Goal: Task Accomplishment & Management: Complete application form

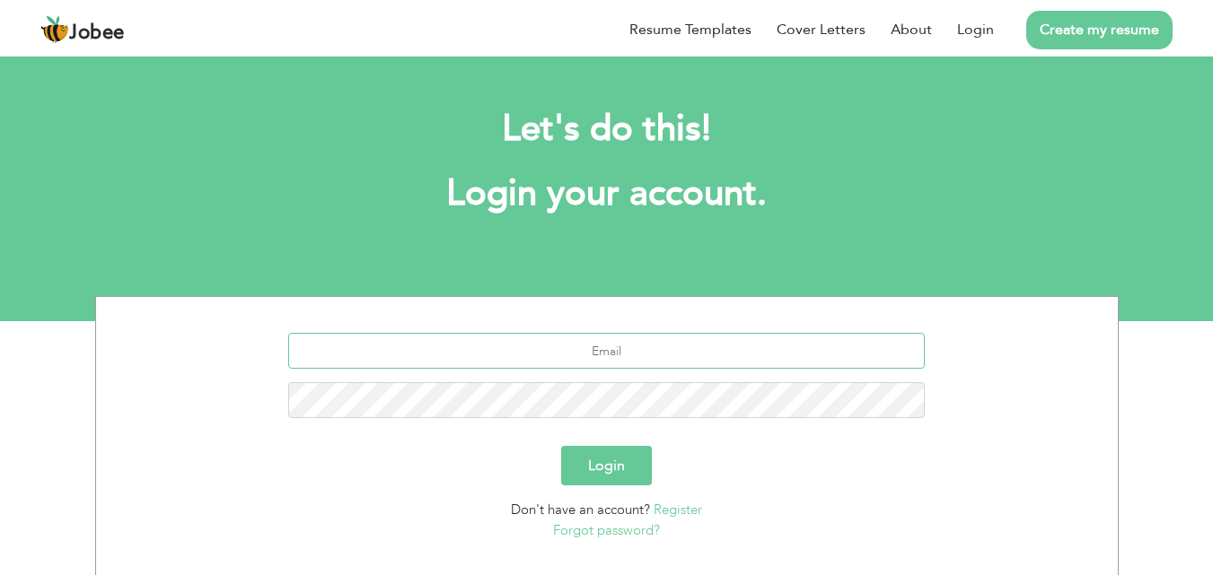
click at [574, 345] on input "text" at bounding box center [606, 351] width 636 height 36
type input "hussainmehdi3738@gmail.com"
click at [561, 446] on button "Login" at bounding box center [606, 465] width 91 height 39
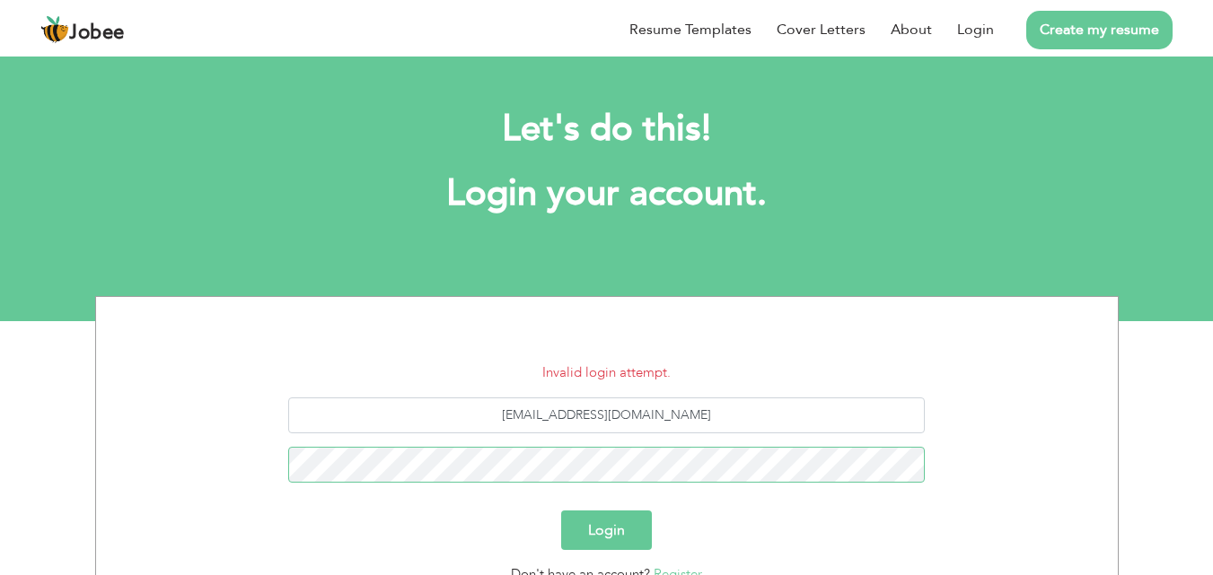
click at [561, 511] on button "Login" at bounding box center [606, 530] width 91 height 39
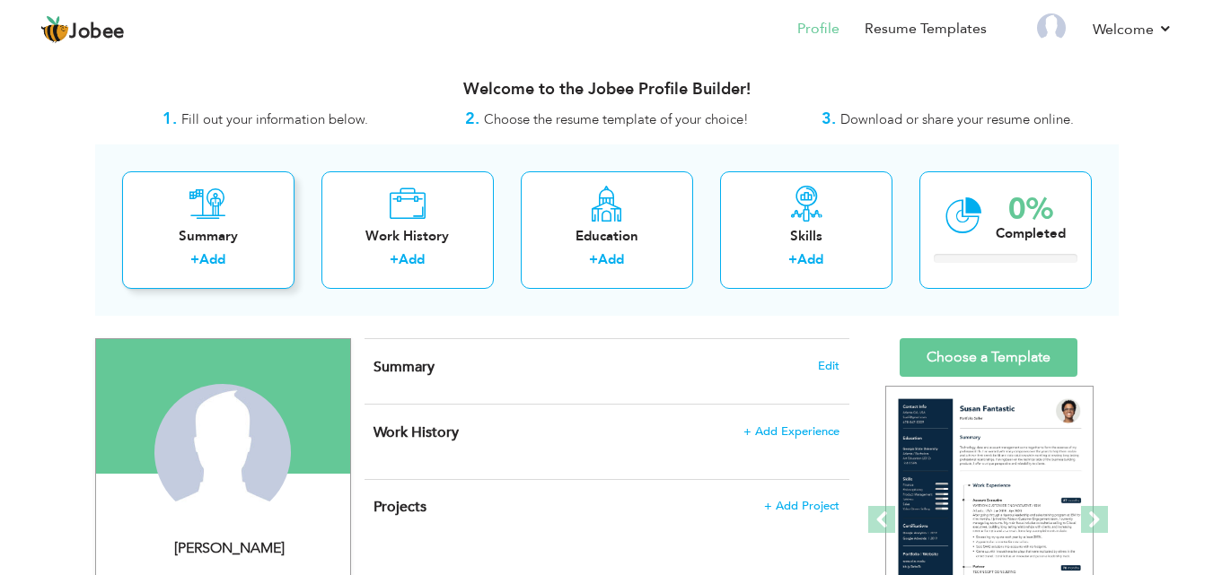
click at [213, 263] on link "Add" at bounding box center [212, 259] width 26 height 18
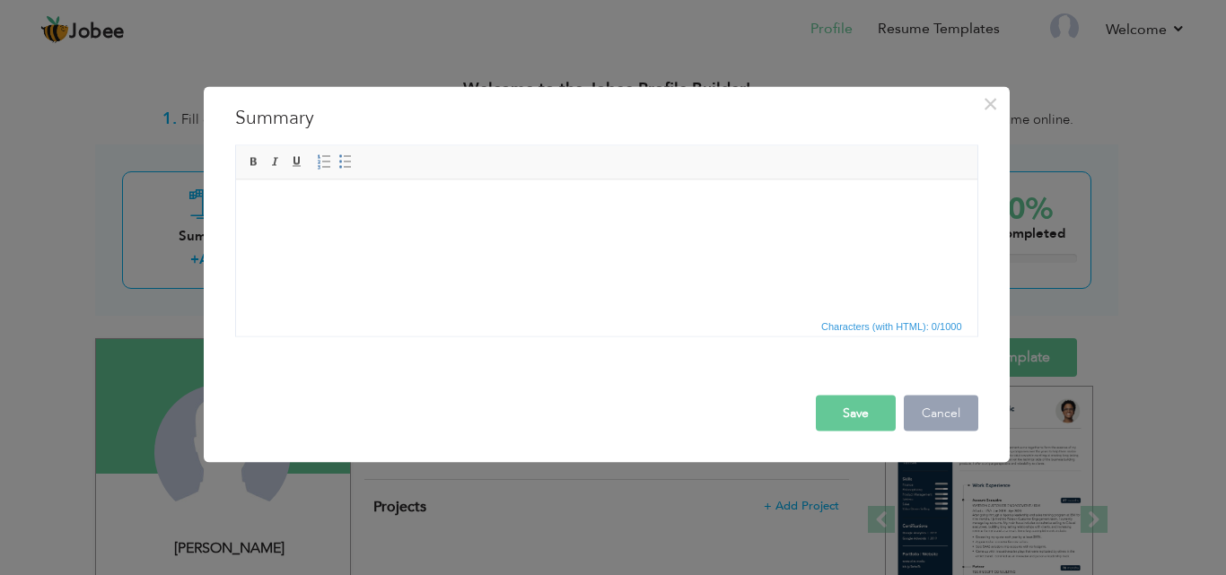
click at [921, 411] on button "Cancel" at bounding box center [941, 413] width 75 height 36
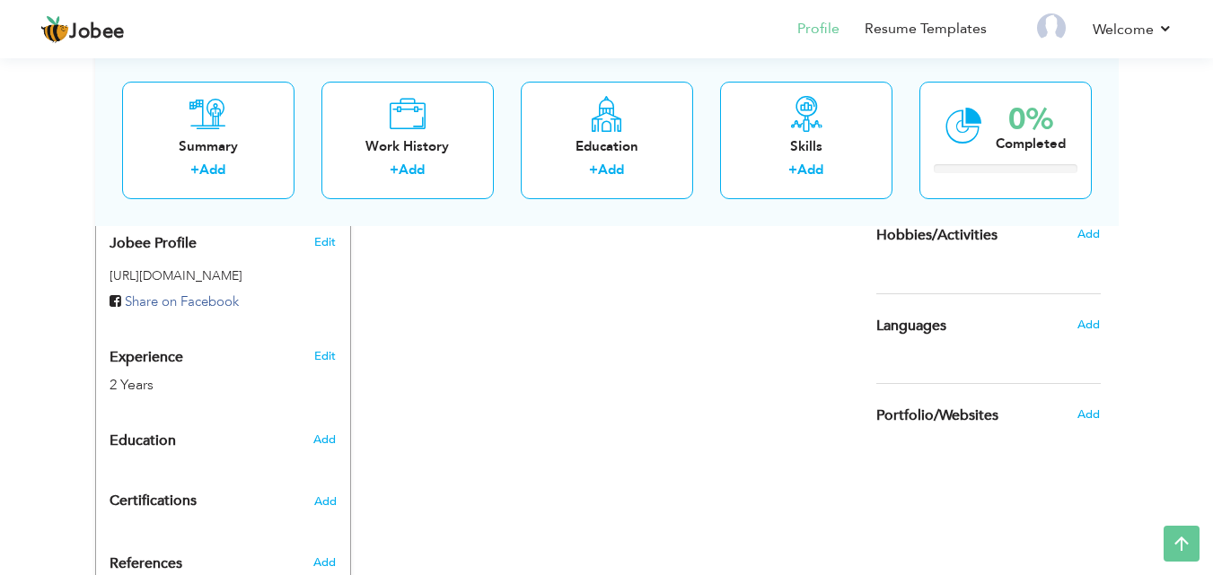
scroll to position [44, 0]
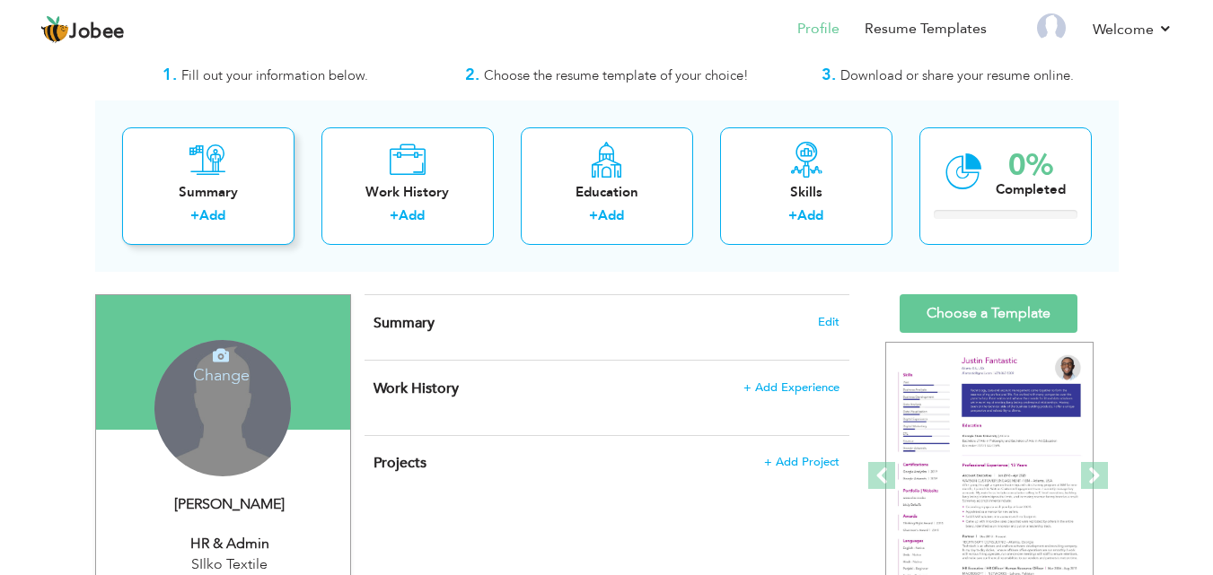
click at [245, 180] on div "Summary + Add" at bounding box center [208, 186] width 172 height 118
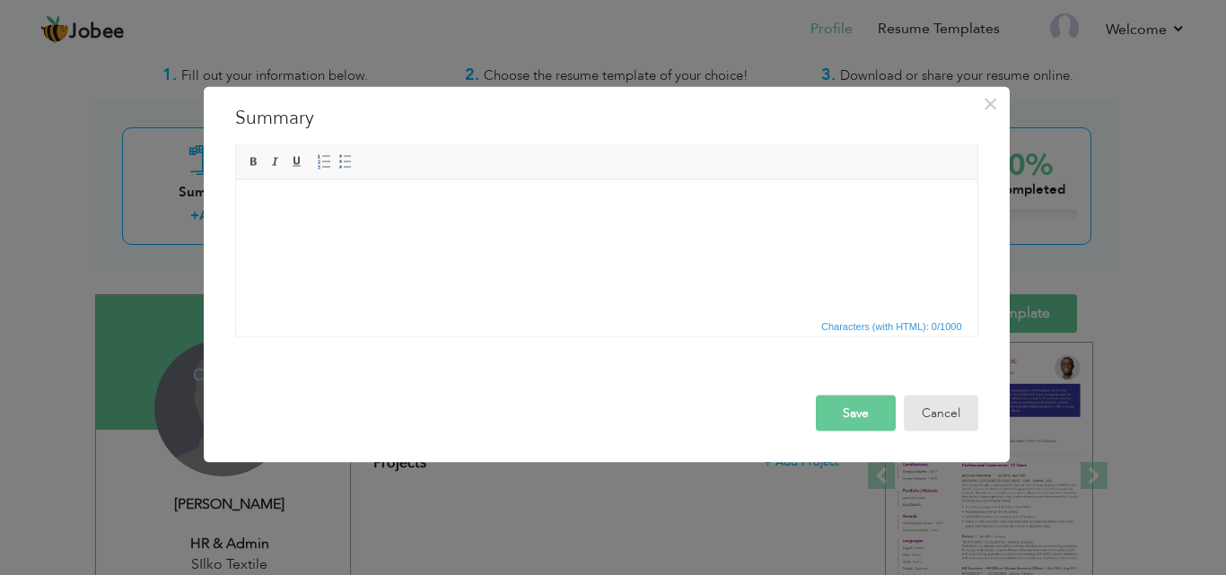
drag, startPoint x: 943, startPoint y: 421, endPoint x: 442, endPoint y: 156, distance: 567.4
click at [442, 156] on div "× Summary Rich Text Editor, summaryEditor Editor toolbars Basic Styles Bold Ita…" at bounding box center [607, 274] width 806 height 376
click at [926, 409] on button "Cancel" at bounding box center [941, 413] width 75 height 36
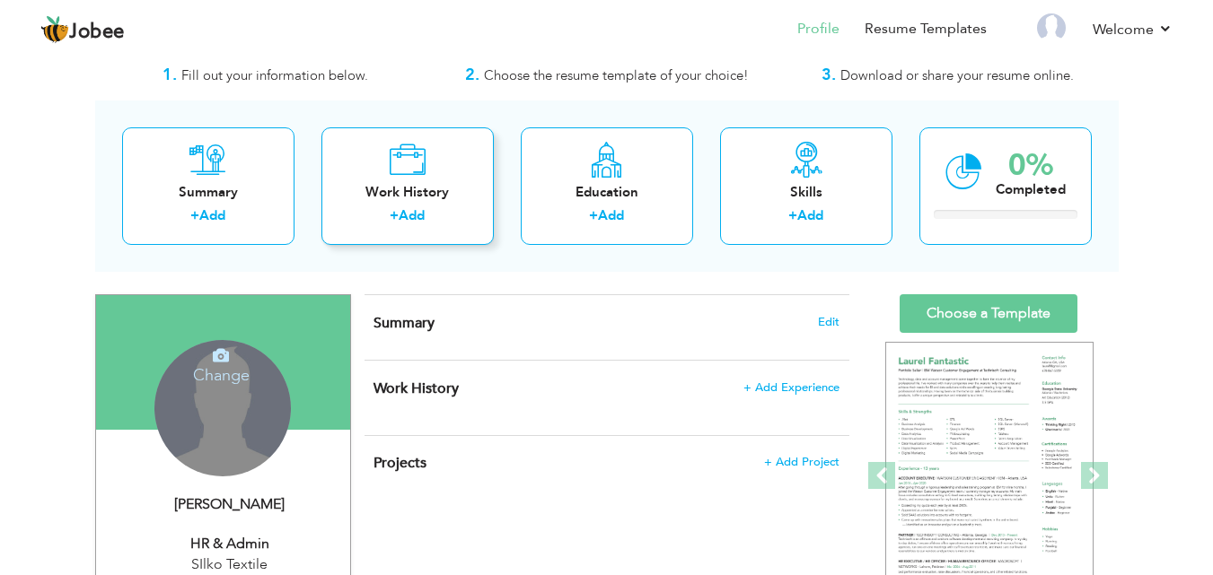
click at [395, 181] on div "Work History + Add" at bounding box center [407, 186] width 172 height 118
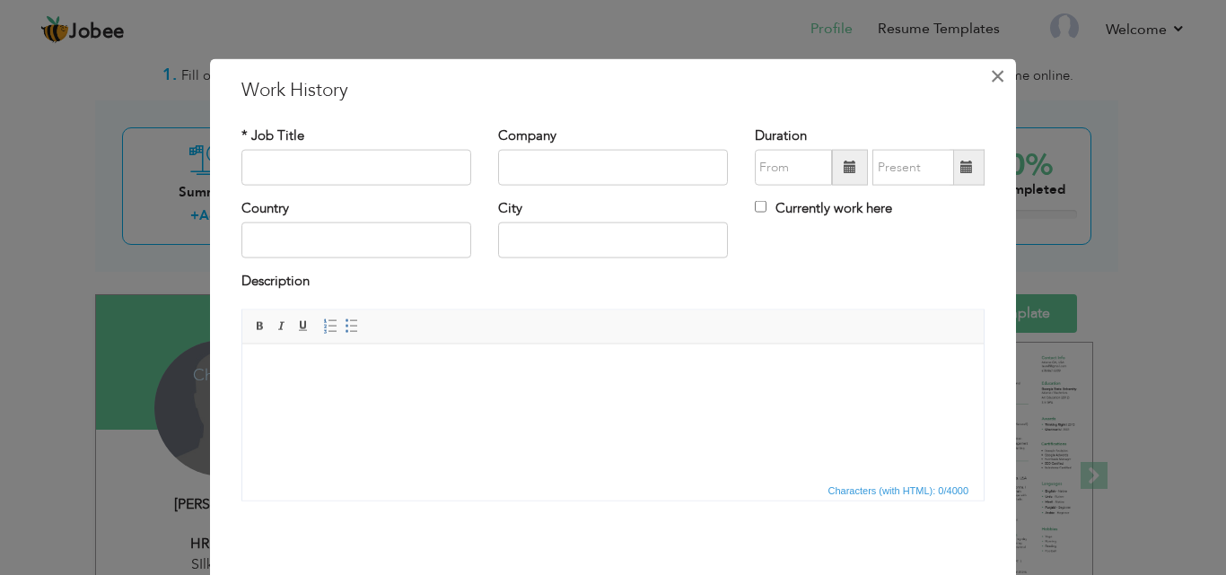
click at [992, 85] on span "×" at bounding box center [997, 75] width 15 height 32
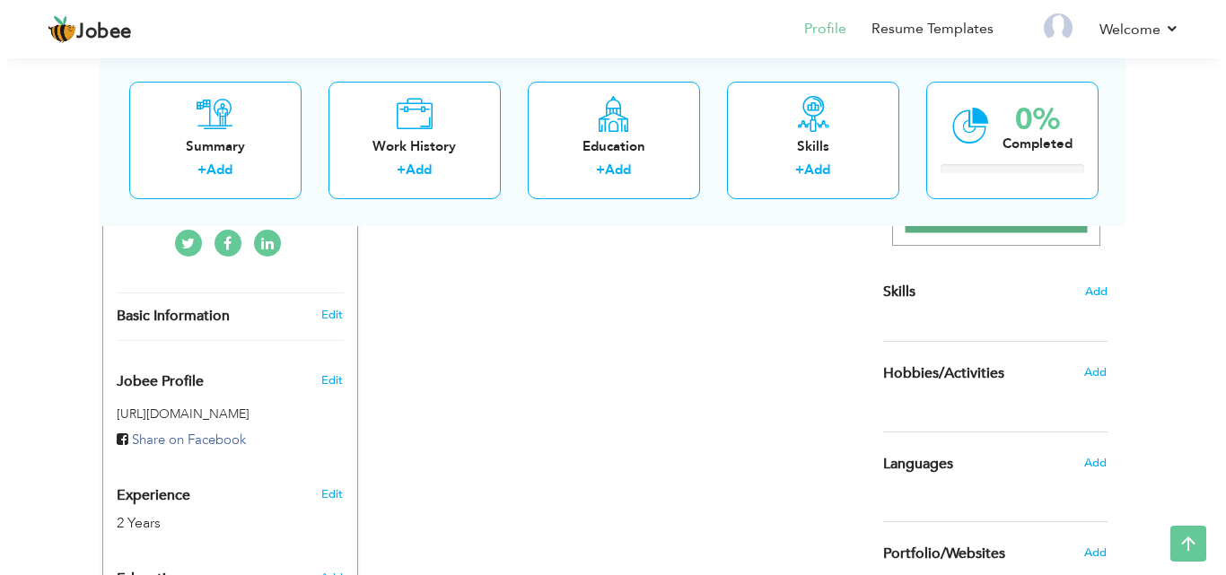
scroll to position [402, 0]
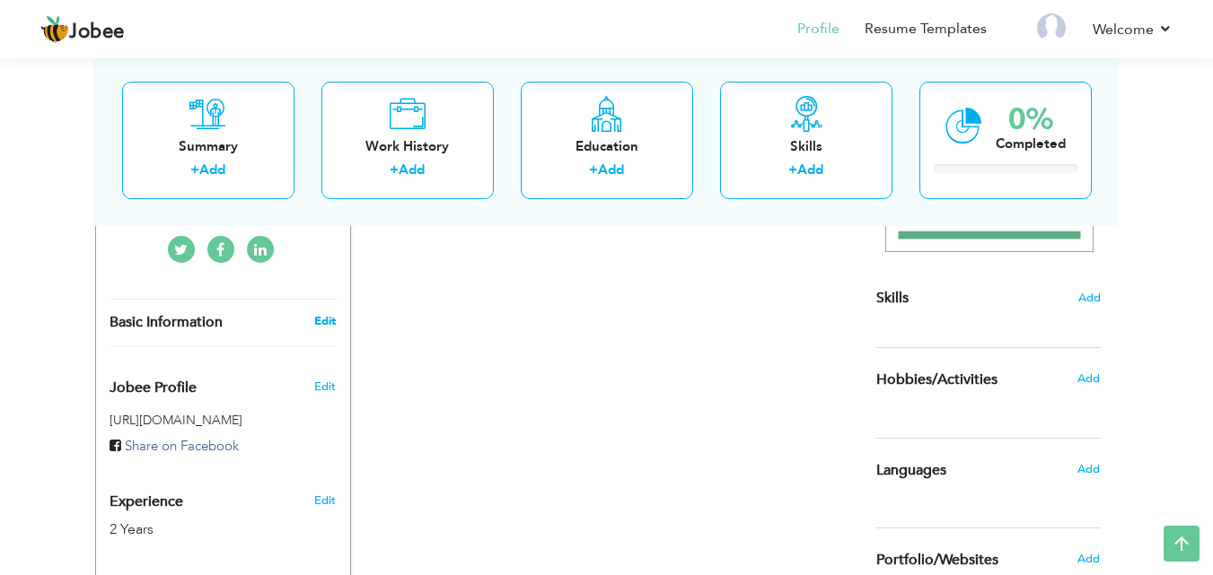
click at [330, 320] on link "Edit" at bounding box center [325, 321] width 22 height 16
type input "[PERSON_NAME]"
type input "Aslam"
select select "number:4"
type input "SIlko Textile"
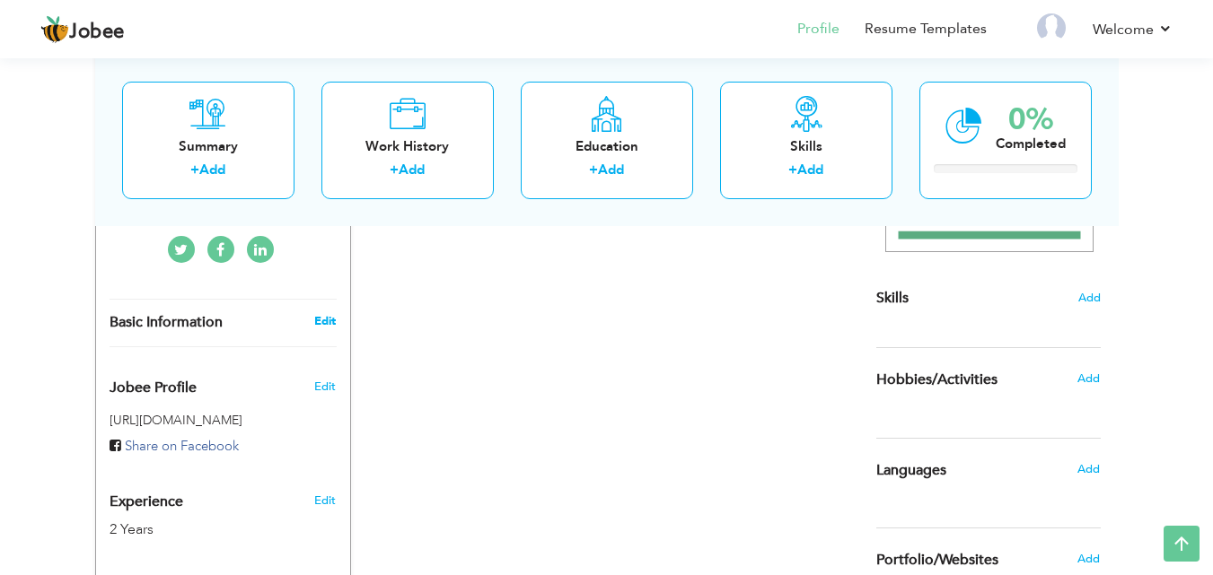
type input "HR & Admin"
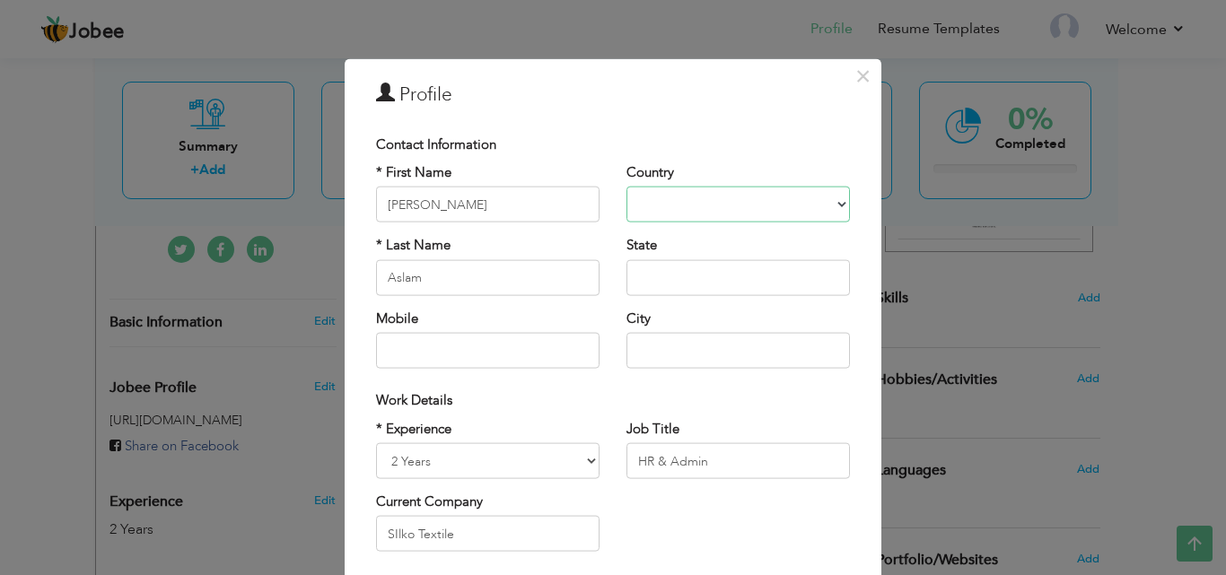
click at [702, 204] on select "Afghanistan Albania Algeria American Samoa Andorra Angola Anguilla Antarctica A…" at bounding box center [739, 205] width 224 height 36
select select "number:166"
click at [627, 187] on select "Afghanistan Albania Algeria American Samoa Andorra Angola Anguilla Antarctica A…" at bounding box center [739, 205] width 224 height 36
click at [686, 263] on input "text" at bounding box center [739, 277] width 224 height 36
type input "[GEOGRAPHIC_DATA]"
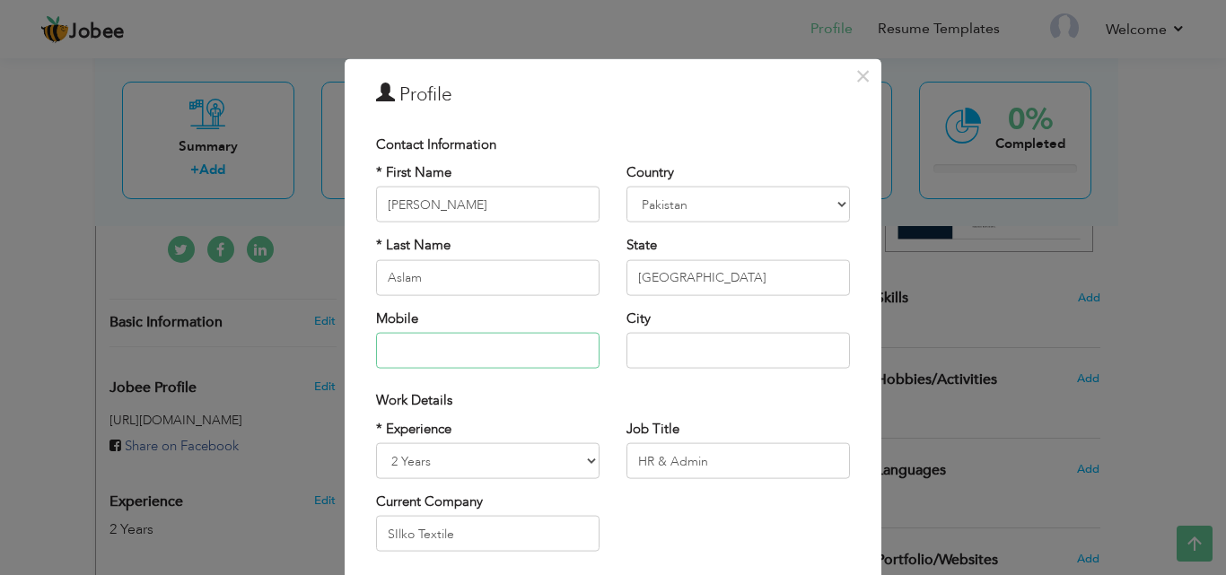
click at [495, 336] on input "text" at bounding box center [488, 351] width 224 height 36
type input "0339 286 786 7"
click at [709, 352] on input "text" at bounding box center [739, 351] width 224 height 36
click at [751, 358] on input "[GEOGRAPHIC_DATA]" at bounding box center [739, 351] width 224 height 36
type input "[GEOGRAPHIC_DATA]"
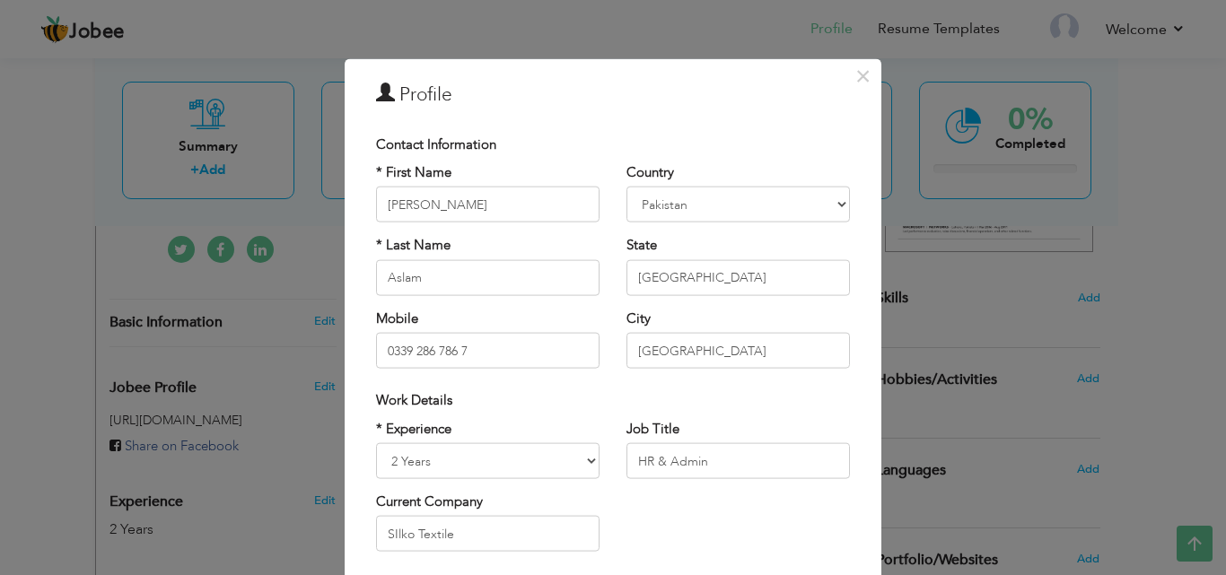
click at [632, 404] on div "Work Details" at bounding box center [613, 400] width 474 height 19
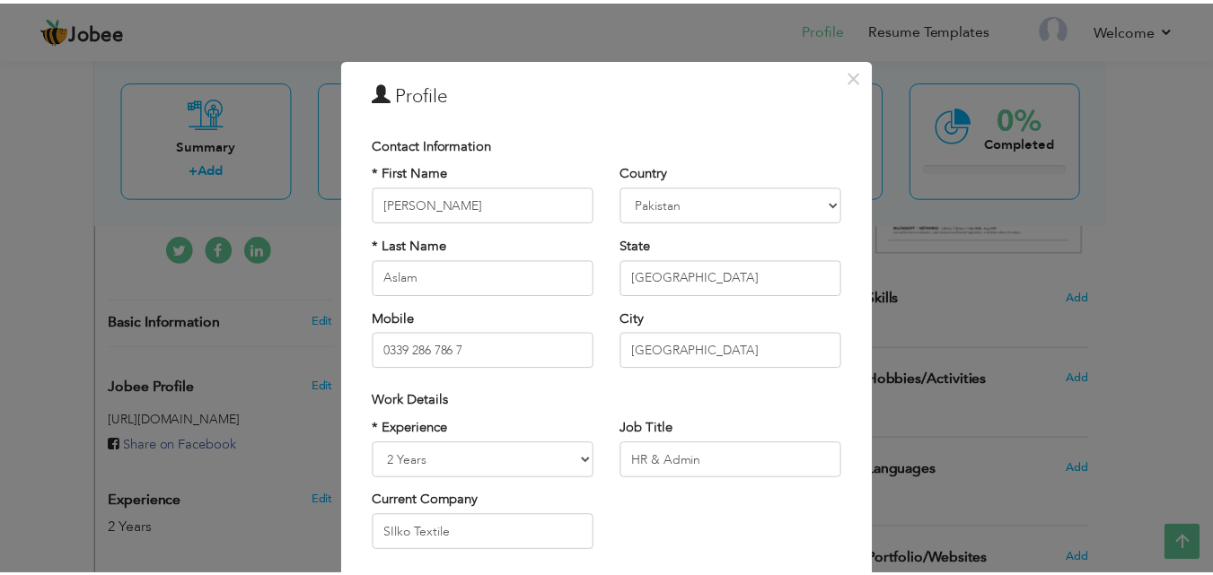
scroll to position [234, 0]
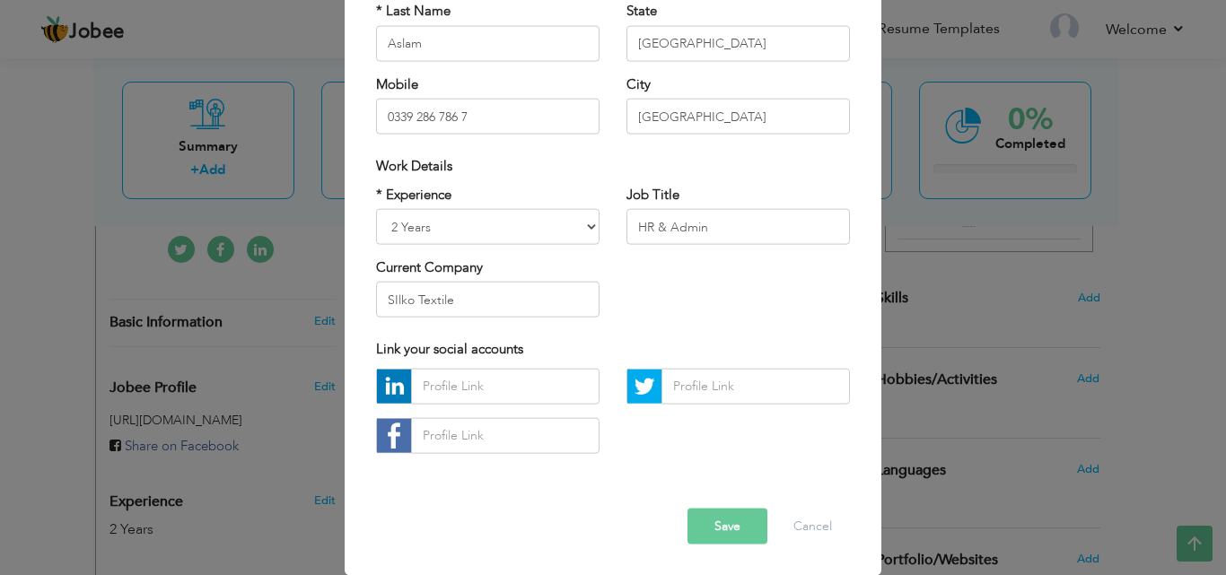
click at [691, 519] on button "Save" at bounding box center [728, 526] width 80 height 36
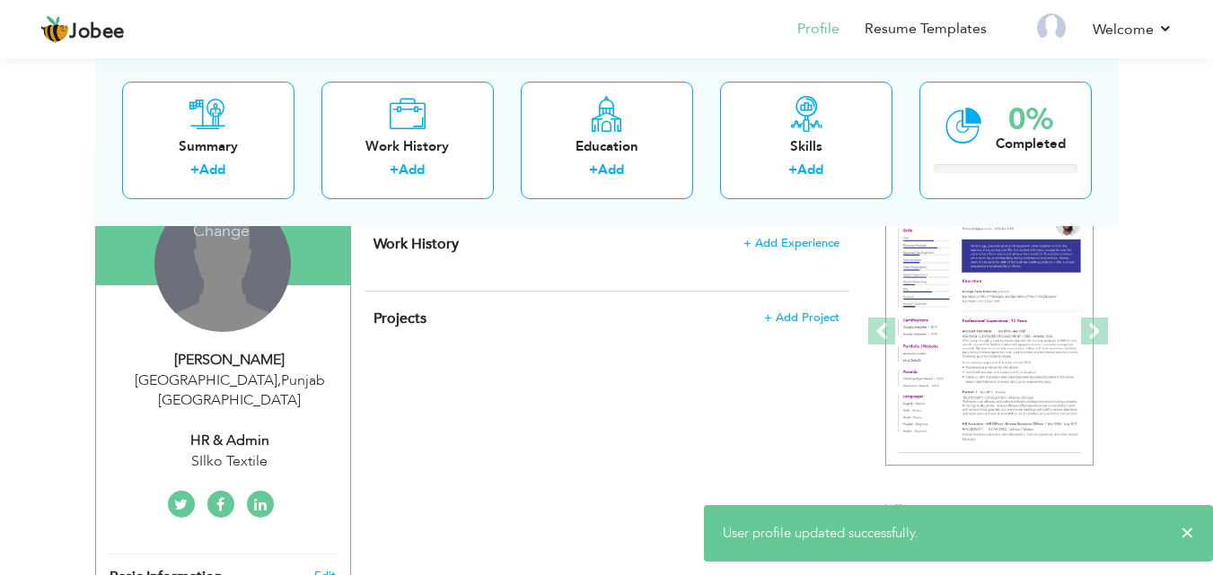
scroll to position [145, 0]
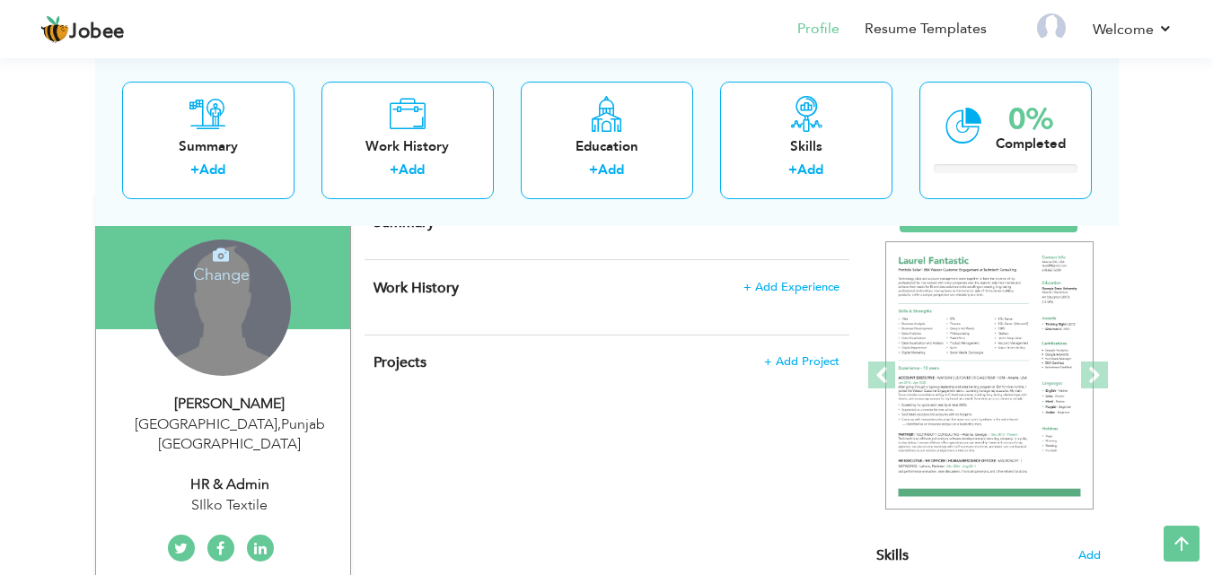
click at [243, 329] on div "Change Remove" at bounding box center [222, 308] width 136 height 136
click at [218, 254] on icon at bounding box center [221, 255] width 16 height 16
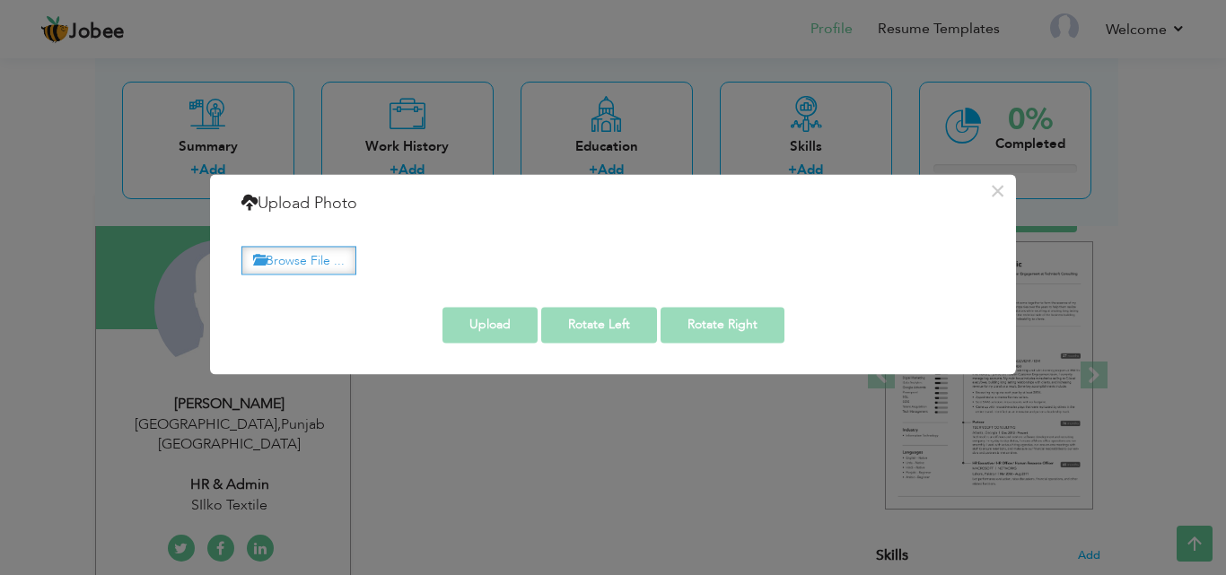
click at [302, 255] on label "Browse File ..." at bounding box center [298, 261] width 115 height 28
click at [0, 0] on input "Browse File ..." at bounding box center [0, 0] width 0 height 0
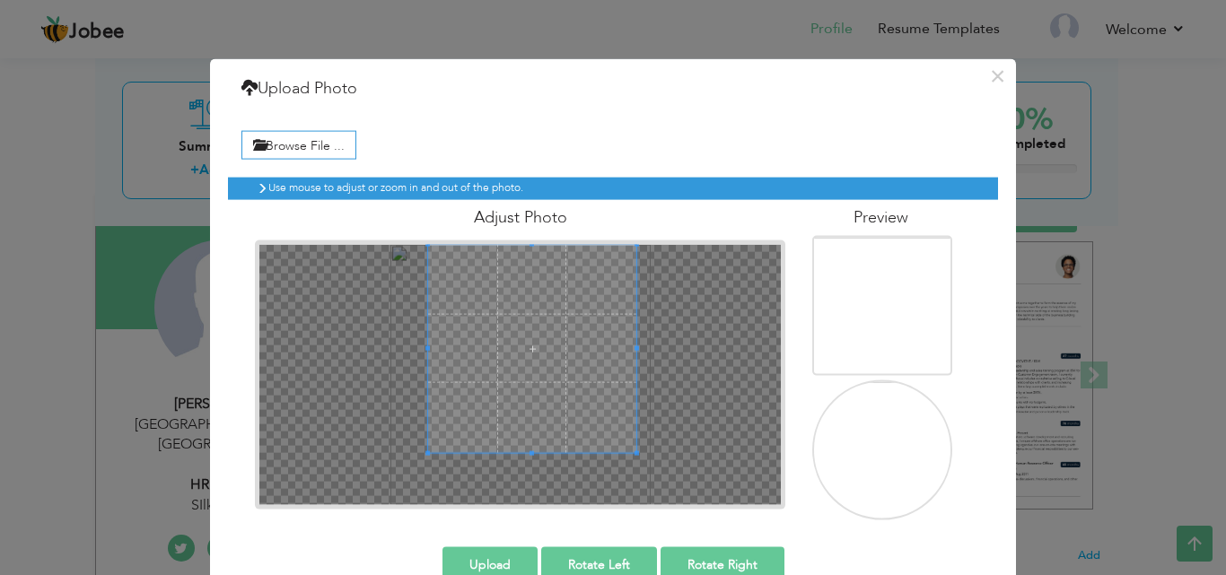
click at [478, 263] on span at bounding box center [532, 348] width 208 height 208
click at [501, 552] on button "Upload" at bounding box center [490, 565] width 95 height 36
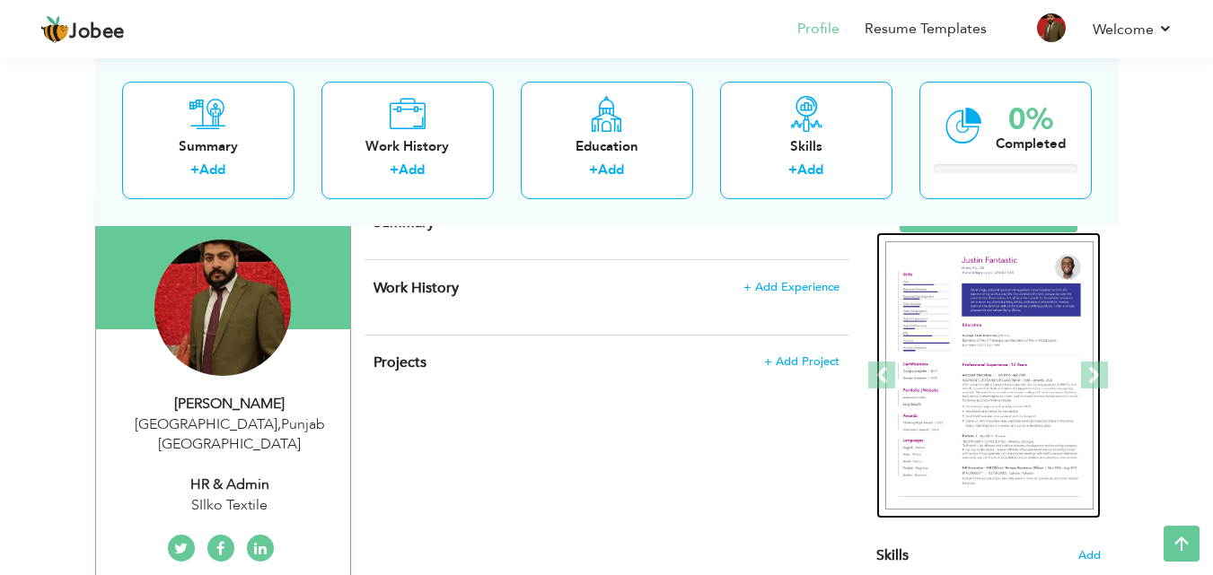
click at [1028, 273] on img at bounding box center [989, 375] width 208 height 269
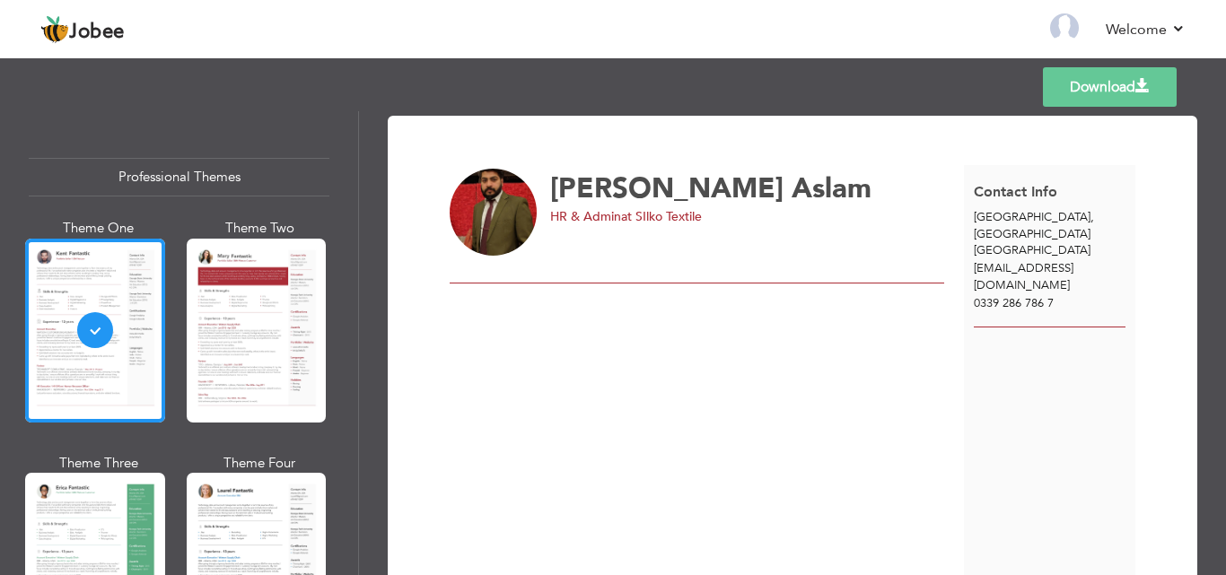
scroll to position [109, 0]
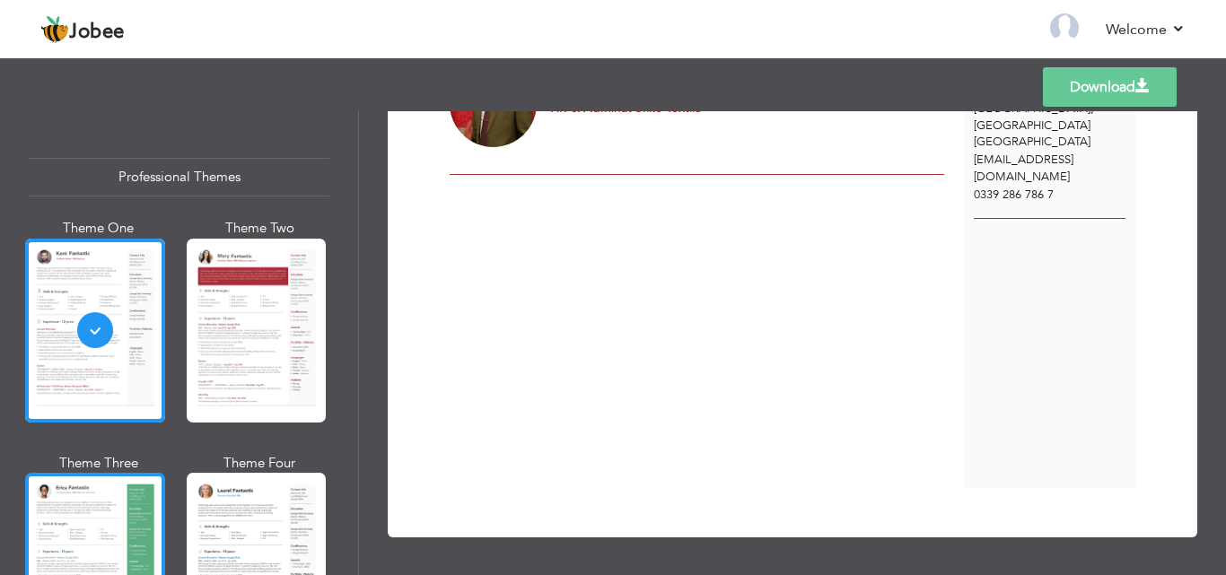
click at [82, 506] on div at bounding box center [95, 565] width 140 height 184
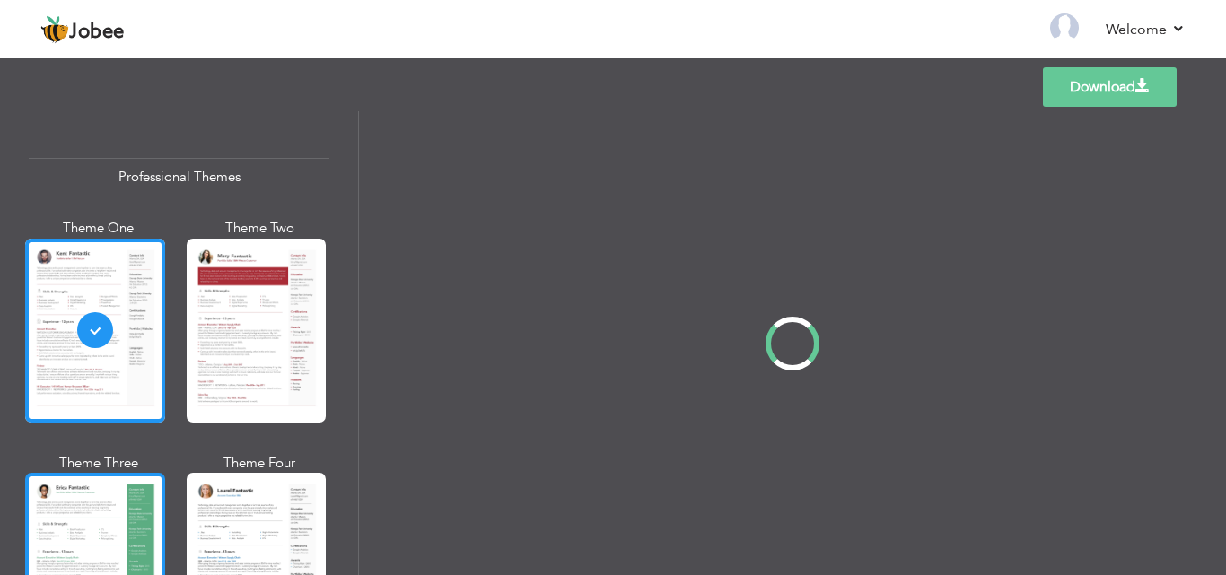
scroll to position [0, 0]
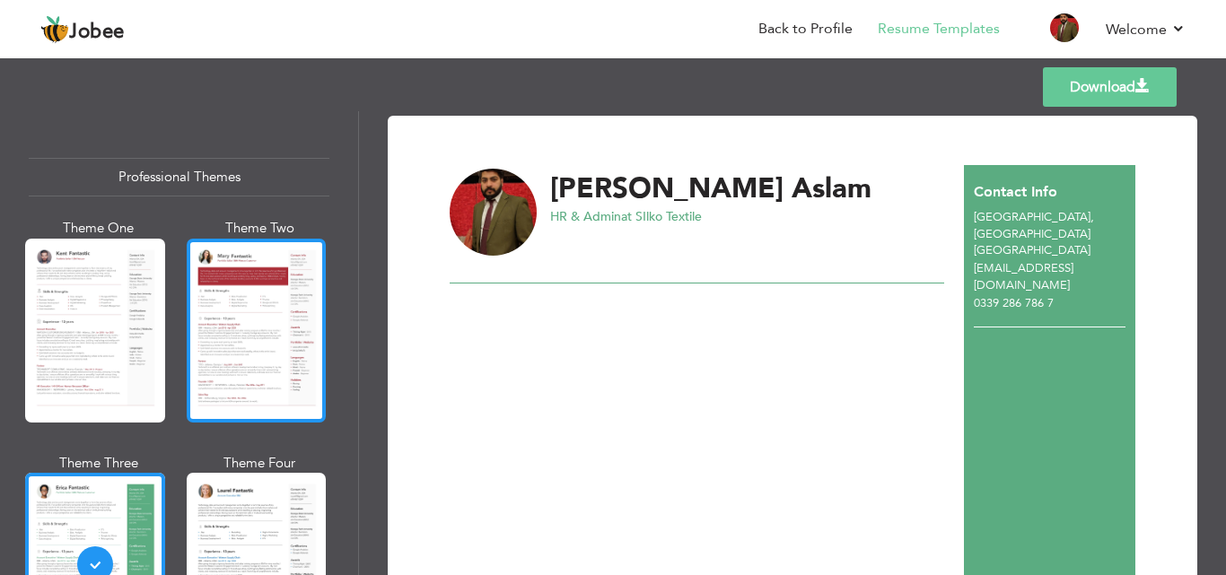
click at [219, 367] on div at bounding box center [257, 331] width 140 height 184
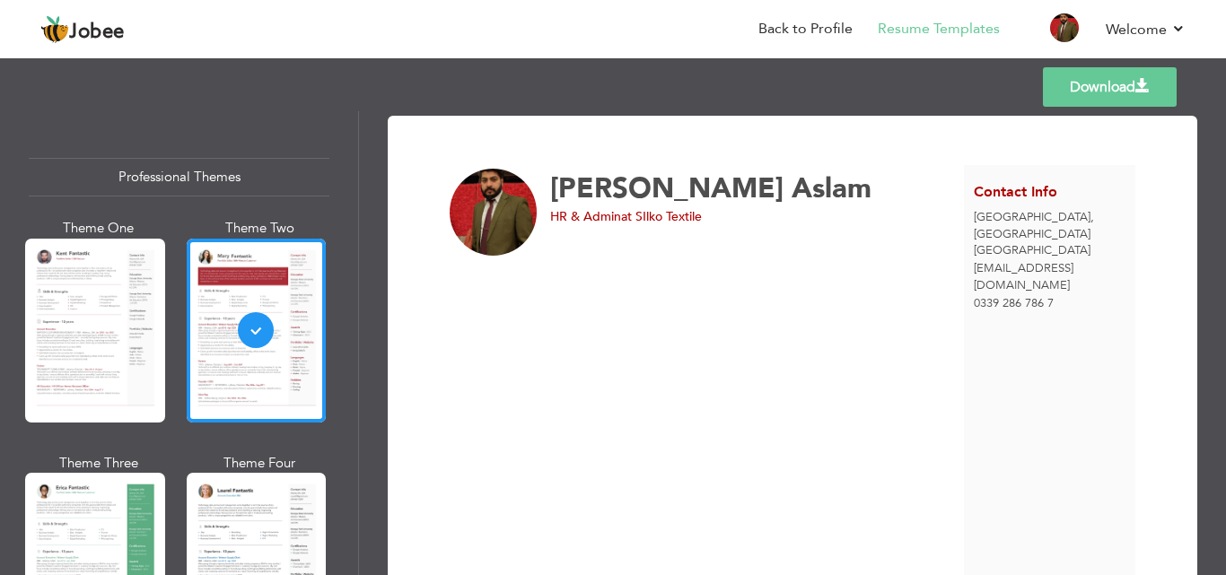
click at [1131, 69] on link "Download" at bounding box center [1110, 86] width 134 height 39
click at [830, 23] on link "Back to Profile" at bounding box center [805, 29] width 94 height 21
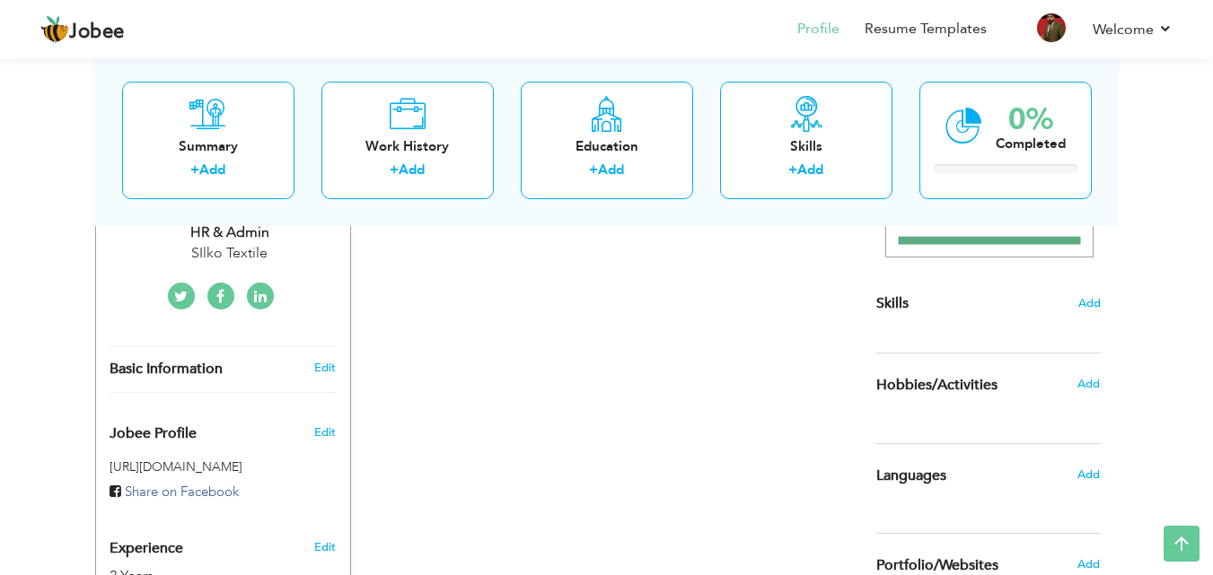
scroll to position [395, 0]
click at [329, 362] on link "Edit" at bounding box center [325, 370] width 22 height 16
type input "[PERSON_NAME]"
type input "Aslam"
type input "0339 286 786 7"
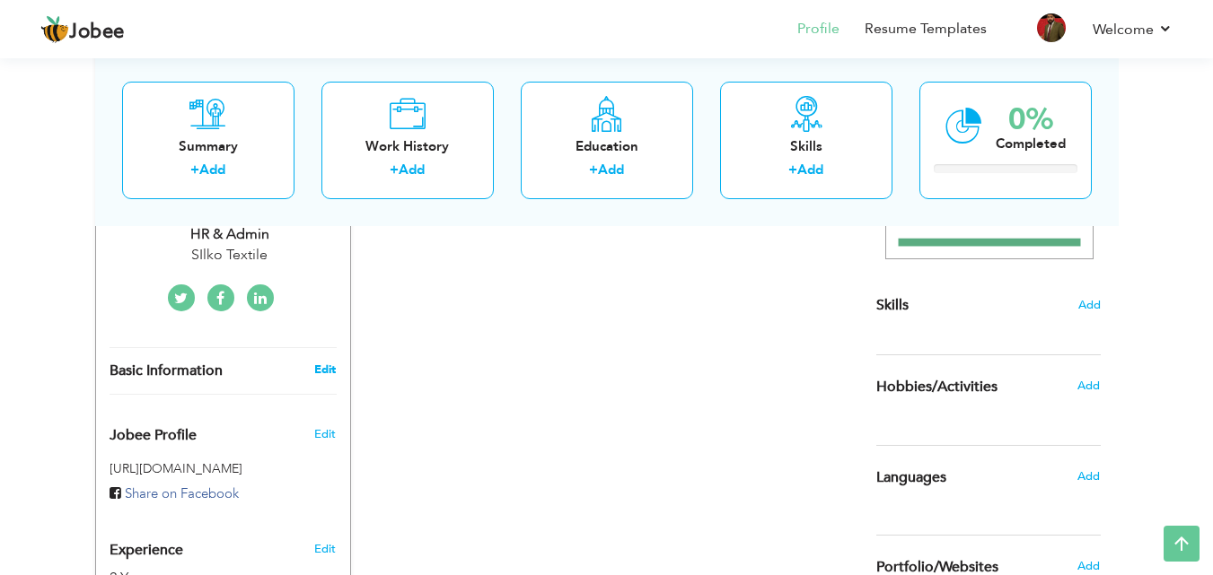
select select "number:166"
type input "[GEOGRAPHIC_DATA]"
select select "number:4"
type input "SIlko Textile"
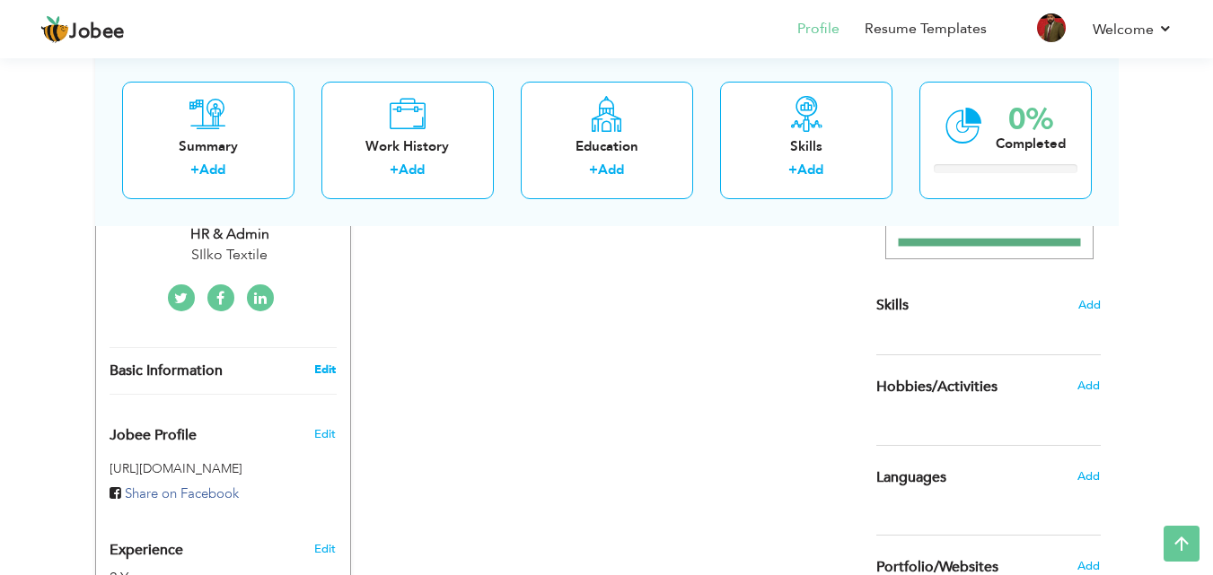
type input "HR & Admin"
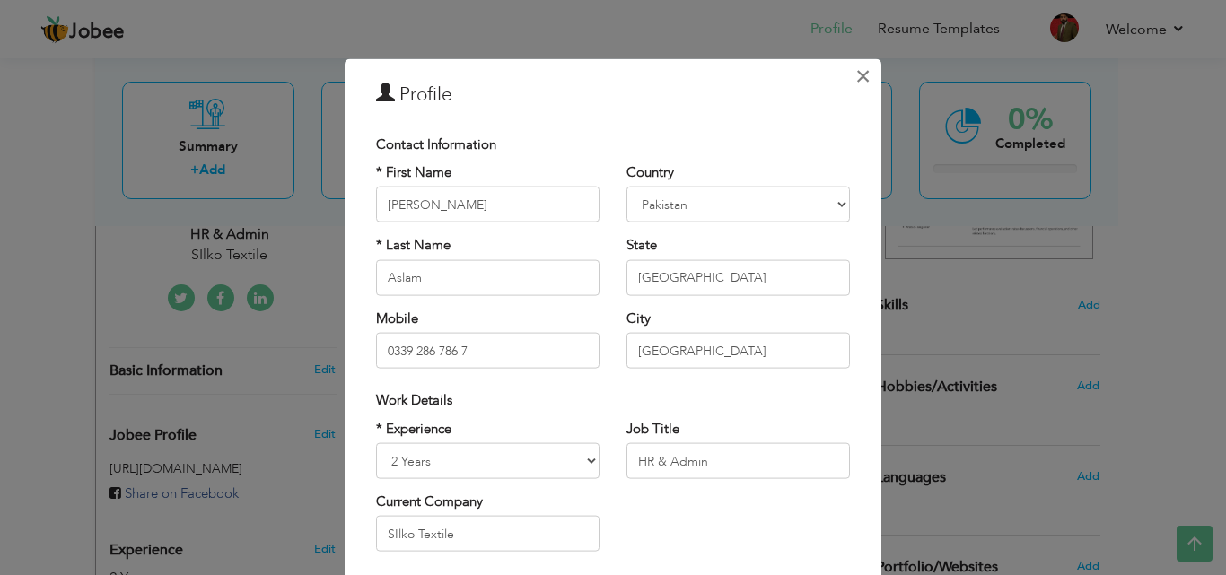
click at [855, 68] on span "×" at bounding box center [862, 75] width 15 height 32
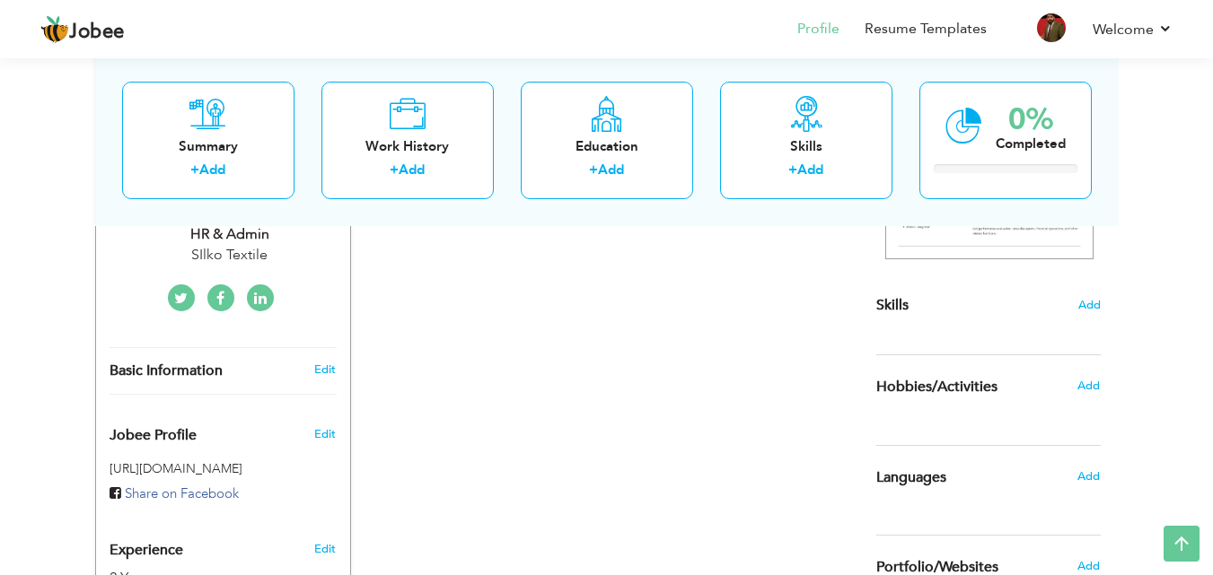
click at [1088, 314] on div "Skills Add" at bounding box center [988, 129] width 224 height 373
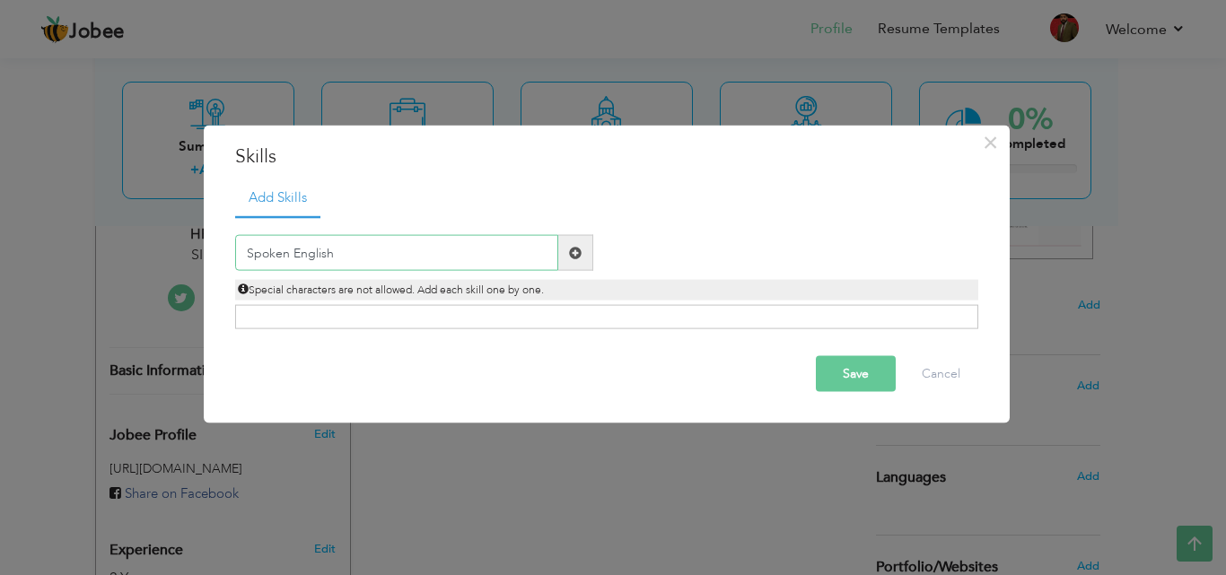
type input "Spoken English"
click at [567, 262] on span at bounding box center [575, 253] width 35 height 36
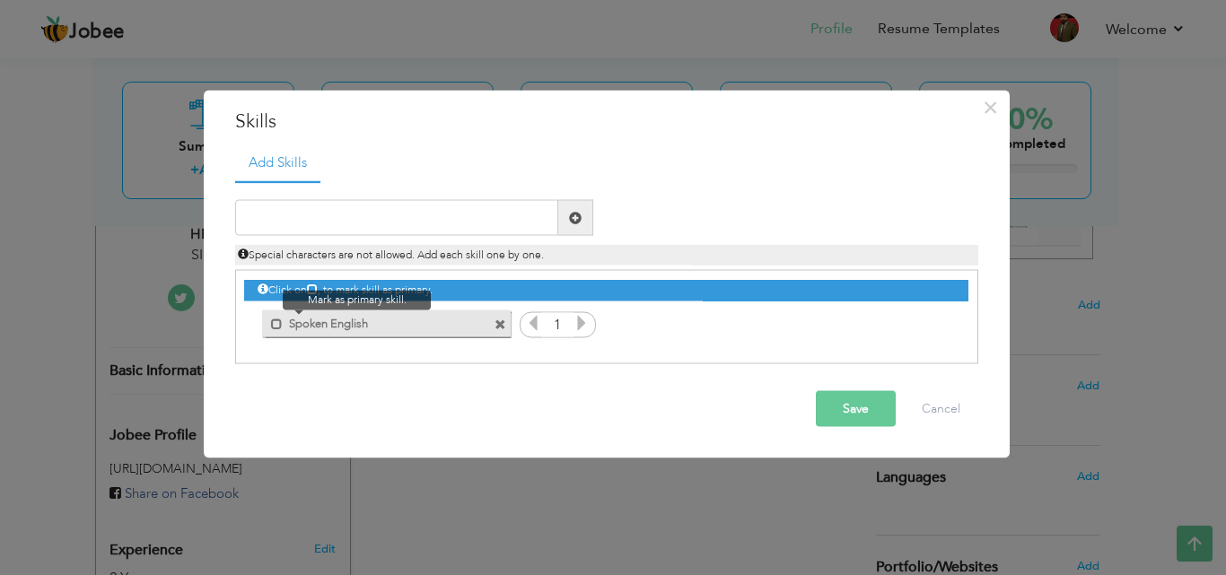
click at [270, 321] on span at bounding box center [272, 319] width 21 height 18
click at [866, 416] on button "Save" at bounding box center [856, 409] width 80 height 36
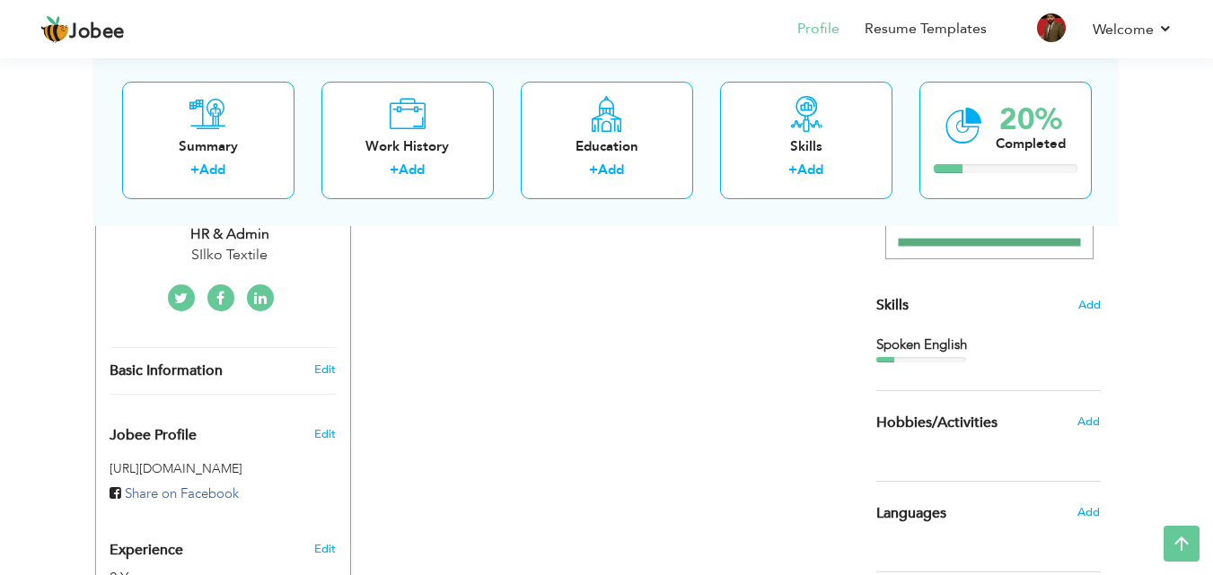
click at [905, 358] on div at bounding box center [921, 359] width 90 height 5
drag, startPoint x: 920, startPoint y: 355, endPoint x: 1072, endPoint y: 295, distance: 163.2
click at [1072, 295] on div "Choose a Template ‹" at bounding box center [991, 383] width 256 height 881
click at [1078, 299] on span "Add" at bounding box center [1088, 305] width 23 height 17
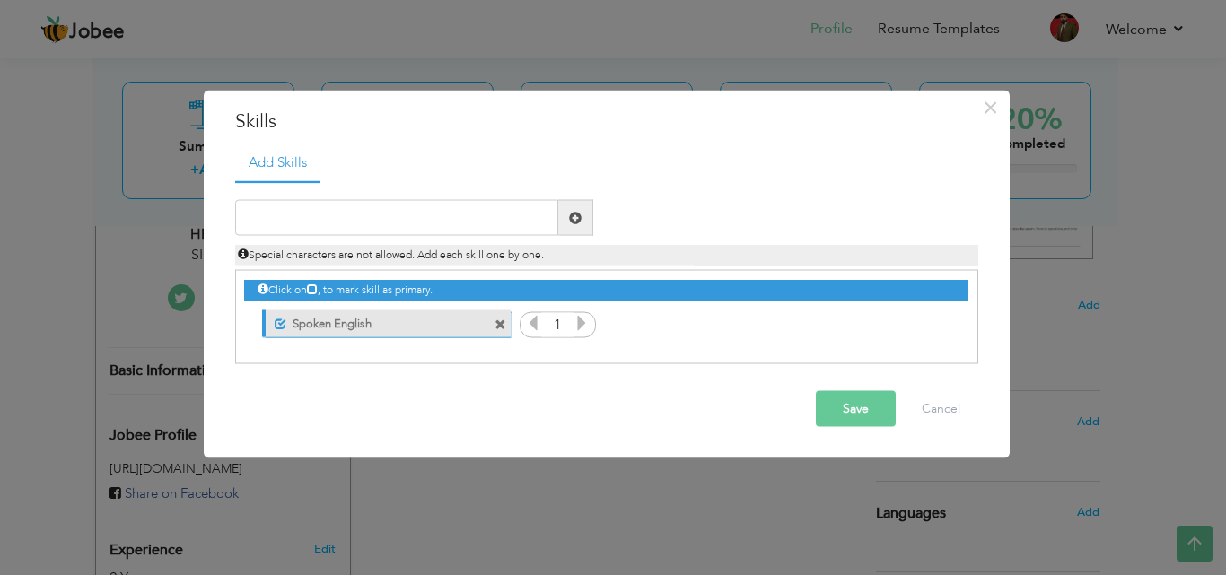
click at [573, 324] on input "1" at bounding box center [557, 324] width 33 height 25
click at [581, 326] on icon at bounding box center [582, 323] width 16 height 16
click at [826, 413] on button "Save" at bounding box center [856, 409] width 80 height 36
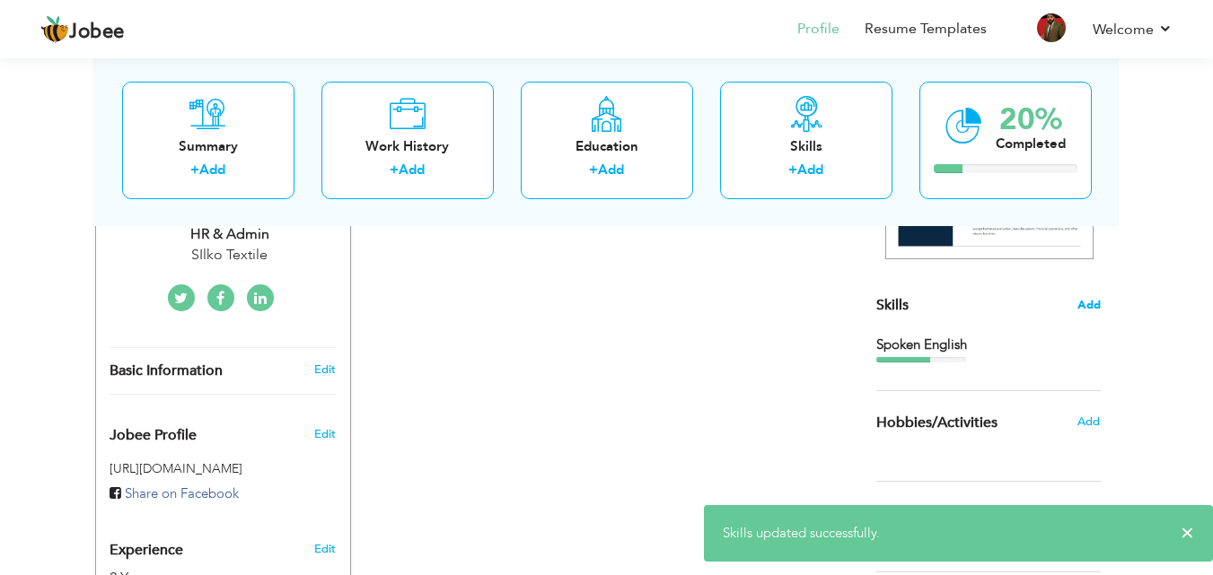
click at [1084, 307] on span "Add" at bounding box center [1088, 305] width 23 height 17
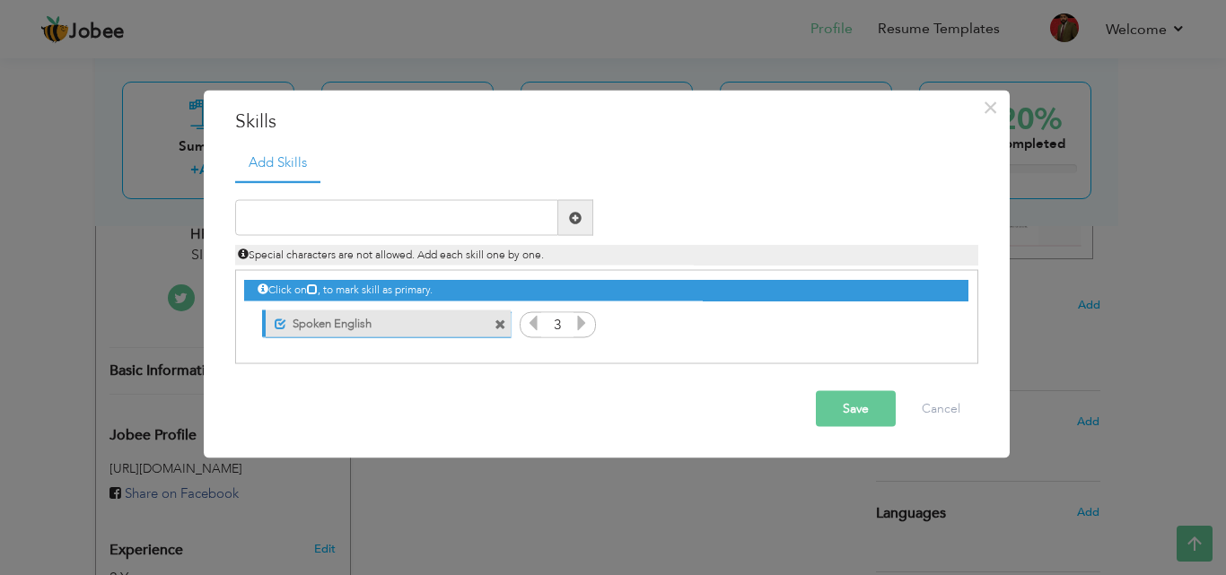
click at [532, 326] on icon at bounding box center [533, 323] width 16 height 16
click at [855, 417] on button "Save" at bounding box center [856, 409] width 80 height 36
drag, startPoint x: 855, startPoint y: 417, endPoint x: 883, endPoint y: 427, distance: 30.4
click at [883, 427] on div "Save Cancel" at bounding box center [607, 409] width 770 height 63
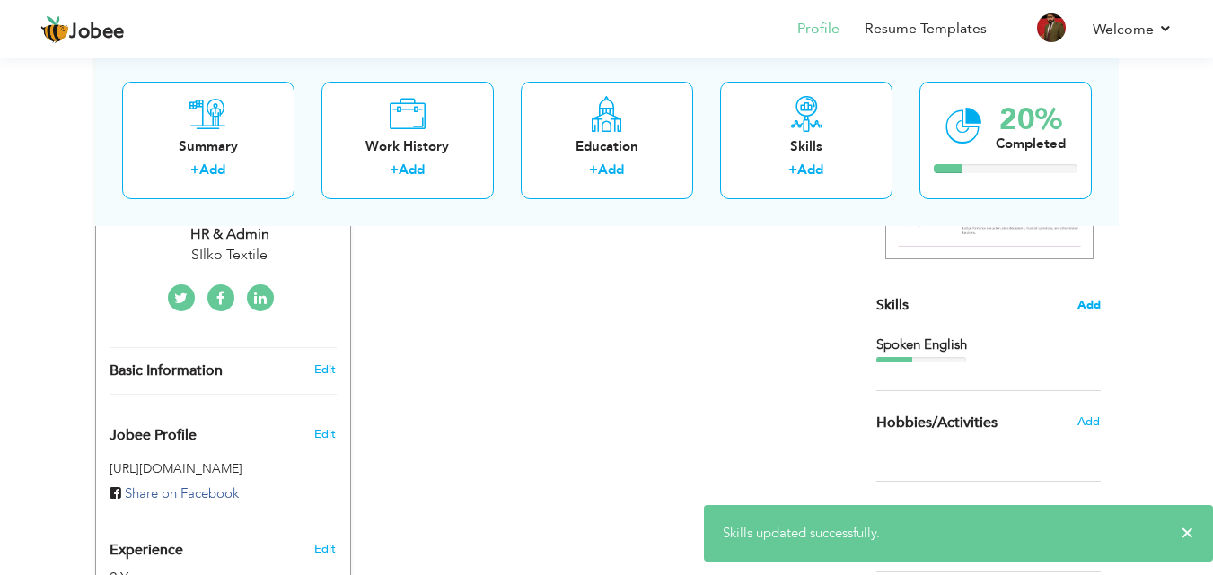
click at [1082, 297] on span "Add" at bounding box center [1088, 305] width 23 height 17
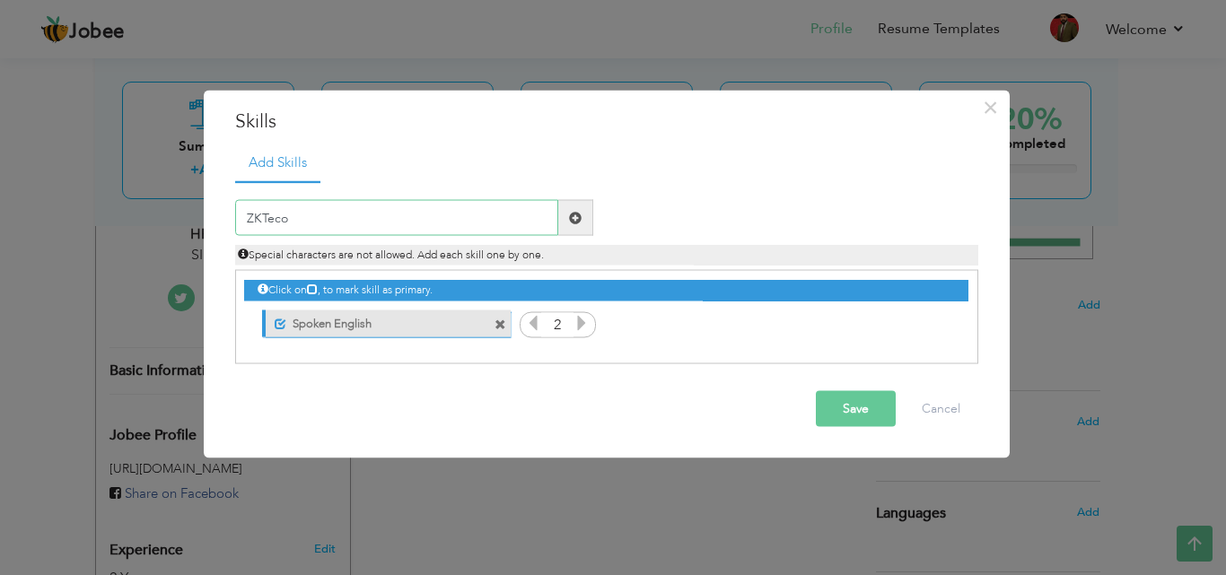
type input "ZKTeco"
click at [572, 217] on span at bounding box center [575, 217] width 13 height 13
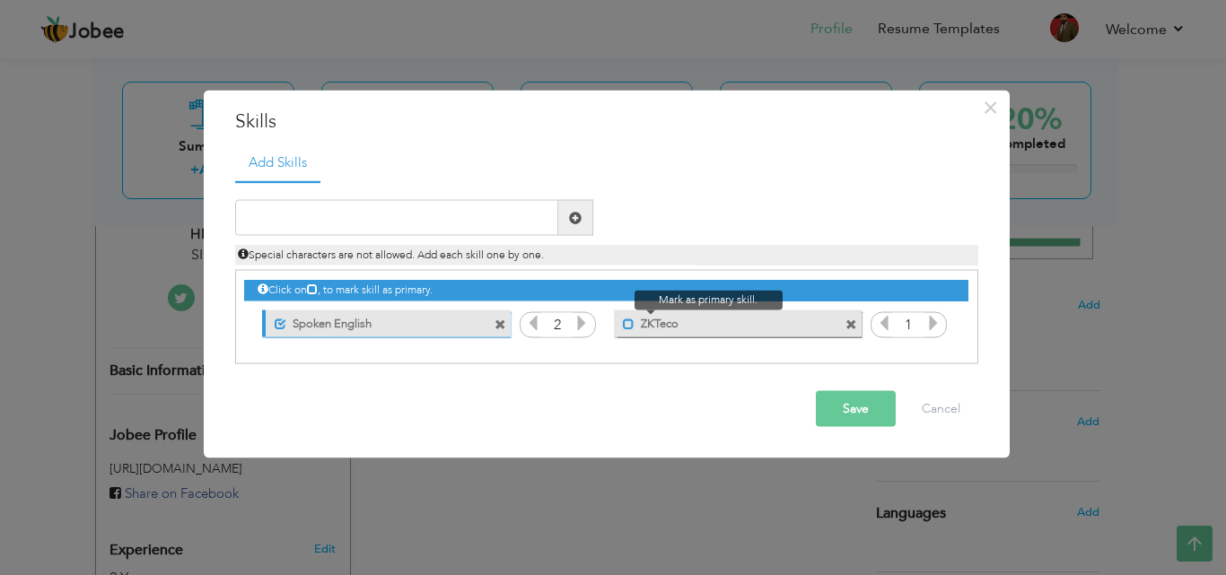
click at [625, 321] on span at bounding box center [629, 324] width 12 height 12
click at [939, 316] on icon at bounding box center [933, 323] width 16 height 16
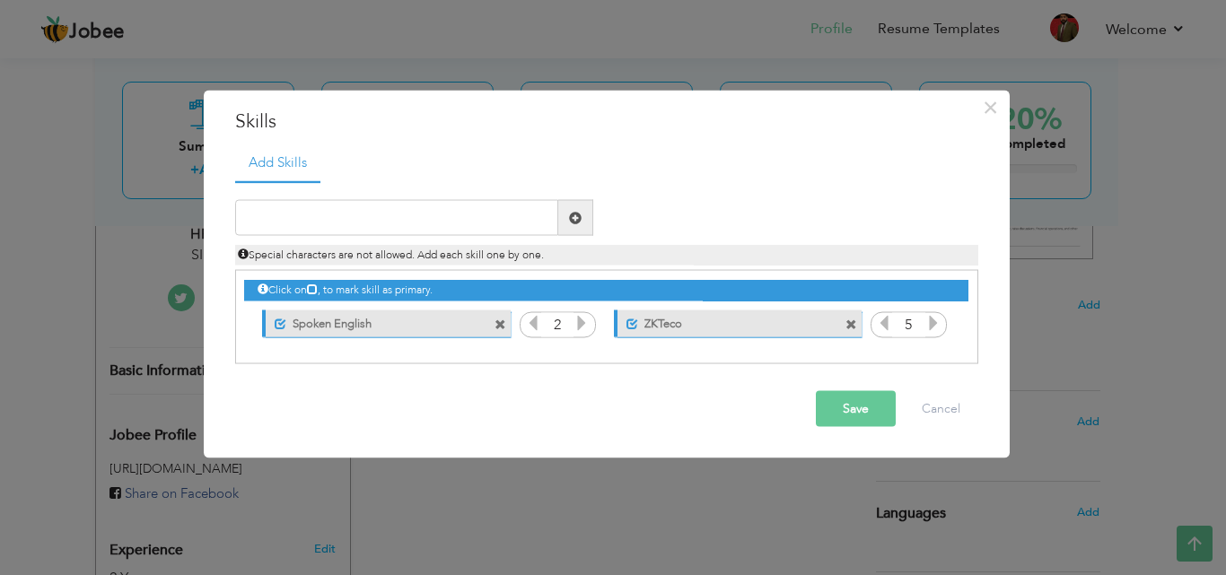
click at [939, 316] on icon at bounding box center [933, 323] width 16 height 16
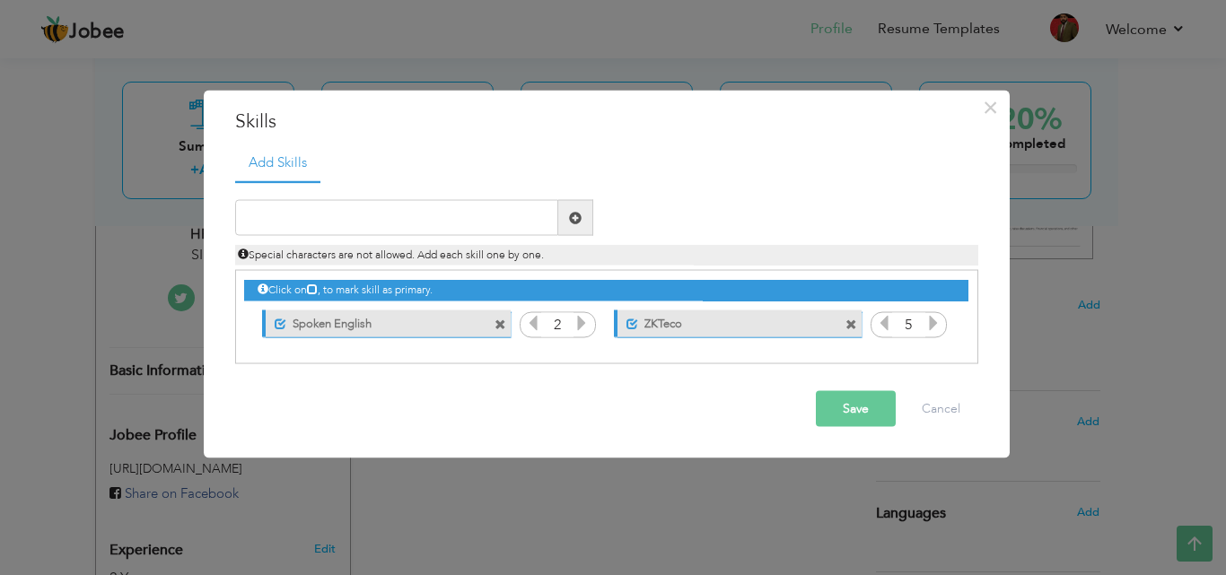
click at [939, 316] on icon at bounding box center [933, 323] width 16 height 16
click at [881, 324] on icon at bounding box center [884, 323] width 16 height 16
click at [572, 214] on span at bounding box center [575, 217] width 13 height 13
type input "MS Office"
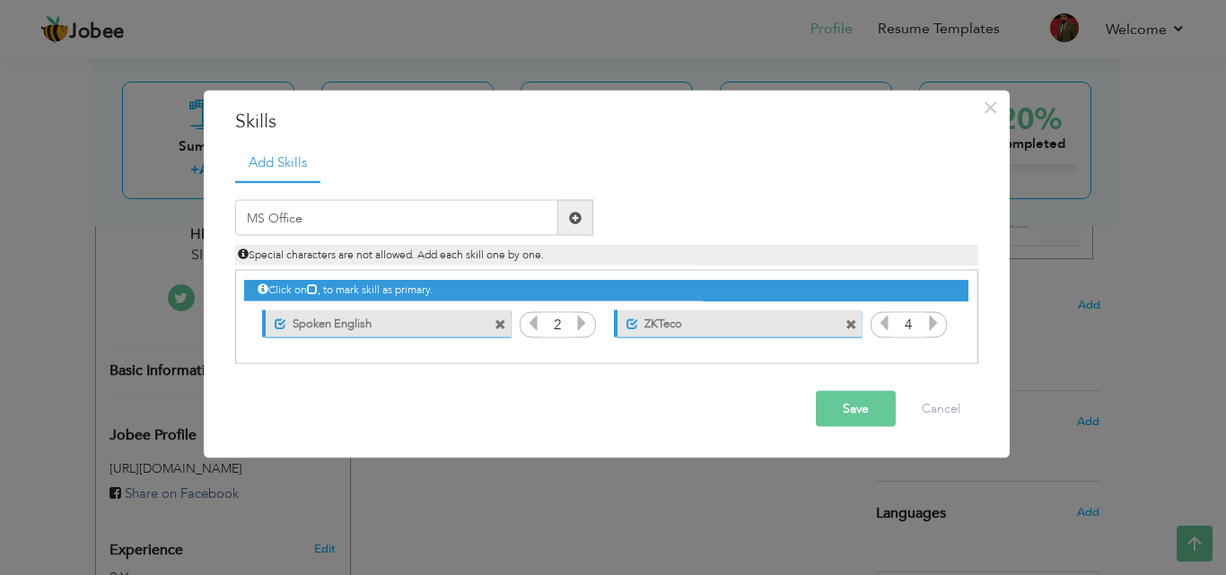
click at [572, 223] on span at bounding box center [575, 217] width 13 height 13
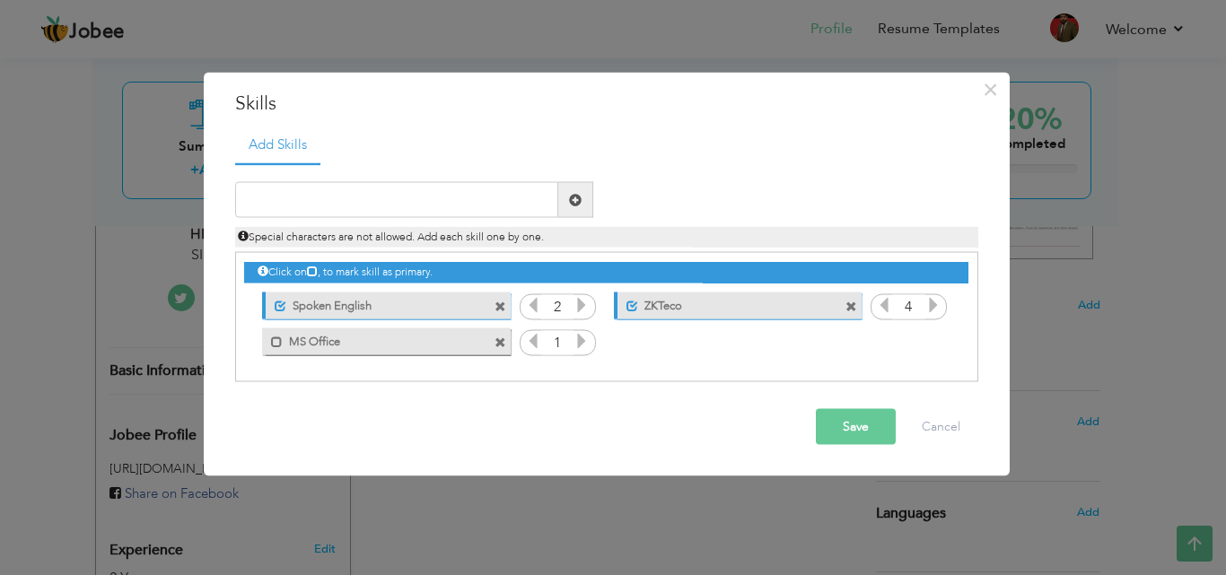
click at [277, 348] on div "Mark as primary skill. MS Office" at bounding box center [386, 341] width 248 height 27
click at [277, 342] on span at bounding box center [277, 342] width 12 height 12
click at [581, 344] on icon at bounding box center [582, 341] width 16 height 16
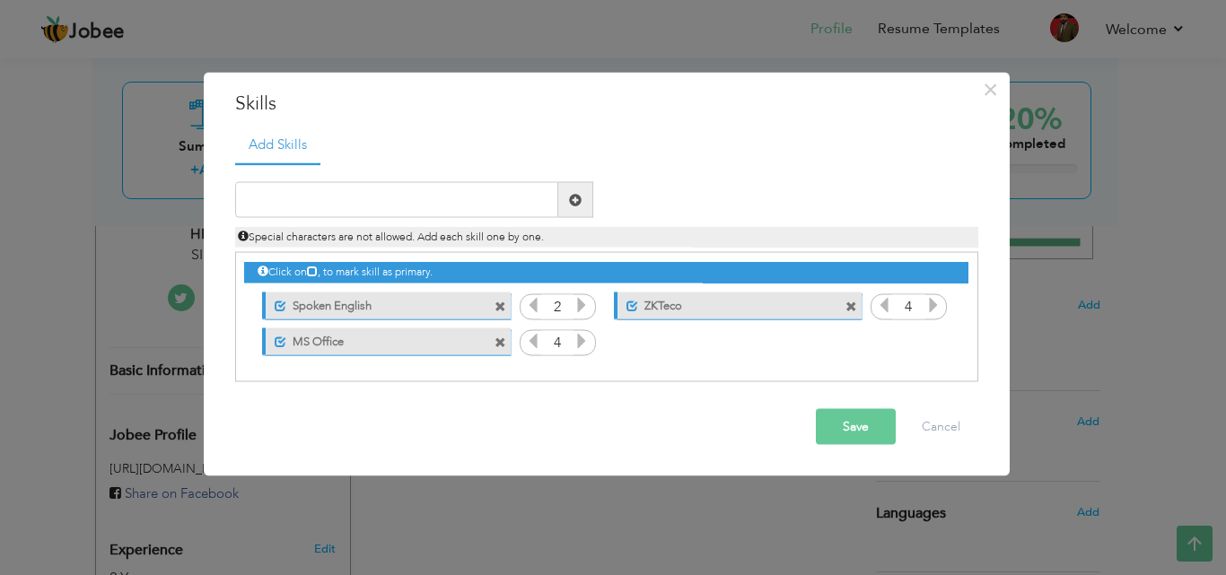
click at [534, 344] on icon at bounding box center [533, 341] width 16 height 16
click at [573, 196] on span at bounding box center [575, 199] width 13 height 13
type input "Timetrax"
click at [578, 194] on span at bounding box center [575, 199] width 13 height 13
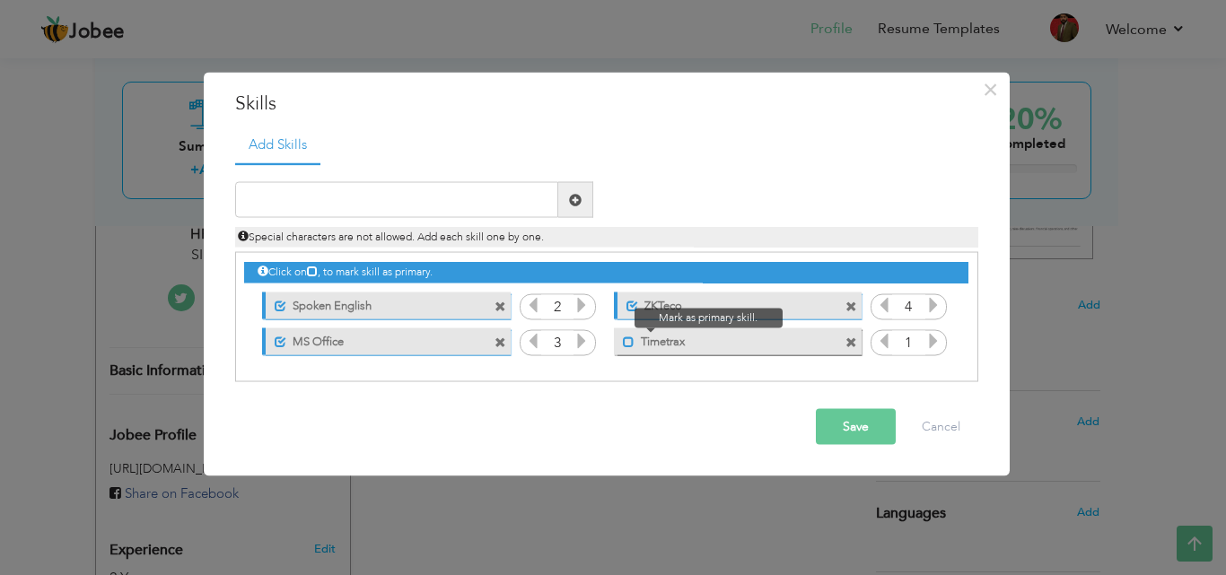
click at [625, 342] on span at bounding box center [629, 342] width 12 height 12
click at [945, 345] on div "1" at bounding box center [909, 342] width 76 height 27
click at [934, 338] on icon at bounding box center [933, 341] width 16 height 16
click at [346, 206] on input "text" at bounding box center [396, 200] width 323 height 36
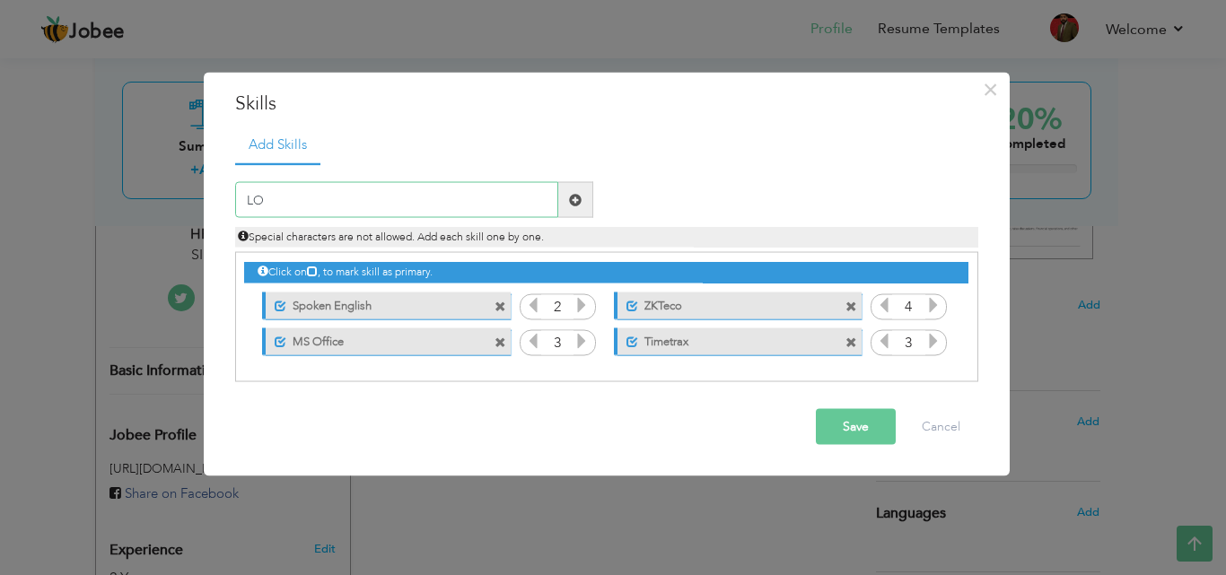
type input "L"
click at [300, 197] on input "Oracle SOftware" at bounding box center [396, 200] width 323 height 36
type input "Oracle Software"
click at [575, 193] on span at bounding box center [575, 199] width 13 height 13
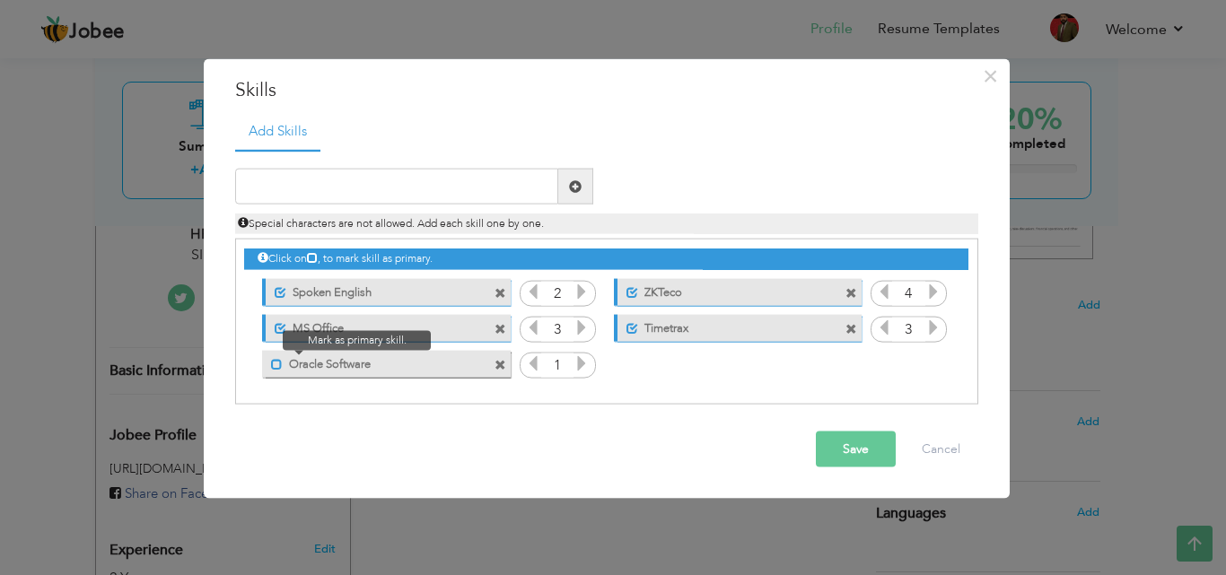
click at [274, 363] on span at bounding box center [277, 364] width 12 height 12
click at [584, 355] on icon at bounding box center [582, 363] width 16 height 16
click at [477, 182] on input "text" at bounding box center [396, 187] width 323 height 36
type input "a"
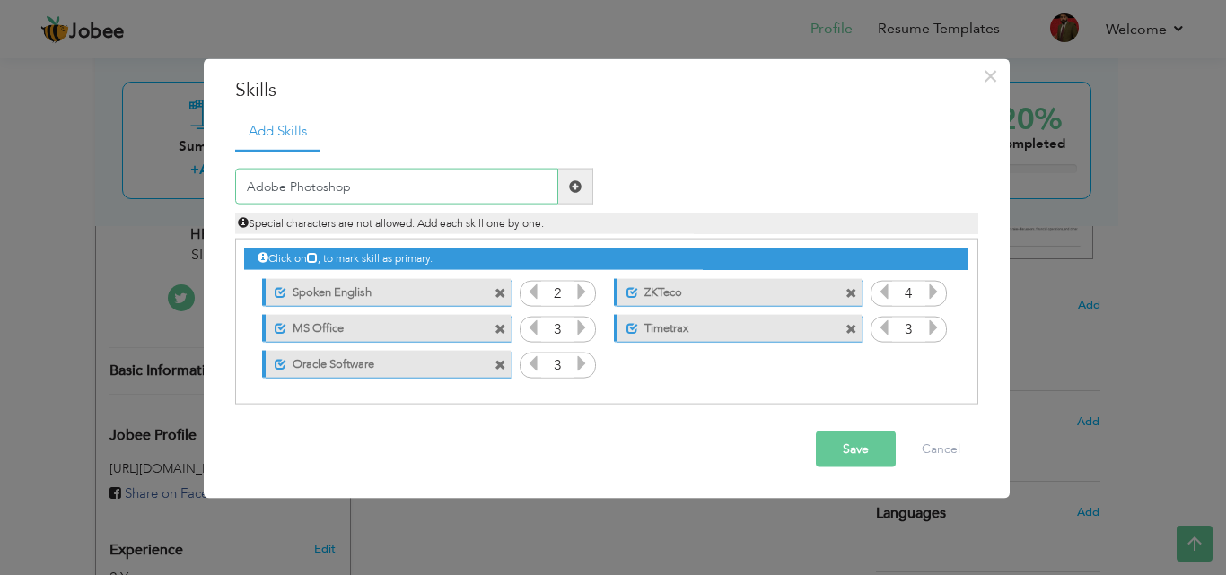
type input "Adobe Photoshop"
click at [572, 189] on span at bounding box center [575, 186] width 13 height 13
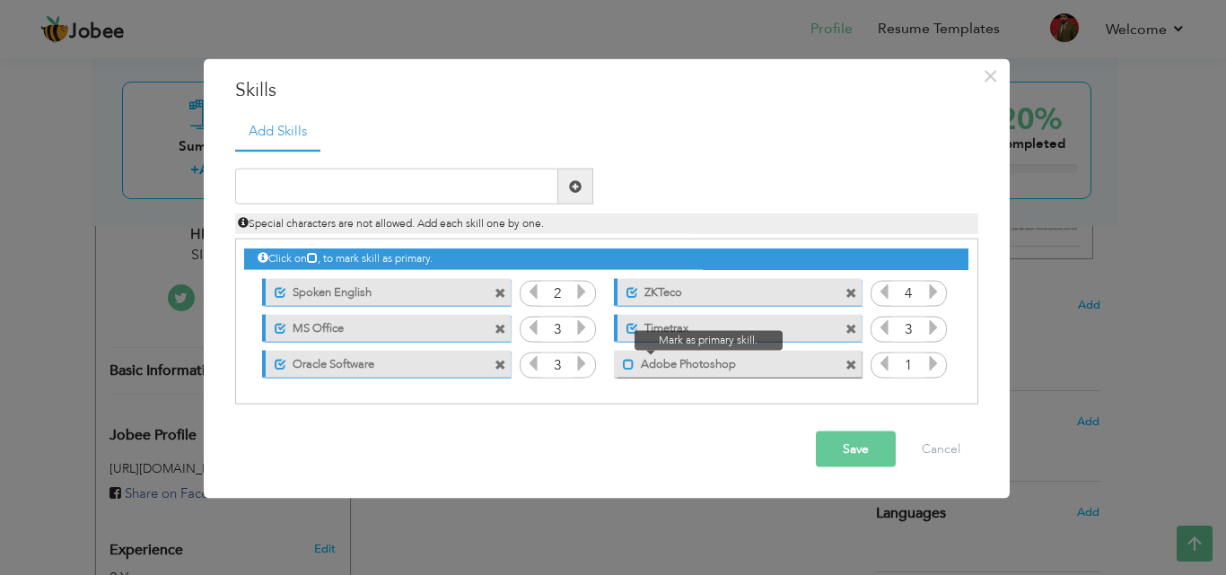
click at [625, 365] on span at bounding box center [629, 364] width 12 height 12
click at [927, 366] on icon at bounding box center [933, 363] width 16 height 16
click at [892, 370] on icon at bounding box center [884, 363] width 16 height 16
click at [447, 178] on input "text" at bounding box center [396, 187] width 323 height 36
click at [385, 185] on input "VASP" at bounding box center [396, 187] width 323 height 36
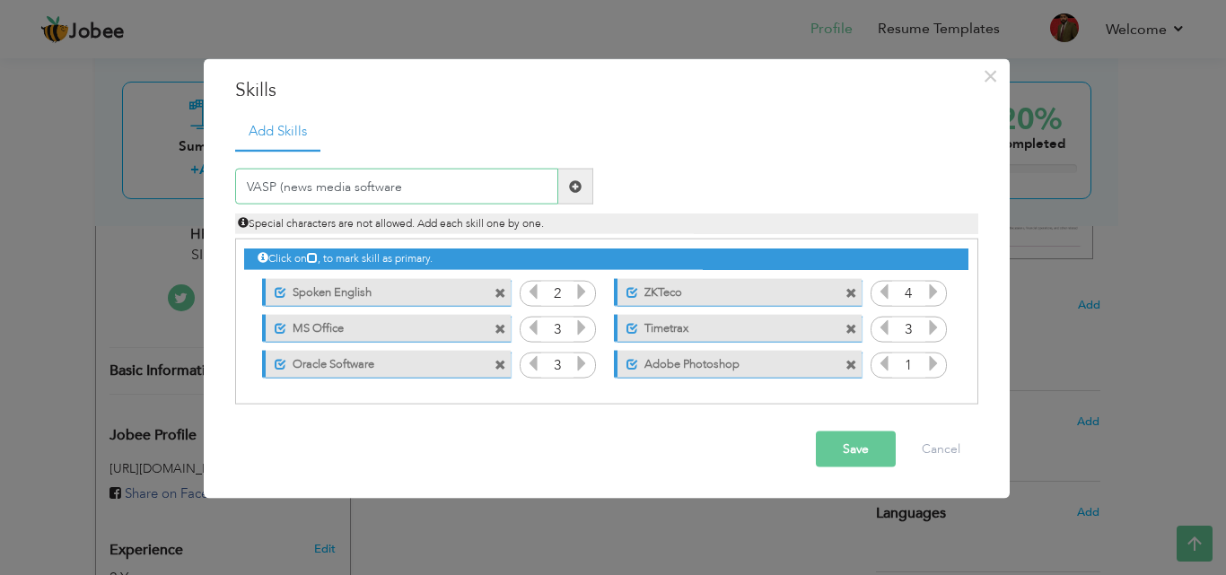
click at [351, 185] on input "VASP (news media software" at bounding box center [396, 187] width 323 height 36
click at [489, 191] on input "VASP (news media programming software" at bounding box center [396, 187] width 323 height 36
type input "VASP ( news media programming software )"
click at [578, 180] on span at bounding box center [575, 186] width 13 height 13
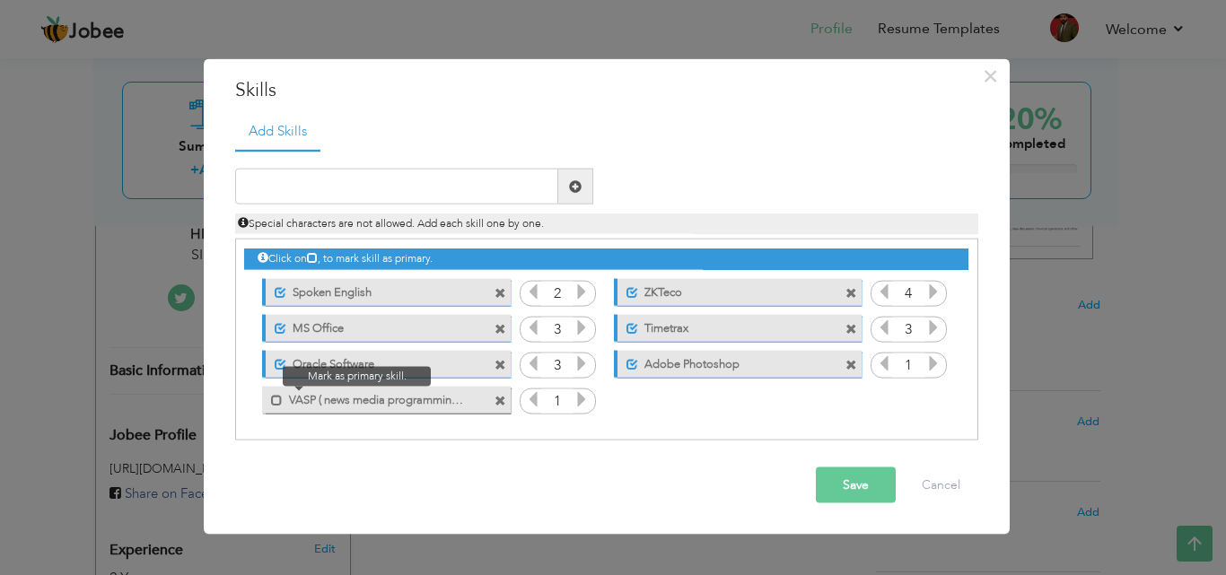
click at [270, 404] on span at bounding box center [272, 395] width 21 height 18
click at [585, 404] on icon at bounding box center [582, 399] width 16 height 16
click at [585, 405] on icon at bounding box center [582, 399] width 16 height 16
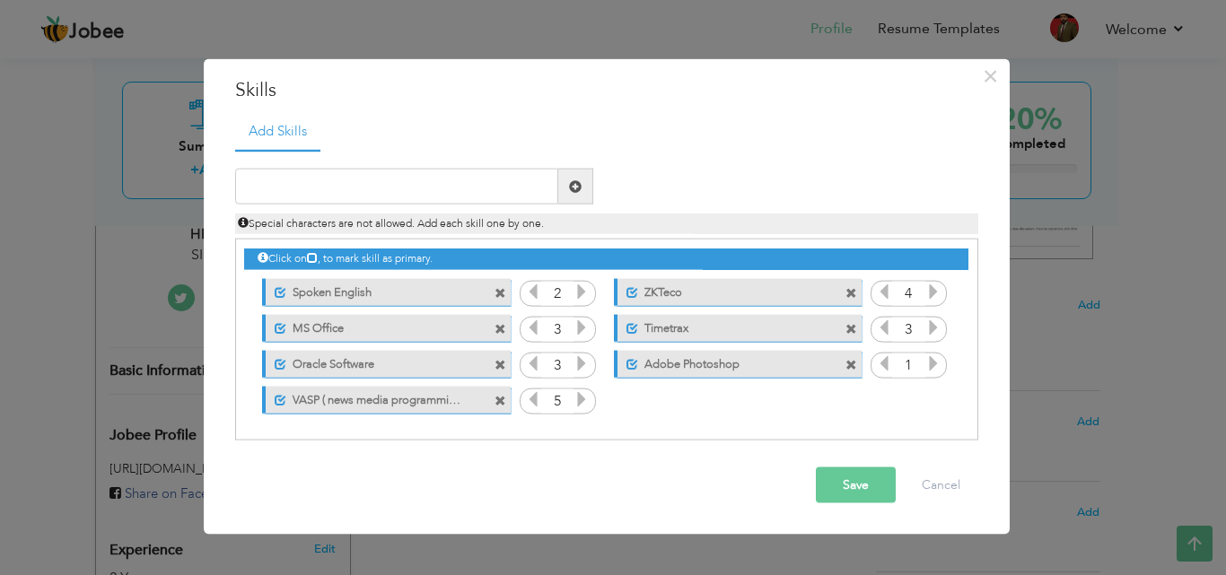
click at [585, 405] on icon at bounding box center [582, 399] width 16 height 16
click at [843, 488] on button "Save" at bounding box center [856, 486] width 80 height 36
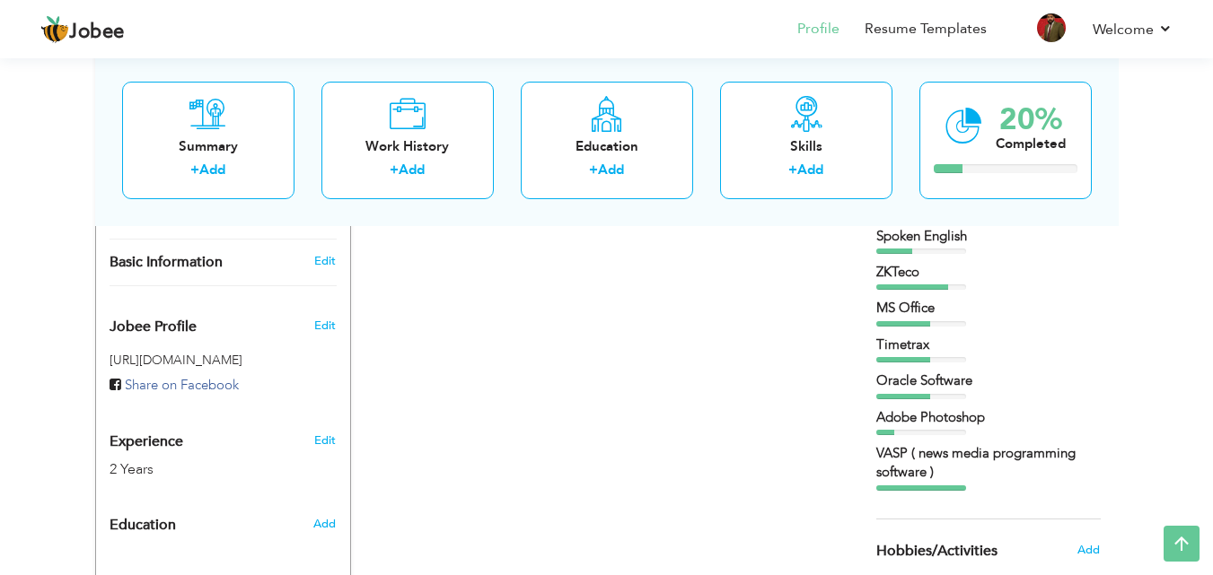
scroll to position [446, 0]
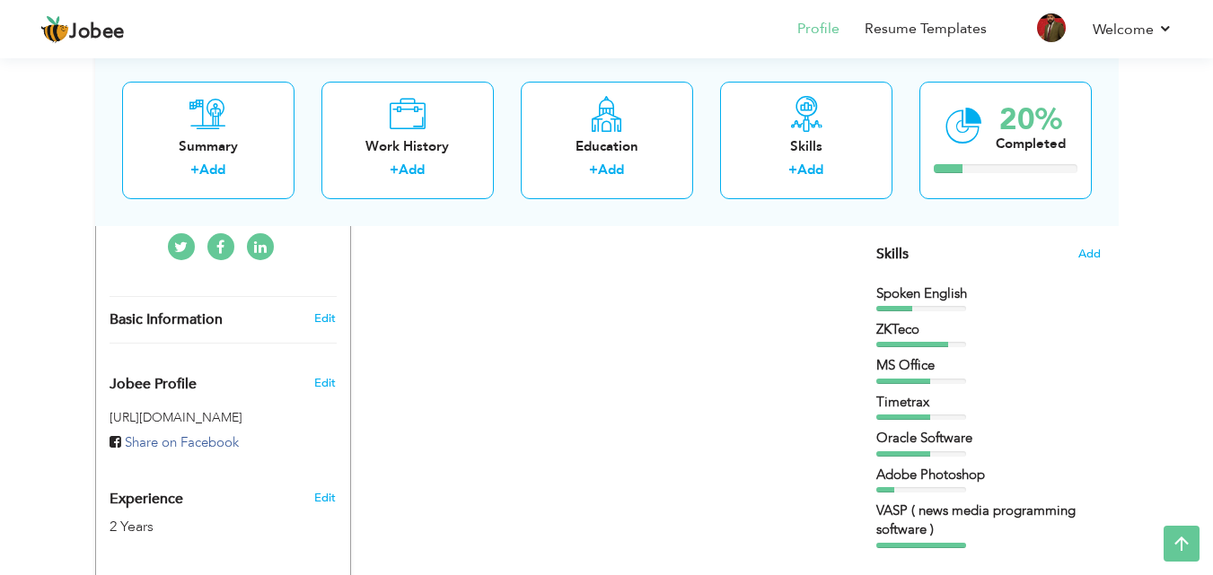
click at [938, 306] on div at bounding box center [921, 308] width 90 height 5
click at [1081, 255] on span "Add" at bounding box center [1088, 254] width 23 height 17
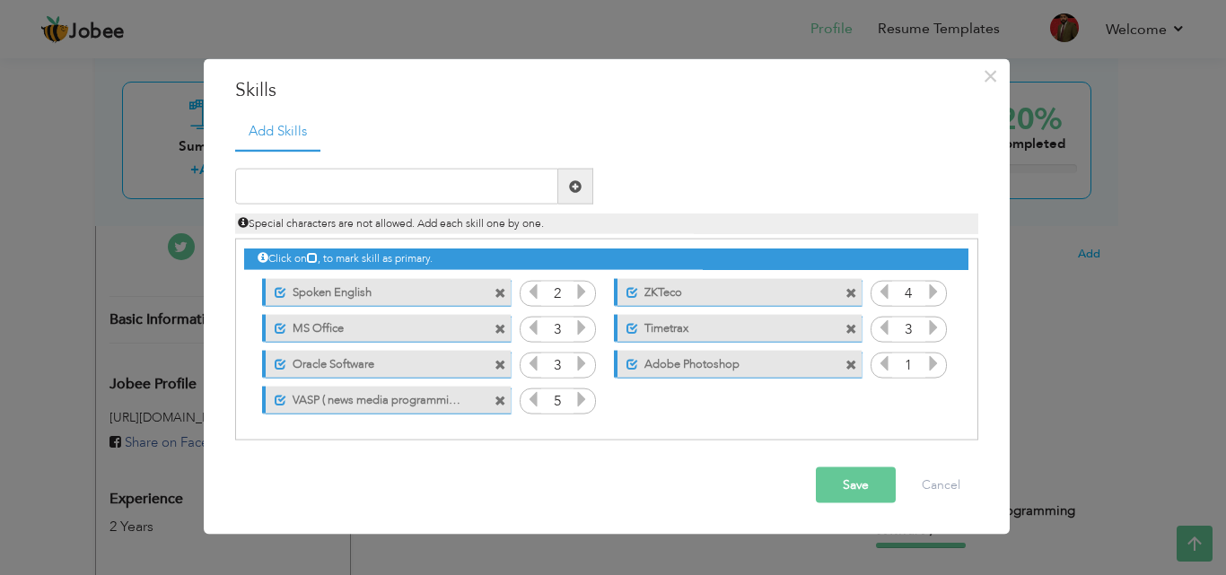
click at [450, 304] on div "Unmark as primary skill. Spoken English" at bounding box center [386, 291] width 248 height 27
drag, startPoint x: 450, startPoint y: 304, endPoint x: 623, endPoint y: 355, distance: 180.6
click at [623, 355] on div "Click on , to mark skill as primary. Unmark as primary skill. Spoken English 2 …" at bounding box center [605, 329] width 723 height 178
click at [308, 293] on label "Spoken English" at bounding box center [375, 289] width 179 height 22
drag, startPoint x: 308, startPoint y: 293, endPoint x: 404, endPoint y: 376, distance: 127.3
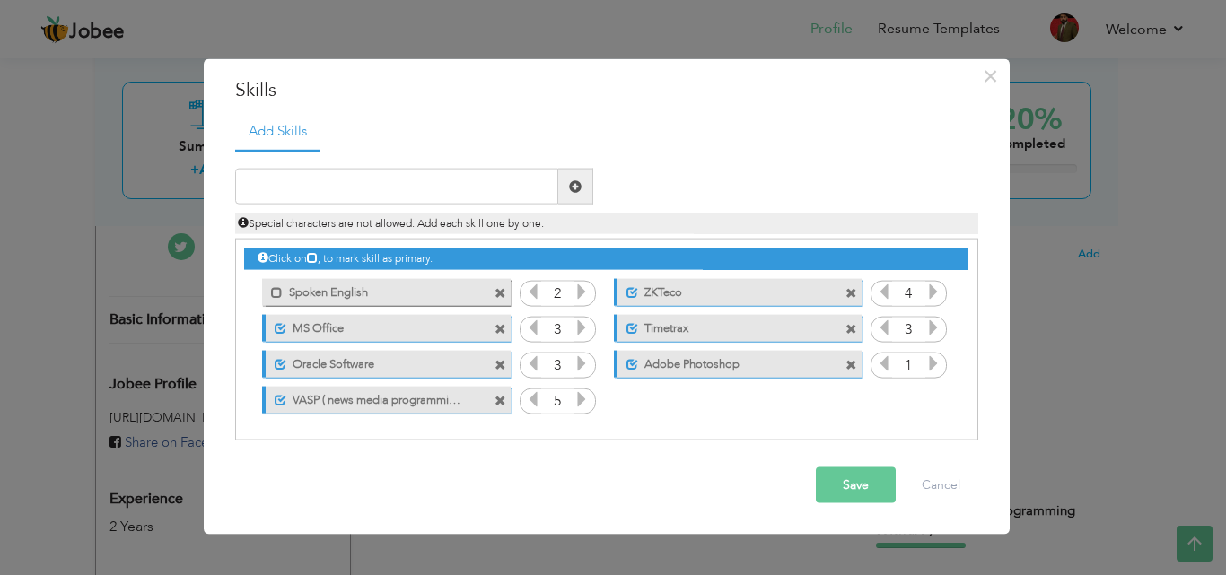
click at [404, 376] on div "Click on , to mark skill as primary. Mark as primary skill. Spoken English 2 ZK…" at bounding box center [605, 329] width 723 height 178
click at [281, 294] on span at bounding box center [277, 292] width 12 height 12
click at [281, 294] on span at bounding box center [281, 292] width 12 height 12
click at [279, 287] on span at bounding box center [277, 292] width 12 height 12
click at [574, 285] on icon at bounding box center [582, 292] width 16 height 16
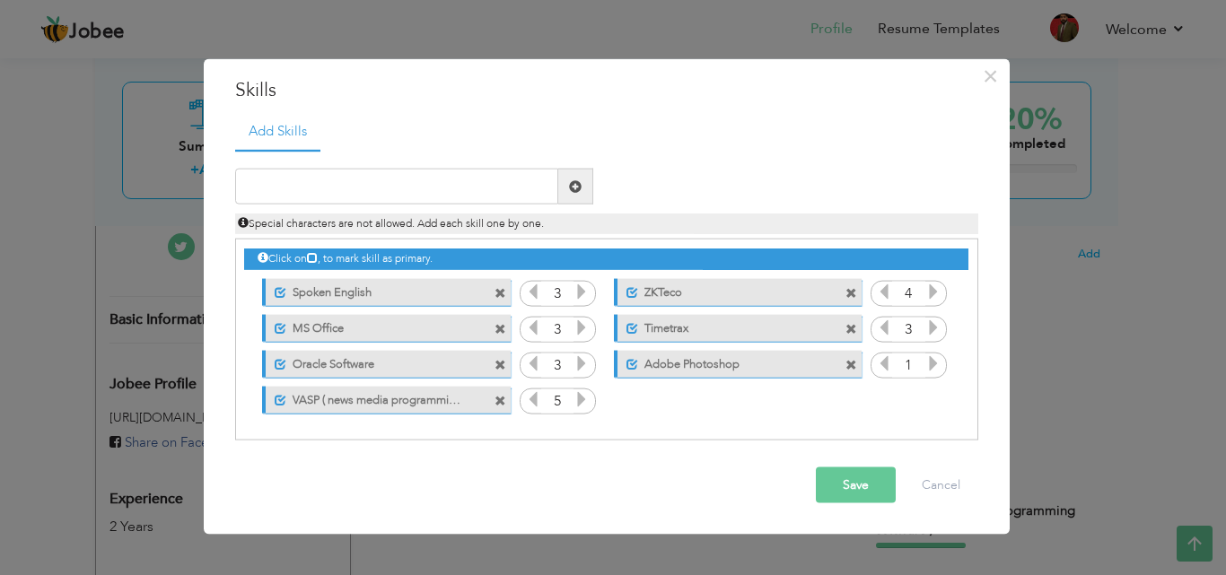
click at [643, 359] on label "Adobe Photoshop" at bounding box center [727, 361] width 179 height 22
click at [662, 356] on label "Adobe Photoshop" at bounding box center [725, 361] width 181 height 22
click at [846, 365] on span at bounding box center [852, 365] width 12 height 12
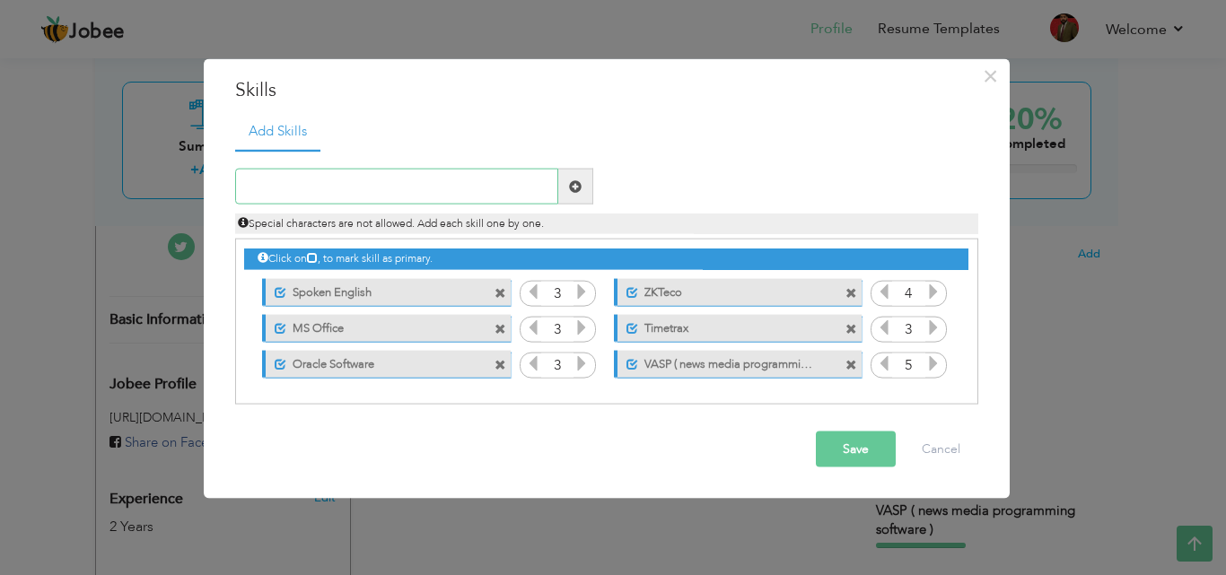
click at [364, 189] on input "text" at bounding box center [396, 187] width 323 height 36
type input "a"
type input "Adobe Shop"
click at [580, 181] on span at bounding box center [575, 186] width 13 height 13
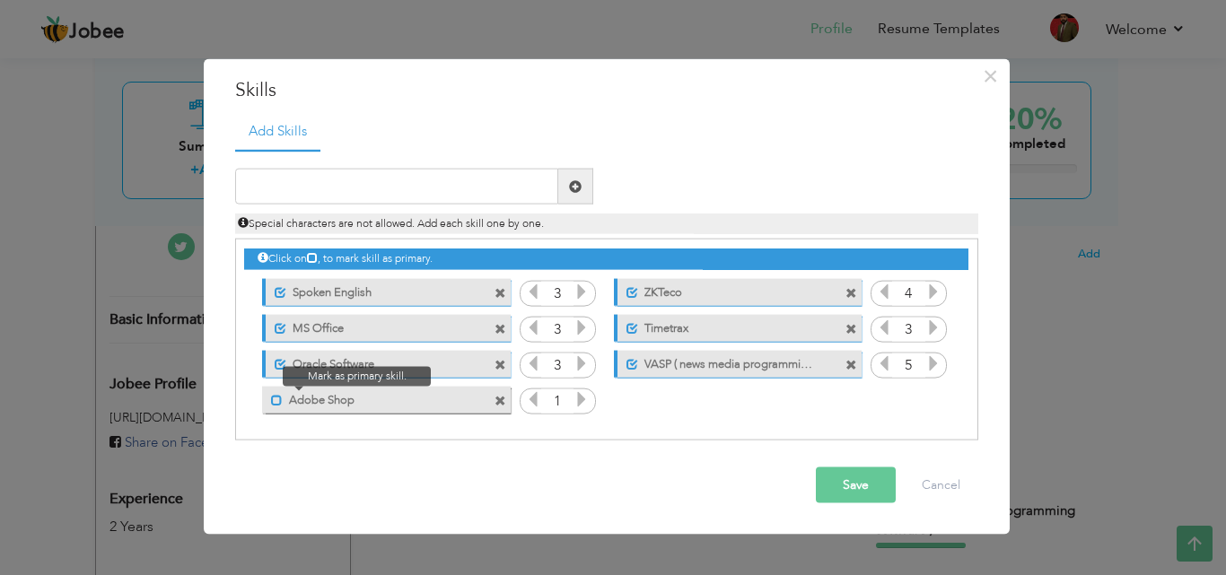
click at [278, 403] on span at bounding box center [277, 400] width 12 height 12
click at [585, 403] on icon at bounding box center [582, 399] width 16 height 16
click at [527, 408] on icon at bounding box center [533, 399] width 16 height 16
click at [437, 173] on input "text" at bounding box center [396, 187] width 323 height 36
type input "Video Editing"
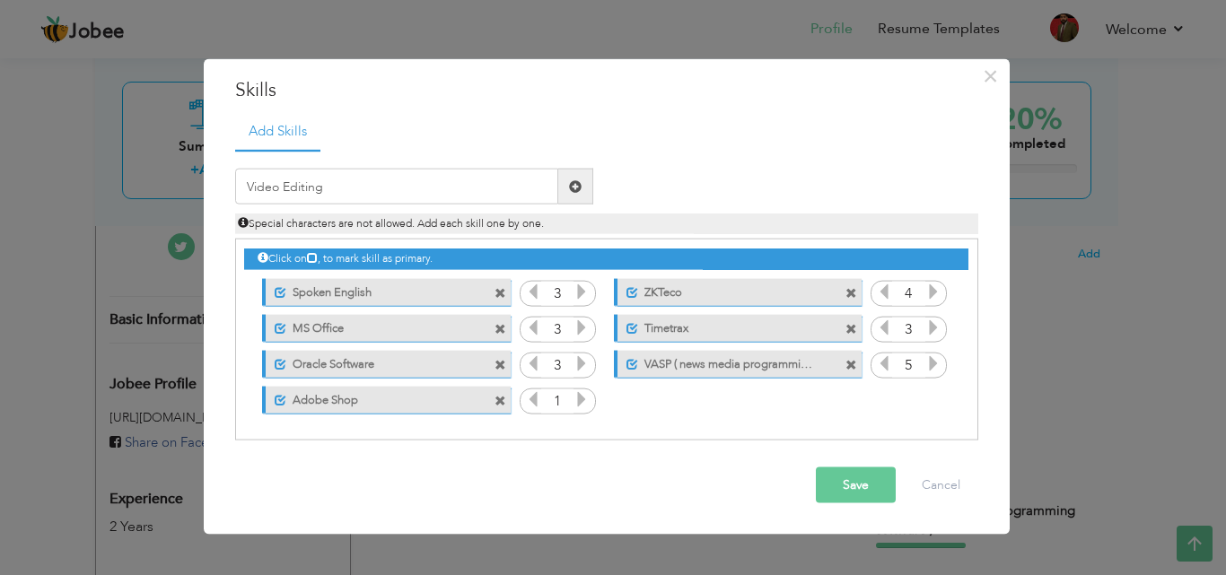
click at [576, 188] on span at bounding box center [575, 186] width 13 height 13
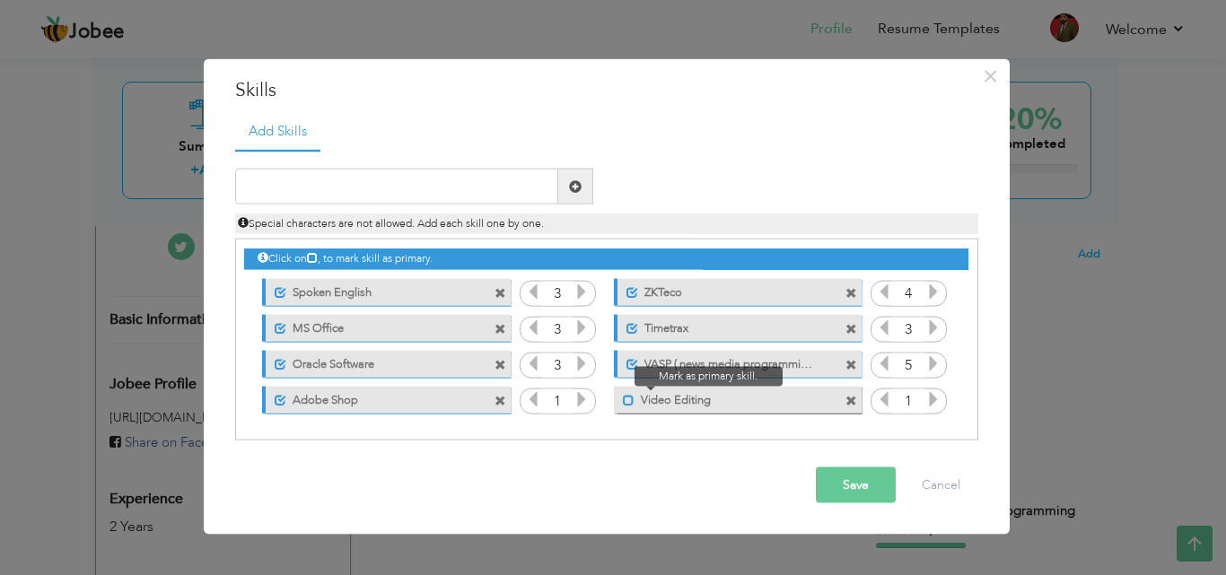
click at [630, 396] on span at bounding box center [629, 400] width 12 height 12
click at [934, 396] on icon at bounding box center [933, 399] width 16 height 16
click at [877, 395] on icon at bounding box center [884, 399] width 16 height 16
click at [894, 482] on button "Save" at bounding box center [856, 486] width 80 height 36
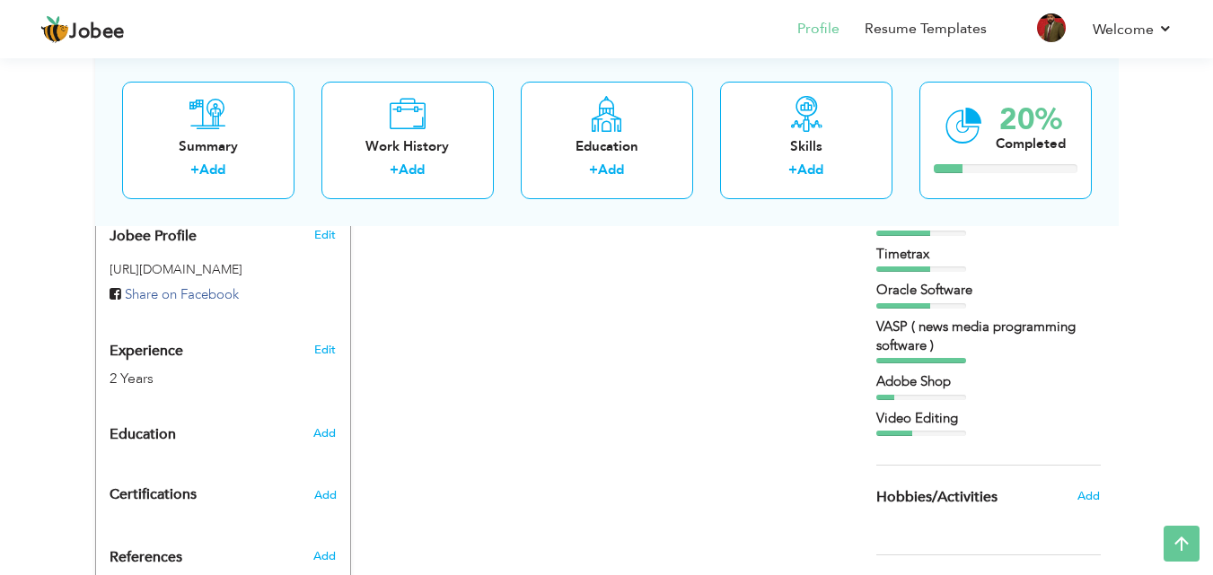
scroll to position [596, 0]
click at [1092, 491] on span "Add" at bounding box center [1087, 495] width 23 height 16
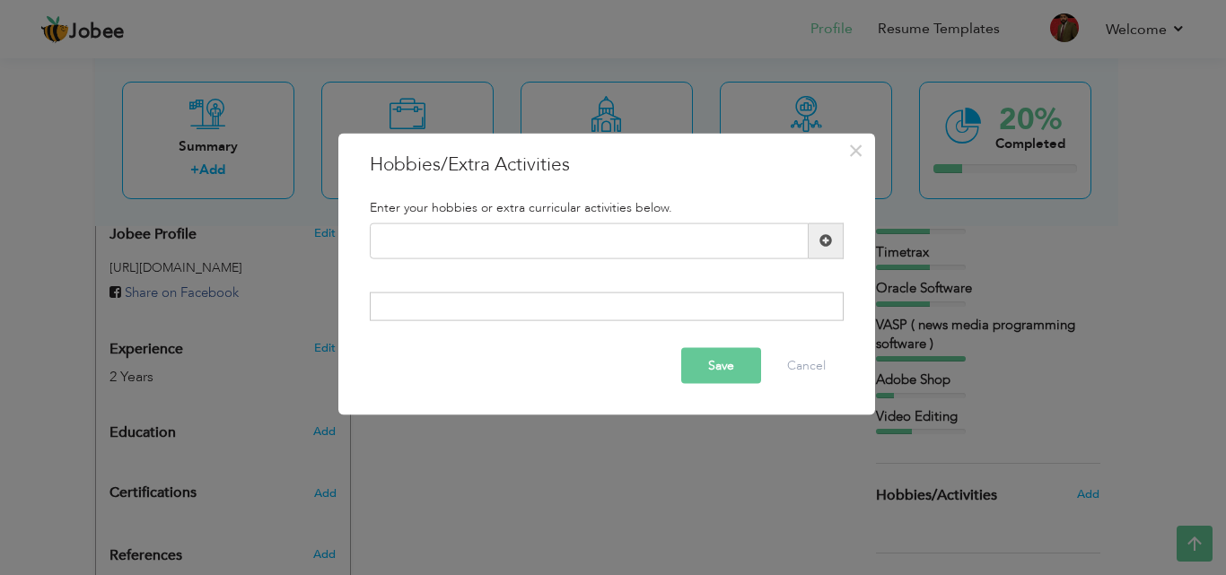
click at [558, 309] on div at bounding box center [607, 307] width 474 height 29
drag, startPoint x: 539, startPoint y: 311, endPoint x: 508, endPoint y: 224, distance: 93.1
click at [508, 224] on div "Enter your hobbies or extra curricular activities below. Duplicate entry" at bounding box center [606, 261] width 501 height 148
click at [508, 224] on input "text" at bounding box center [589, 241] width 439 height 36
type input "g"
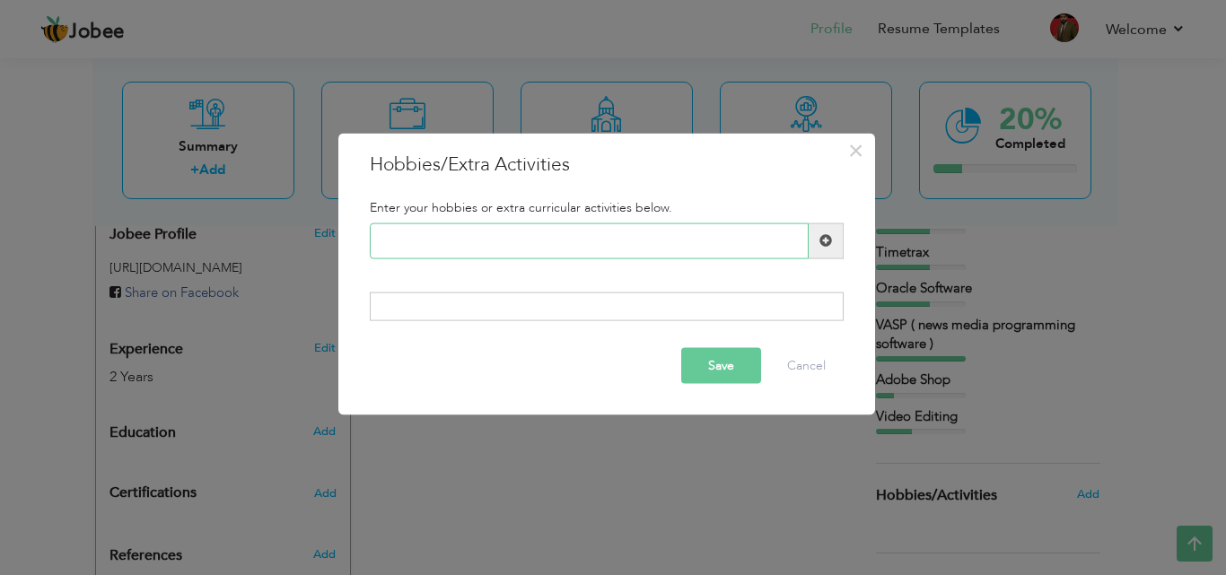
type input "v"
paste input "Gymnastics"
type input "Gymnastics"
click at [833, 229] on span at bounding box center [826, 241] width 35 height 36
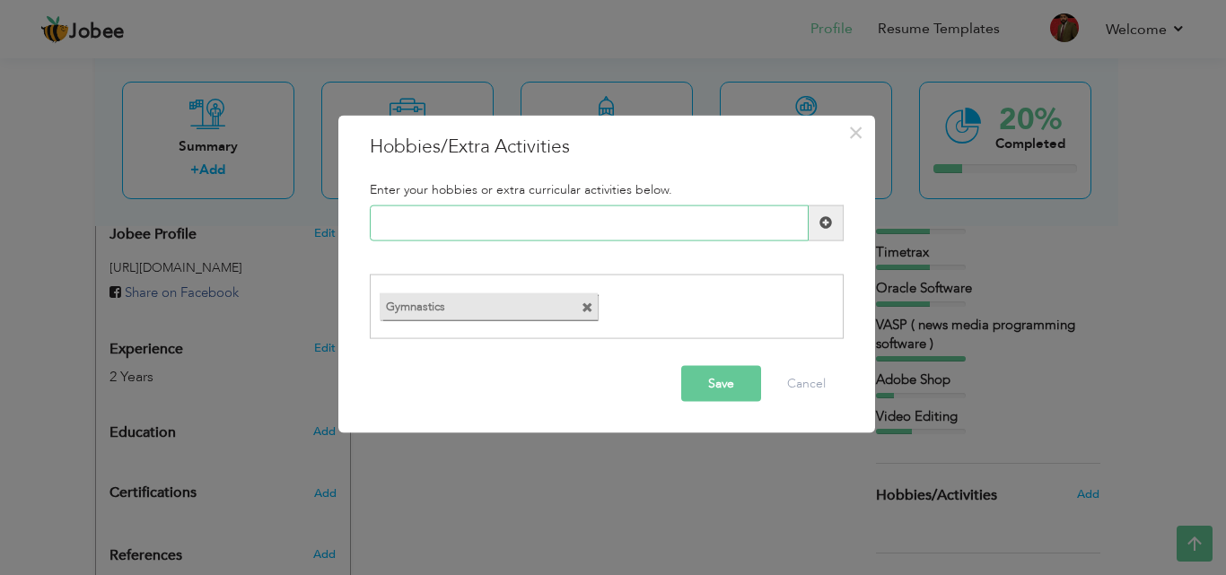
click at [713, 232] on input "text" at bounding box center [589, 223] width 439 height 36
type input "Travling"
click at [831, 213] on span at bounding box center [826, 223] width 35 height 36
click at [450, 211] on input "text" at bounding box center [589, 223] width 439 height 36
type input "Reading History"
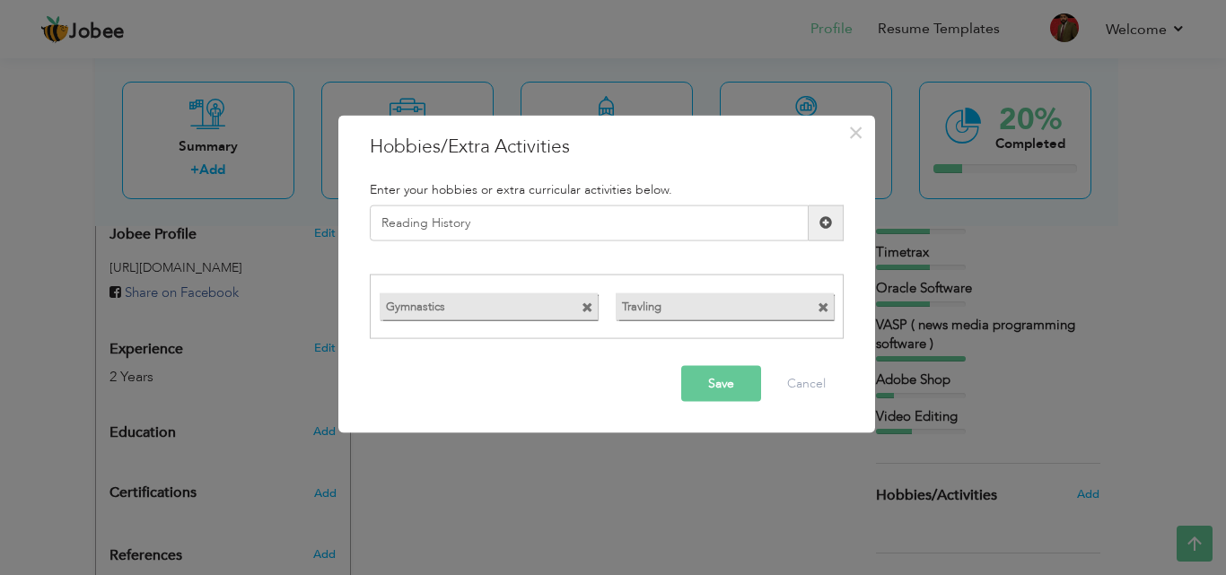
click at [824, 224] on span at bounding box center [826, 222] width 13 height 13
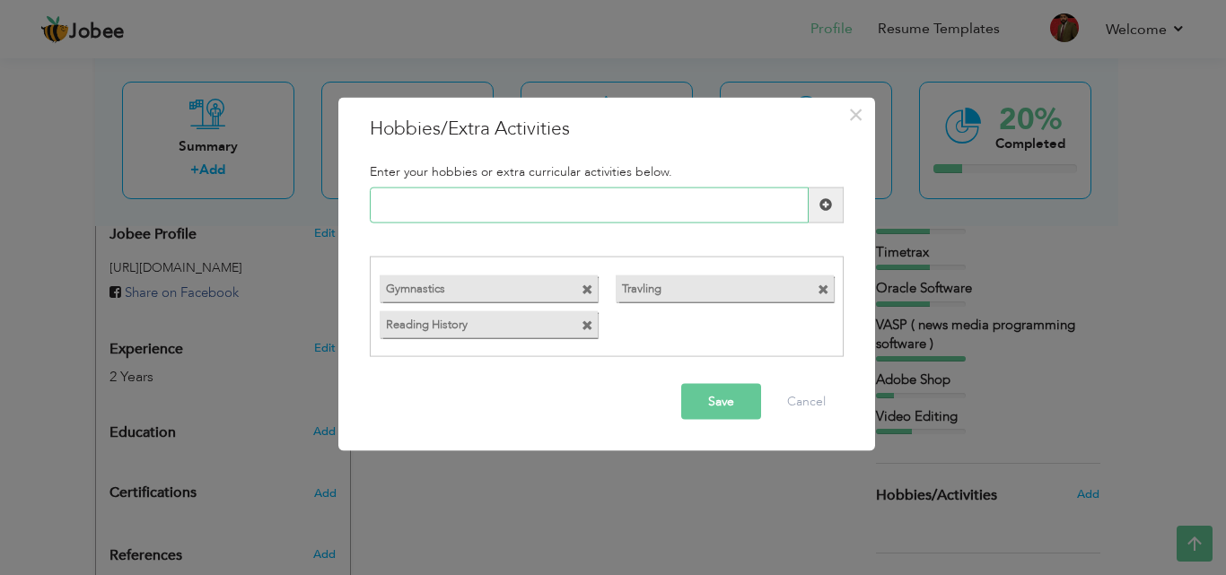
click at [623, 223] on input "text" at bounding box center [589, 205] width 439 height 36
type input "s"
click at [687, 419] on button "Save" at bounding box center [721, 402] width 80 height 36
click at [687, 419] on button "Save" at bounding box center [715, 402] width 92 height 36
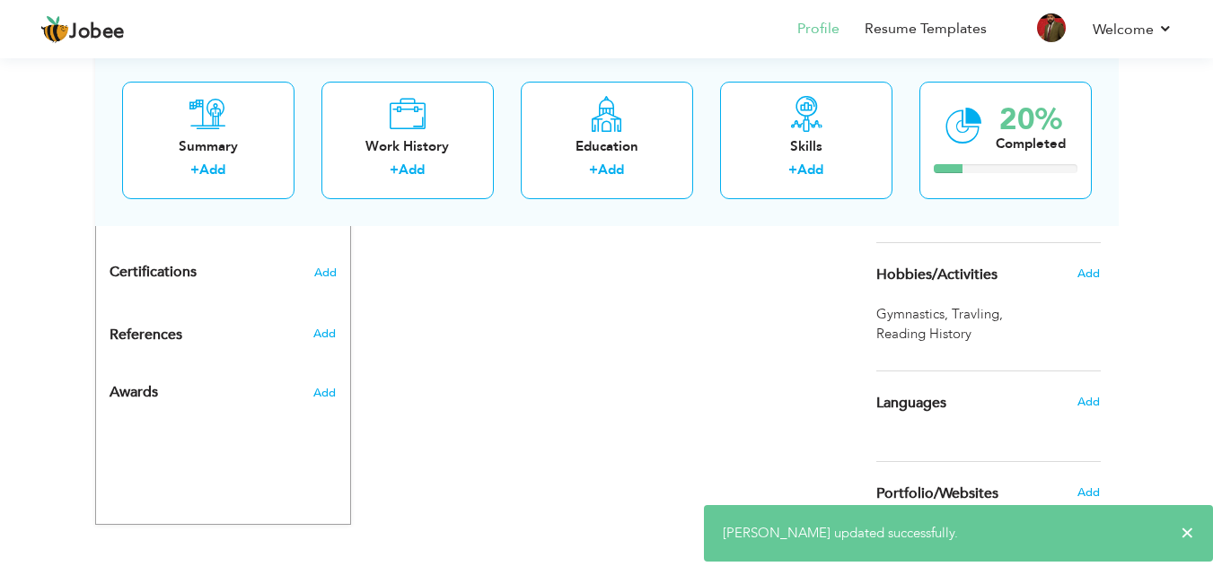
scroll to position [842, 0]
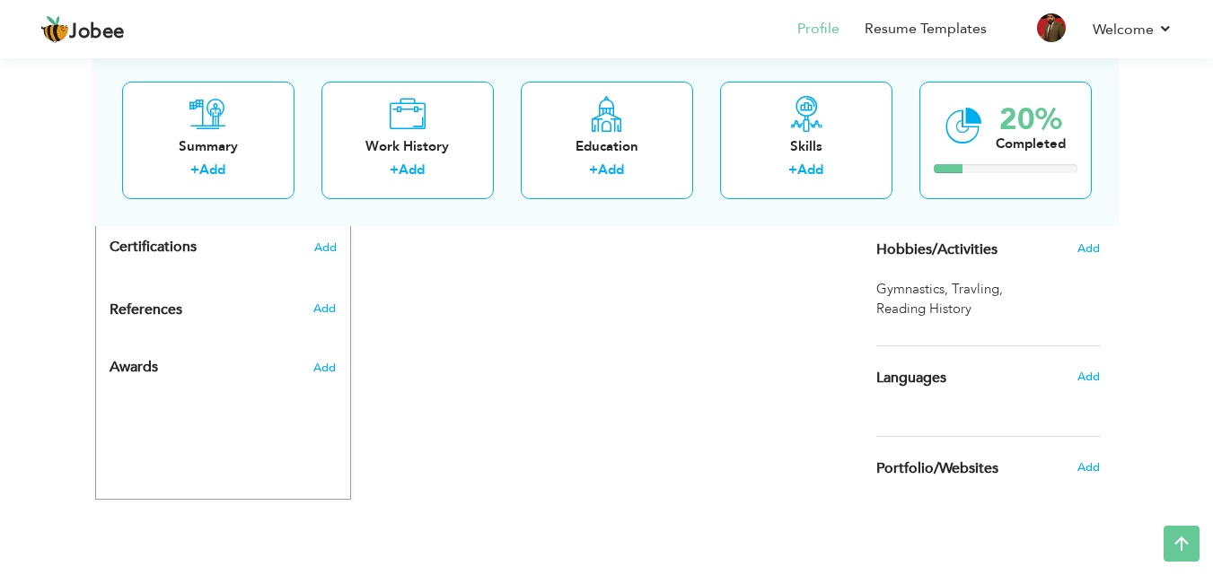
click at [1101, 381] on div "Add" at bounding box center [1093, 377] width 42 height 34
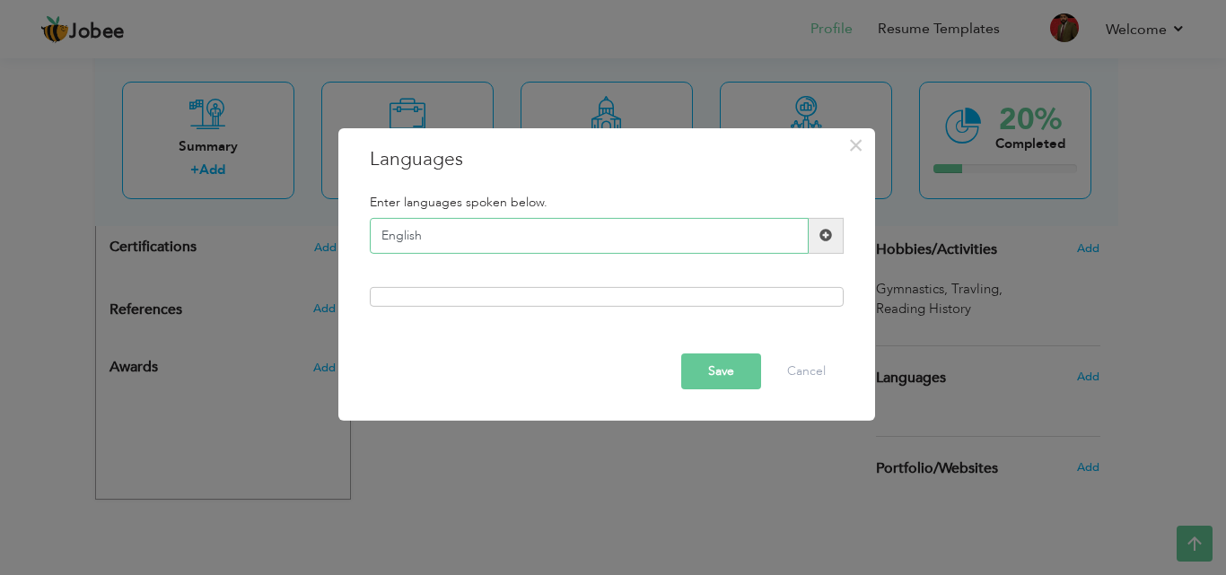
type input "English"
click at [824, 231] on span at bounding box center [826, 235] width 13 height 13
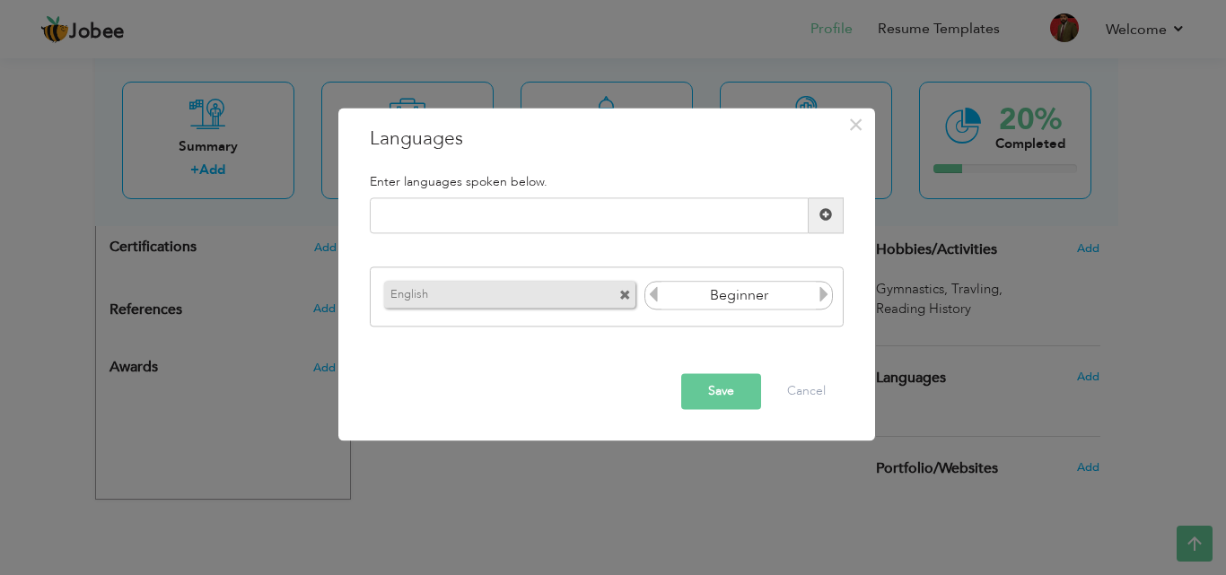
click at [819, 288] on icon at bounding box center [824, 295] width 16 height 16
click at [512, 211] on input "text" at bounding box center [589, 215] width 439 height 36
type input "Punjabi"
click at [831, 212] on span at bounding box center [826, 215] width 13 height 13
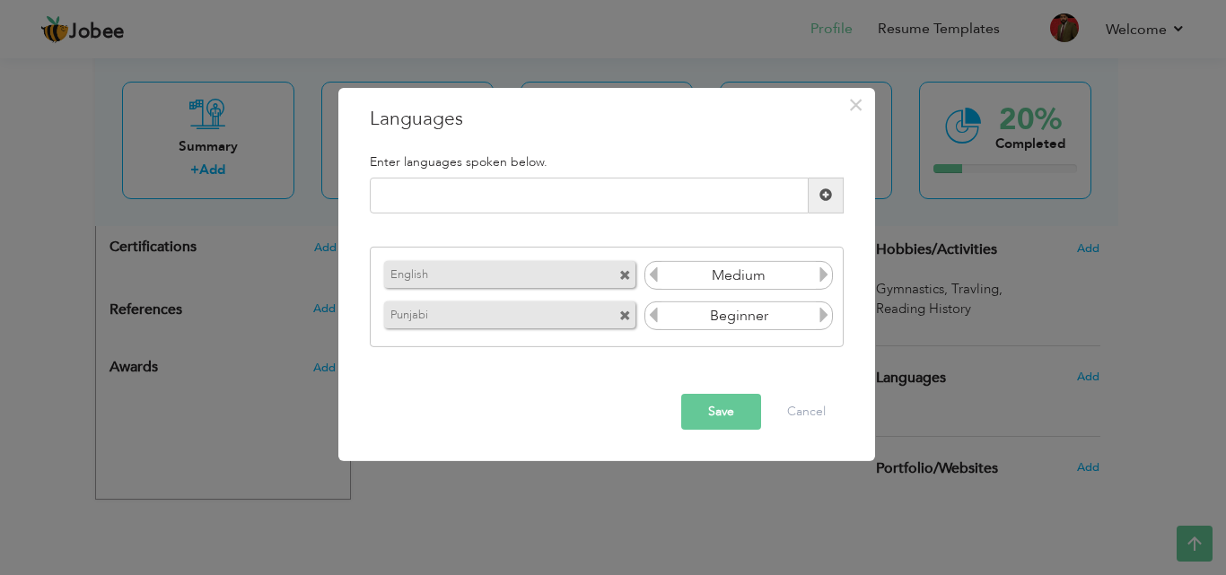
click at [816, 317] on icon at bounding box center [824, 315] width 16 height 16
click at [622, 312] on span at bounding box center [625, 317] width 12 height 12
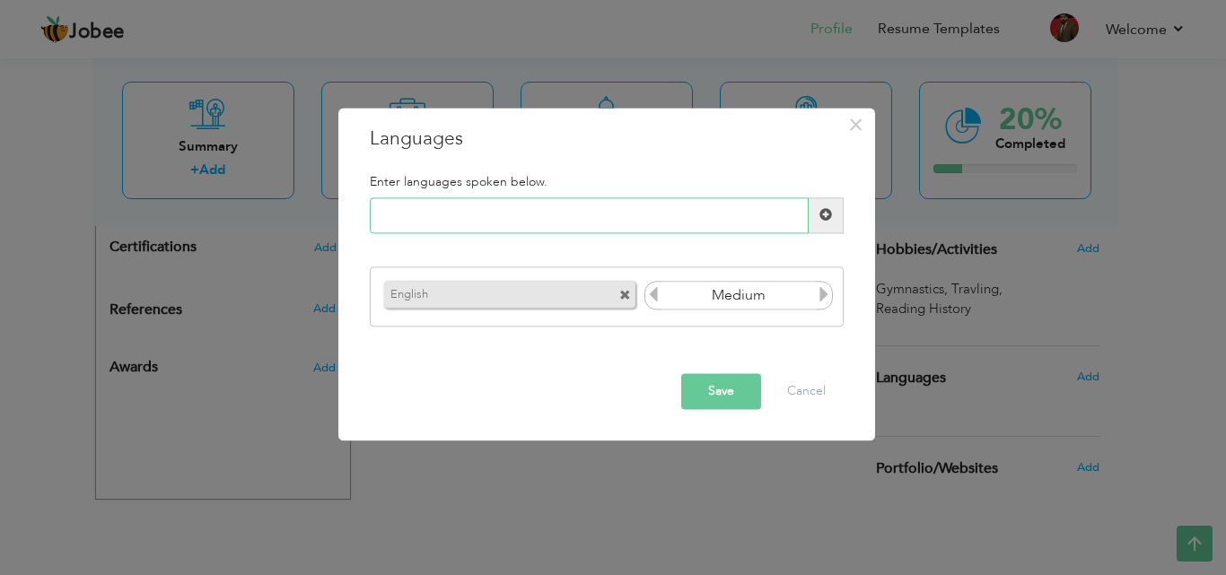
click at [500, 215] on input "text" at bounding box center [589, 215] width 439 height 36
type input "Urdu"
click at [813, 209] on span at bounding box center [826, 215] width 35 height 36
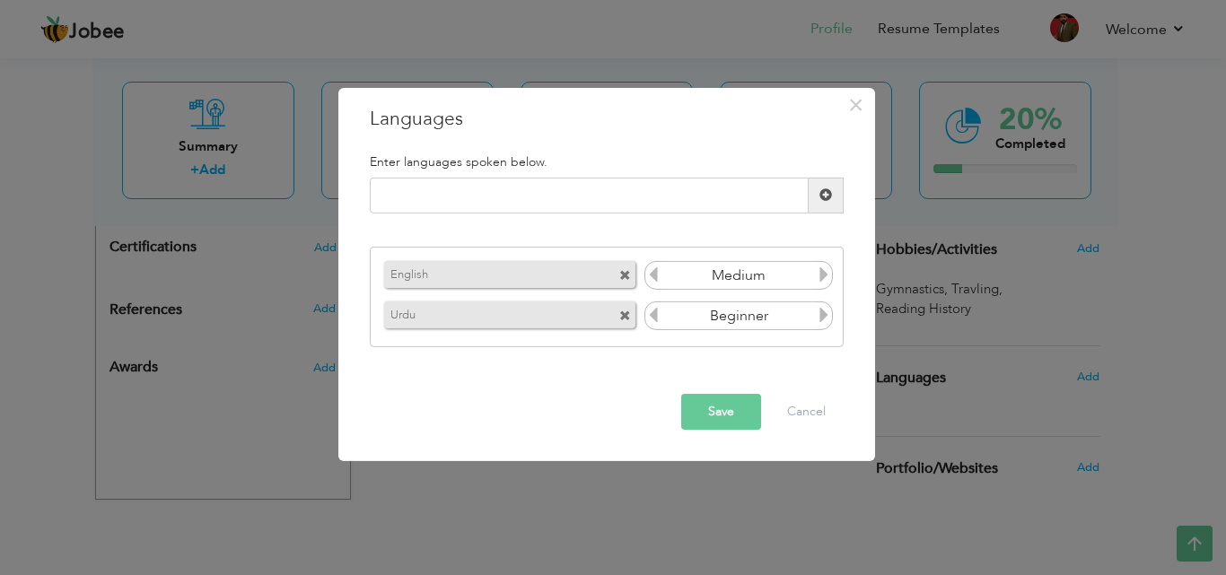
click at [821, 317] on icon at bounding box center [824, 315] width 16 height 16
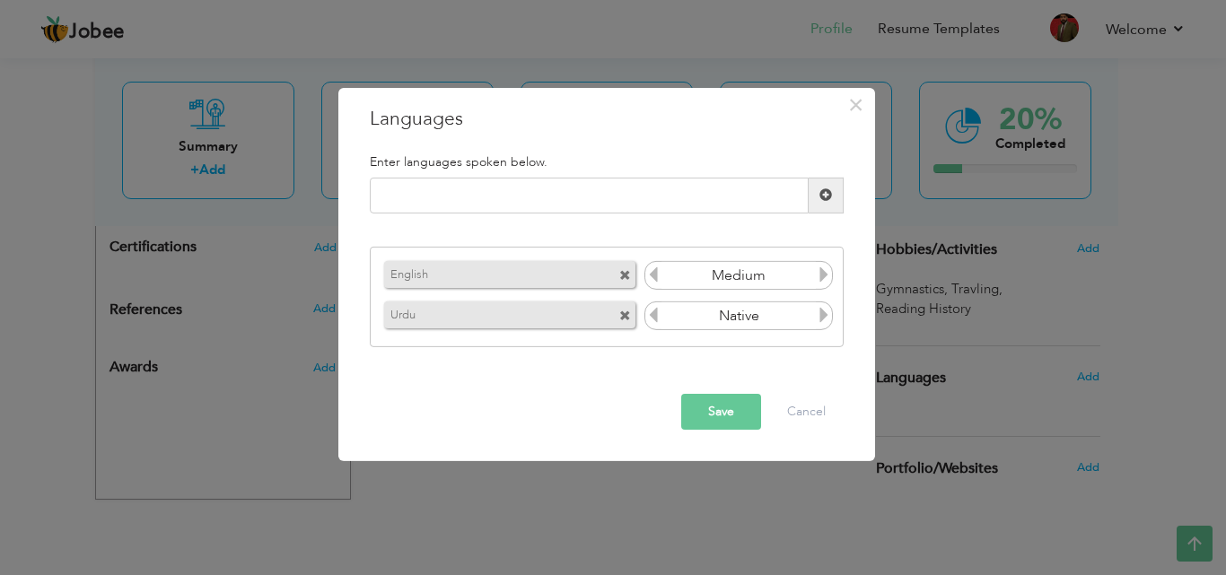
click at [821, 317] on icon at bounding box center [824, 315] width 16 height 16
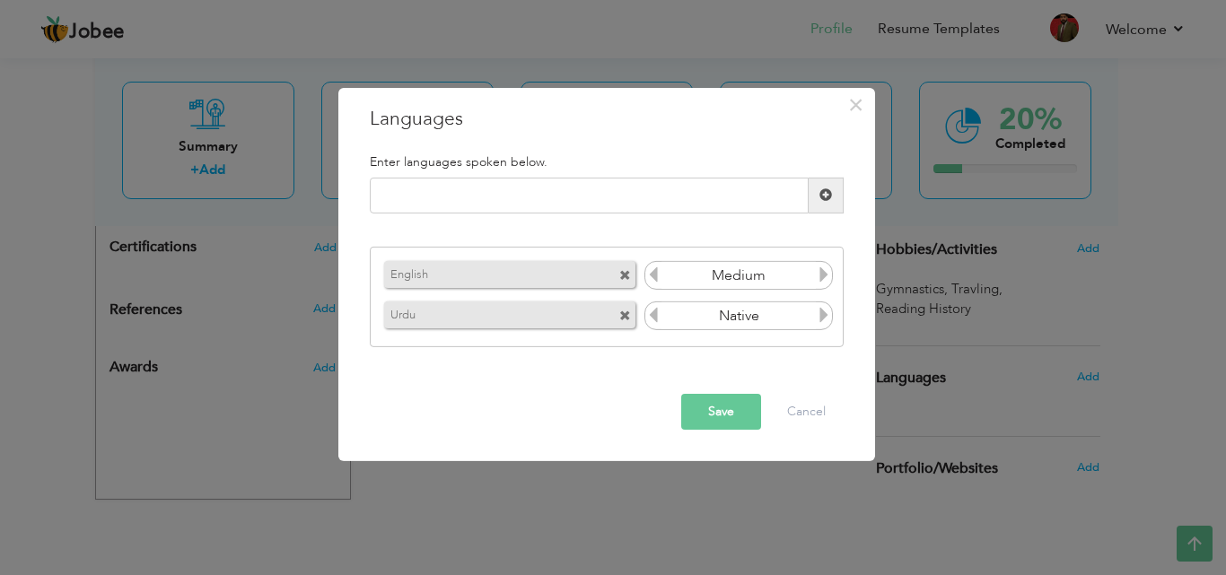
click at [817, 191] on span at bounding box center [826, 196] width 35 height 36
click at [711, 197] on input "text" at bounding box center [589, 196] width 439 height 36
type input "Punjabi"
click at [828, 198] on span at bounding box center [826, 195] width 13 height 13
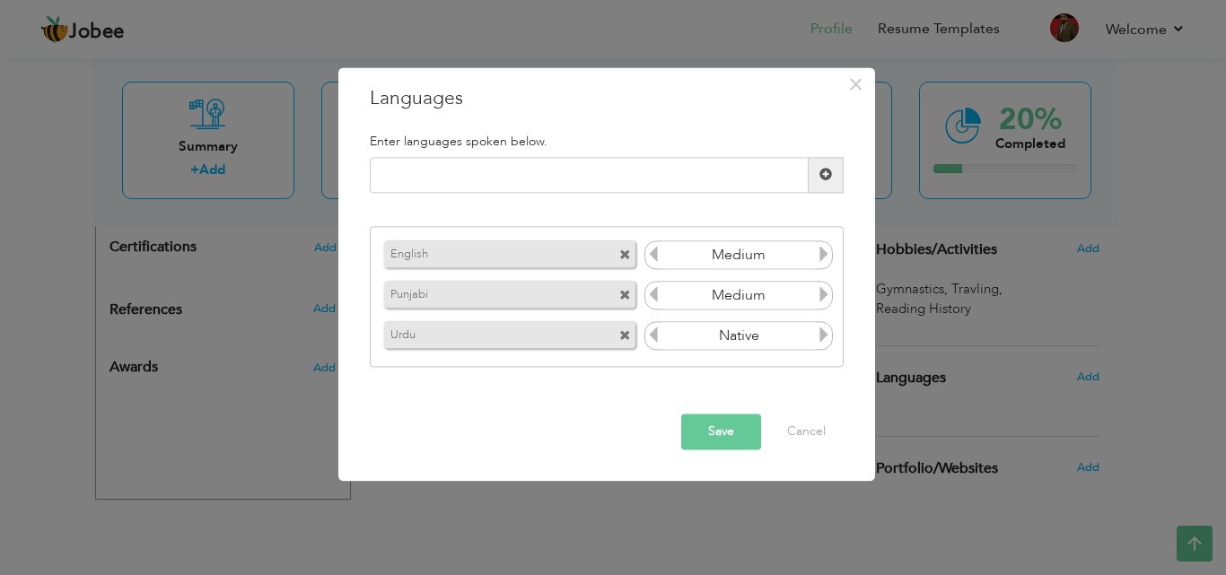
click at [820, 338] on icon at bounding box center [824, 336] width 16 height 16
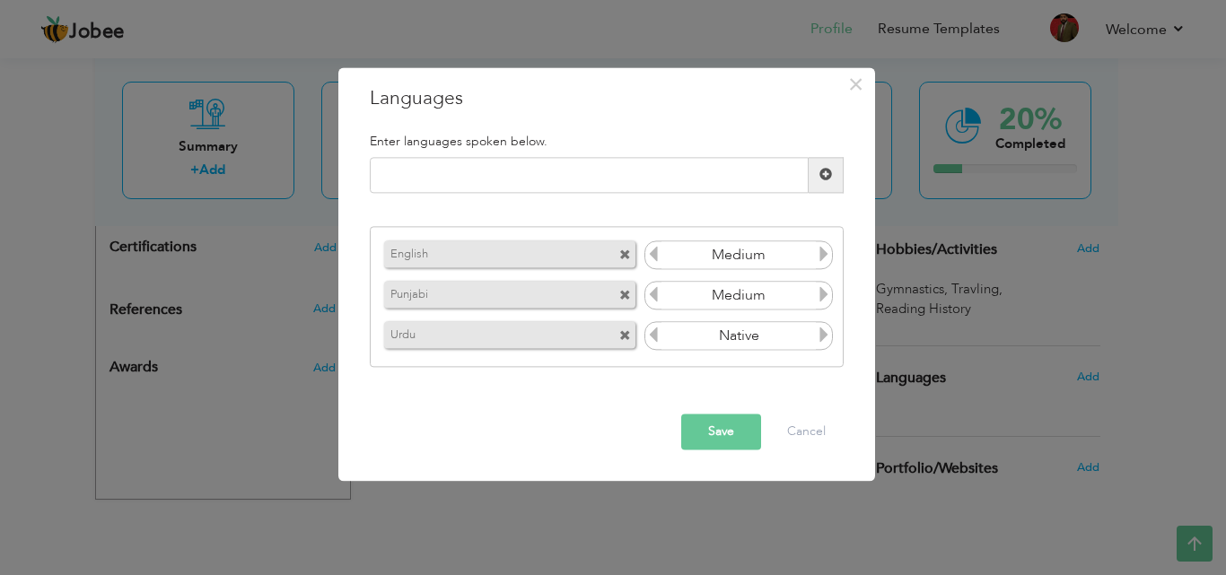
click at [820, 338] on icon at bounding box center [824, 336] width 16 height 16
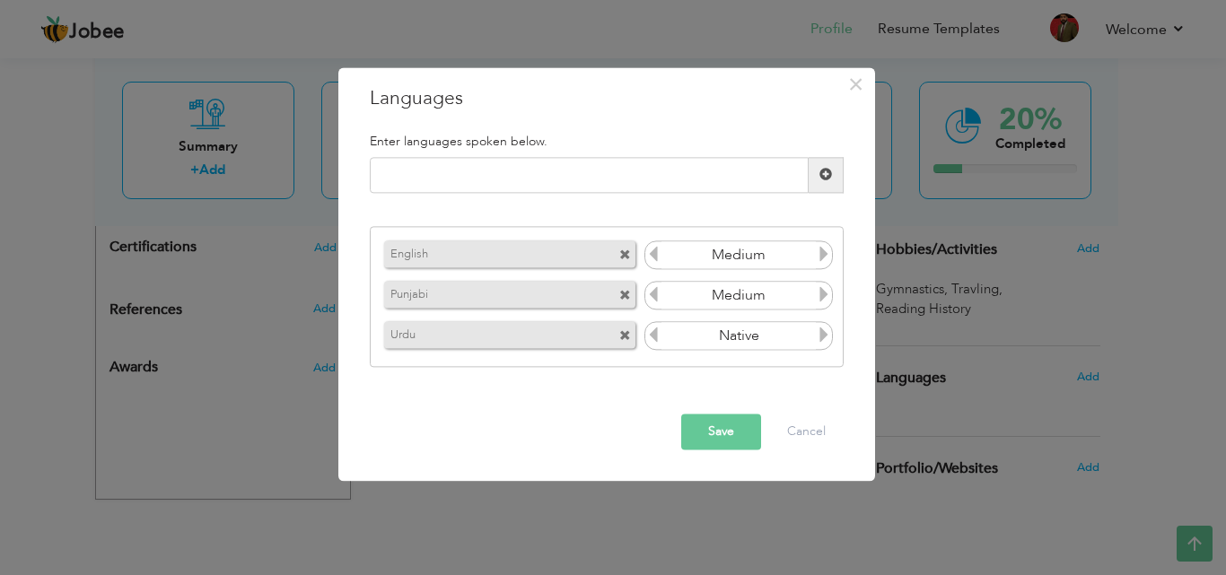
click at [820, 338] on icon at bounding box center [824, 336] width 16 height 16
click at [820, 295] on icon at bounding box center [824, 295] width 16 height 16
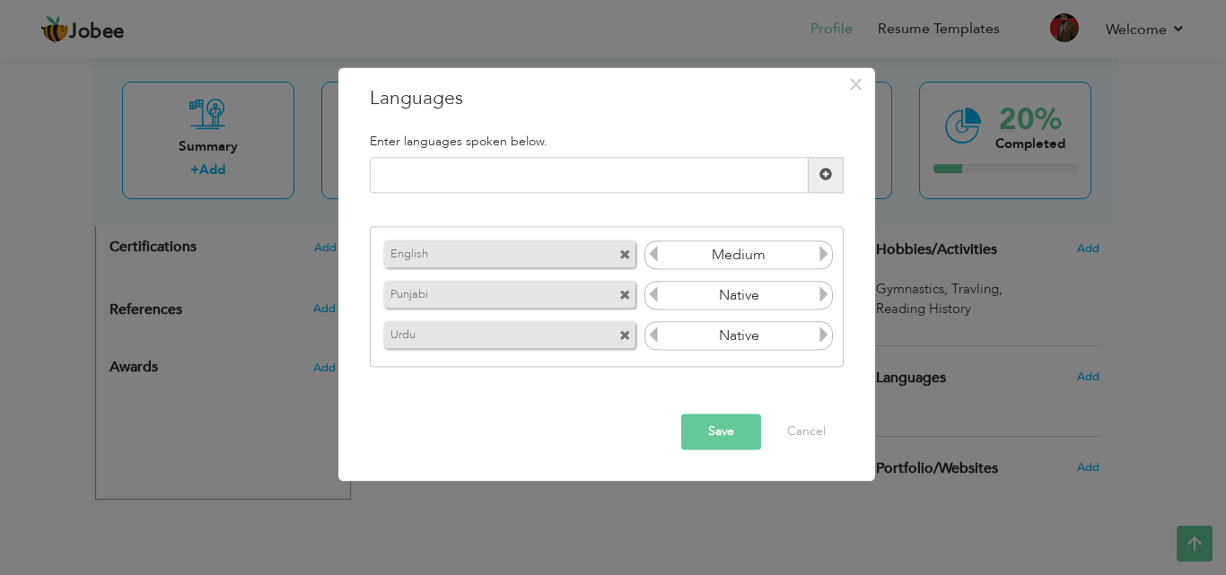
click at [820, 295] on icon at bounding box center [824, 295] width 16 height 16
click at [748, 427] on button "Save" at bounding box center [721, 432] width 80 height 36
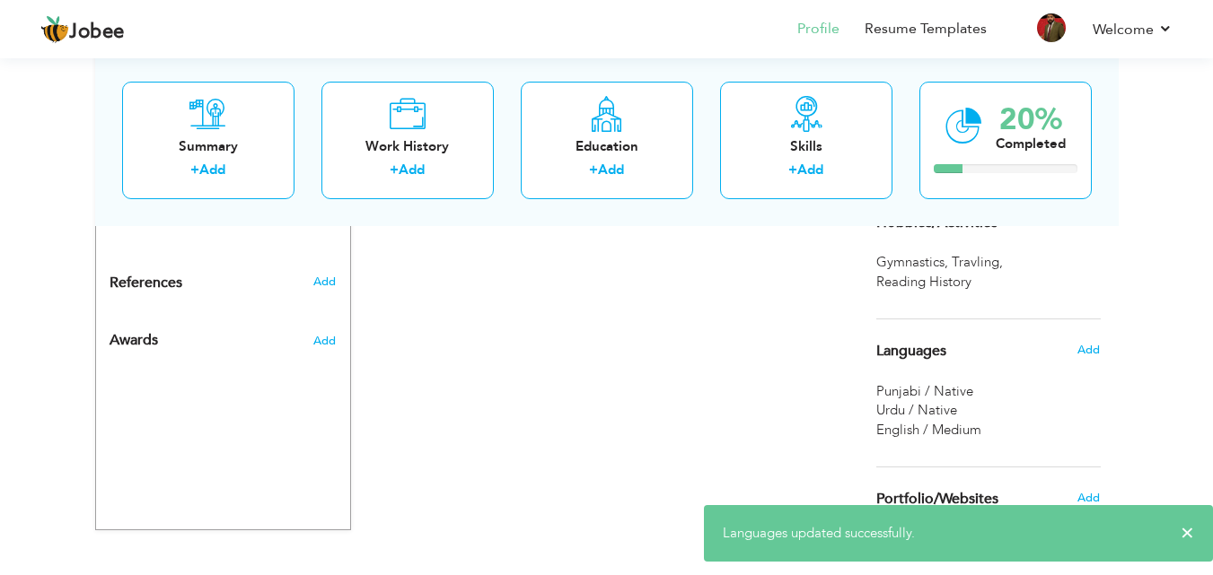
scroll to position [900, 0]
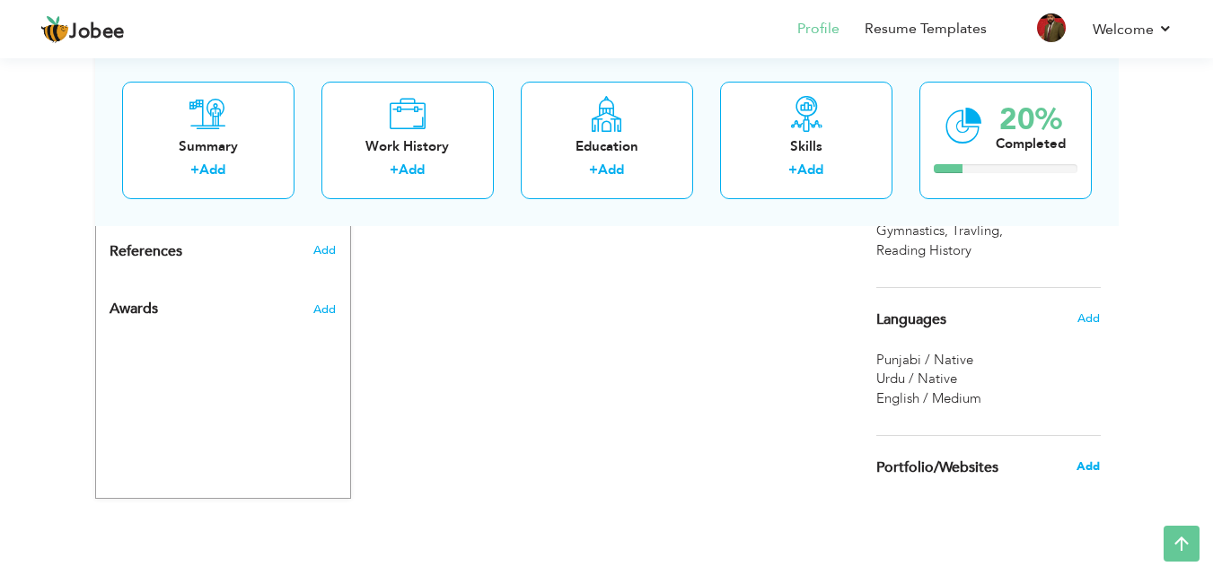
click at [1081, 466] on span "Add" at bounding box center [1087, 467] width 23 height 16
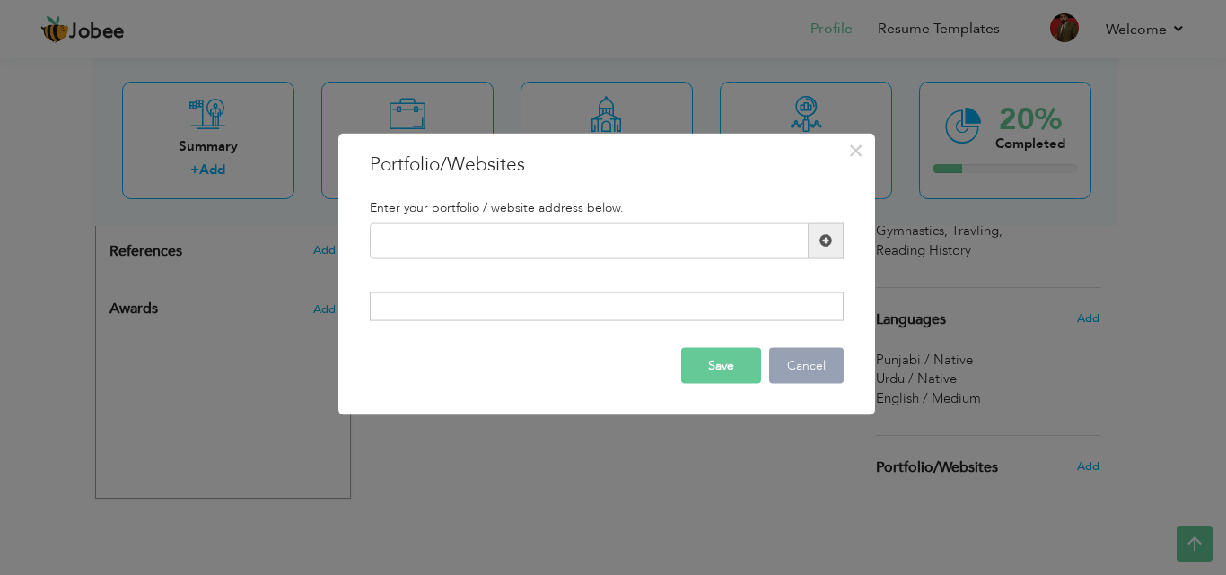
click at [801, 352] on button "Cancel" at bounding box center [806, 366] width 75 height 36
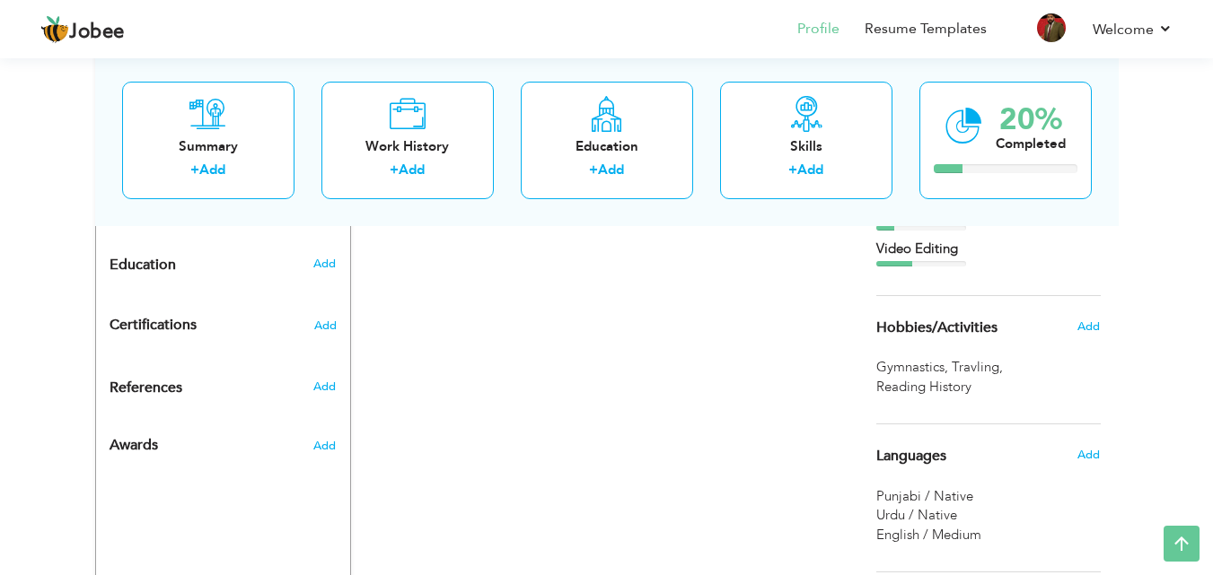
scroll to position [754, 0]
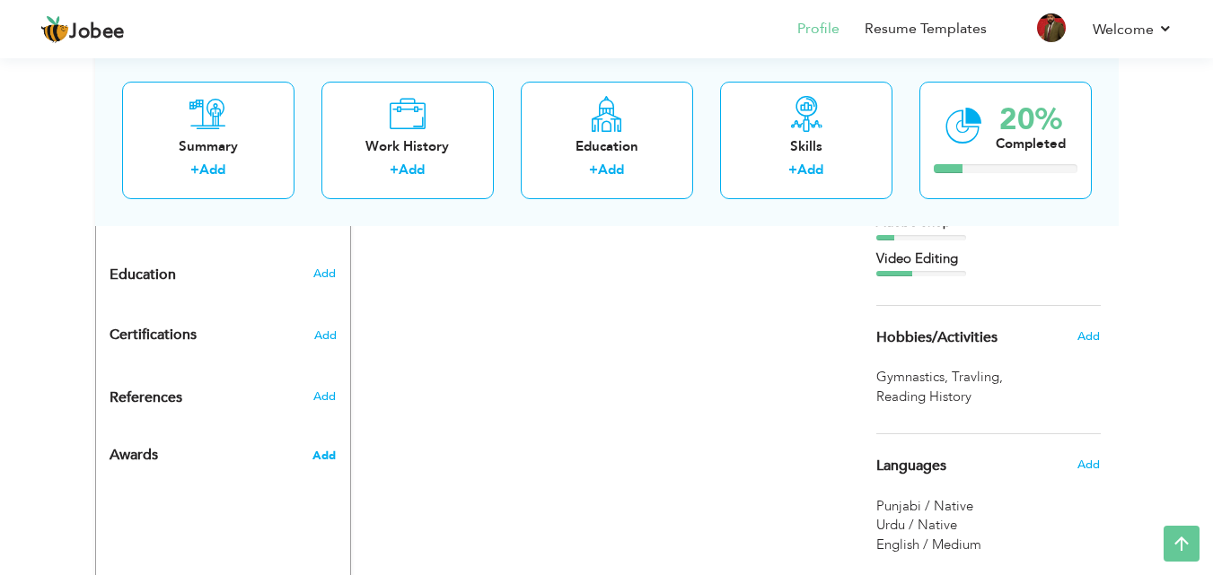
click at [323, 448] on span "Add" at bounding box center [323, 456] width 23 height 16
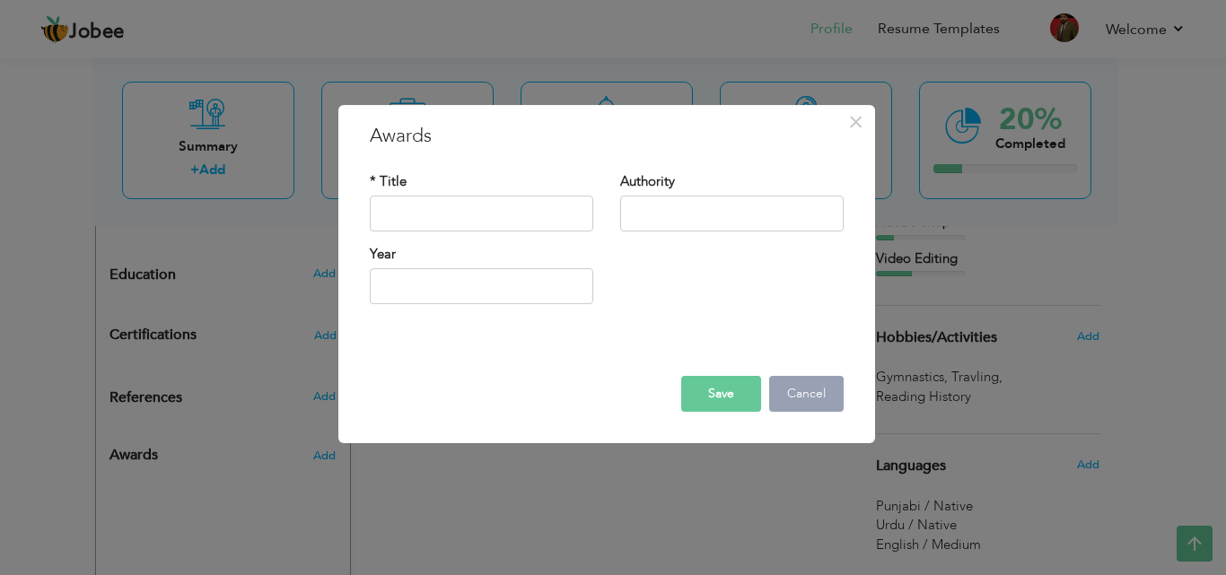
click at [810, 390] on button "Cancel" at bounding box center [806, 394] width 75 height 36
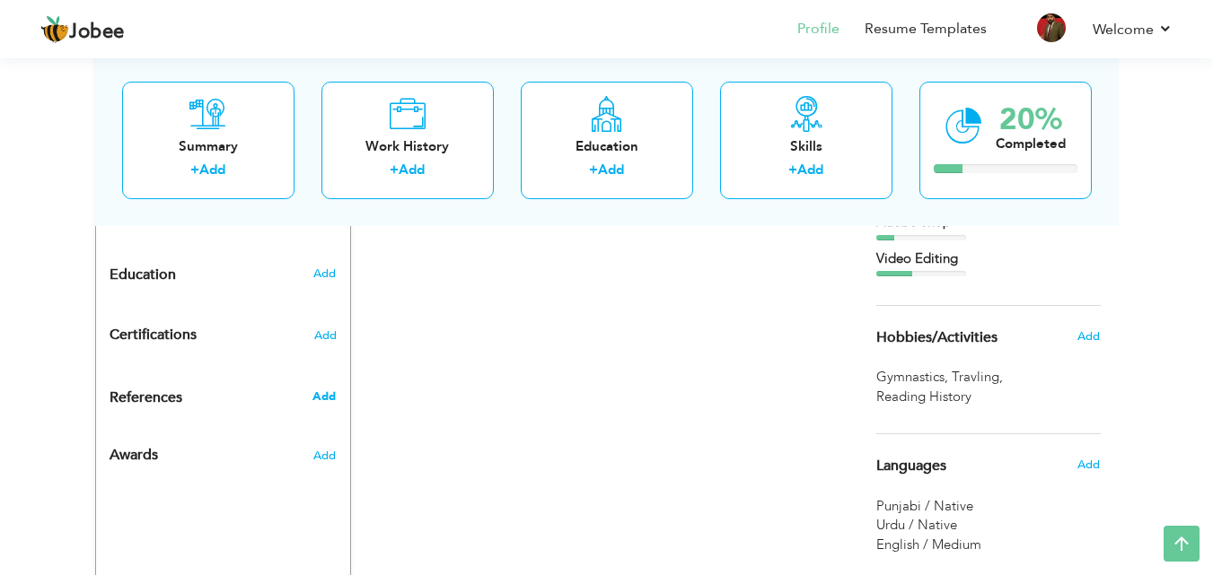
click at [330, 389] on span "Add" at bounding box center [323, 397] width 23 height 16
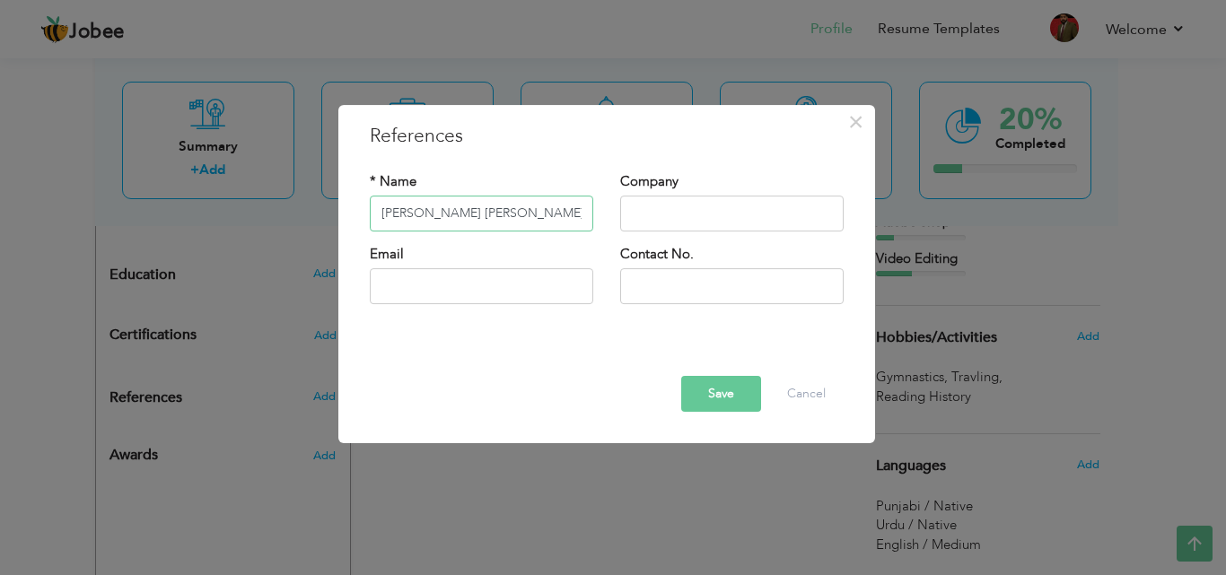
type input "Syed Hussain Murtaza"
click at [663, 203] on input "text" at bounding box center [732, 214] width 224 height 36
type input "Silko Textile & Printing Mills"
click at [532, 280] on input "text" at bounding box center [482, 286] width 224 height 36
type input "S"
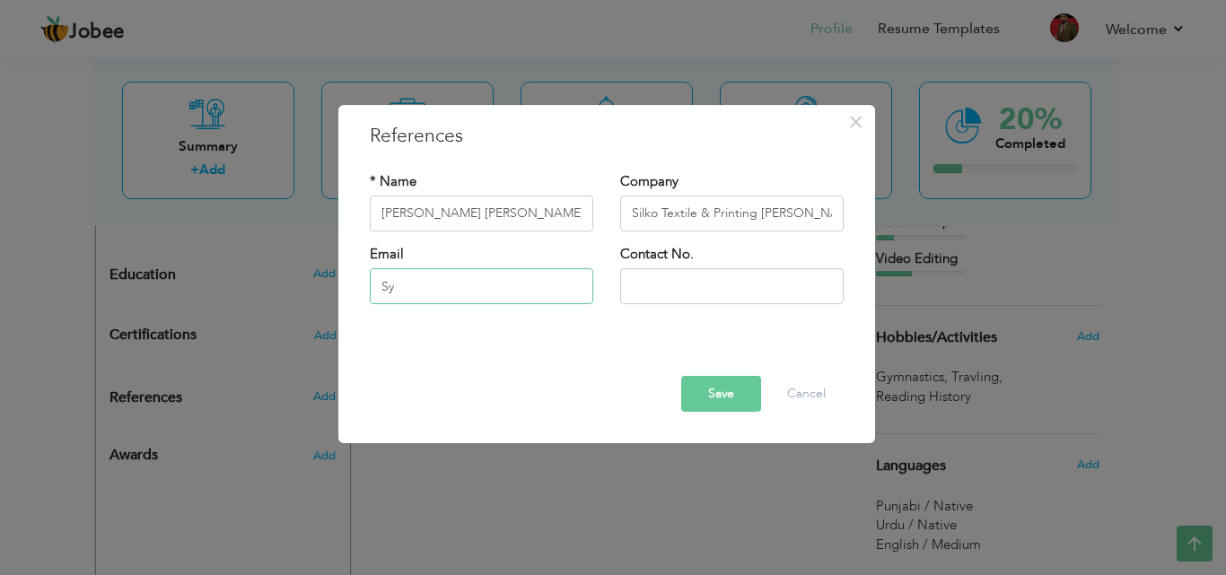
type input "S"
type input "[EMAIL_ADDRESS][DOMAIN_NAME]"
click at [679, 274] on input "text" at bounding box center [732, 286] width 224 height 36
type input "9"
type input "+92 301 9294 501"
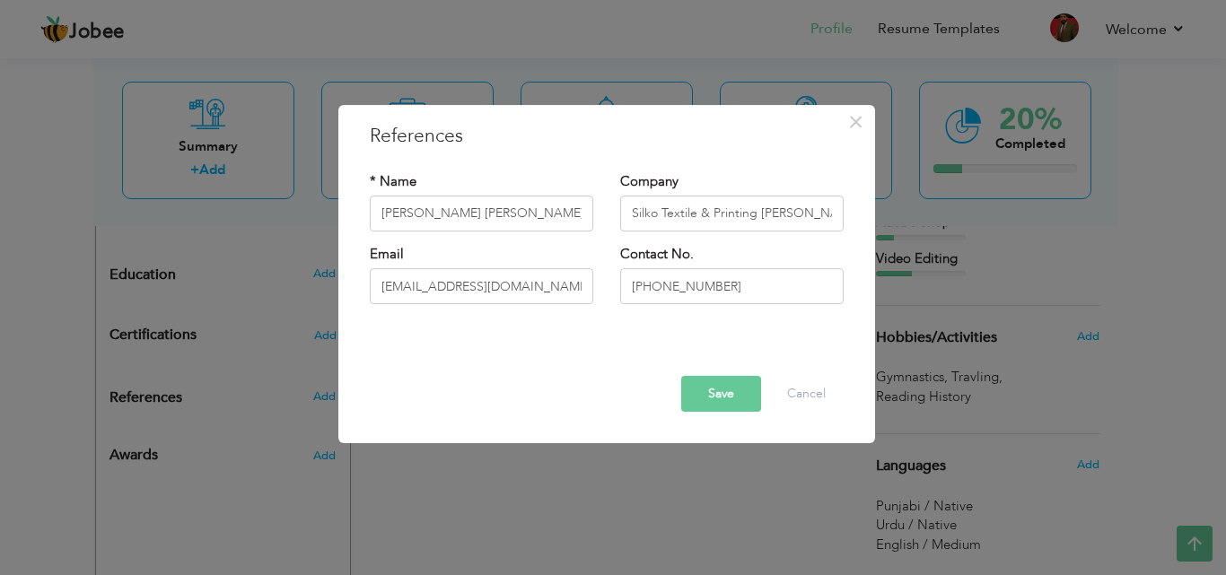
click at [725, 384] on button "Save" at bounding box center [721, 394] width 80 height 36
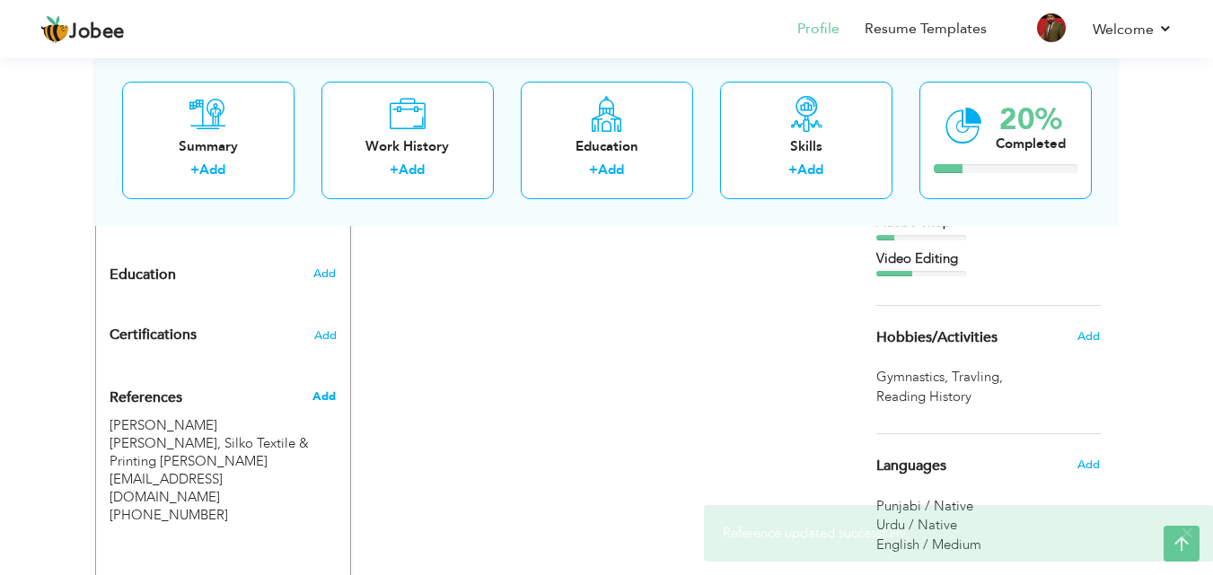
click at [321, 389] on span "Add" at bounding box center [323, 397] width 23 height 16
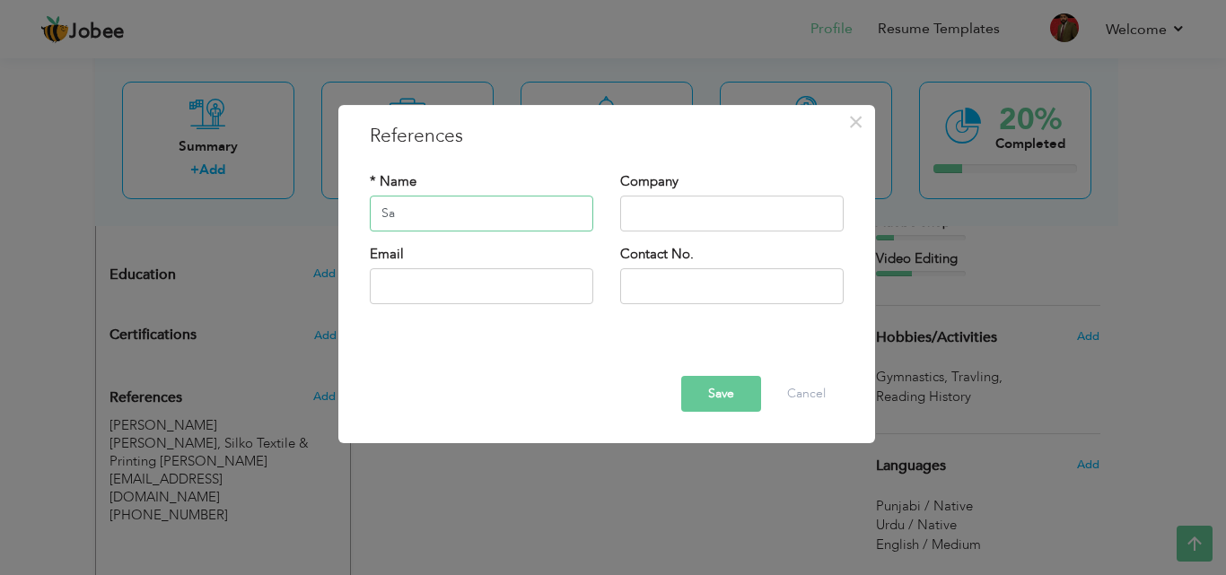
type input "S"
type input "m"
type input "Muhammad Saleem"
click at [651, 219] on input "text" at bounding box center [732, 214] width 224 height 36
type input "City 42 News"
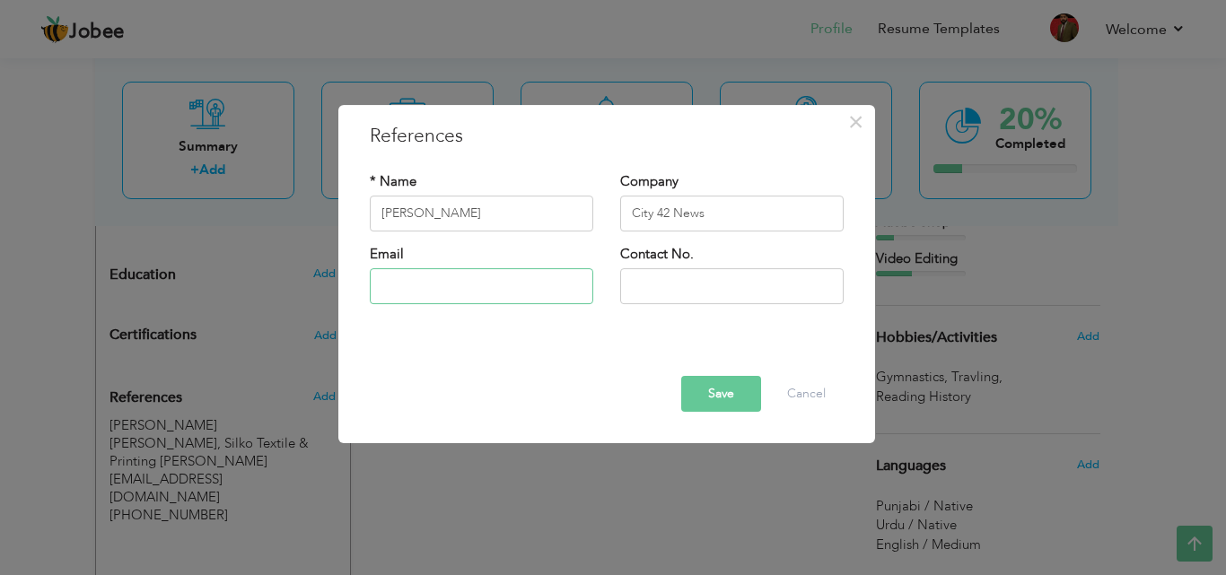
click at [551, 285] on input "text" at bounding box center [482, 286] width 224 height 36
type input "aslamfalak651@gmail.com"
type input "03014259838"
drag, startPoint x: 724, startPoint y: 284, endPoint x: 553, endPoint y: 304, distance: 172.7
click at [553, 304] on div "Email aslamfalak651@gmail.com Contact No. 03014259838" at bounding box center [606, 281] width 501 height 73
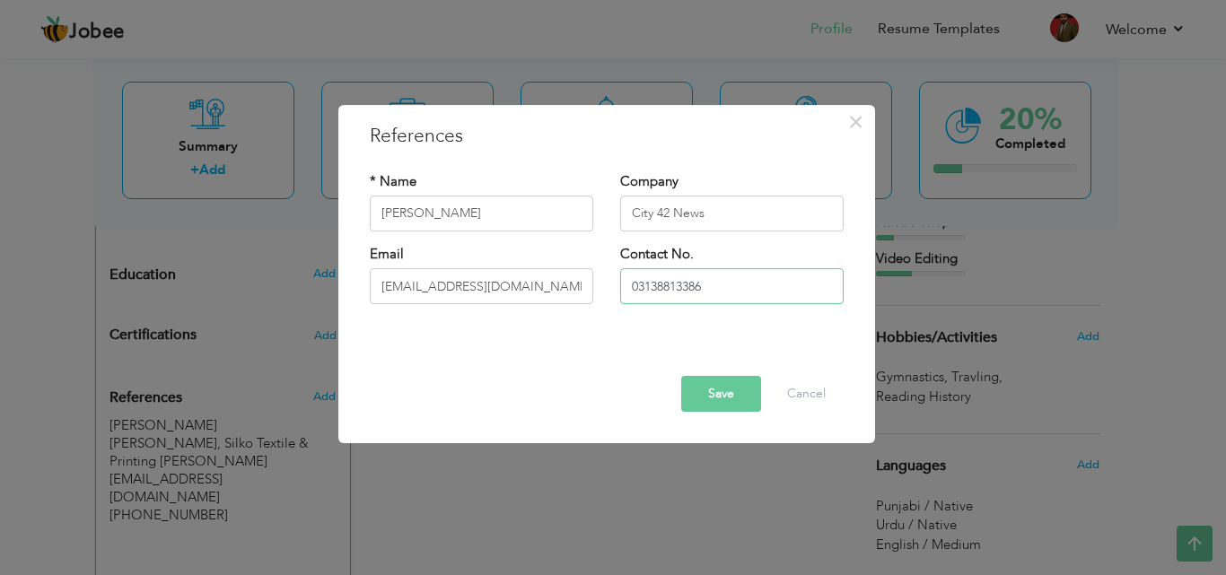
type input "03138813386"
click at [542, 285] on input "aslamfalak651@gmail.com" at bounding box center [482, 286] width 224 height 36
click at [384, 292] on input "aslamfalak651@gmail.com" at bounding box center [482, 286] width 224 height 36
drag, startPoint x: 529, startPoint y: 287, endPoint x: 315, endPoint y: 303, distance: 214.2
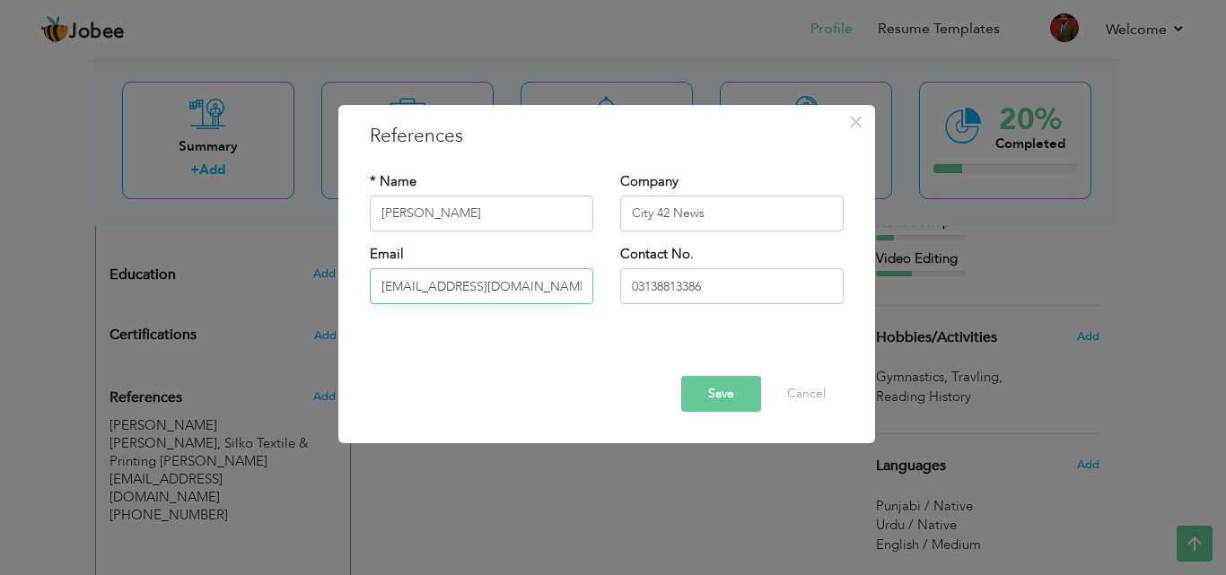
click at [315, 303] on div "× References * Name Muhammad Saleem Company City 42 News Email Contact No." at bounding box center [613, 287] width 1226 height 575
type input "\"
type input "="
click at [404, 278] on input "text" at bounding box center [482, 286] width 224 height 36
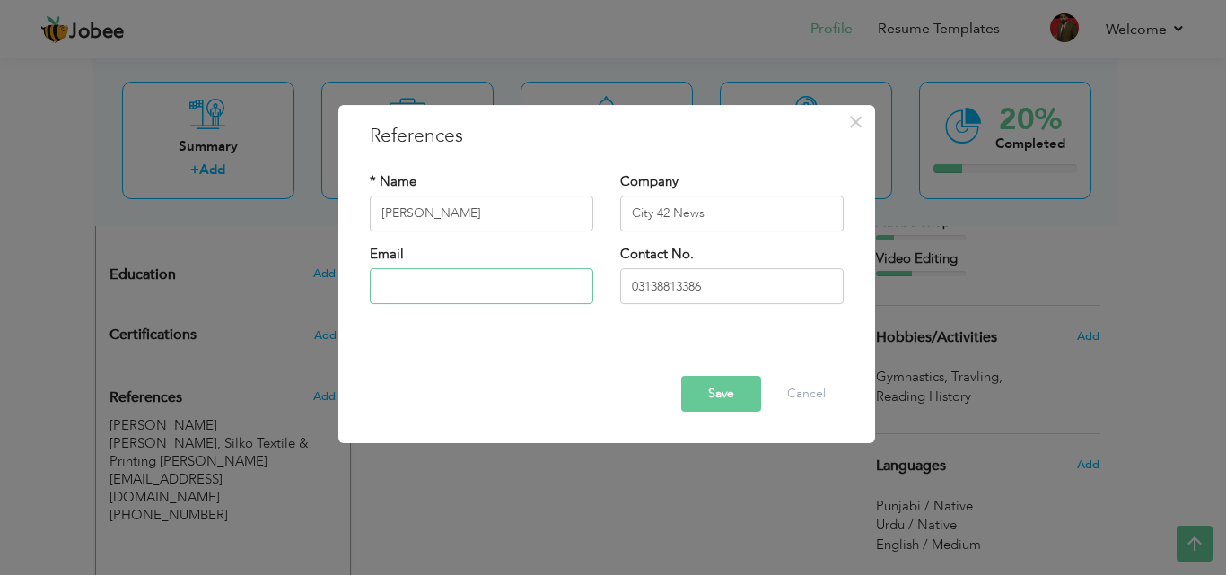
type input "aslamfalak651@gmail.com"
click at [730, 392] on button "Save" at bounding box center [721, 394] width 80 height 36
click at [721, 397] on button "Save" at bounding box center [715, 394] width 92 height 36
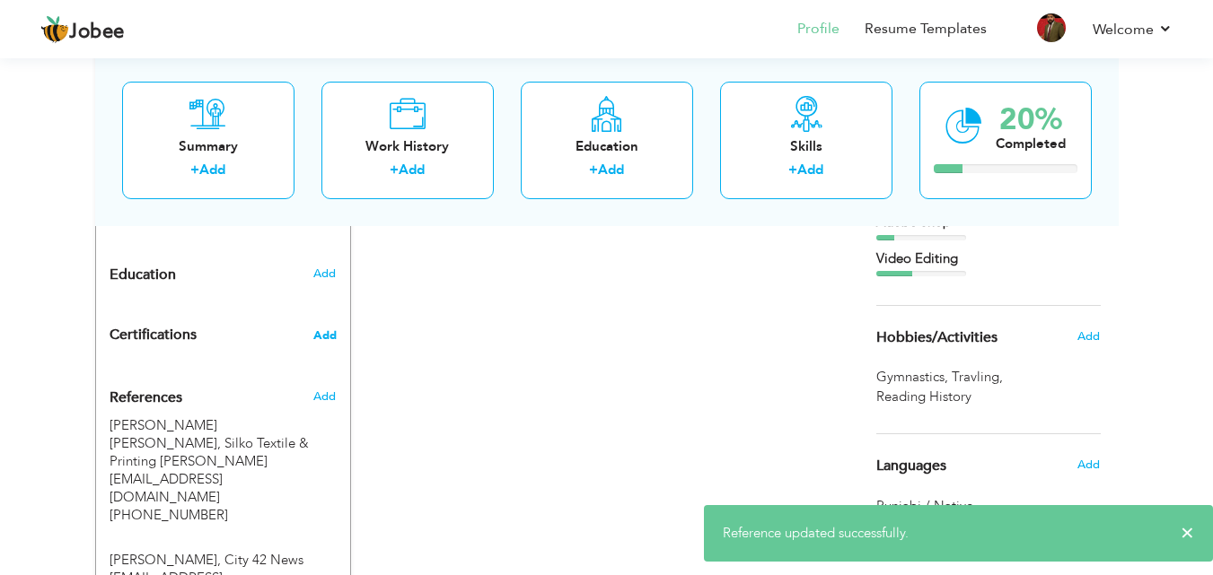
click at [329, 329] on span "Add" at bounding box center [324, 335] width 23 height 13
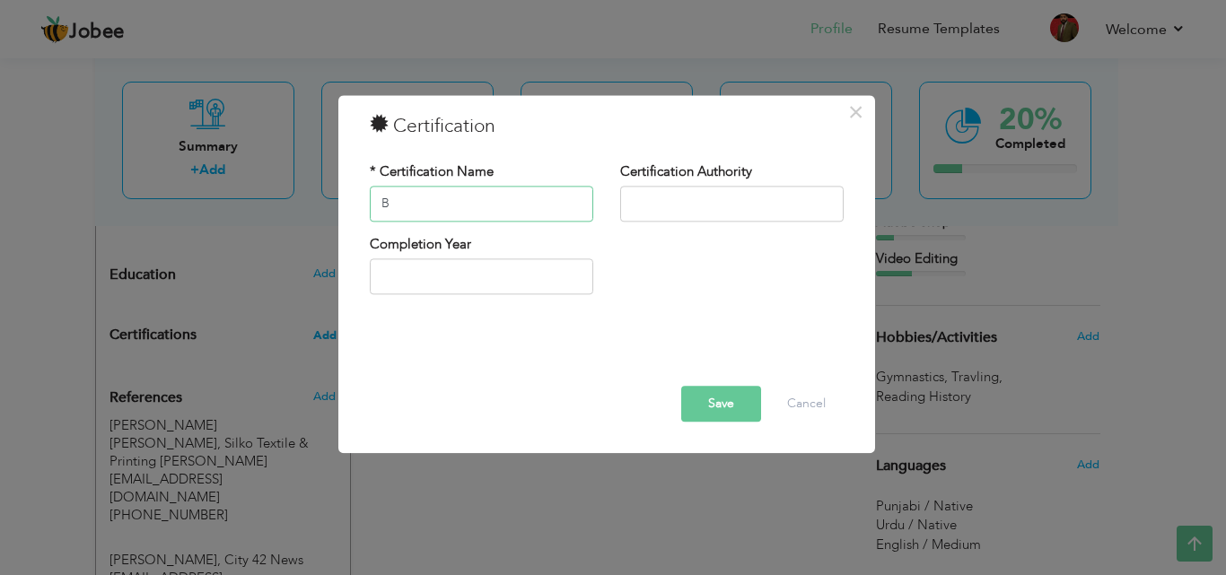
type input "B"
type input "Mass Communication"
click at [699, 203] on input "text" at bounding box center [732, 204] width 224 height 36
type input "M"
type input "Study For Media"
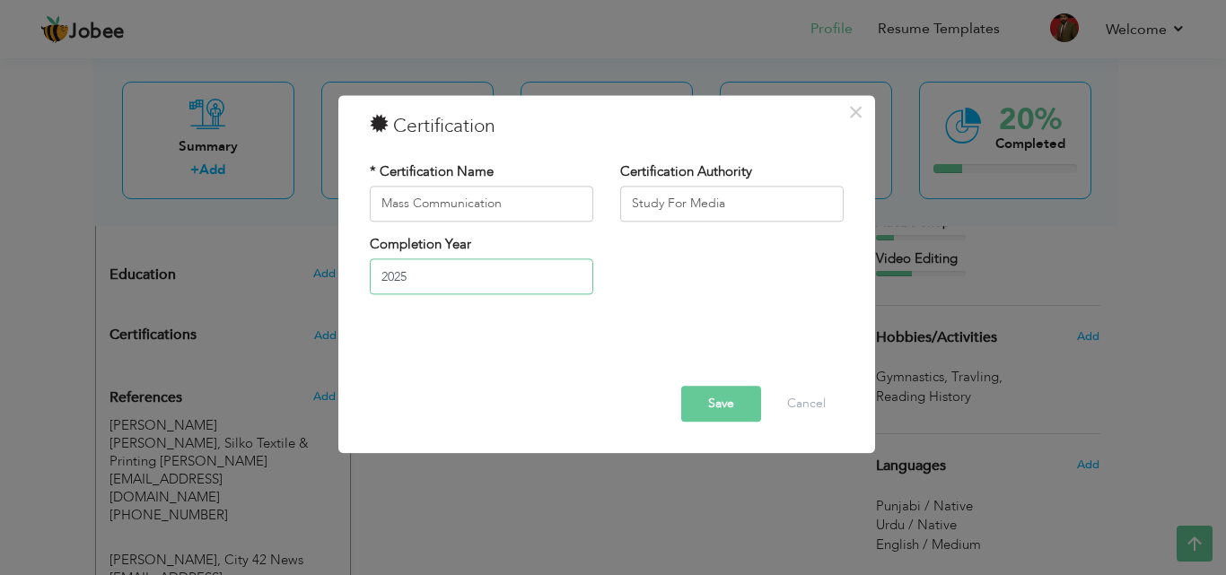
click at [477, 281] on input "2025" at bounding box center [482, 277] width 224 height 36
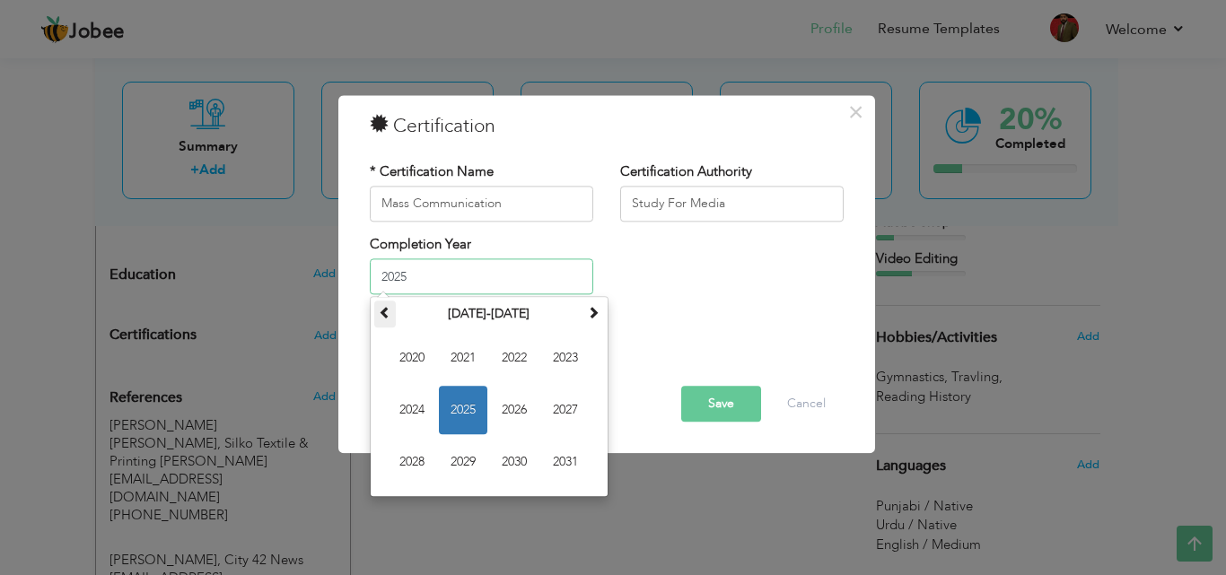
click at [380, 307] on span at bounding box center [385, 313] width 13 height 13
click at [599, 309] on span at bounding box center [593, 313] width 13 height 13
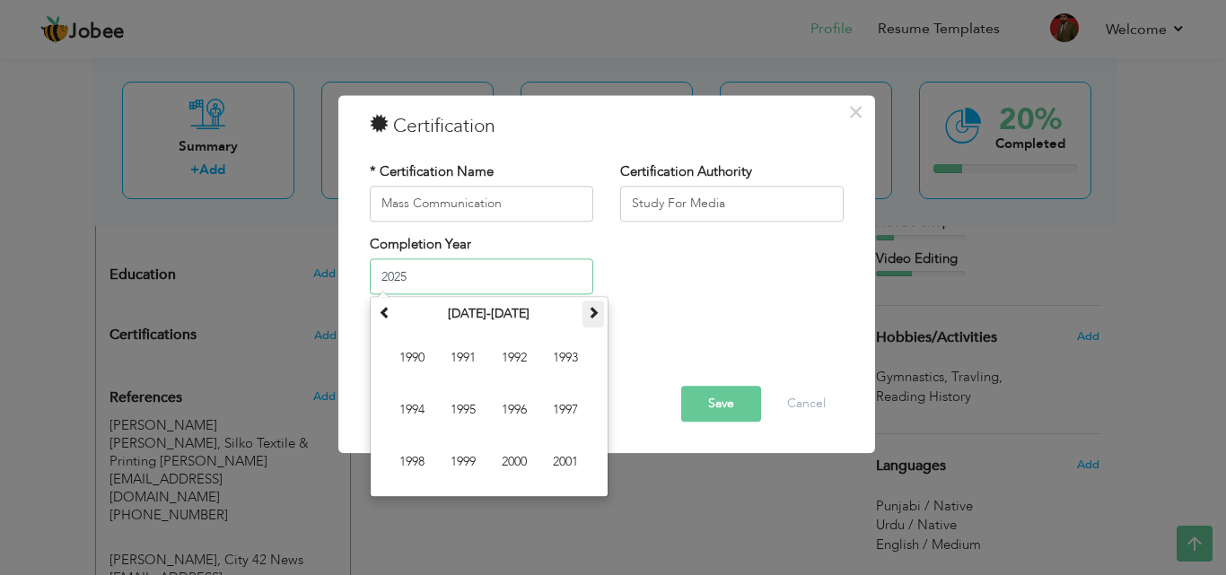
click at [599, 309] on span at bounding box center [593, 313] width 13 height 13
click at [409, 453] on span "2018" at bounding box center [412, 463] width 48 height 48
type input "2018"
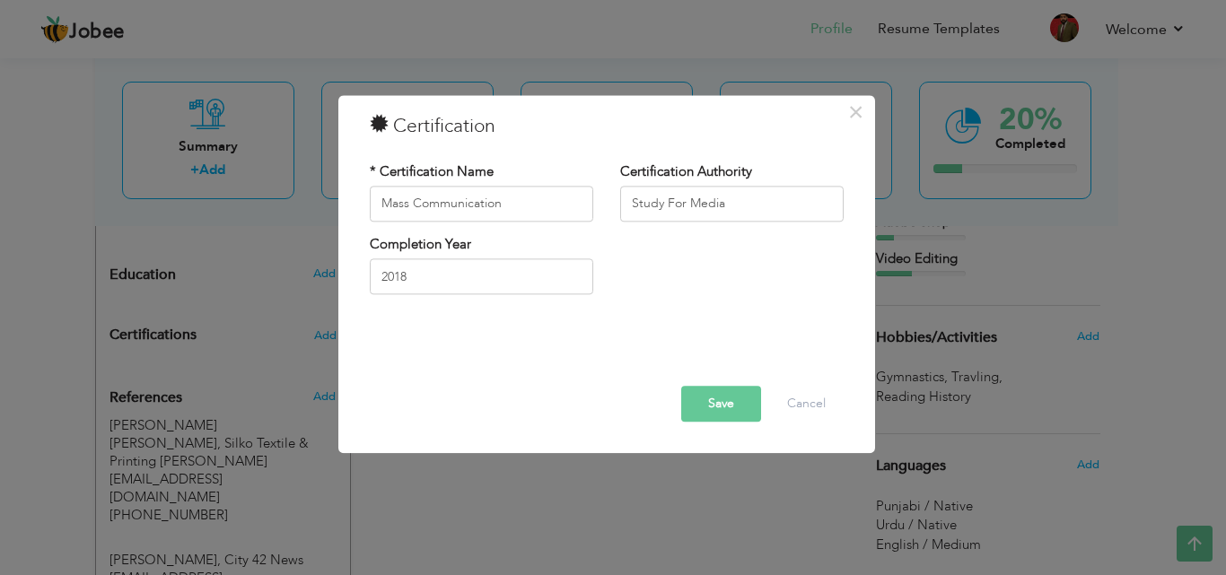
click at [715, 409] on button "Save" at bounding box center [721, 404] width 80 height 36
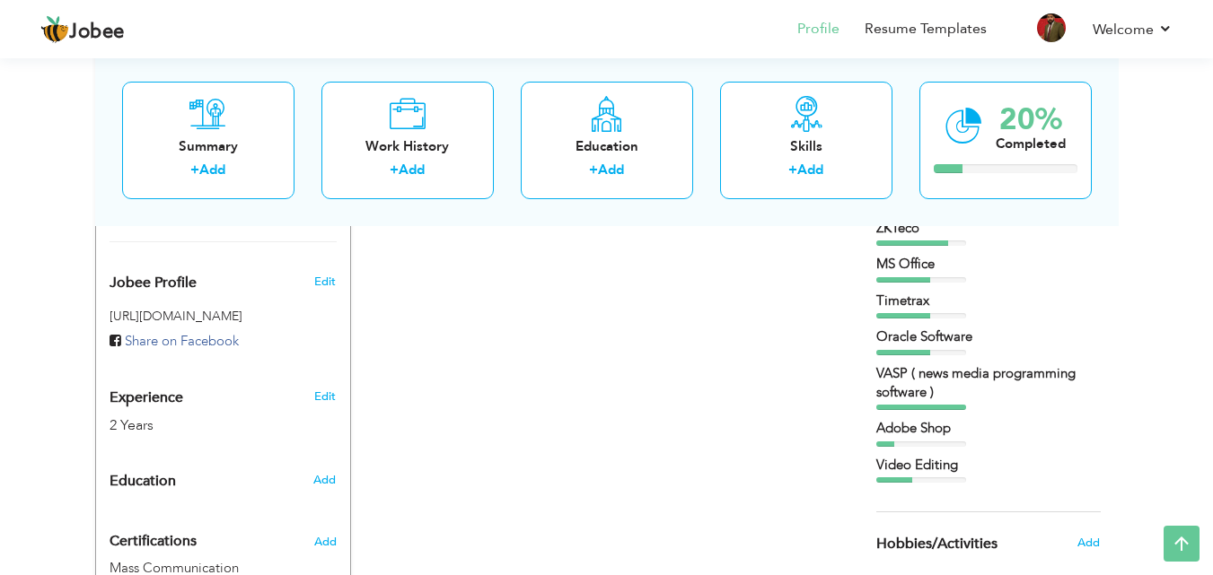
scroll to position [530, 0]
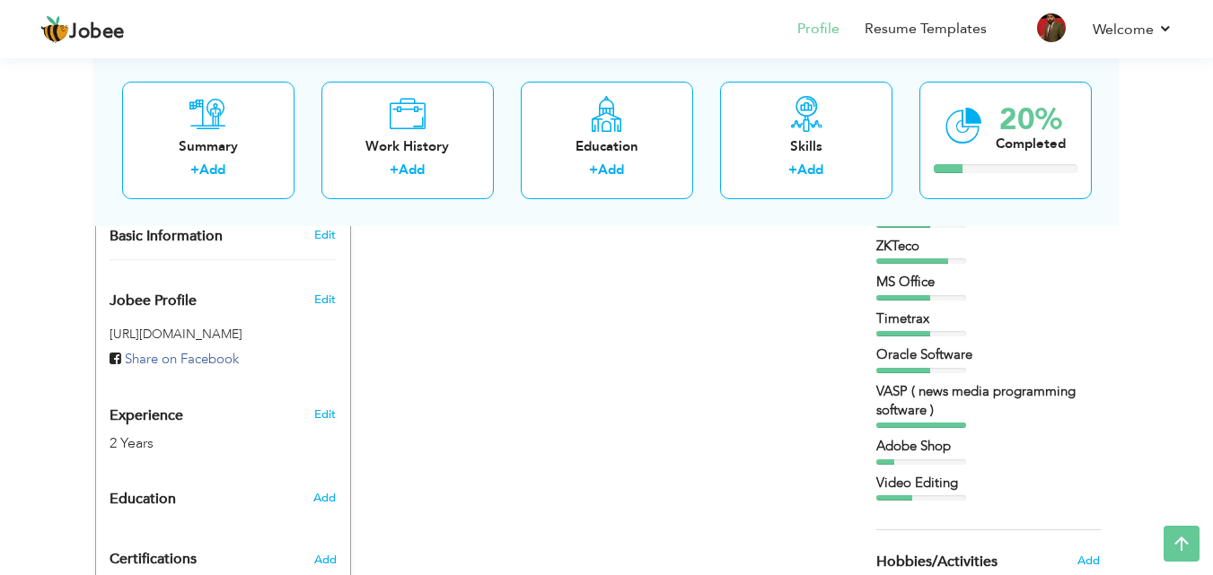
click at [336, 490] on h6 "Add" at bounding box center [324, 498] width 22 height 16
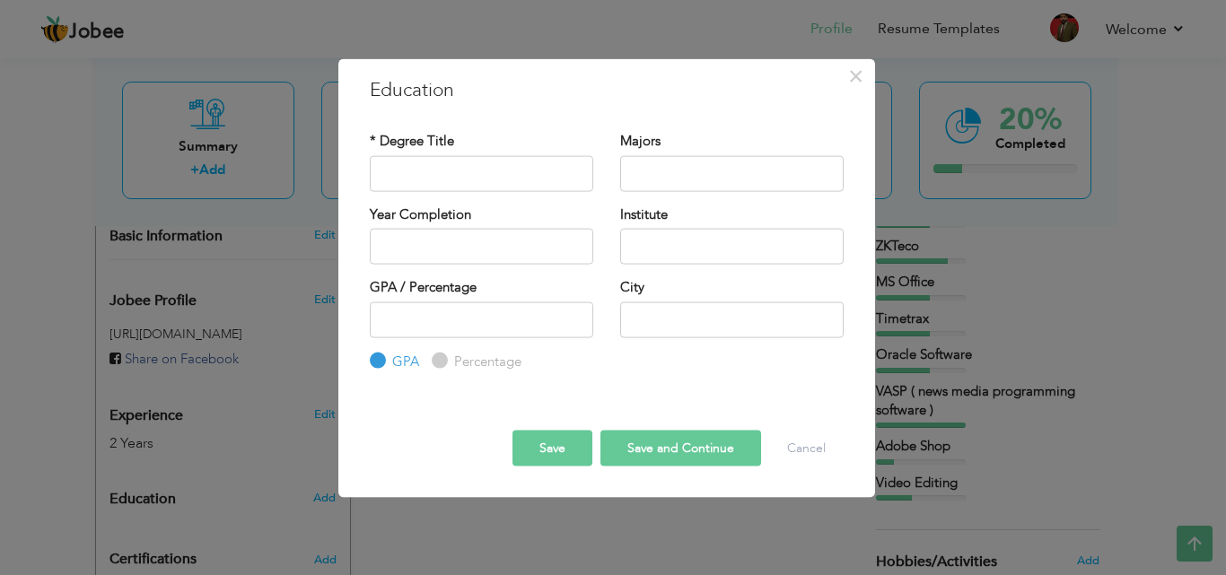
click at [452, 363] on label "Percentage" at bounding box center [486, 361] width 72 height 19
click at [443, 363] on input "Percentage" at bounding box center [438, 361] width 12 height 12
radio input "true"
click at [388, 358] on label "GPA" at bounding box center [403, 361] width 31 height 19
click at [381, 358] on input "GPA" at bounding box center [376, 361] width 12 height 12
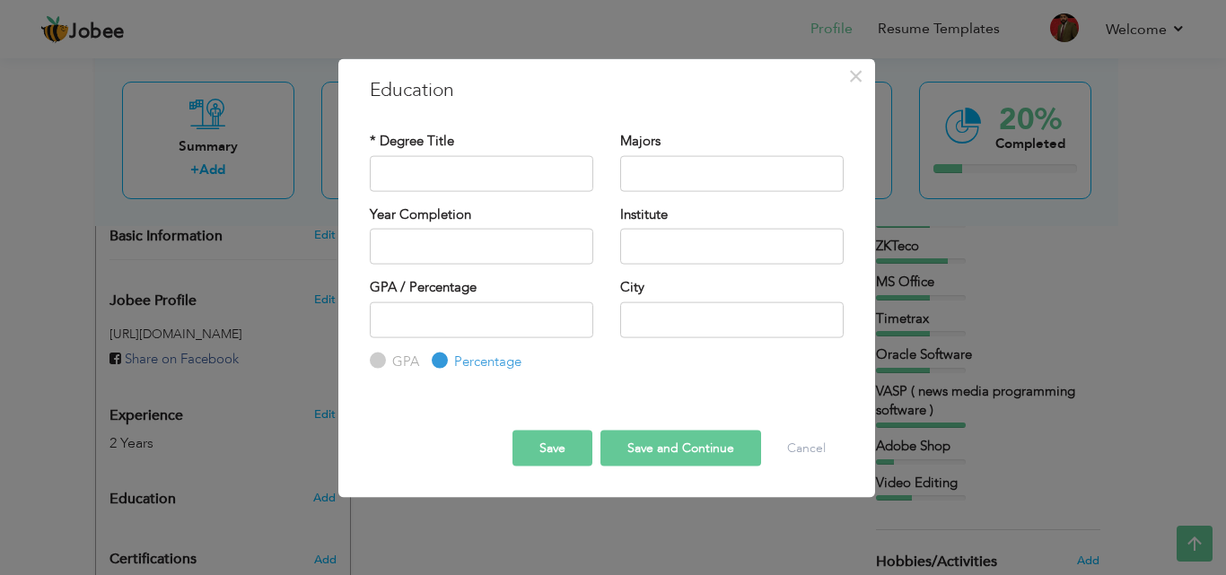
radio input "true"
click at [484, 183] on input "text" at bounding box center [482, 173] width 224 height 36
type input "Matriculation"
click at [660, 191] on input "text" at bounding box center [732, 173] width 224 height 36
click at [505, 241] on input "2025" at bounding box center [482, 247] width 224 height 36
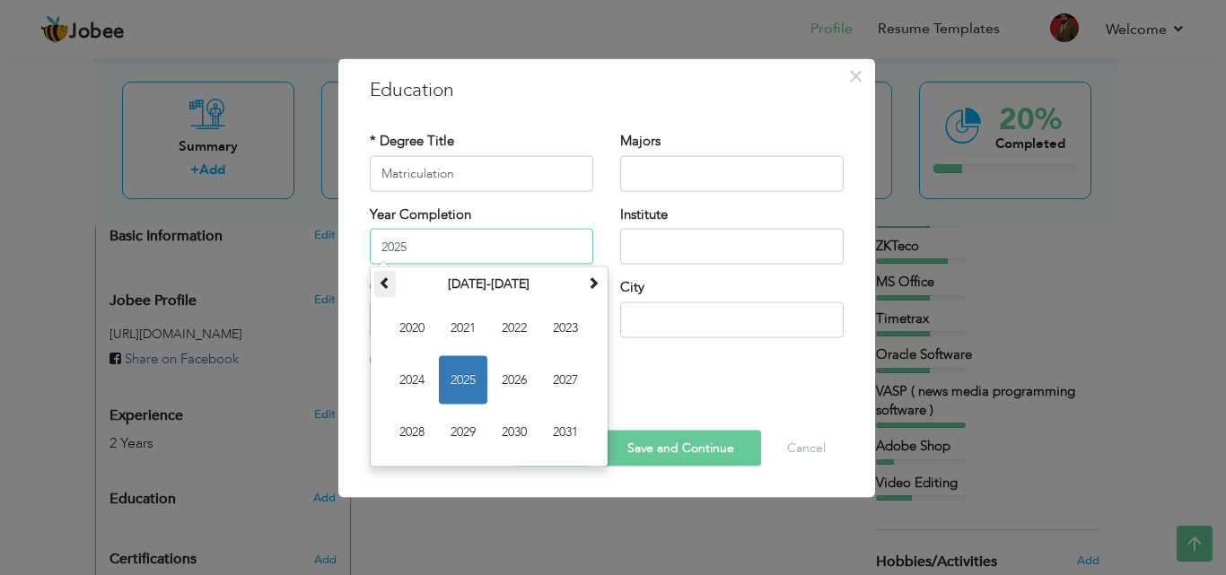
click at [381, 287] on span at bounding box center [385, 282] width 13 height 13
click at [592, 284] on span at bounding box center [593, 282] width 13 height 13
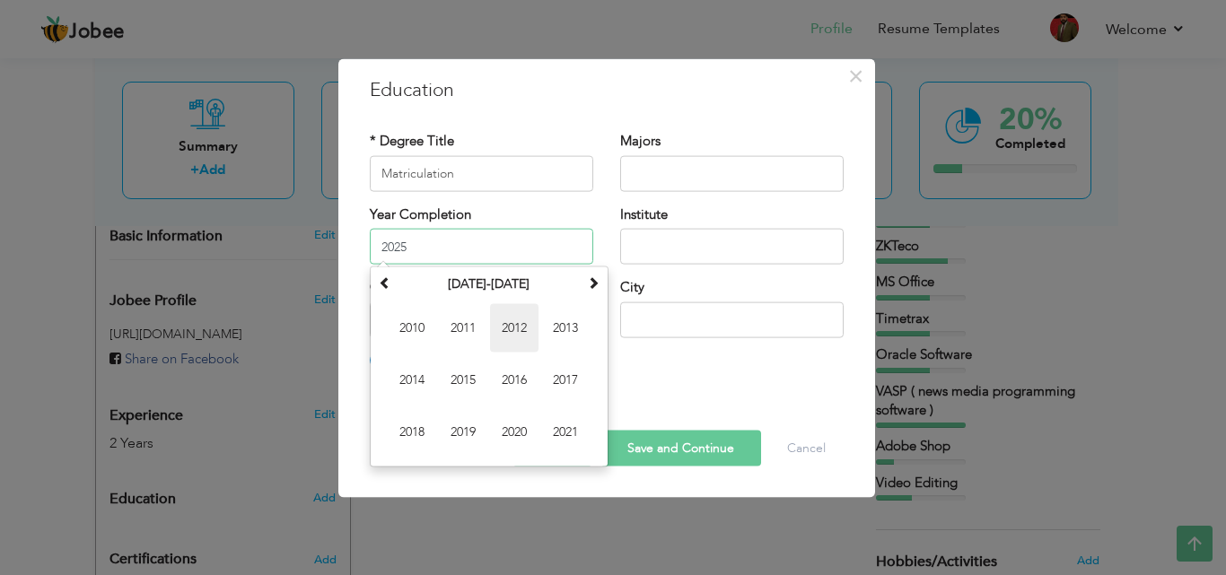
click at [533, 324] on span "2012" at bounding box center [514, 328] width 48 height 48
type input "2012"
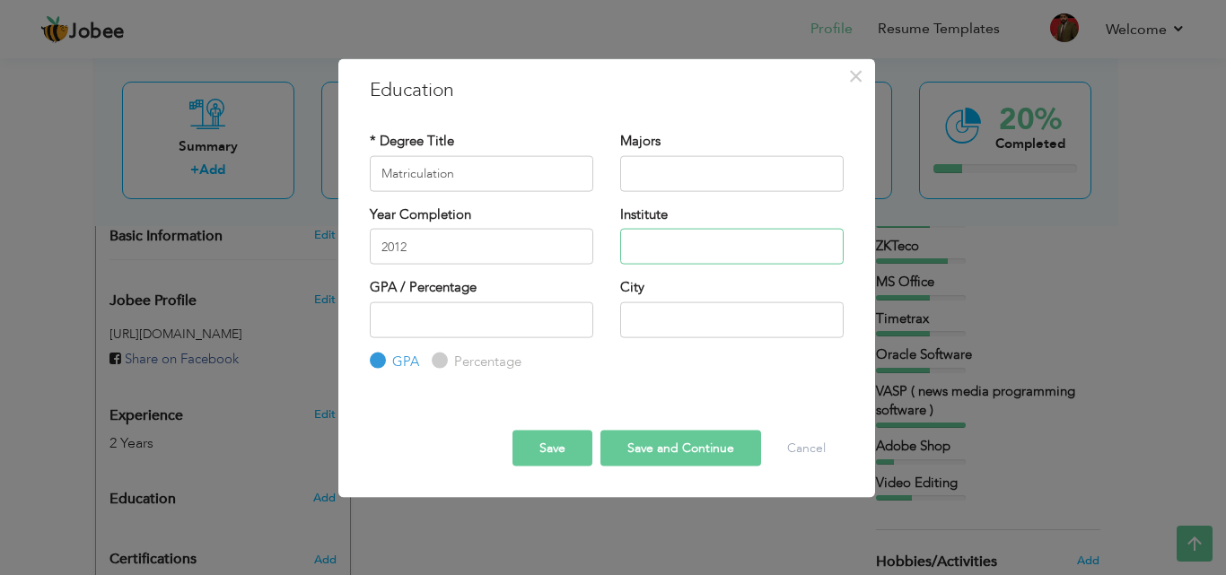
click at [677, 237] on input "text" at bounding box center [732, 247] width 224 height 36
type input "Private"
click at [497, 322] on input "number" at bounding box center [482, 320] width 224 height 36
type input "66"
click at [686, 319] on input "text" at bounding box center [732, 320] width 224 height 36
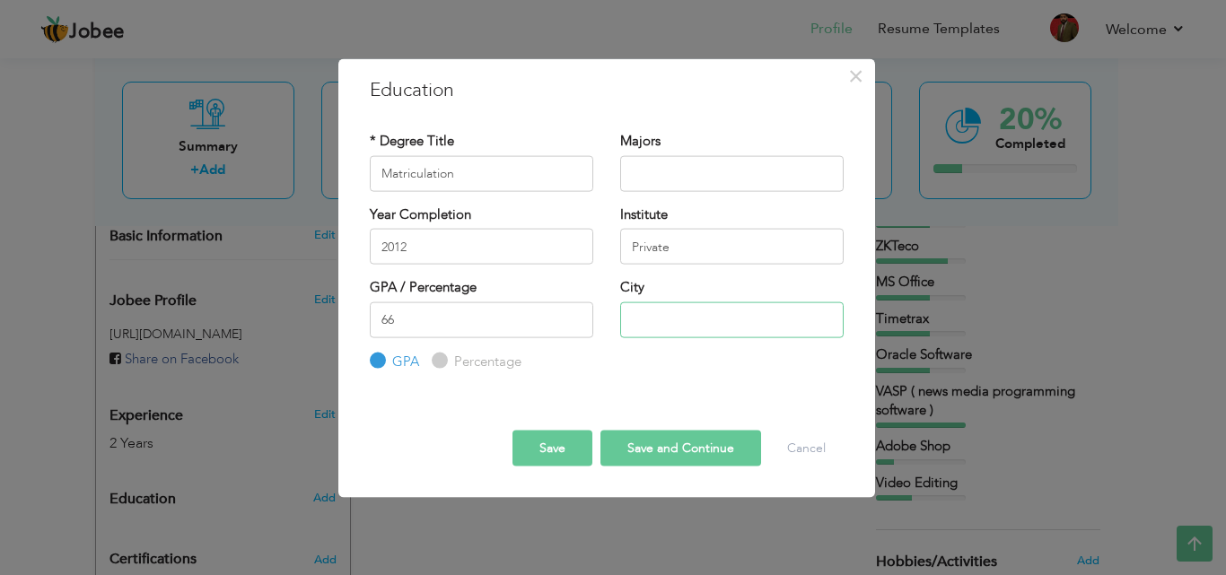
type input "Lahore"
click at [546, 441] on button "Save" at bounding box center [553, 449] width 80 height 36
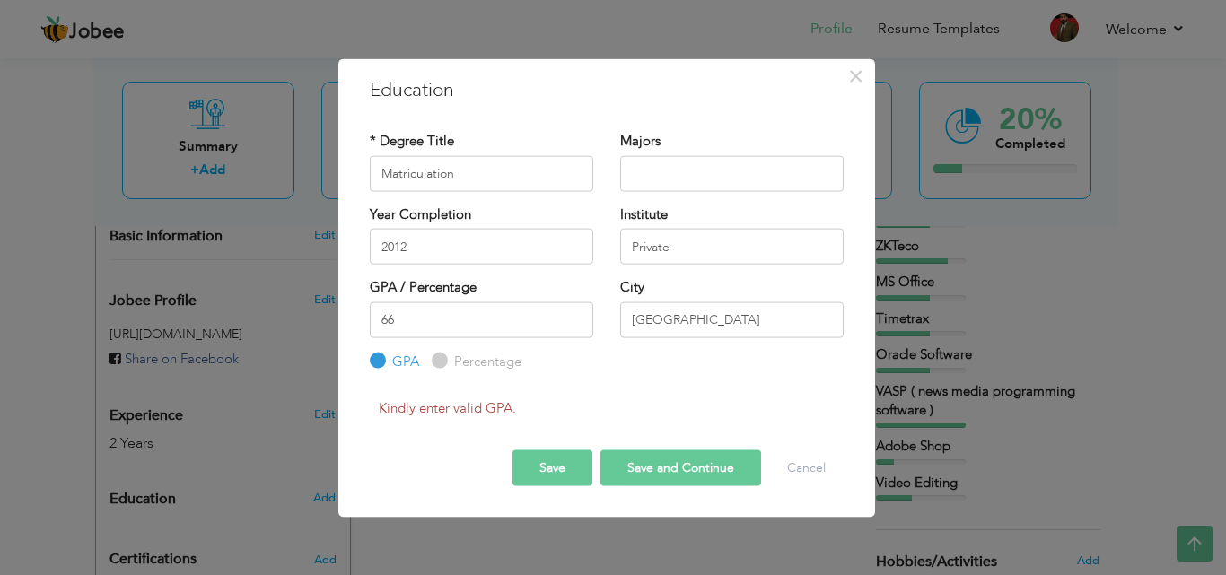
click at [436, 360] on input "Percentage" at bounding box center [438, 361] width 12 height 12
radio input "true"
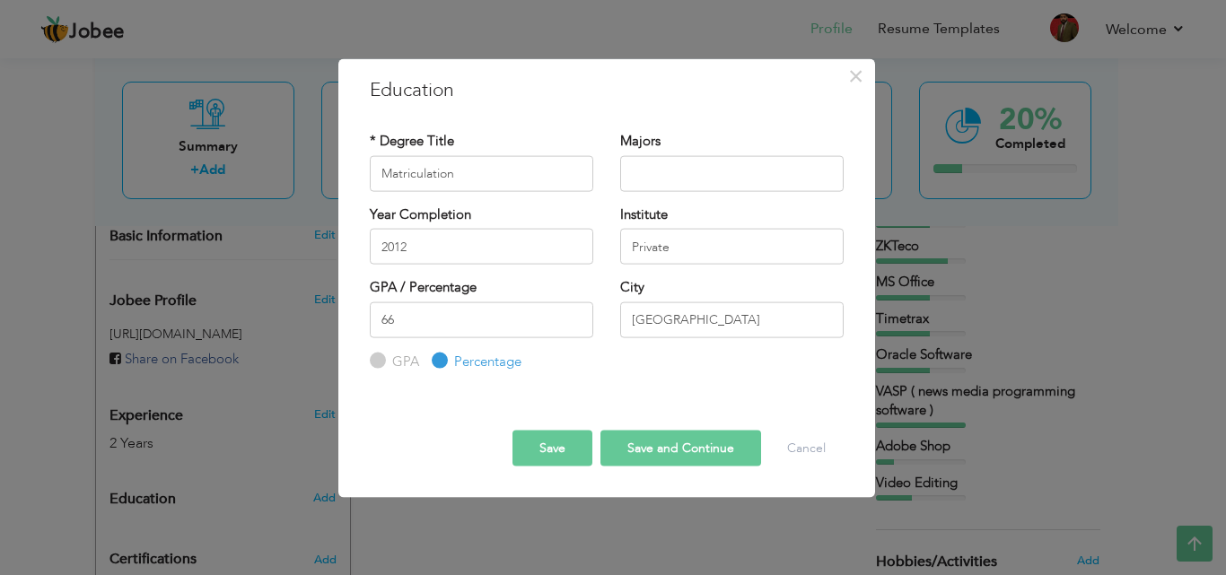
click at [571, 452] on button "Save" at bounding box center [553, 449] width 80 height 36
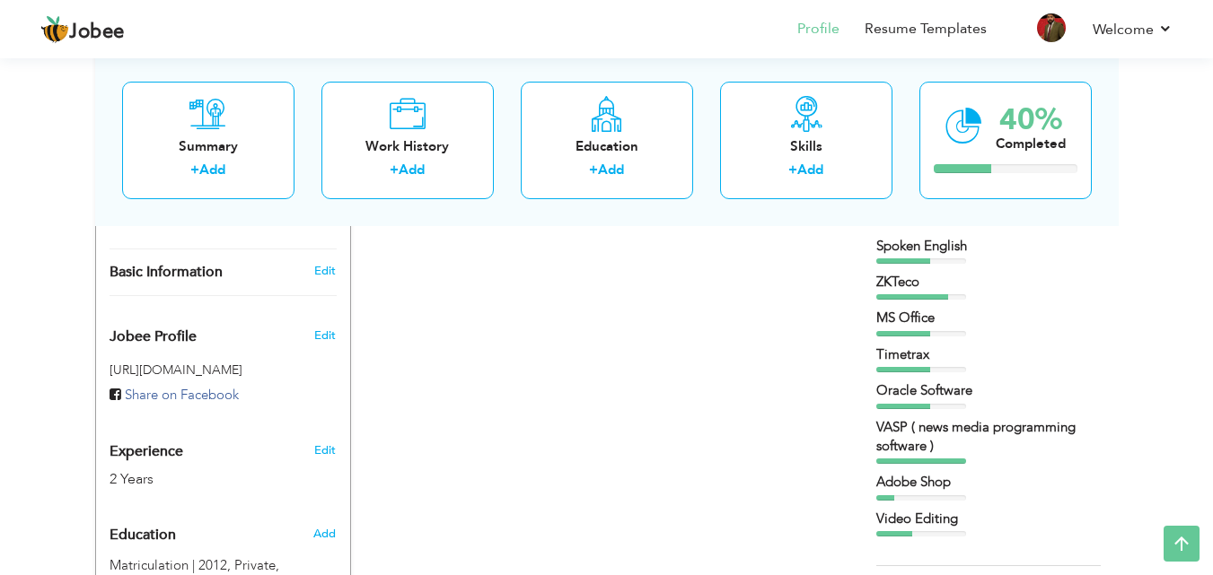
scroll to position [504, 0]
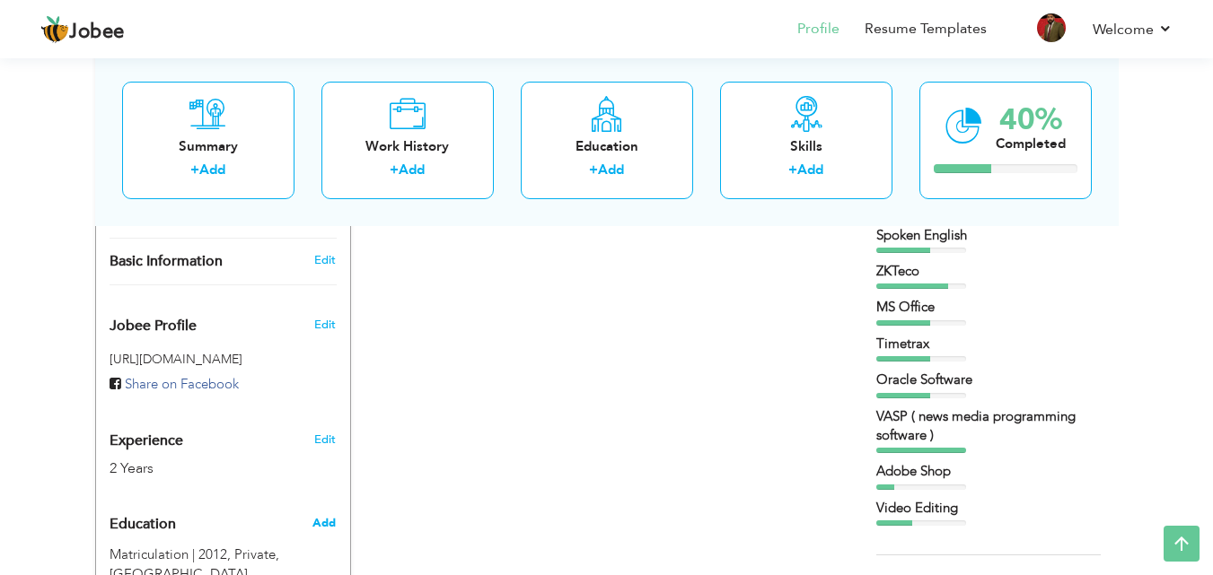
click at [317, 515] on span "Add" at bounding box center [323, 523] width 23 height 16
radio input "true"
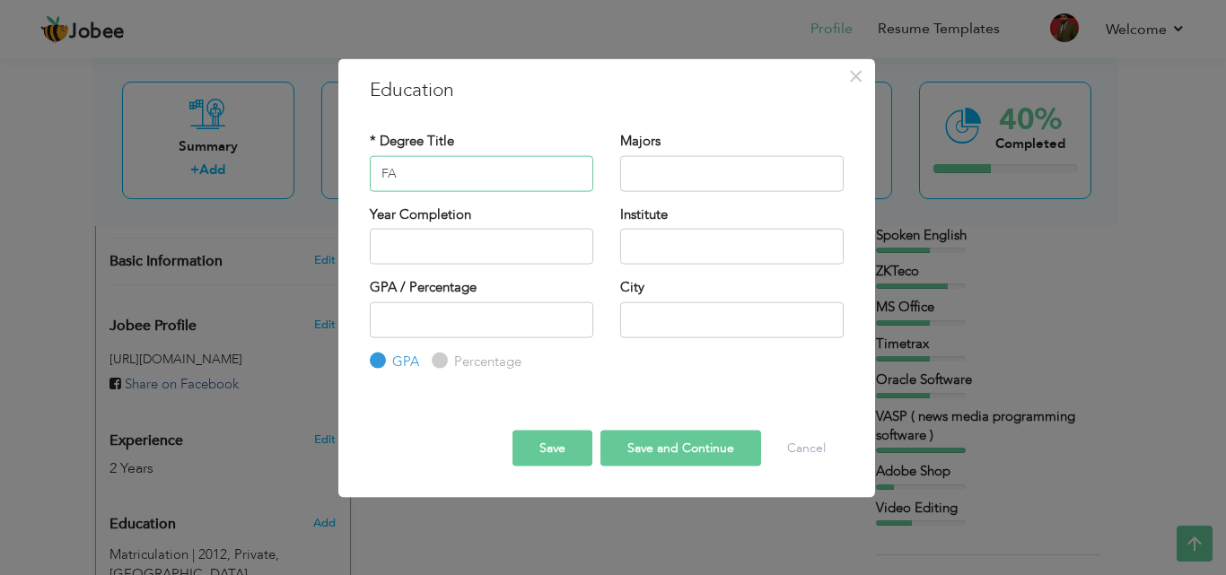
type input "FA"
click at [670, 181] on input "text" at bounding box center [732, 173] width 224 height 36
click at [803, 455] on button "Cancel" at bounding box center [806, 449] width 75 height 36
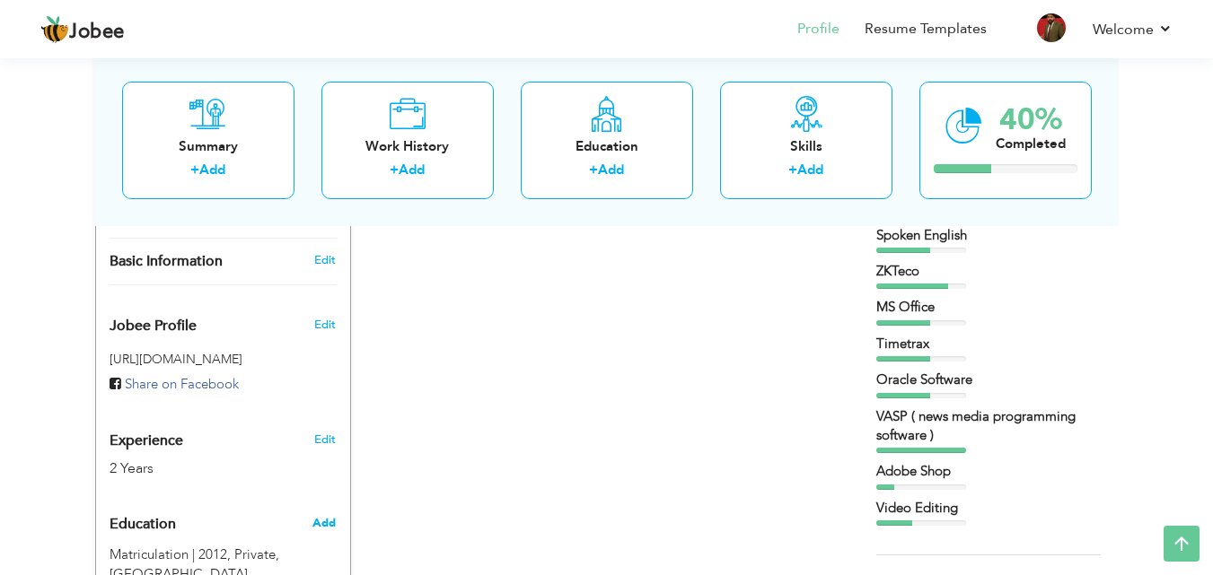
click at [315, 515] on span "Add" at bounding box center [323, 523] width 23 height 16
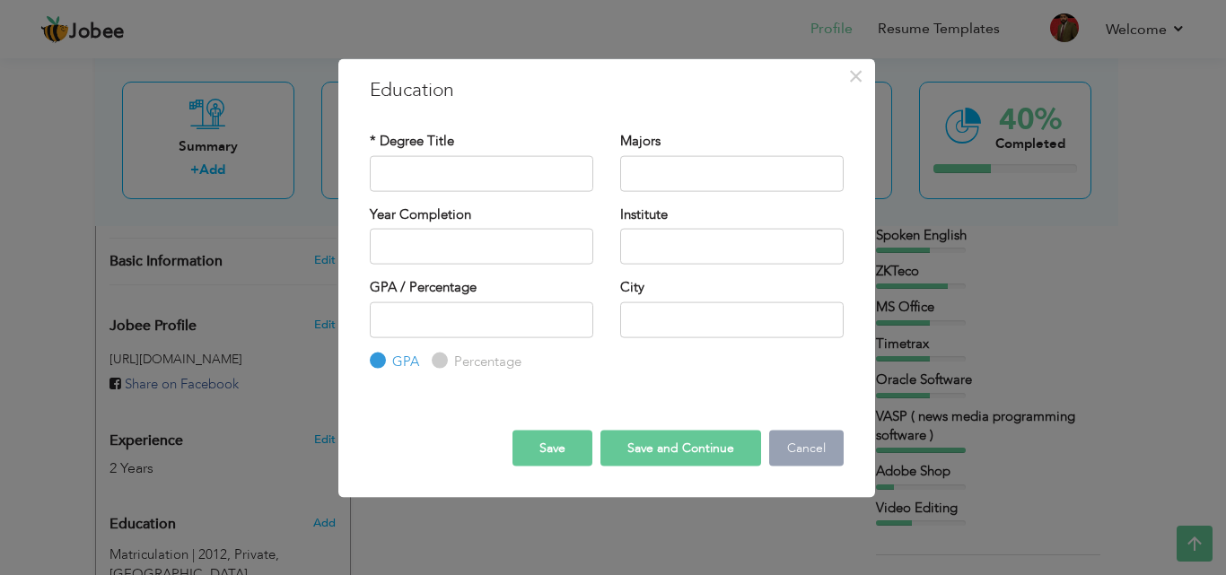
click at [802, 439] on button "Cancel" at bounding box center [806, 449] width 75 height 36
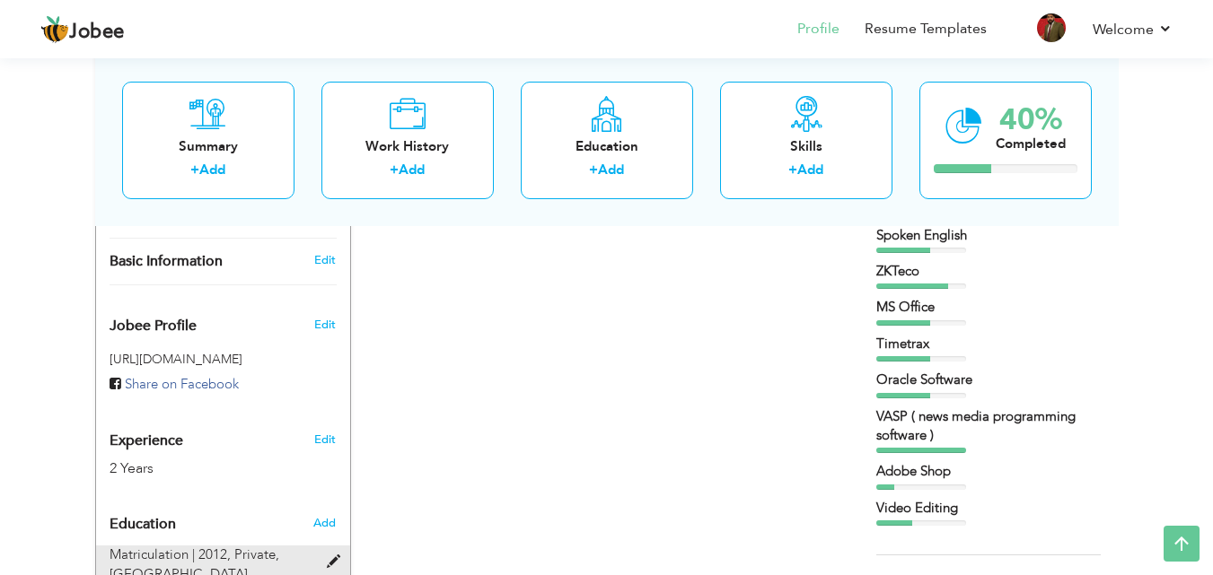
click at [338, 556] on span at bounding box center [338, 562] width 22 height 13
type input "Matriculation"
type input "2012"
type input "Private"
type input "66"
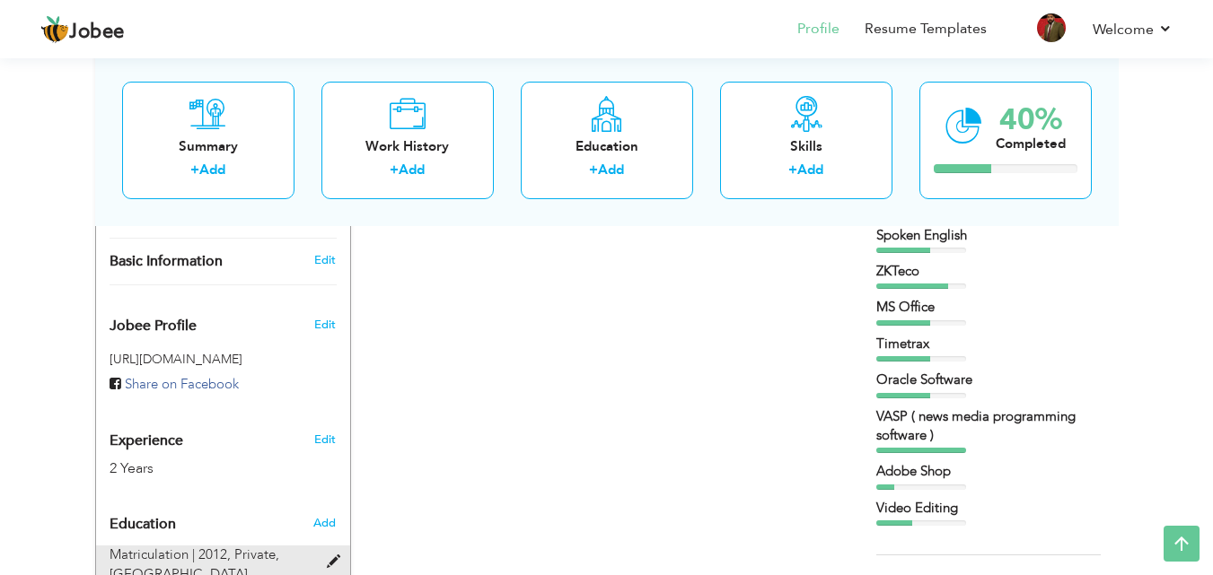
radio input "false"
radio input "true"
type input "Lahore"
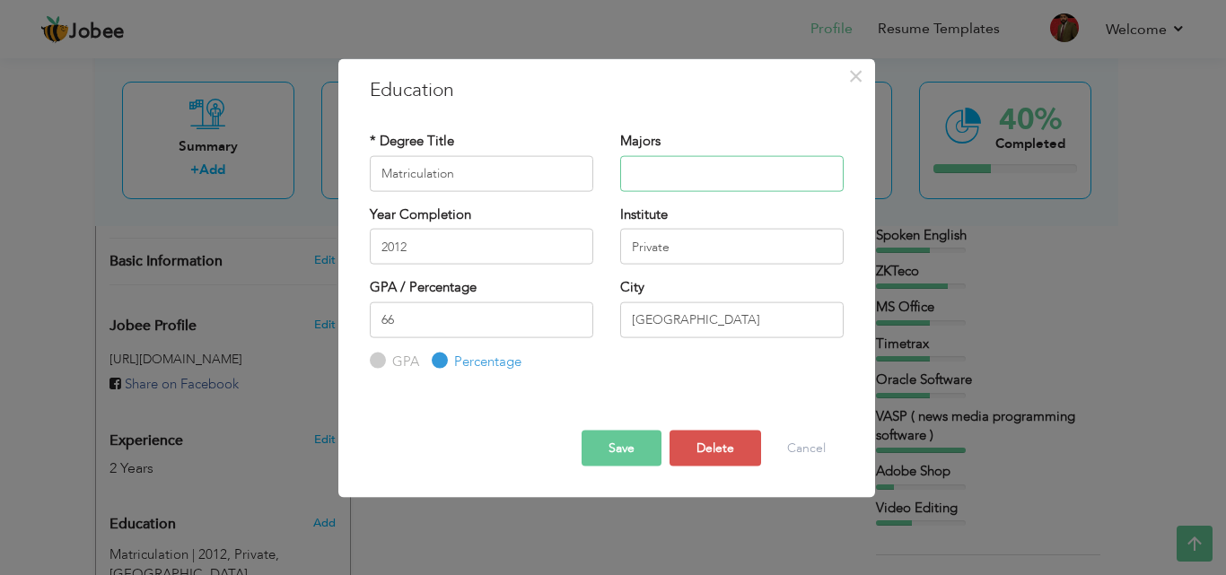
click at [697, 173] on input "text" at bounding box center [732, 173] width 224 height 36
type input "A"
type input "Arts"
click at [622, 434] on button "Save" at bounding box center [622, 449] width 80 height 36
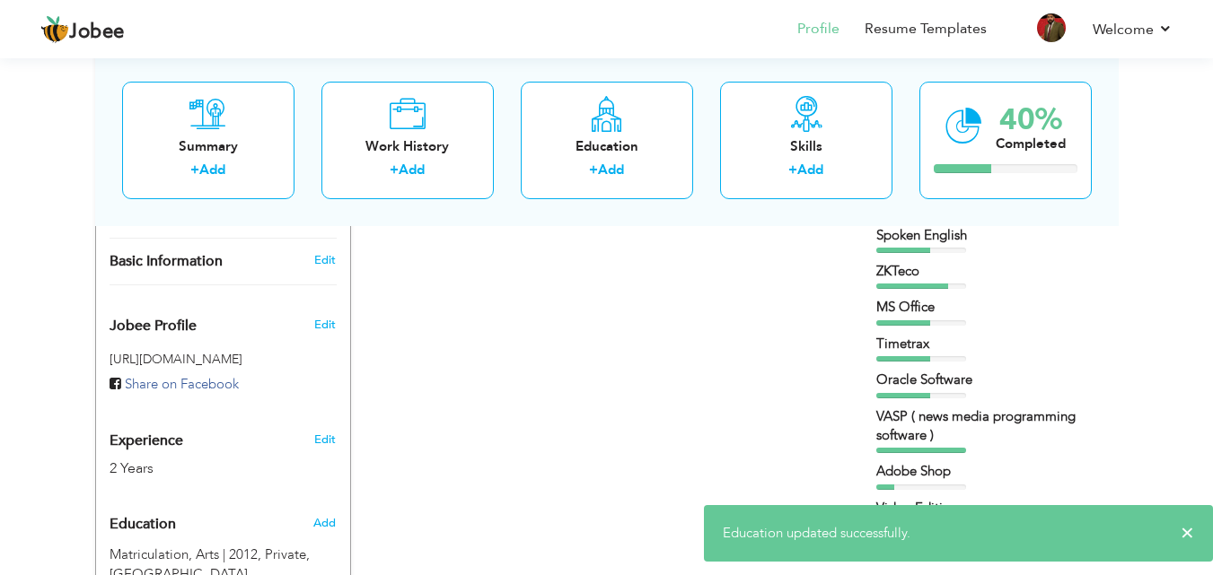
click at [320, 506] on div "Add" at bounding box center [328, 523] width 42 height 34
radio input "true"
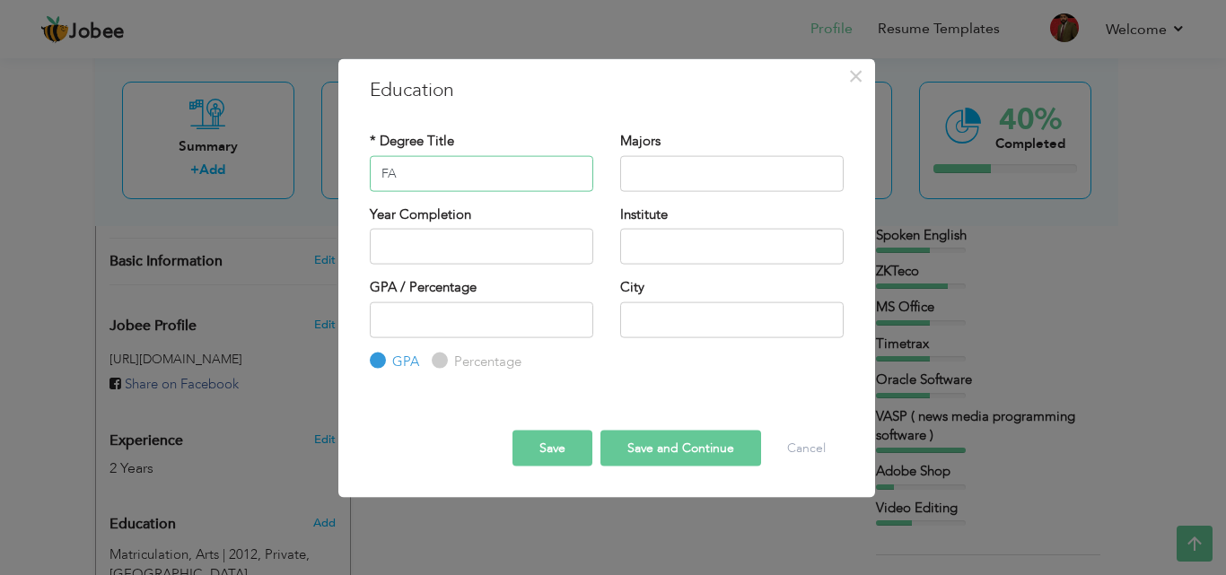
type input "FA"
click at [637, 184] on input "text" at bounding box center [732, 173] width 224 height 36
type input "Arts"
click at [513, 246] on input "text" at bounding box center [482, 247] width 224 height 36
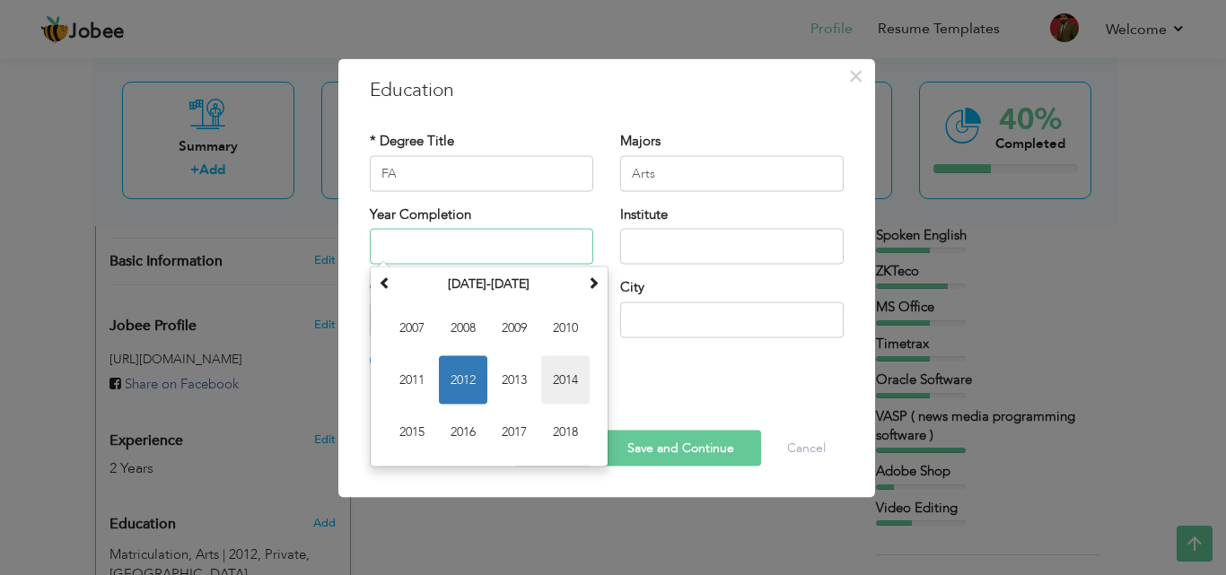
click at [552, 380] on span "2014" at bounding box center [565, 380] width 48 height 48
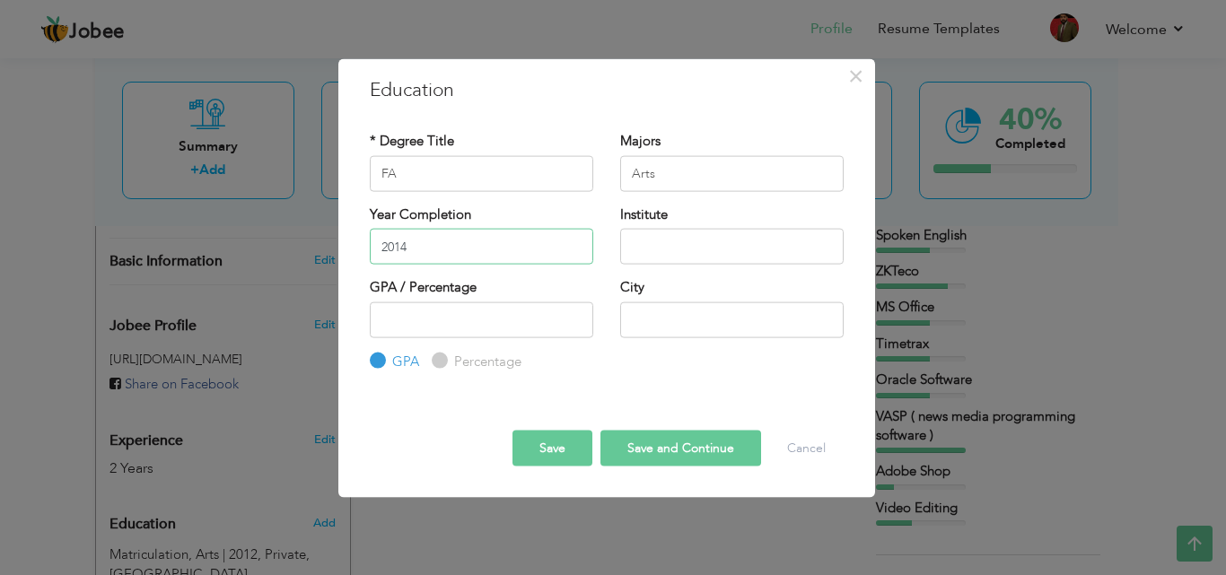
click at [423, 230] on input "2014" at bounding box center [482, 247] width 224 height 36
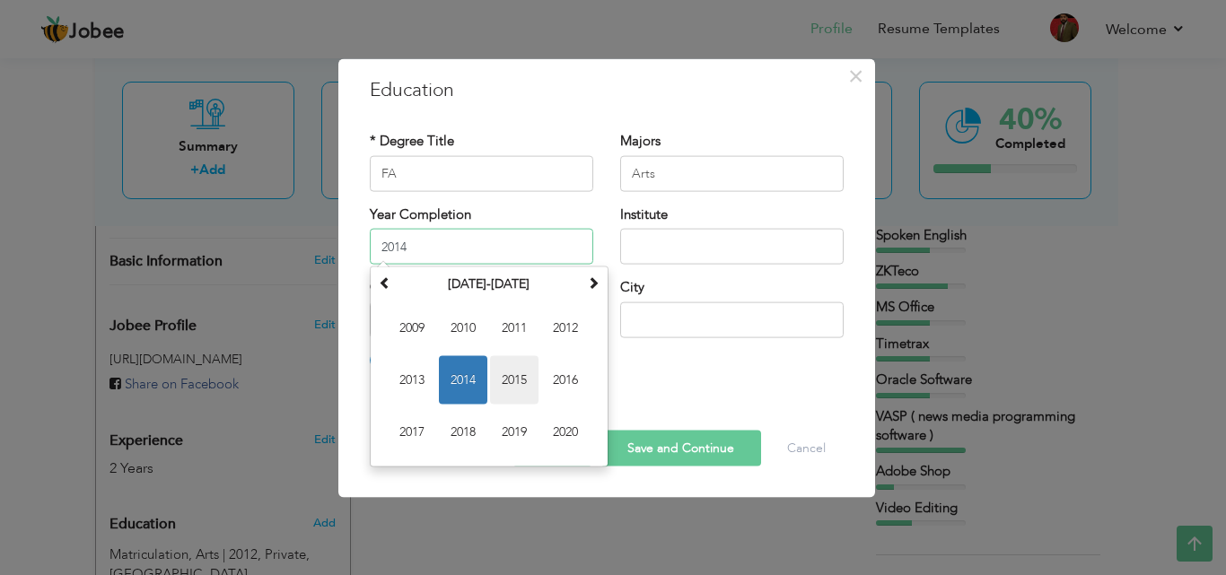
click at [498, 373] on span "2015" at bounding box center [514, 380] width 48 height 48
type input "2015"
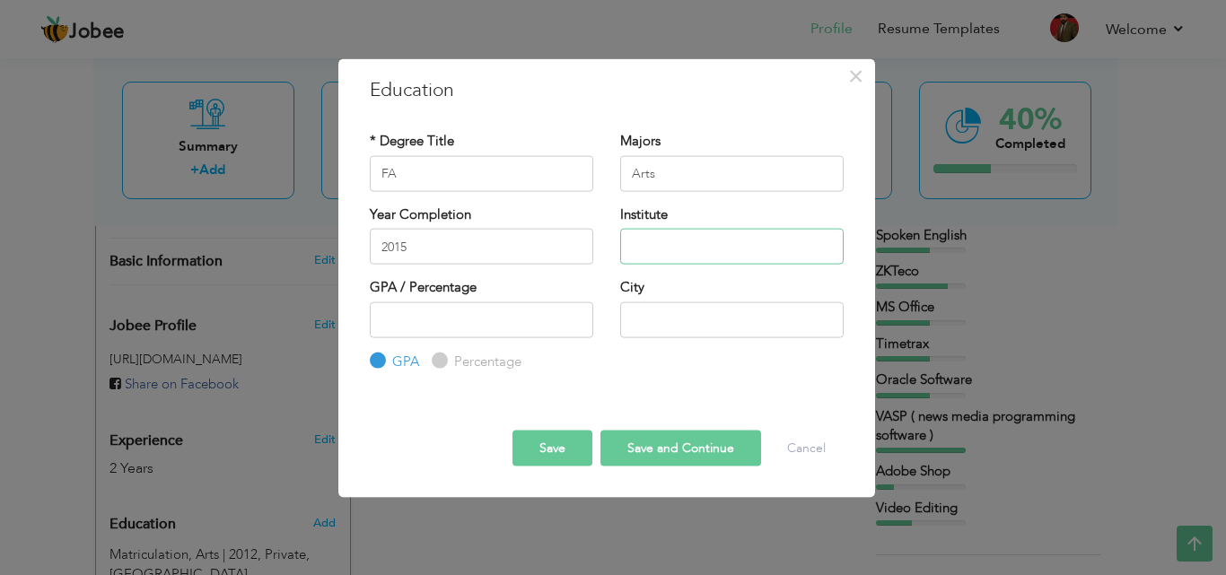
click at [707, 247] on input "text" at bounding box center [732, 247] width 224 height 36
type input "Punjab Collage"
click at [438, 364] on input "Percentage" at bounding box center [438, 361] width 12 height 12
radio input "true"
click at [412, 302] on input "number" at bounding box center [482, 320] width 224 height 36
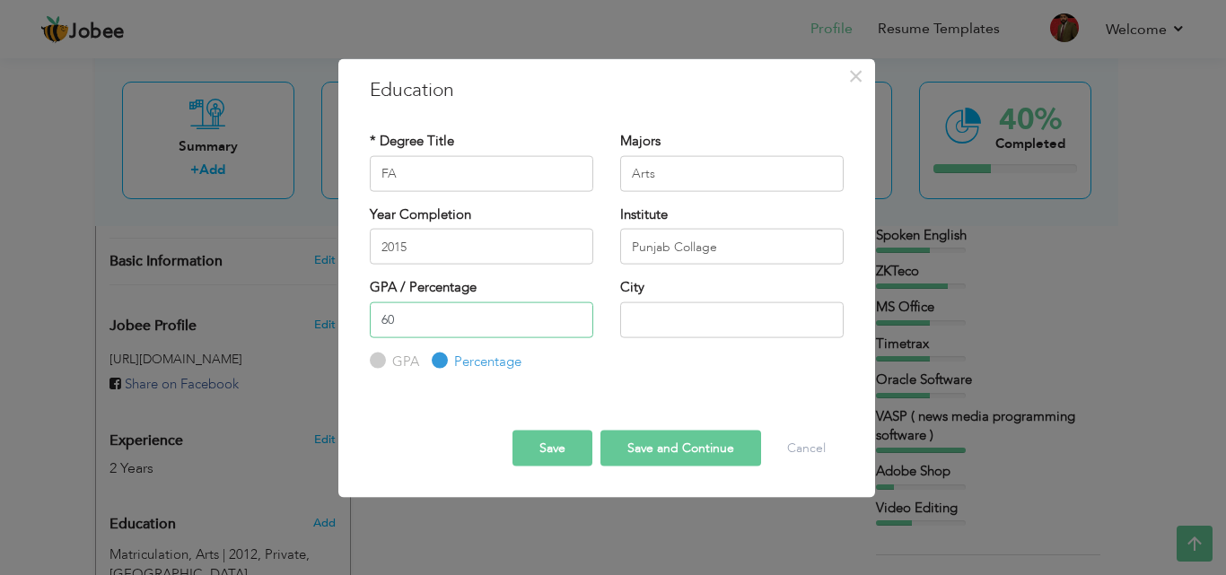
type input "60"
click at [661, 312] on input "text" at bounding box center [732, 320] width 224 height 36
type input "Lahore"
click at [588, 443] on button "Save" at bounding box center [553, 449] width 80 height 36
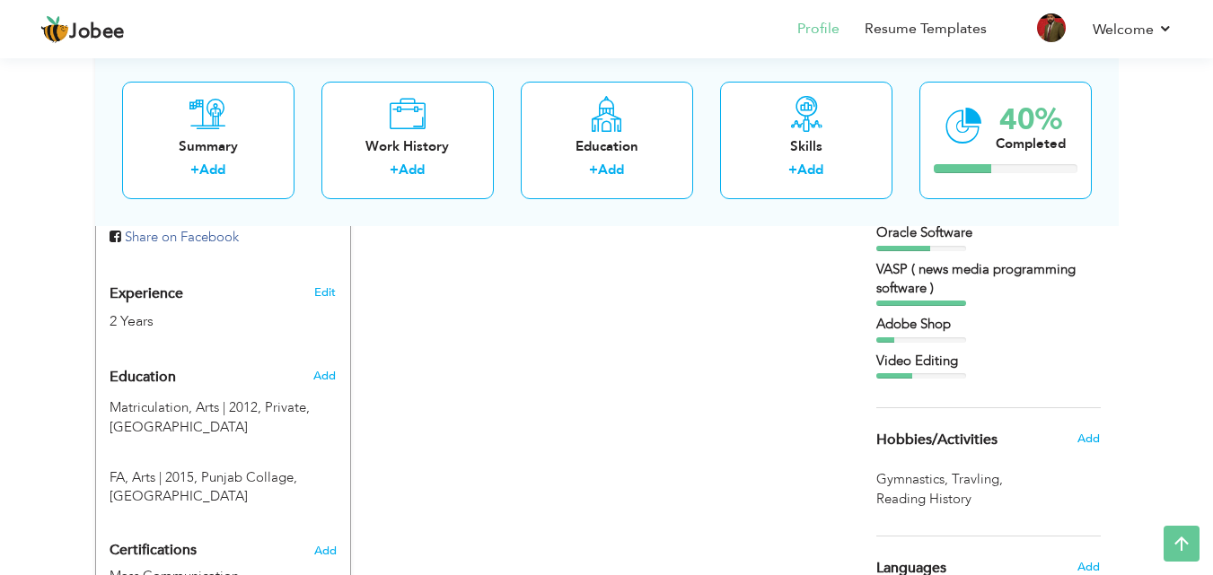
scroll to position [657, 0]
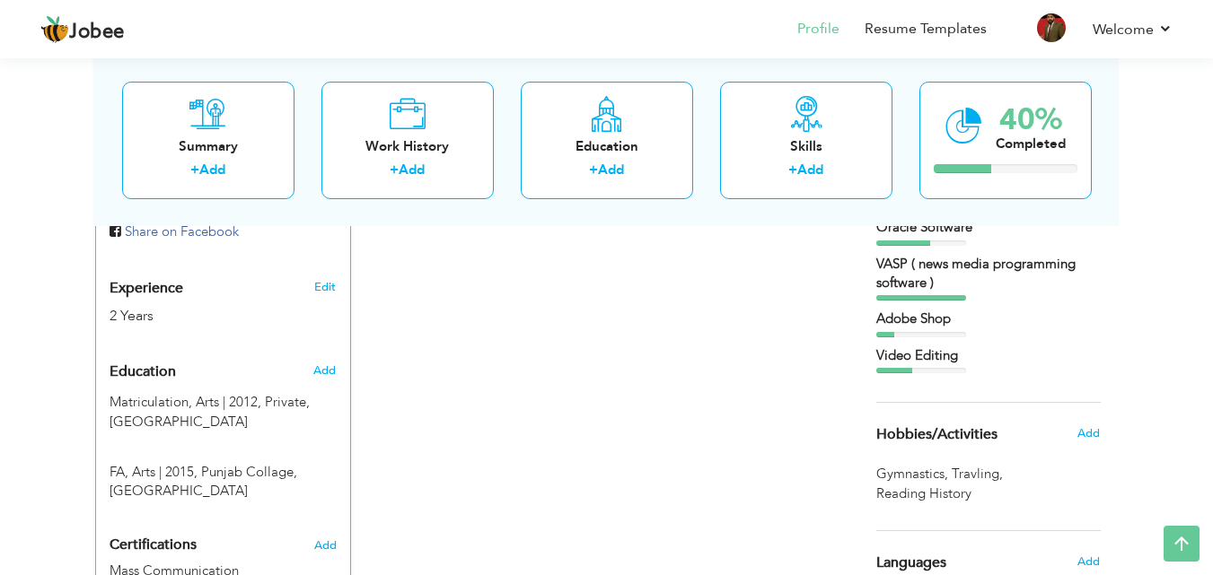
click at [333, 354] on div "Add" at bounding box center [328, 371] width 42 height 34
radio input "true"
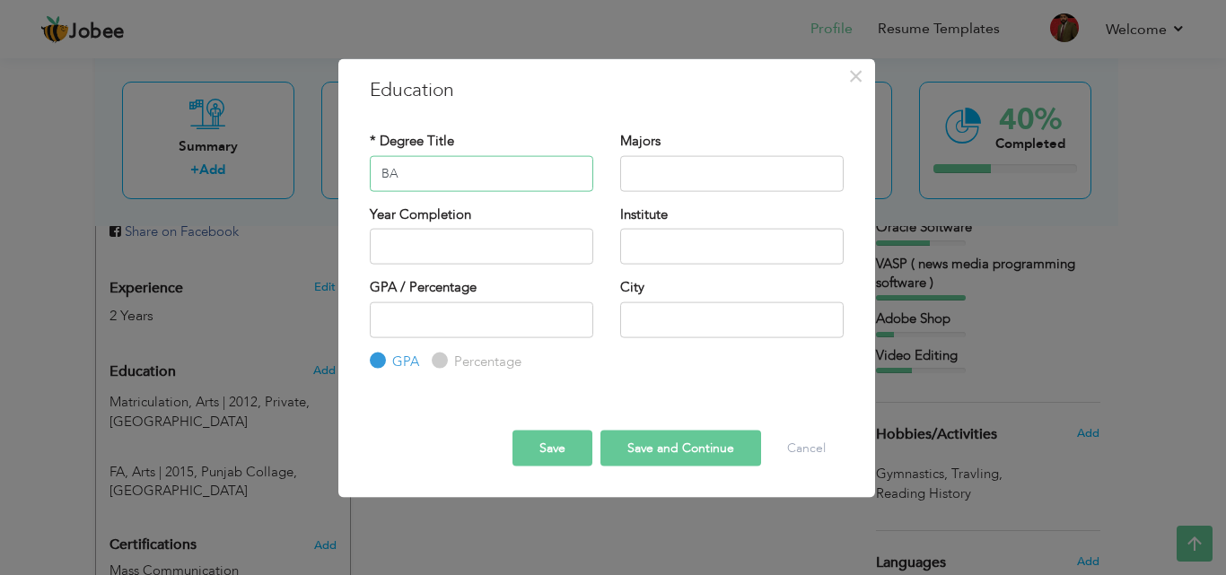
type input "BA"
click at [665, 183] on input "text" at bounding box center [732, 173] width 224 height 36
type input "Arts"
click at [531, 241] on input "text" at bounding box center [482, 247] width 224 height 36
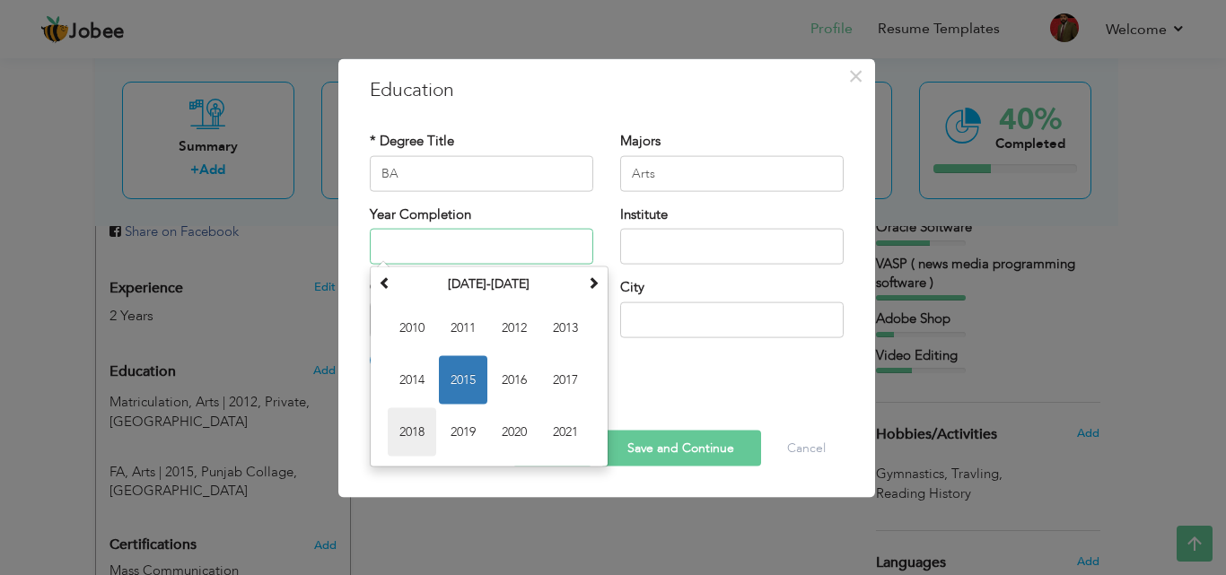
click at [426, 415] on span "2018" at bounding box center [412, 432] width 48 height 48
type input "2018"
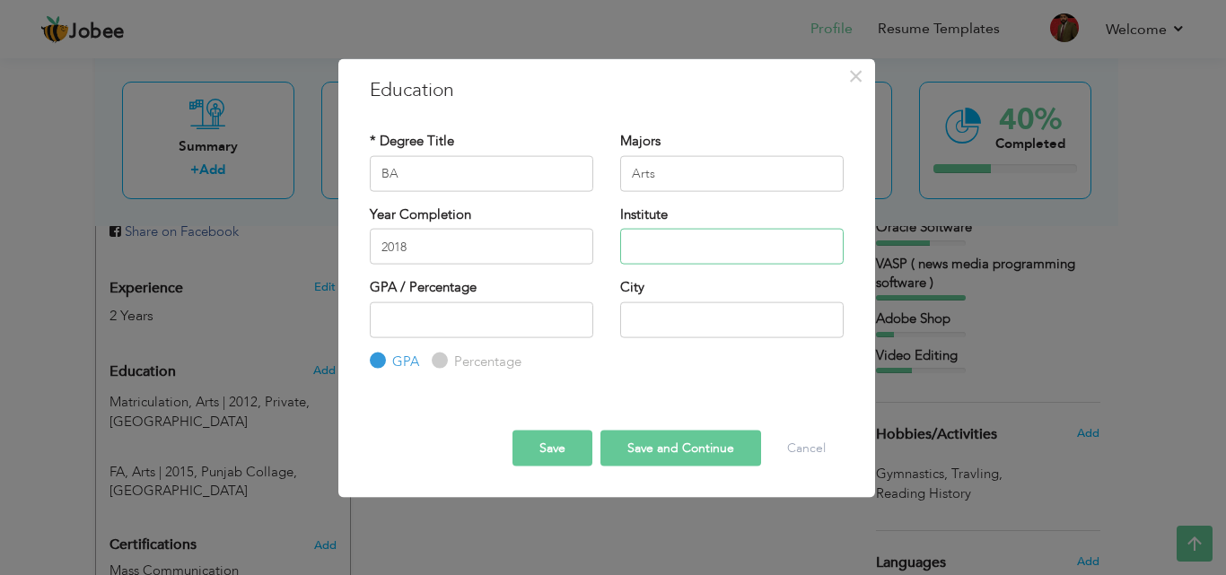
click at [677, 240] on input "text" at bounding box center [732, 247] width 224 height 36
type input "S"
click at [756, 241] on input "Pun" at bounding box center [732, 247] width 224 height 36
type input "Punjab University"
click at [505, 322] on input "number" at bounding box center [482, 320] width 224 height 36
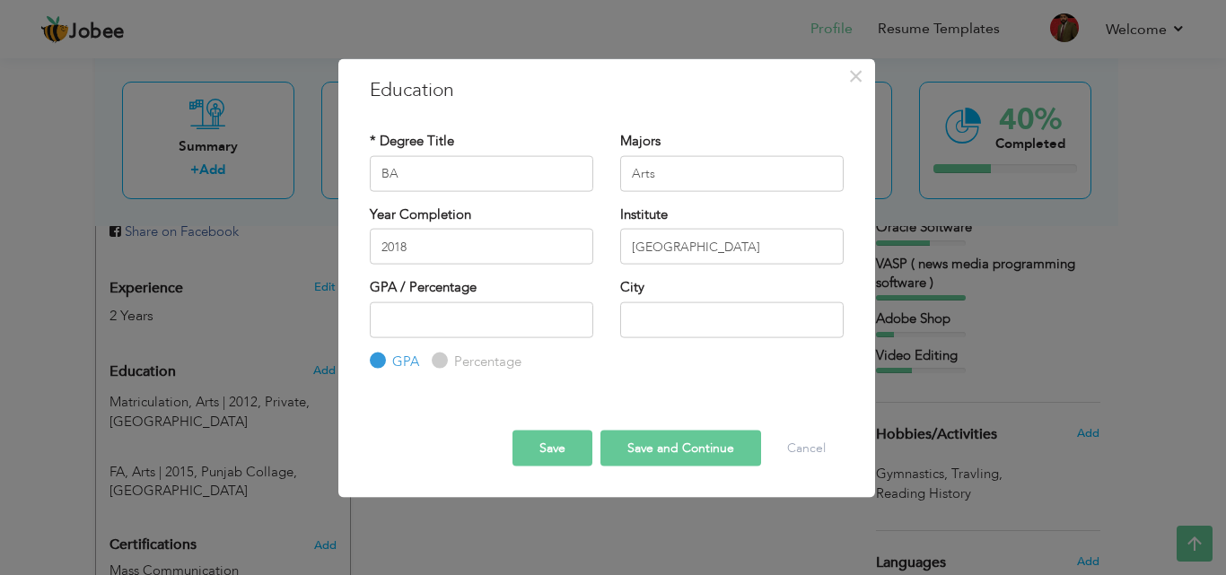
click at [469, 363] on label "Percentage" at bounding box center [486, 361] width 72 height 19
click at [443, 363] on input "Percentage" at bounding box center [438, 361] width 12 height 12
radio input "true"
click at [439, 323] on input "number" at bounding box center [482, 320] width 224 height 36
type input "46"
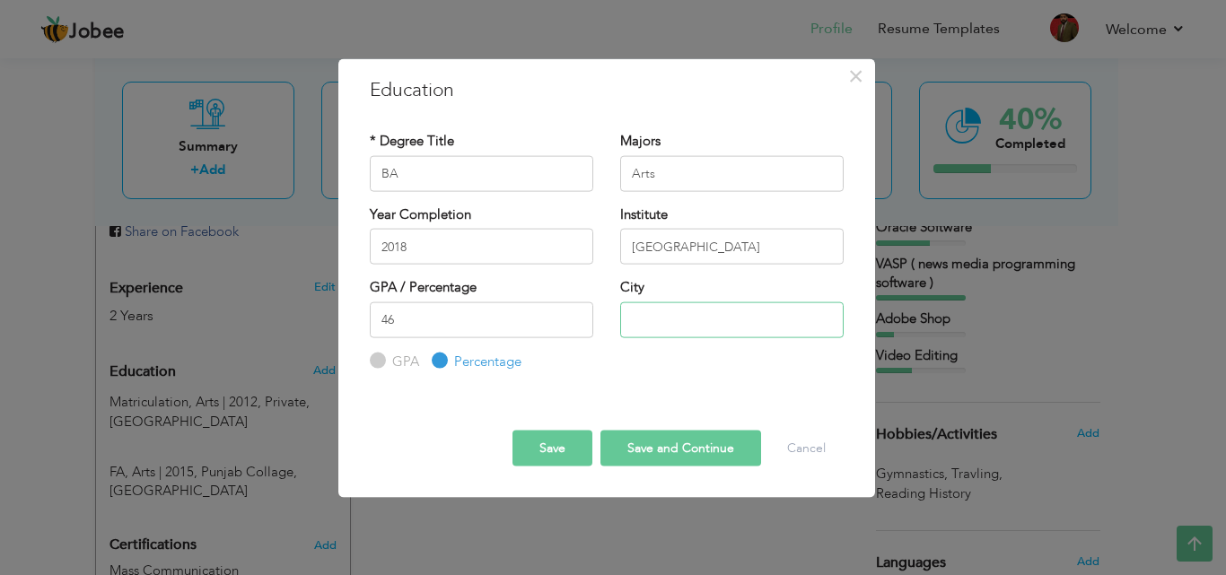
click at [634, 323] on input "text" at bounding box center [732, 320] width 224 height 36
type input "Lahore"
click at [679, 435] on button "Save and Continue" at bounding box center [681, 449] width 161 height 36
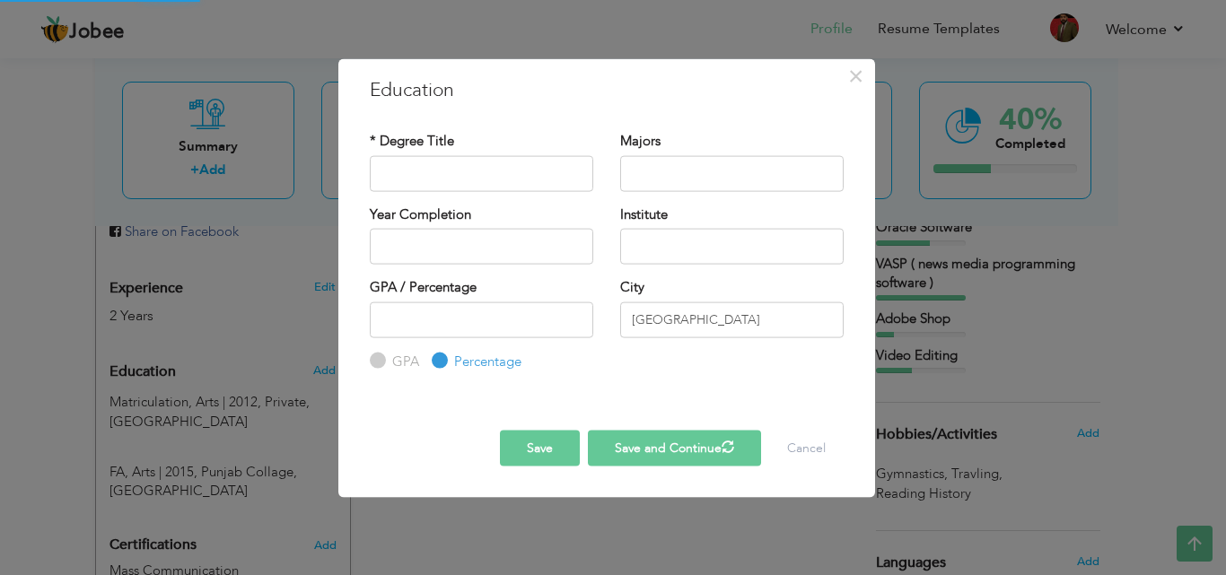
radio input "true"
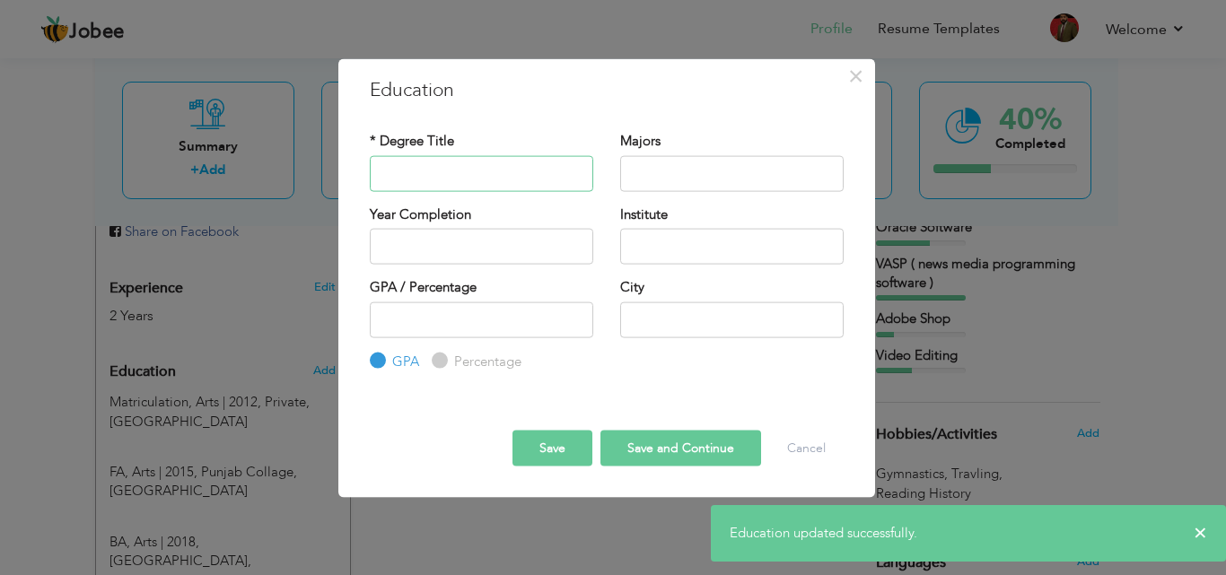
click at [437, 180] on input "text" at bounding box center [482, 173] width 224 height 36
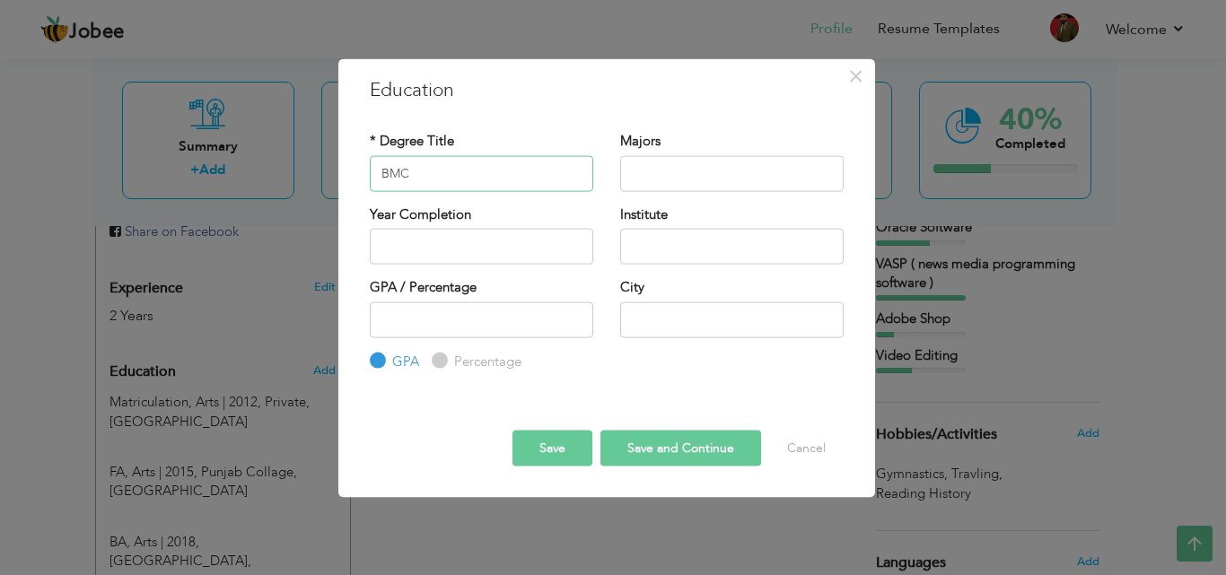
type input "BMC"
click at [684, 167] on input "text" at bounding box center [732, 173] width 224 height 36
type input "M"
type input "m"
type input "Mass Comunication (Media)"
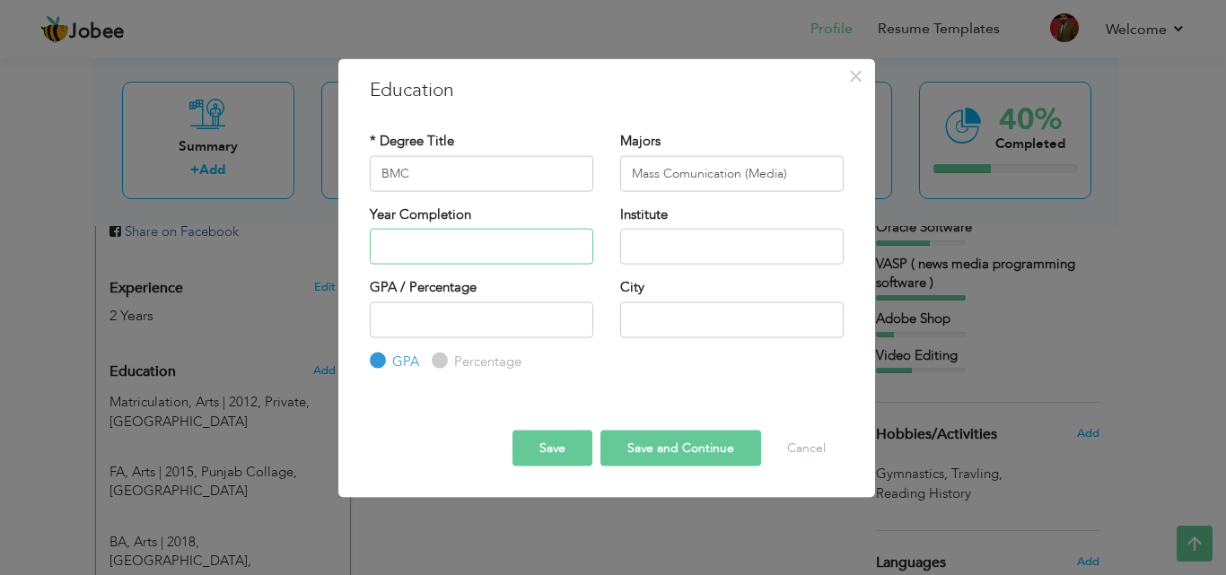
click at [518, 250] on input "text" at bounding box center [482, 247] width 224 height 36
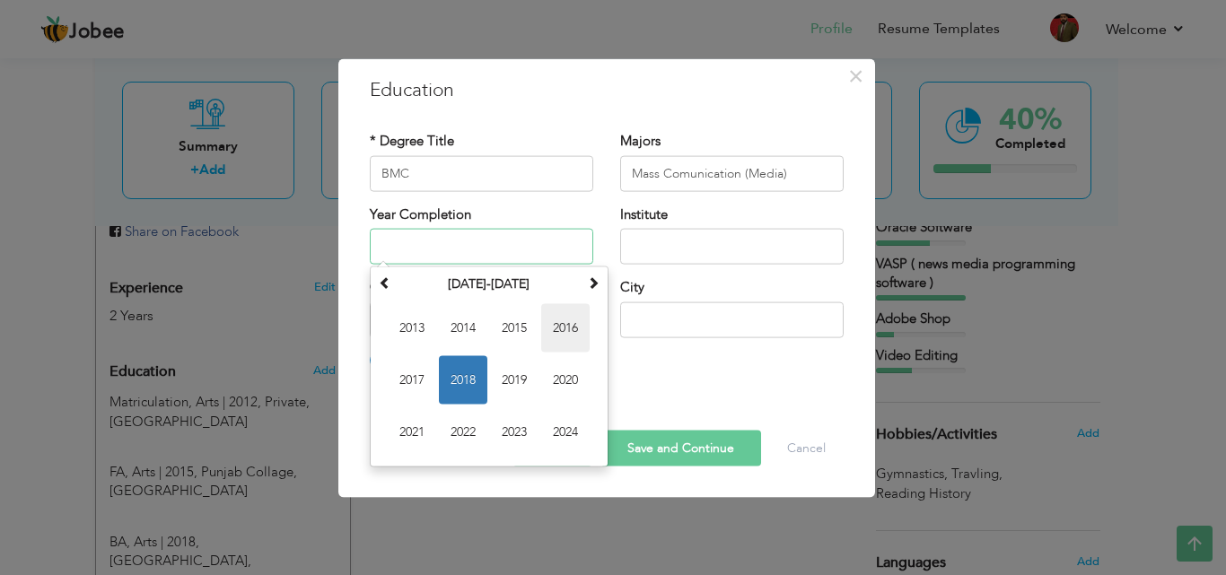
click at [555, 338] on span "2016" at bounding box center [565, 328] width 48 height 48
type input "2016"
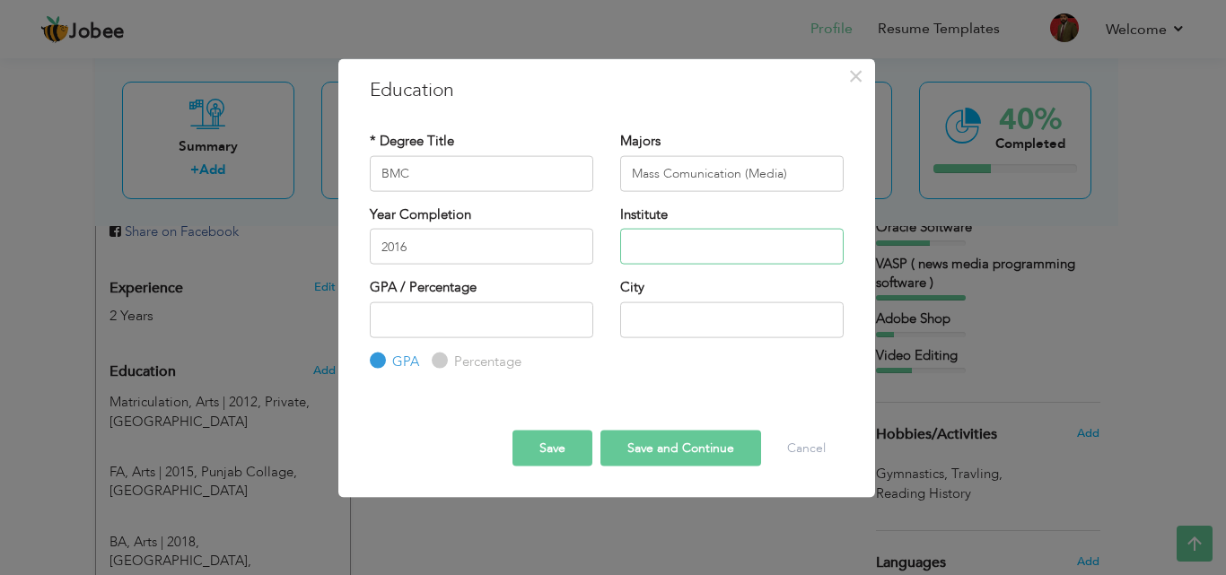
click at [631, 241] on input "text" at bounding box center [732, 247] width 224 height 36
type input "Superior University"
click at [469, 308] on input "number" at bounding box center [482, 320] width 224 height 36
click at [454, 367] on label "Percentage" at bounding box center [486, 361] width 72 height 19
click at [443, 367] on input "Percentage" at bounding box center [438, 361] width 12 height 12
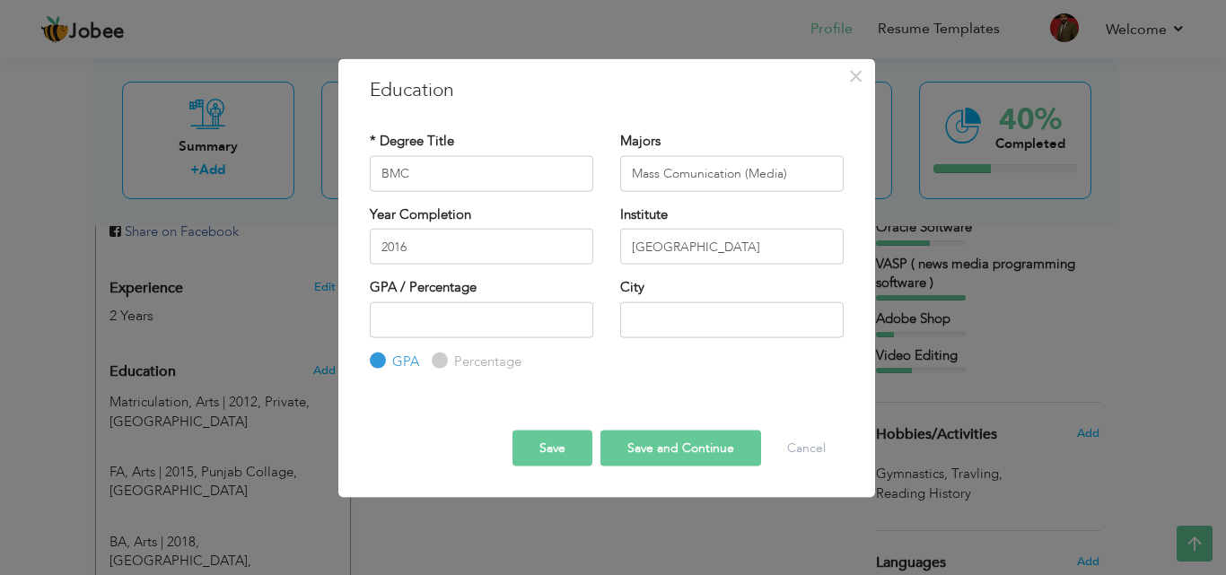
radio input "true"
click at [442, 306] on input "number" at bounding box center [482, 320] width 224 height 36
type input "40"
click at [655, 326] on input "text" at bounding box center [732, 320] width 224 height 36
click at [654, 326] on input "text" at bounding box center [732, 320] width 224 height 36
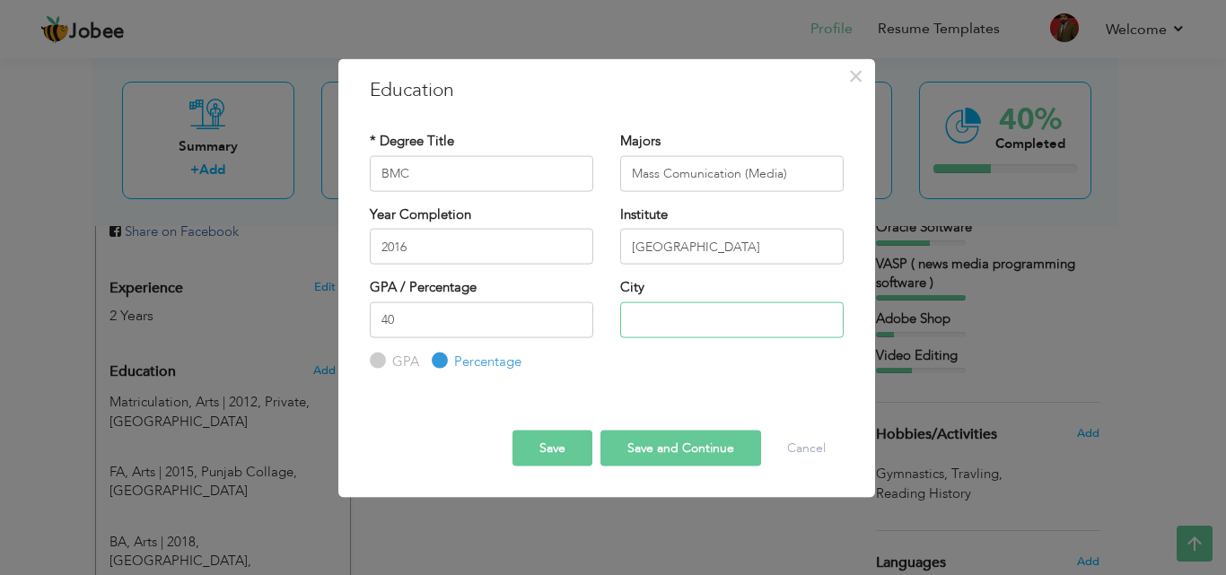
type input "Lahore"
click at [586, 449] on button "Save" at bounding box center [553, 449] width 80 height 36
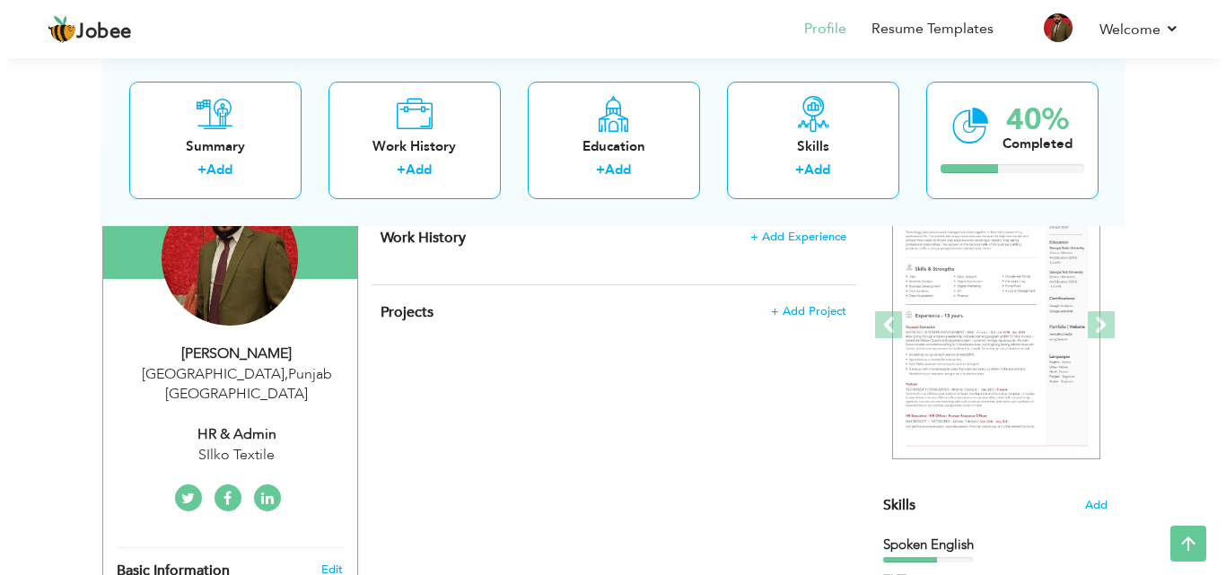
scroll to position [0, 0]
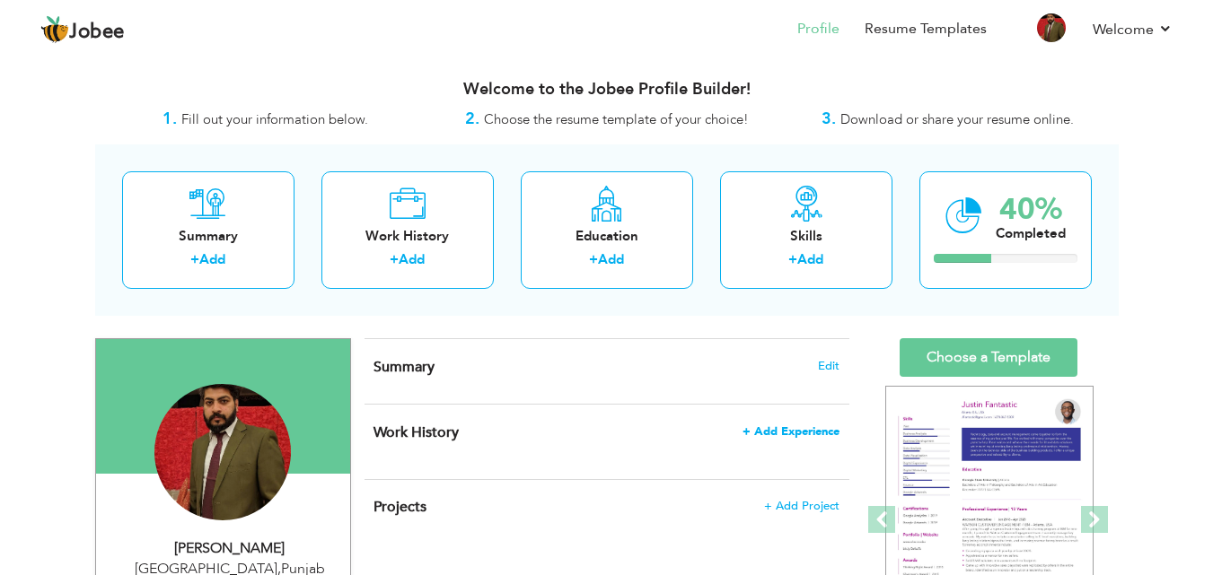
click at [804, 433] on span "+ Add Experience" at bounding box center [790, 431] width 97 height 13
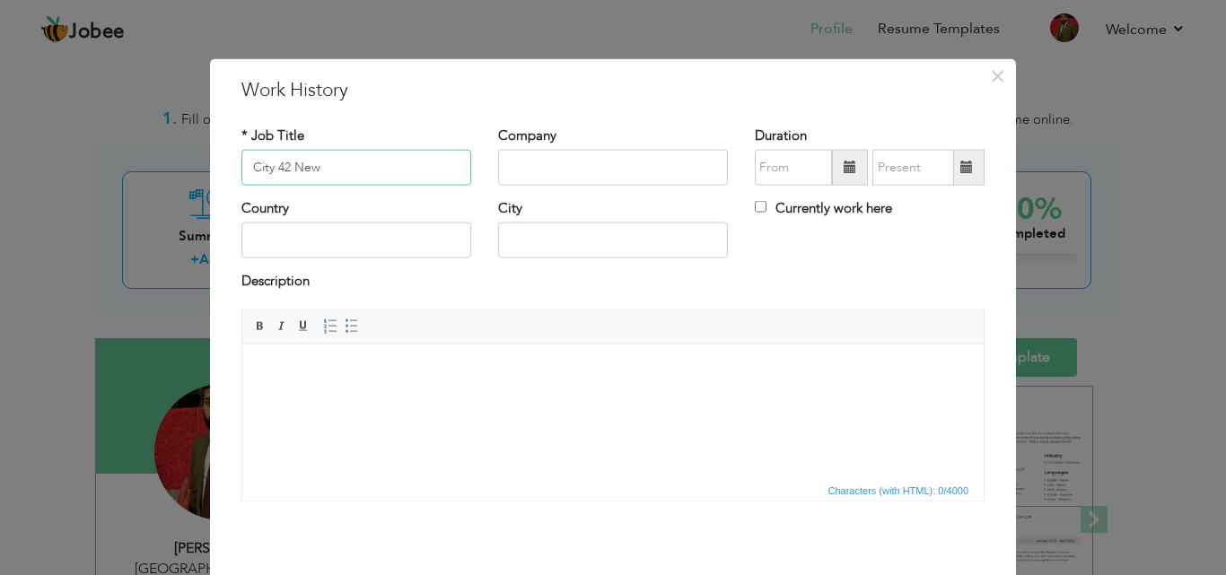
type input "City 42 Newa"
click at [410, 167] on input "City 42 Newa" at bounding box center [356, 168] width 230 height 36
type input "Programming Producer"
click at [531, 181] on input "text" at bounding box center [613, 168] width 230 height 36
click at [557, 161] on input "text" at bounding box center [613, 168] width 230 height 36
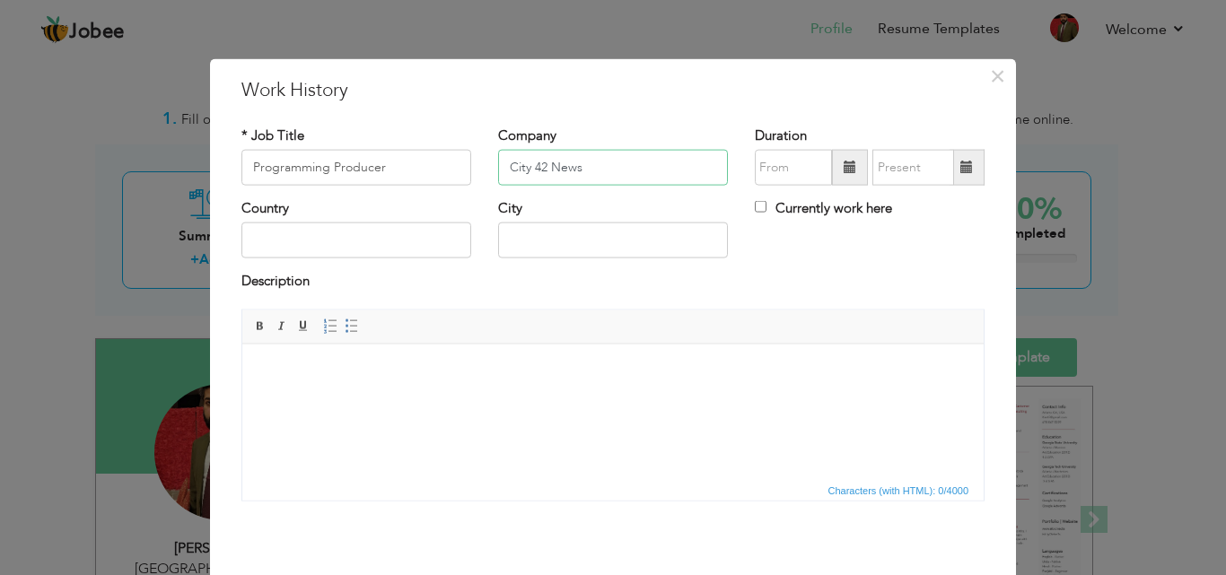
type input "City 42 News"
click at [344, 234] on input "text" at bounding box center [356, 241] width 230 height 36
type input "Pakistan"
type input "Lahore"
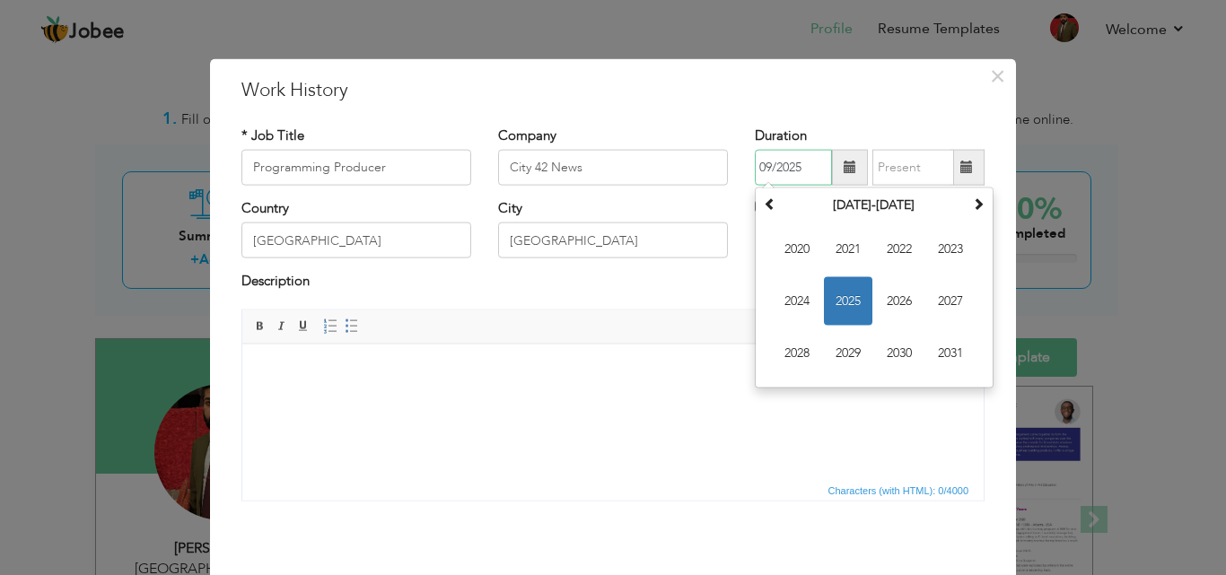
click at [813, 177] on input "09/2025" at bounding box center [793, 168] width 77 height 36
type input "03/2018"
click at [881, 171] on input "text" at bounding box center [913, 168] width 82 height 36
type input "09/2025"
click at [793, 174] on input "03/2018" at bounding box center [793, 168] width 77 height 36
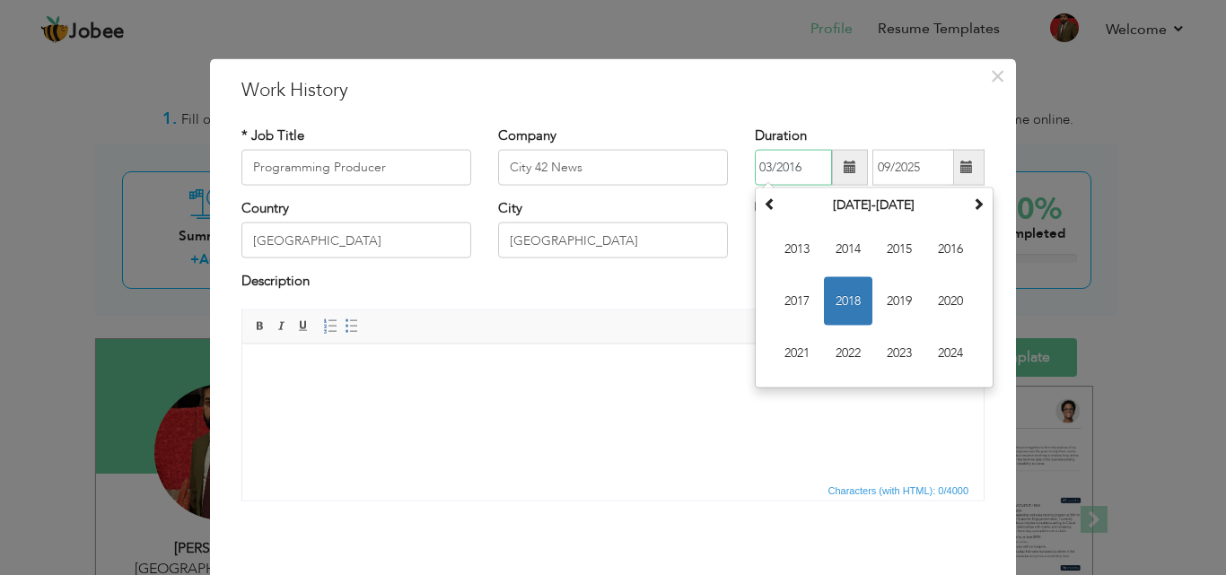
type input "03/2016"
click at [911, 172] on input "09/2025" at bounding box center [913, 168] width 82 height 36
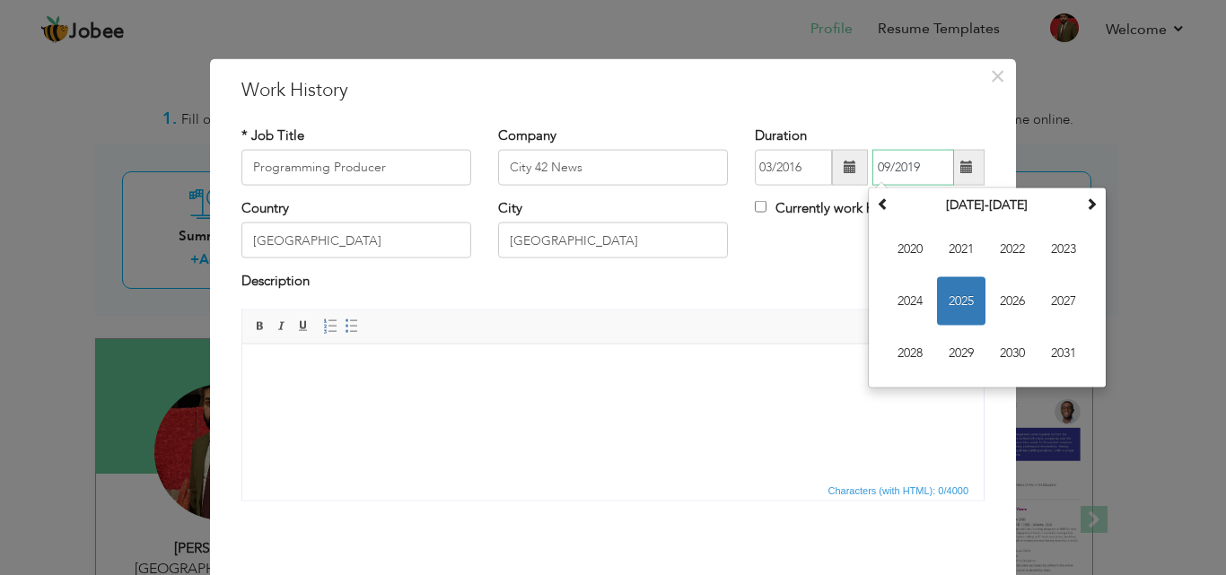
type input "09/2019"
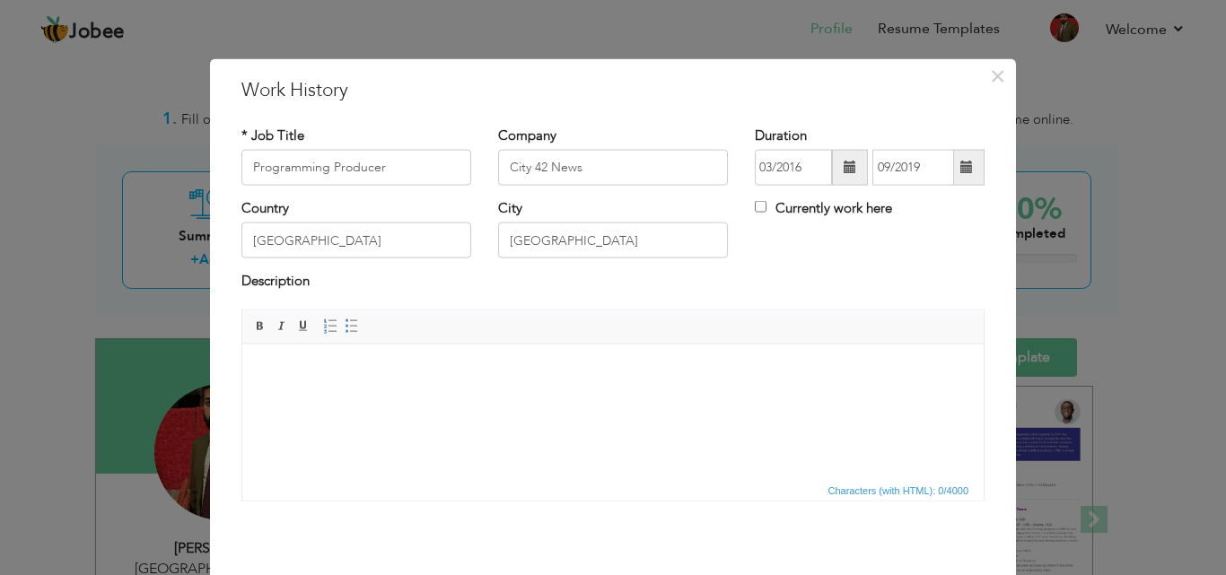
click at [781, 246] on div "Country Pakistan City Lahore Currently work here" at bounding box center [613, 235] width 770 height 73
click at [305, 370] on body at bounding box center [613, 371] width 706 height 19
click at [348, 333] on span at bounding box center [352, 326] width 14 height 14
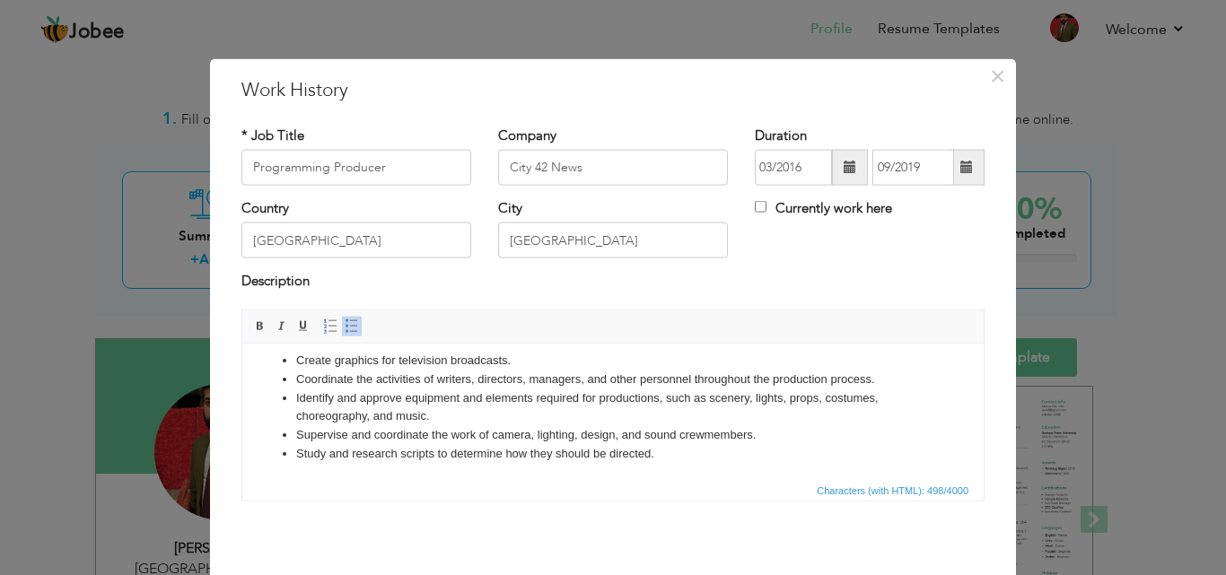
scroll to position [13, 0]
drag, startPoint x: 976, startPoint y: 399, endPoint x: 1230, endPoint y: 802, distance: 476.4
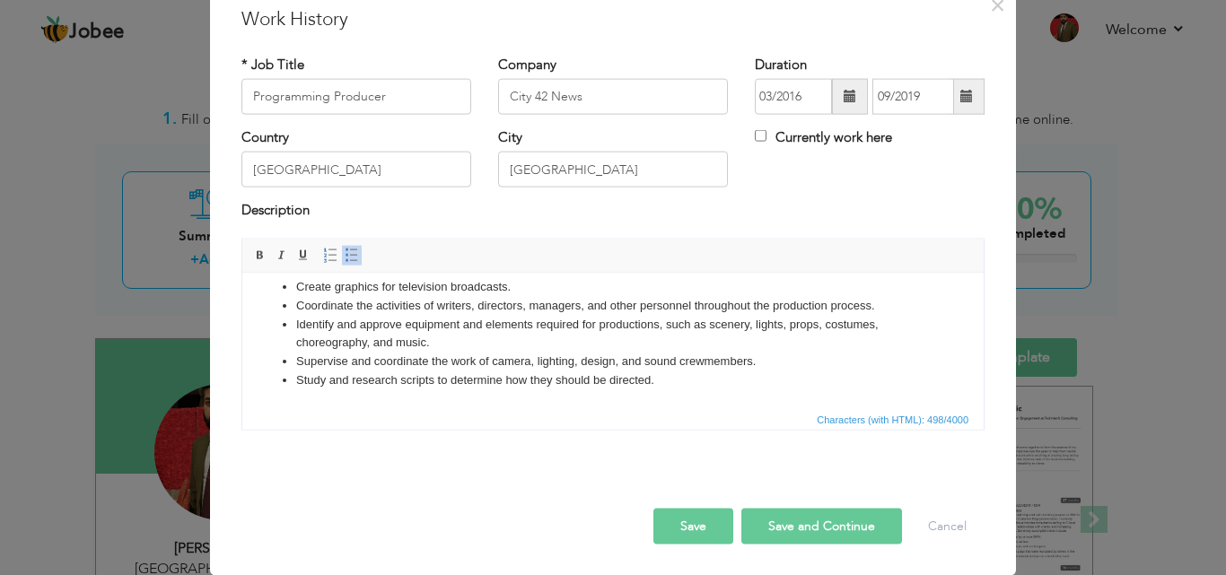
click at [786, 531] on button "Save and Continue" at bounding box center [821, 526] width 161 height 36
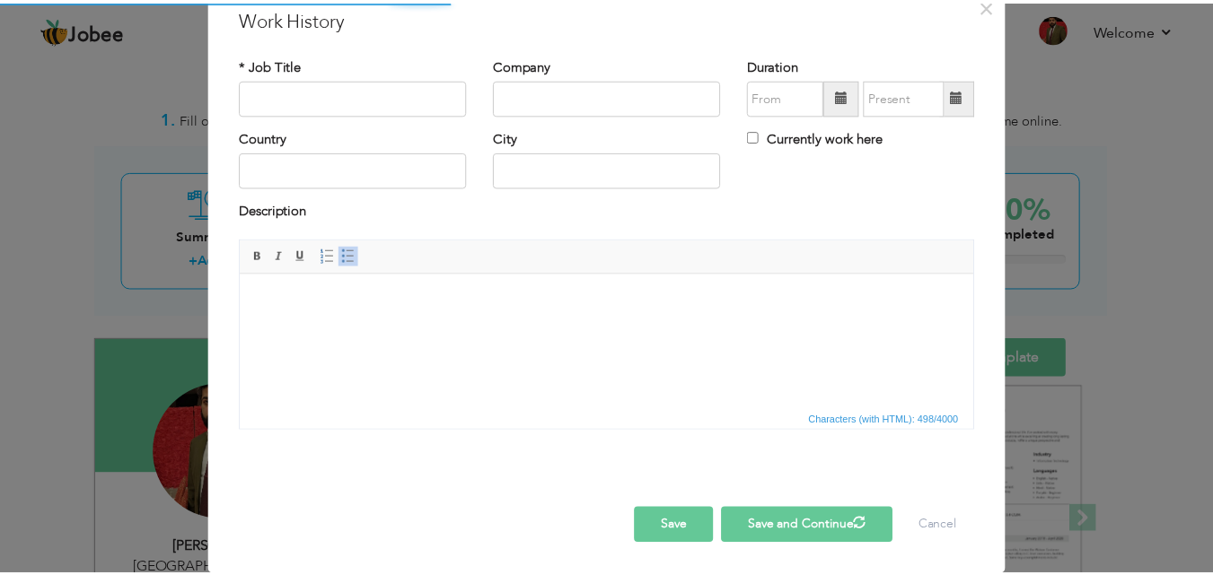
scroll to position [0, 0]
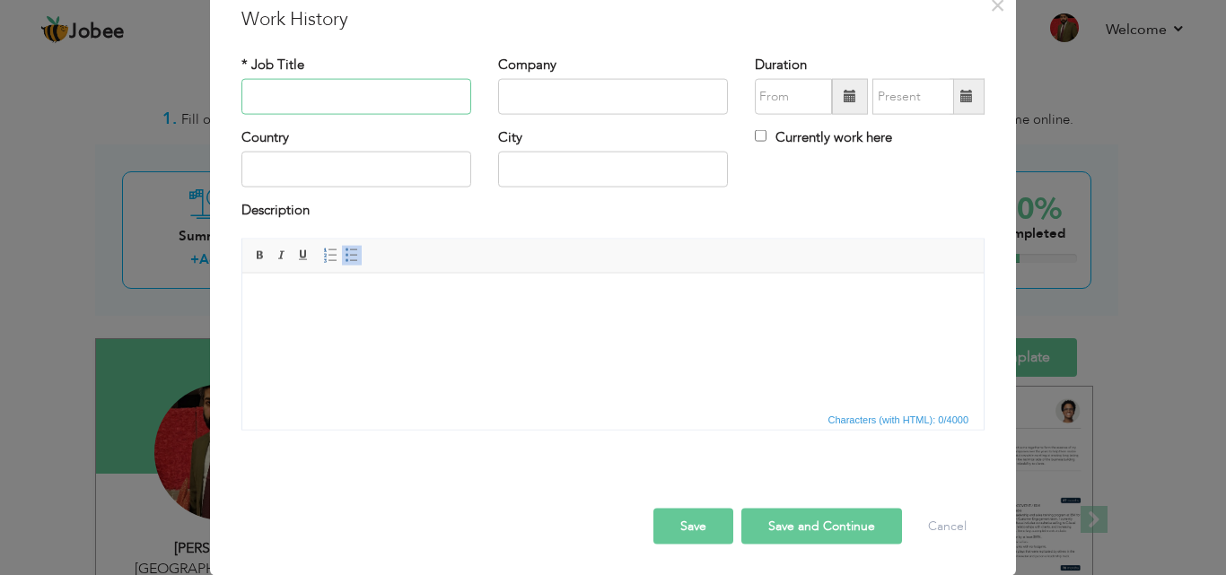
click at [384, 111] on input "text" at bounding box center [356, 97] width 230 height 36
type input "L"
type input "Warehouse Supervisor"
click at [521, 101] on input "text" at bounding box center [613, 97] width 230 height 36
type input "TCS"
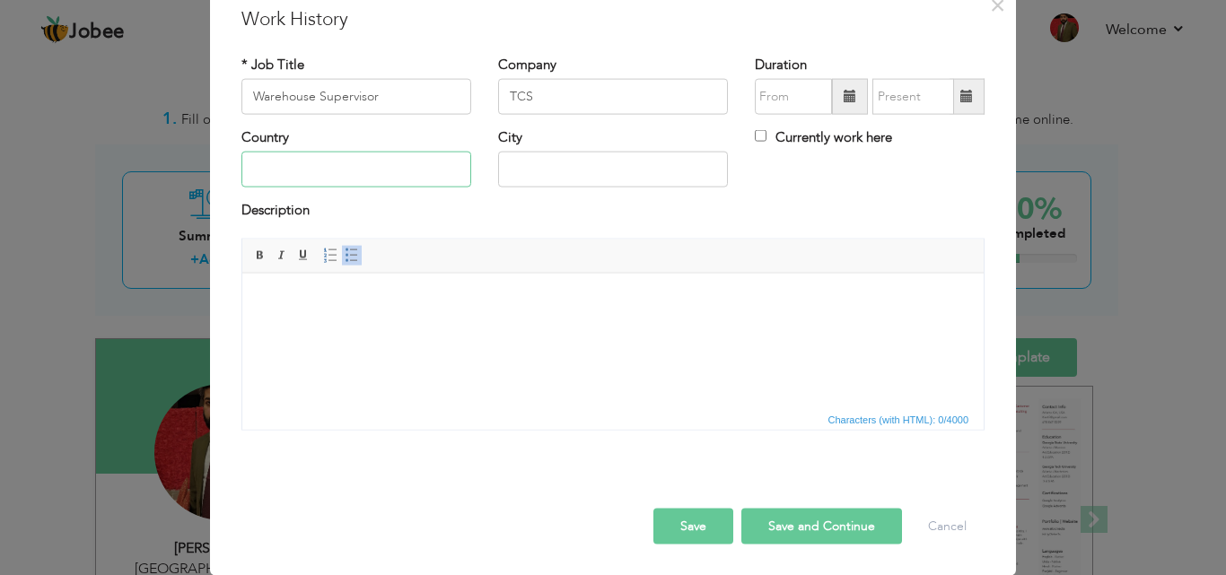
click at [388, 177] on input "text" at bounding box center [356, 170] width 230 height 36
type input "Pakistan"
type input "Lahore"
click at [390, 302] on body at bounding box center [613, 300] width 706 height 19
click at [342, 288] on html at bounding box center [612, 300] width 741 height 55
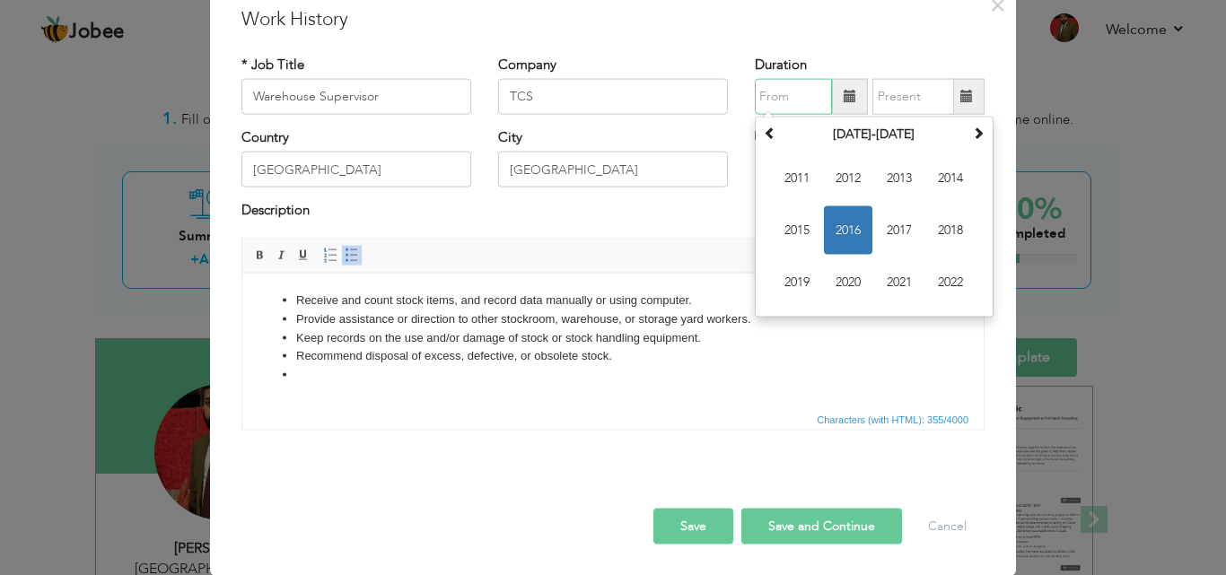
click at [788, 89] on input "text" at bounding box center [793, 97] width 77 height 36
type input "04/2019"
click at [926, 104] on input "text" at bounding box center [913, 97] width 82 height 36
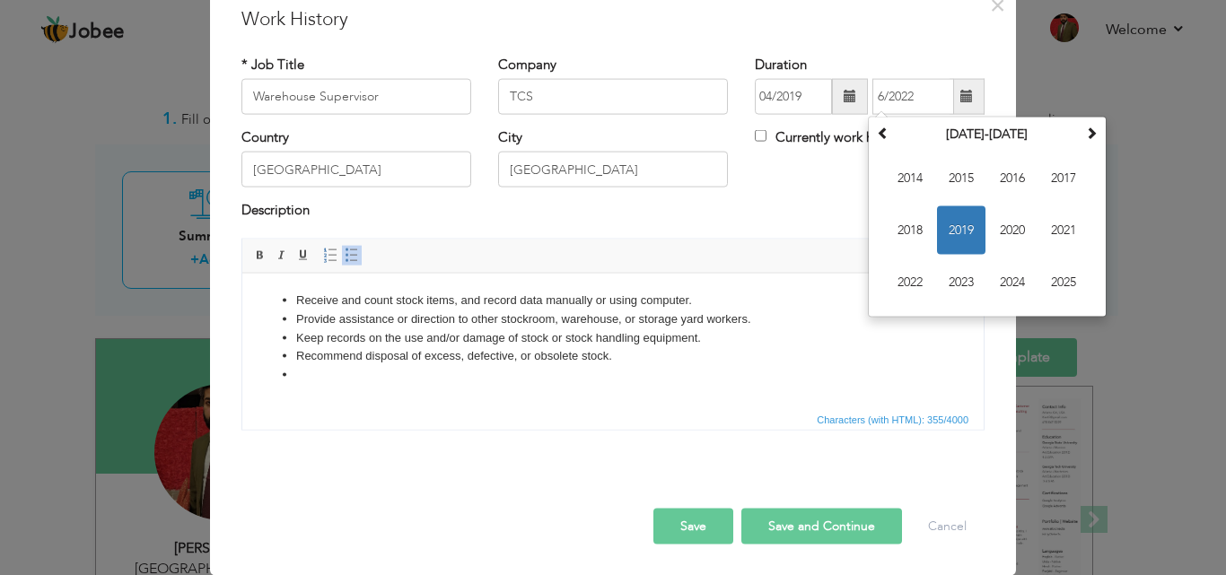
type input "06/2022"
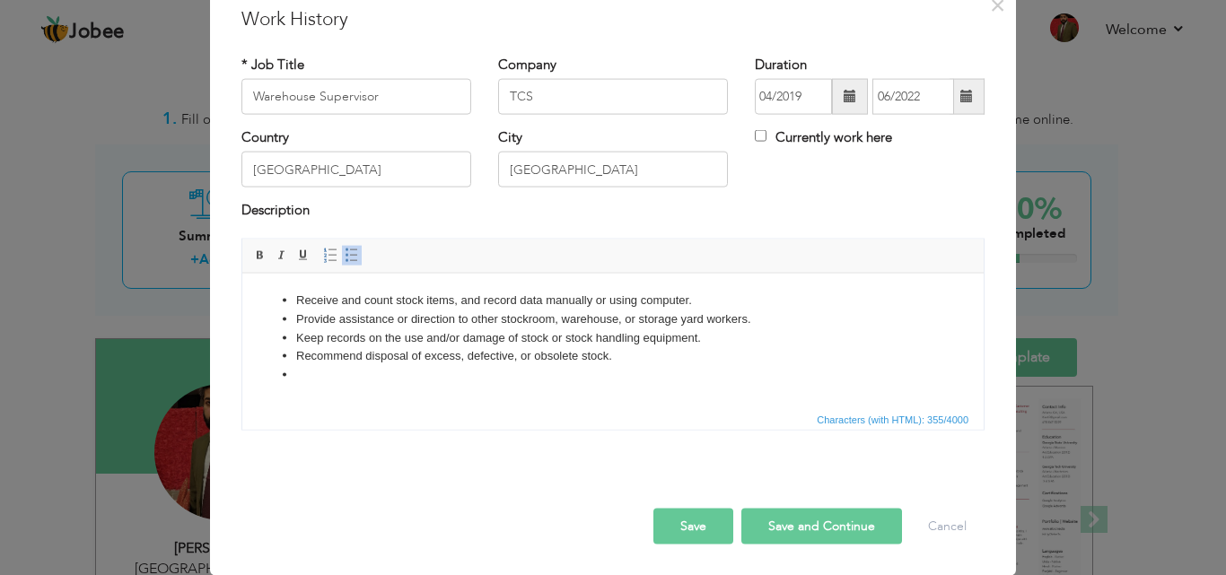
click at [751, 516] on button "Save and Continue" at bounding box center [821, 526] width 161 height 36
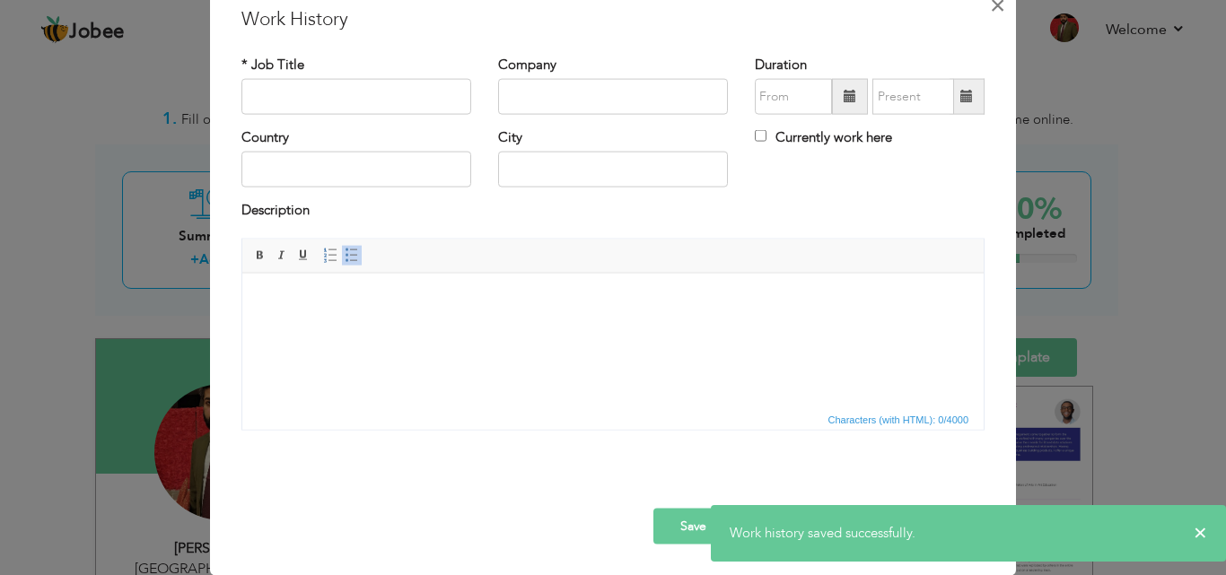
click at [983, 4] on button "×" at bounding box center [997, 4] width 29 height 29
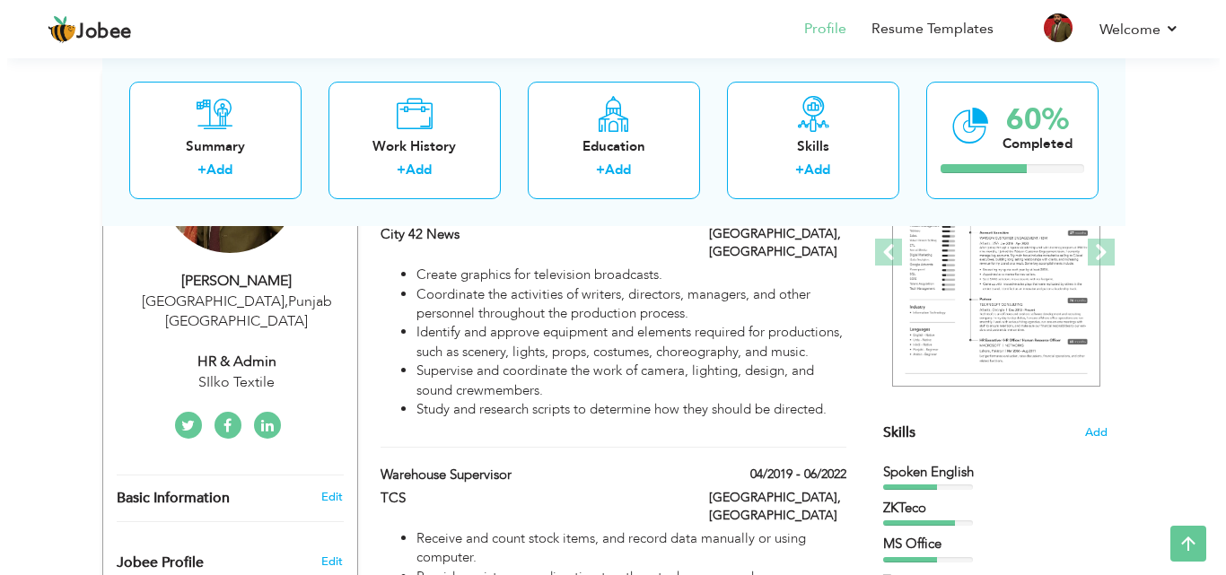
scroll to position [279, 0]
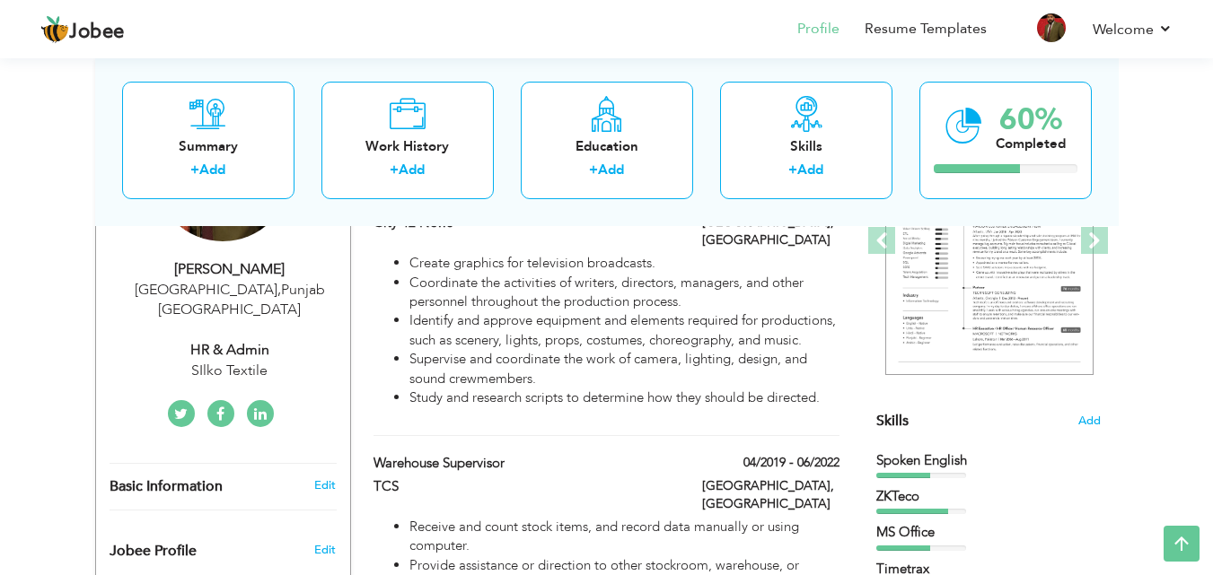
click at [776, 443] on div "Work History + Add Experience Programming Producer 03/2016 - 09/2019 Programmin…" at bounding box center [606, 408] width 485 height 565
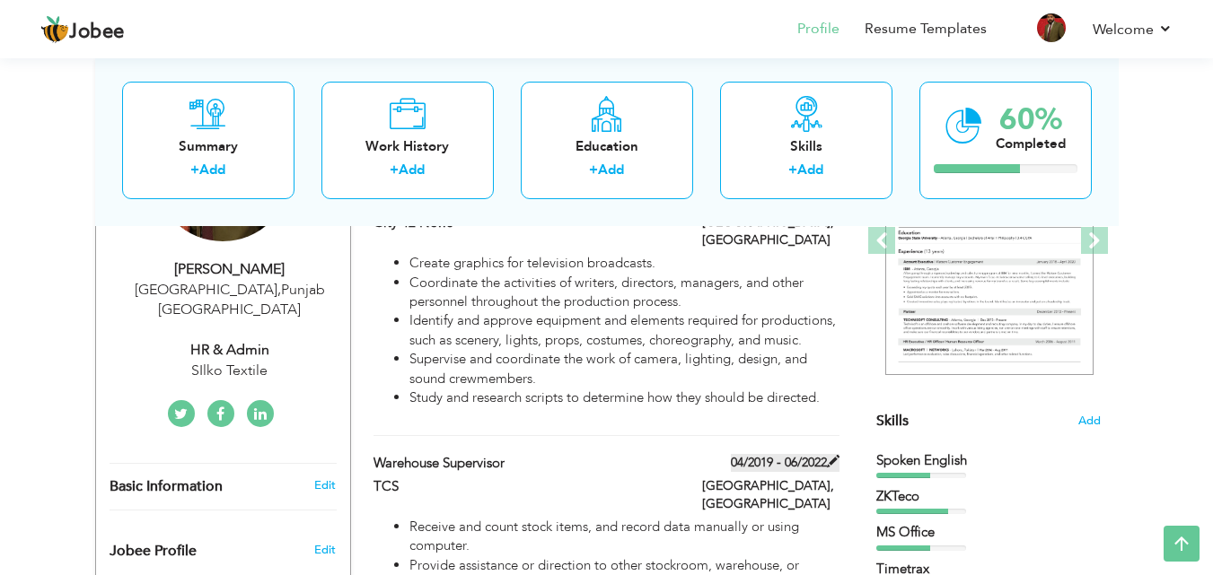
click at [751, 461] on label "04/2019 - 06/2022" at bounding box center [785, 463] width 109 height 18
type input "Warehouse Supervisor"
type input "TCS"
type input "04/2019"
type input "06/2022"
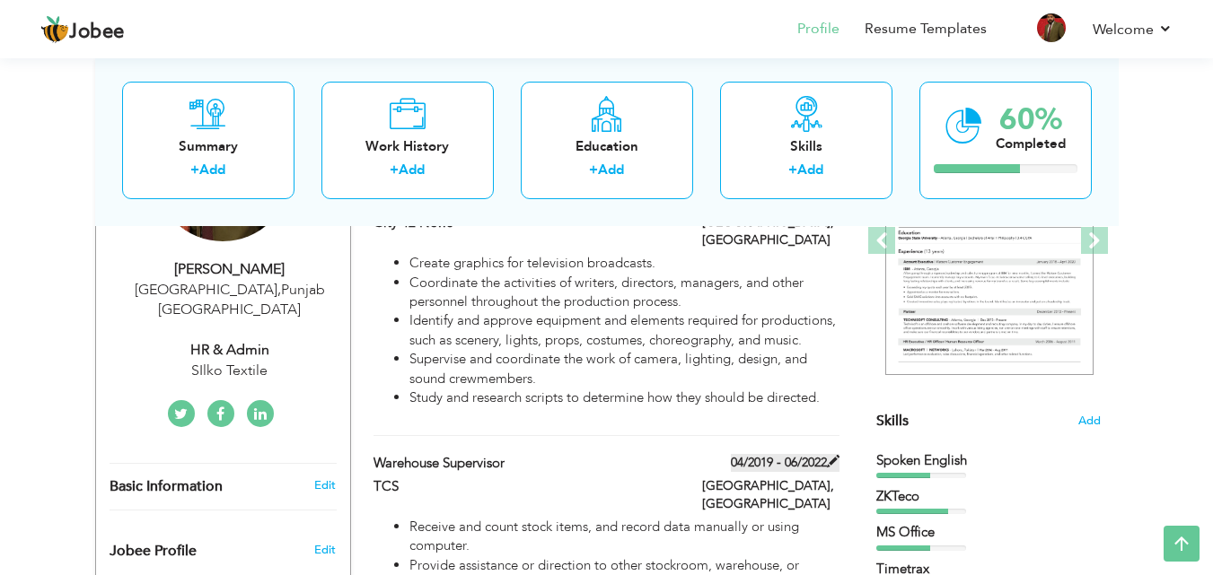
type input "Pakistan"
type input "Lahore"
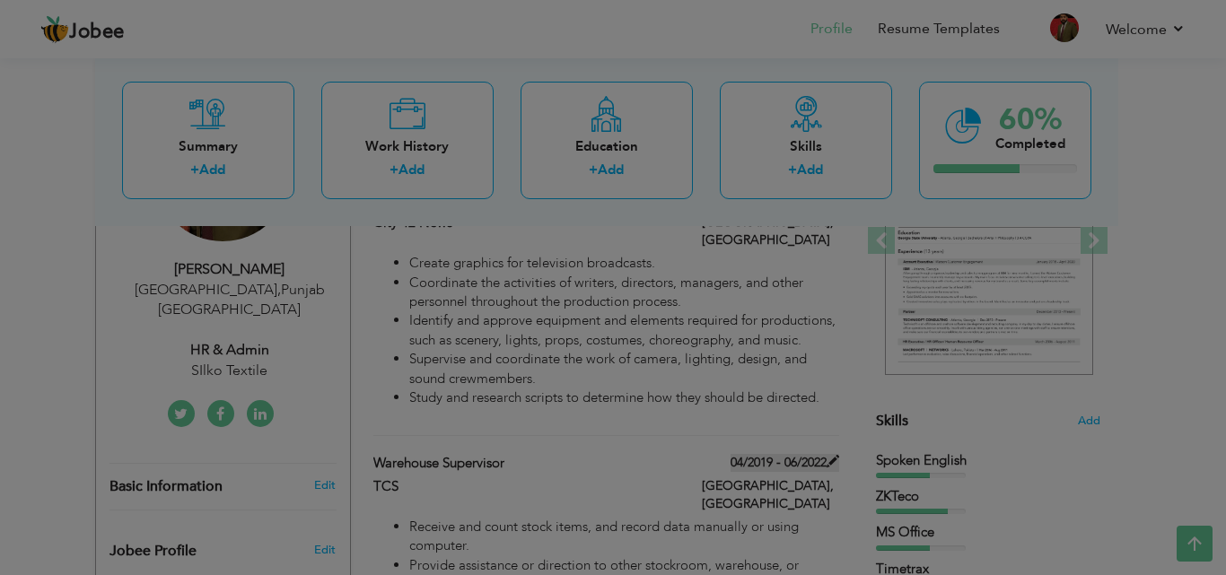
scroll to position [0, 0]
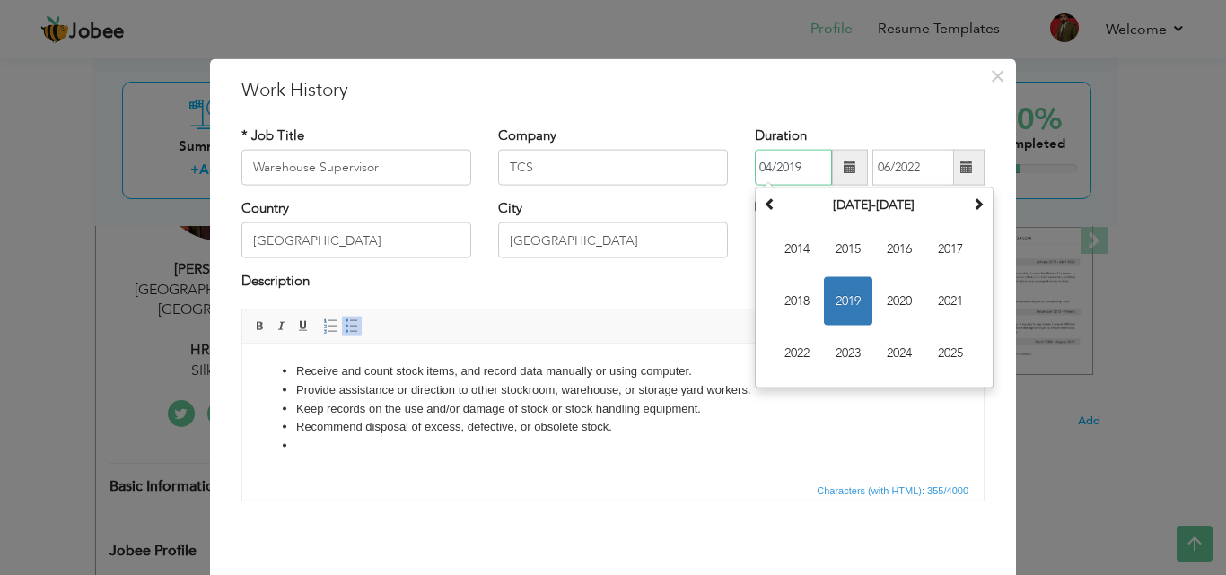
click at [766, 167] on input "04/2019" at bounding box center [793, 168] width 77 height 36
type input "10/2019"
click at [860, 396] on li "Provide assistance or direction to other stockroom, warehouse, or storage yard …" at bounding box center [613, 390] width 634 height 19
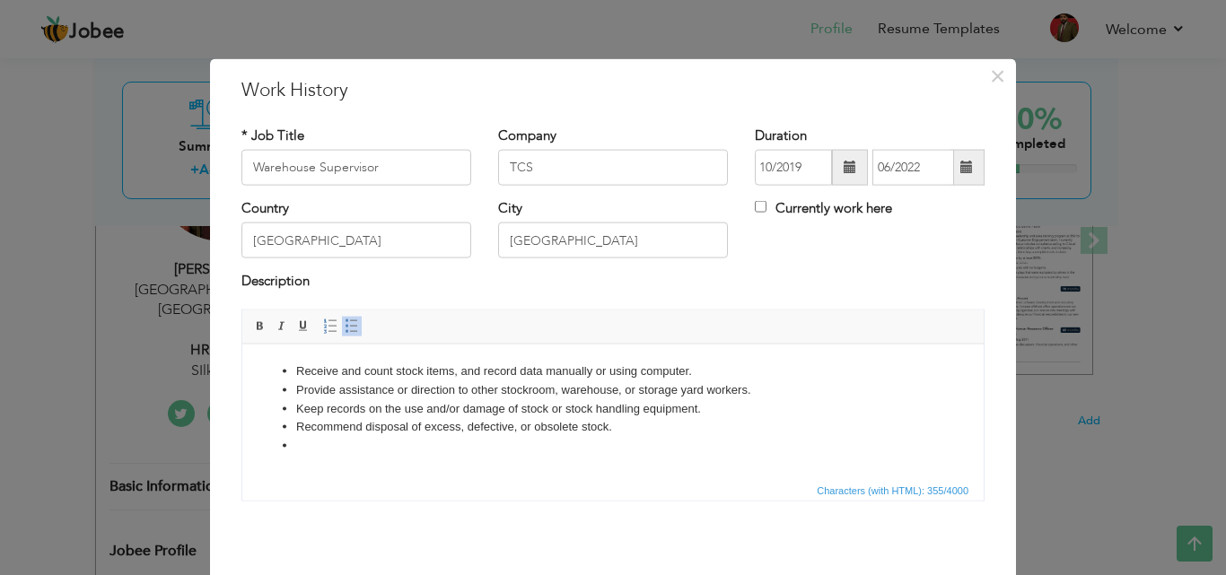
click at [634, 452] on li at bounding box center [613, 445] width 634 height 19
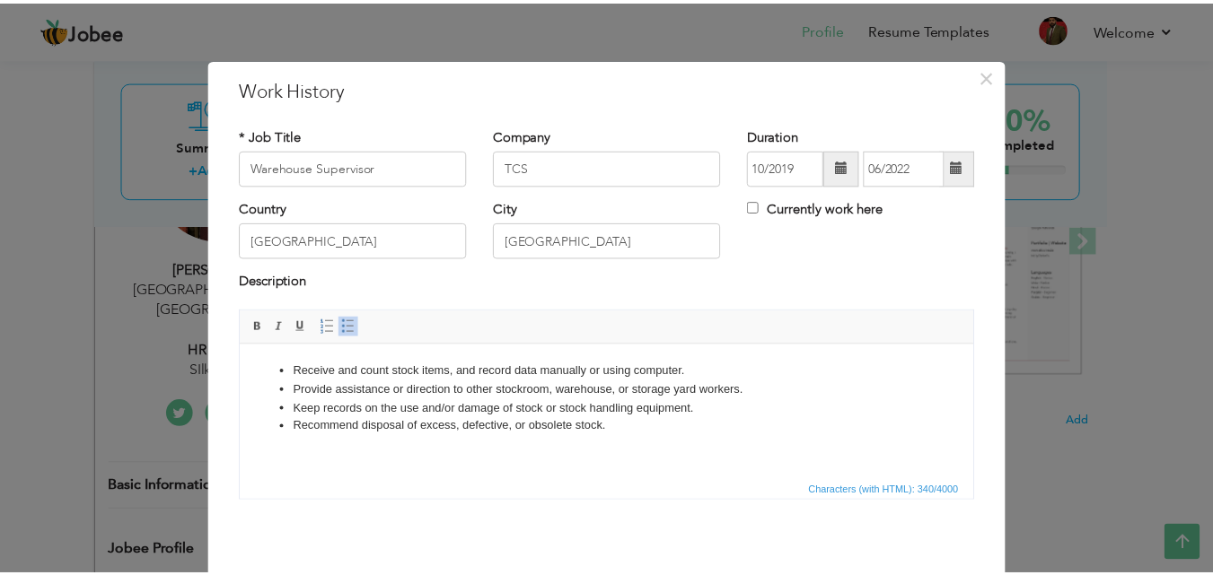
scroll to position [71, 0]
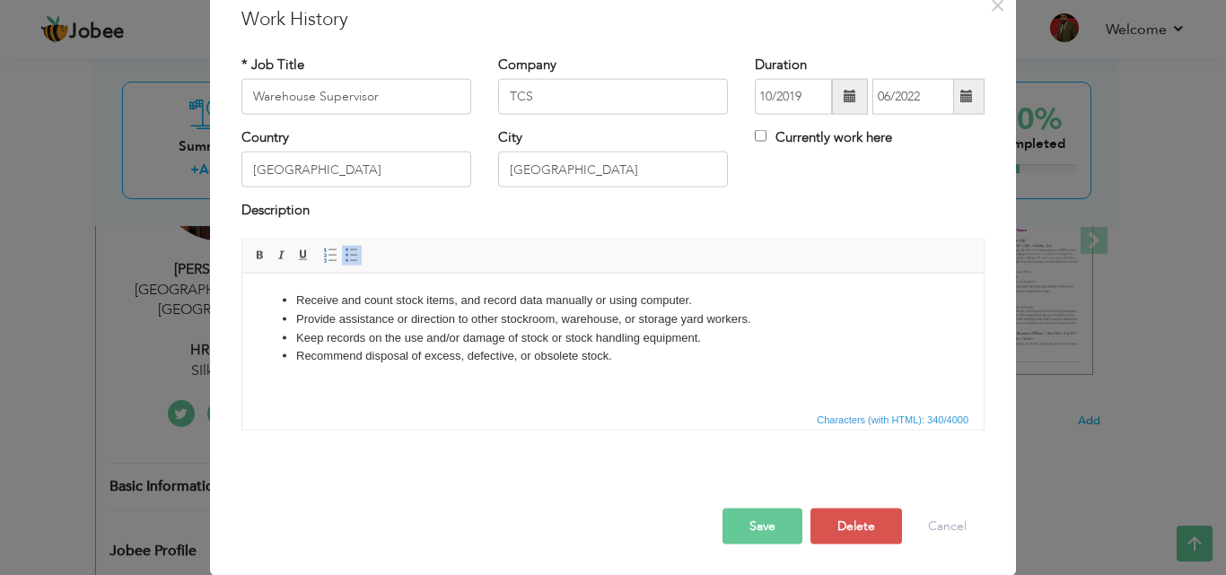
click at [767, 532] on button "Save" at bounding box center [763, 526] width 80 height 36
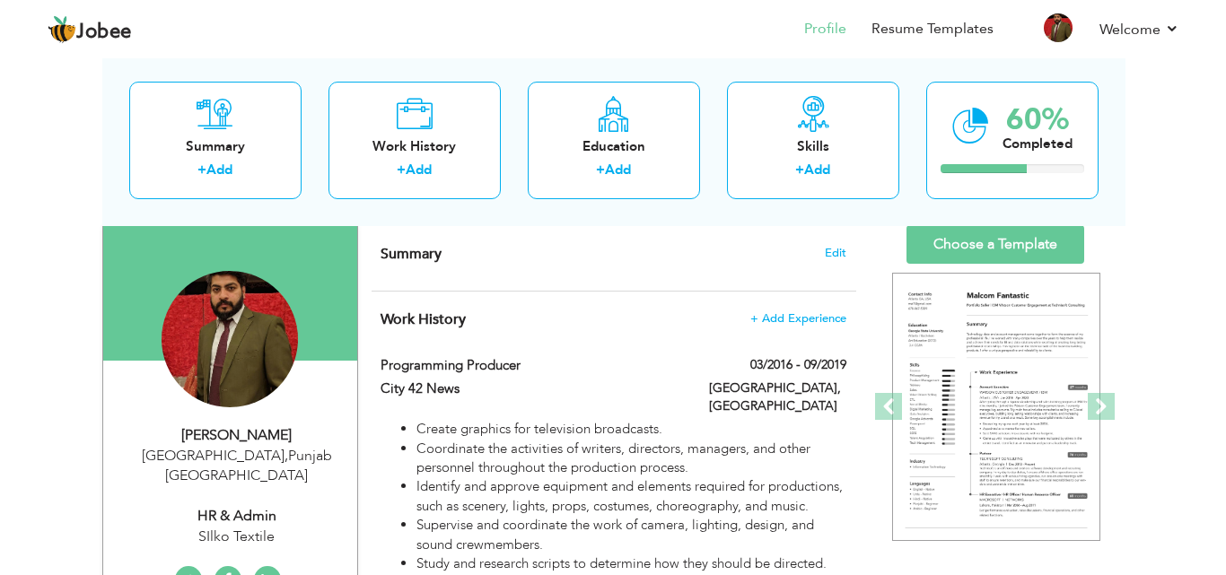
scroll to position [125, 0]
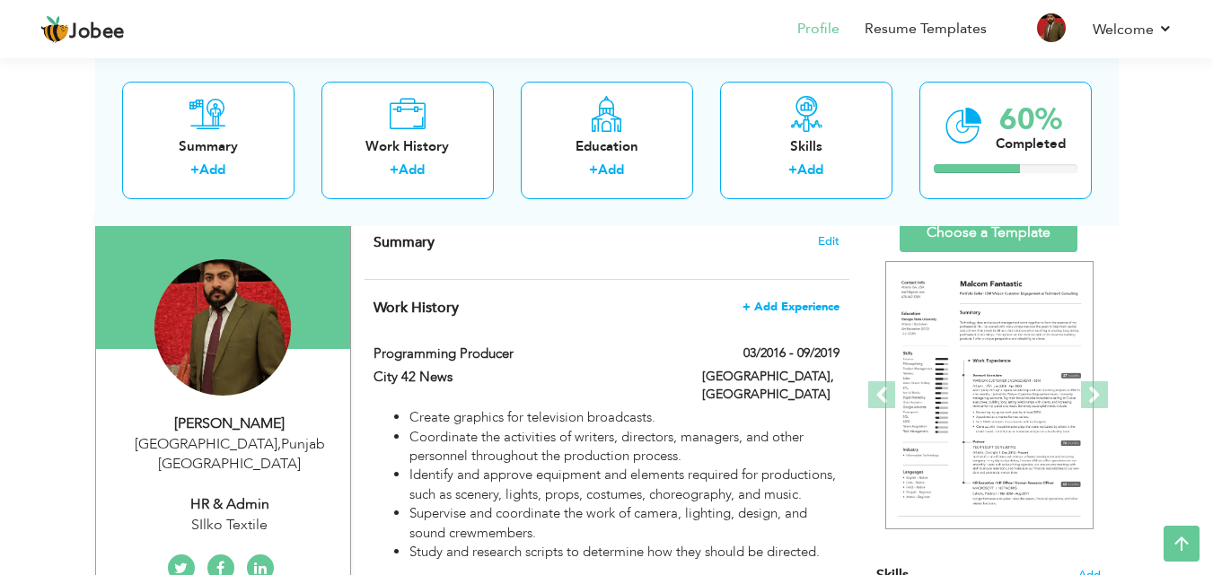
click at [795, 301] on span "+ Add Experience" at bounding box center [790, 307] width 97 height 13
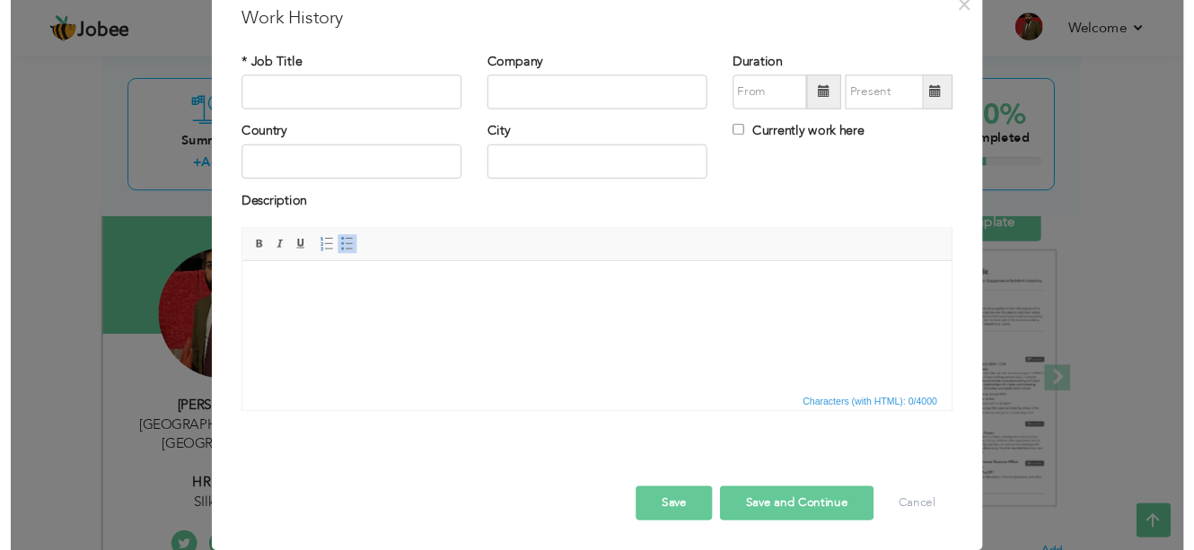
scroll to position [0, 0]
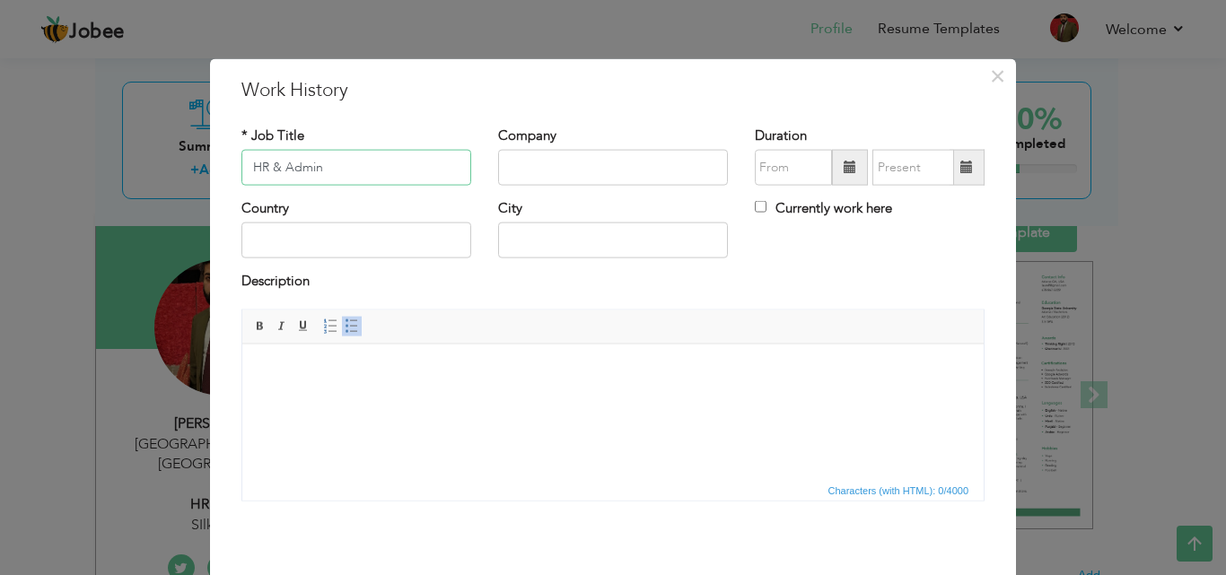
type input "HR & Admin"
click at [592, 162] on input "text" at bounding box center [613, 168] width 230 height 36
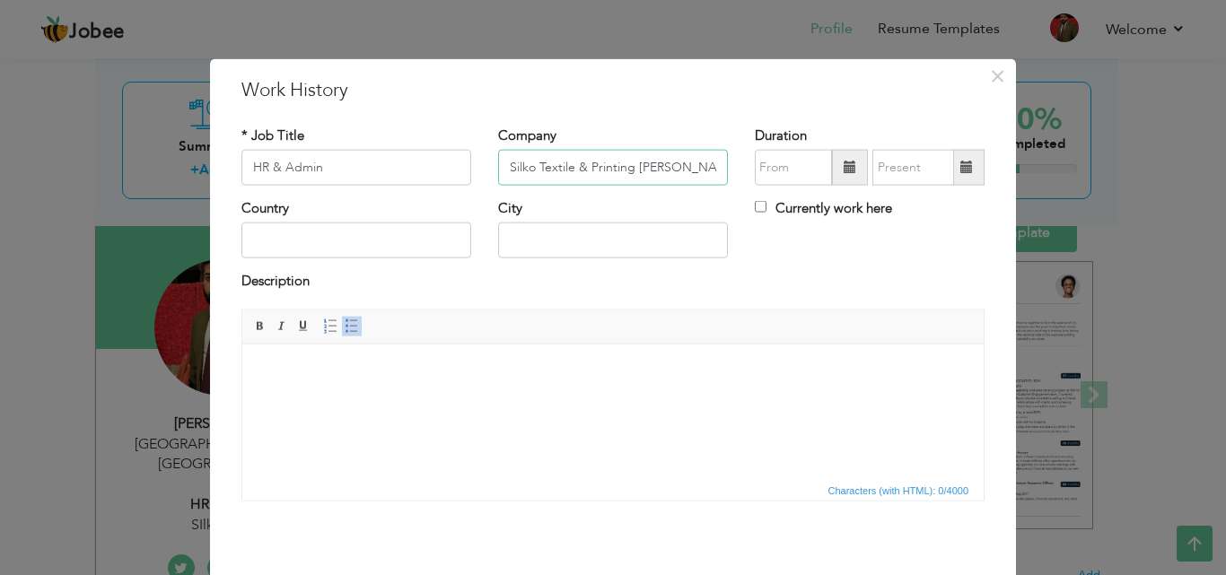
type input "Silko Textile & Printing Mills."
click at [312, 247] on input "text" at bounding box center [356, 241] width 230 height 36
type input "Pakistan"
type input "Lahore"
click at [795, 159] on input "text" at bounding box center [793, 168] width 77 height 36
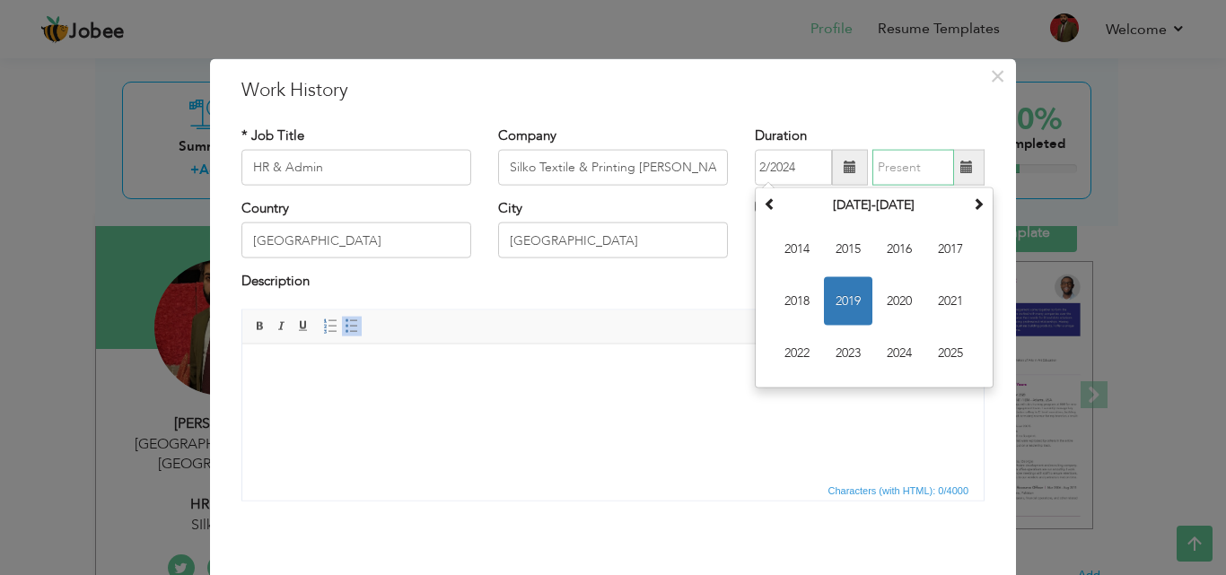
type input "02/2024"
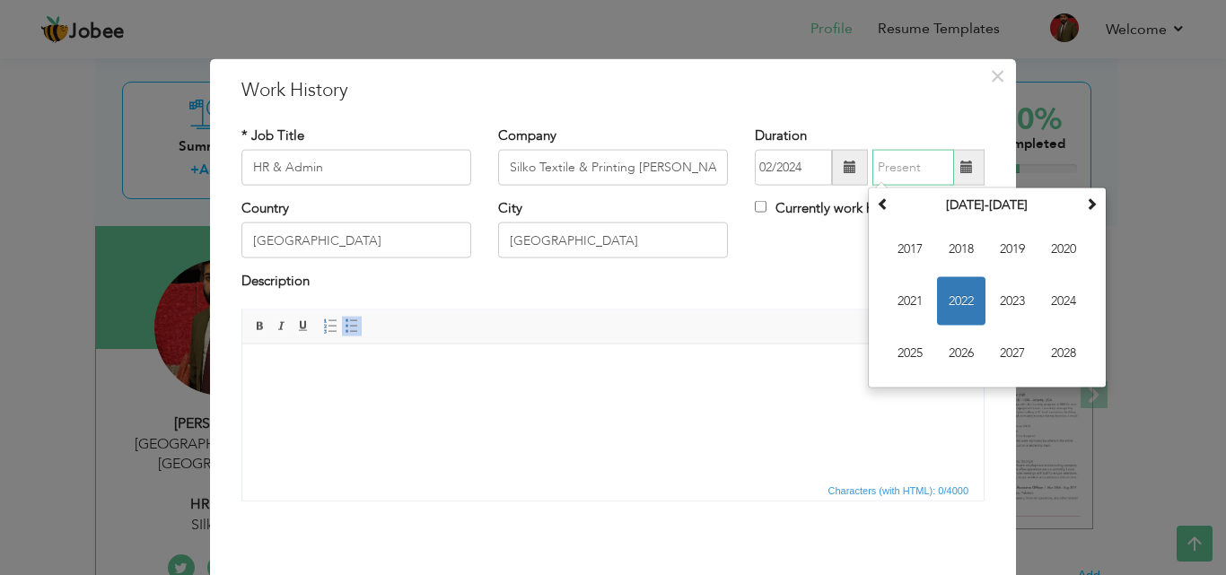
click at [877, 171] on input "text" at bounding box center [913, 168] width 82 height 36
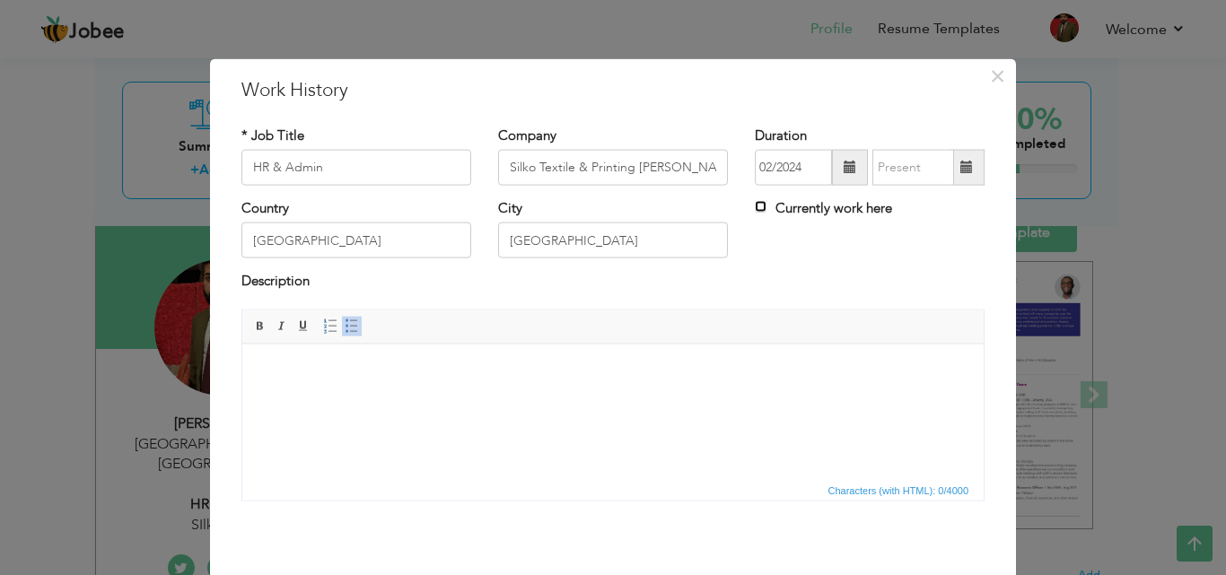
click at [755, 205] on input "Currently work here" at bounding box center [761, 207] width 12 height 12
checkbox input "true"
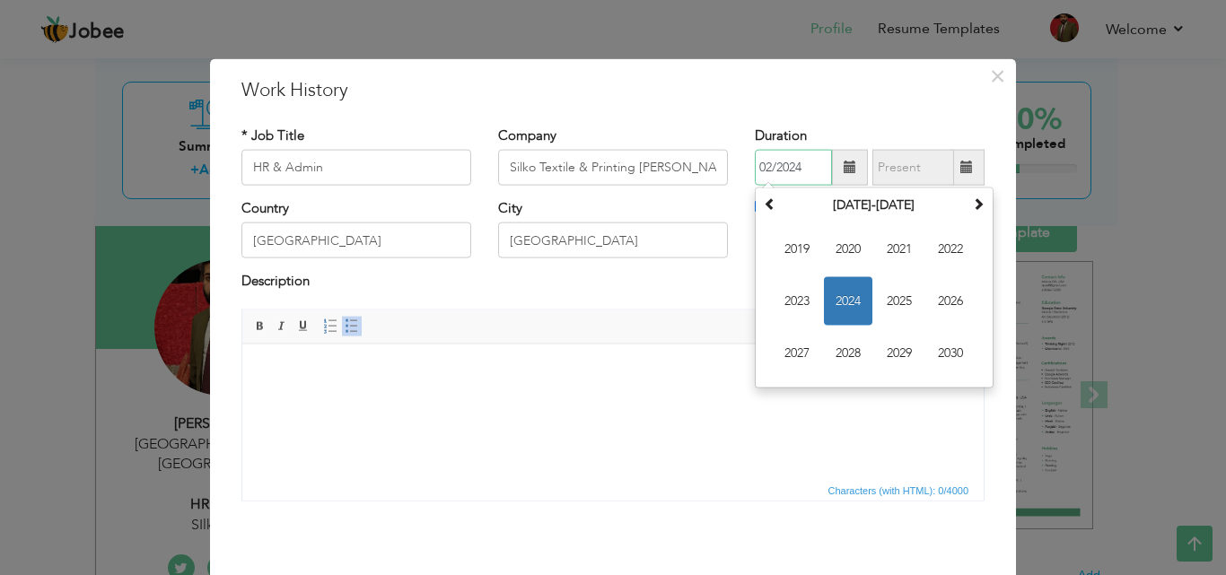
click at [760, 163] on input "02/2024" at bounding box center [793, 168] width 77 height 36
type input "0"
type input "07/2024"
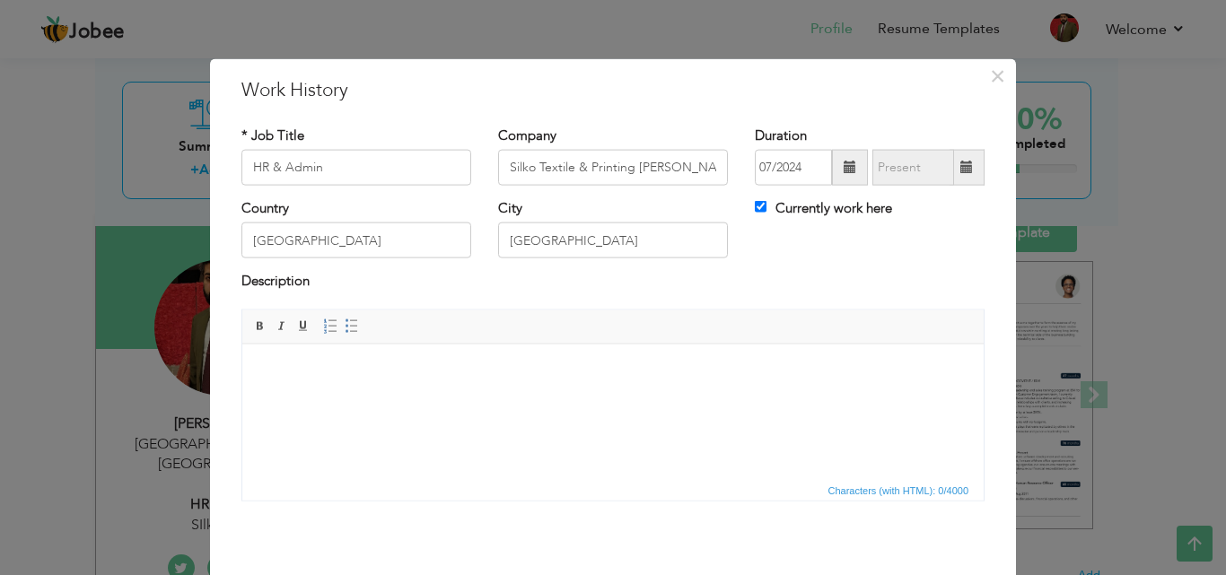
click at [357, 390] on html at bounding box center [612, 371] width 741 height 55
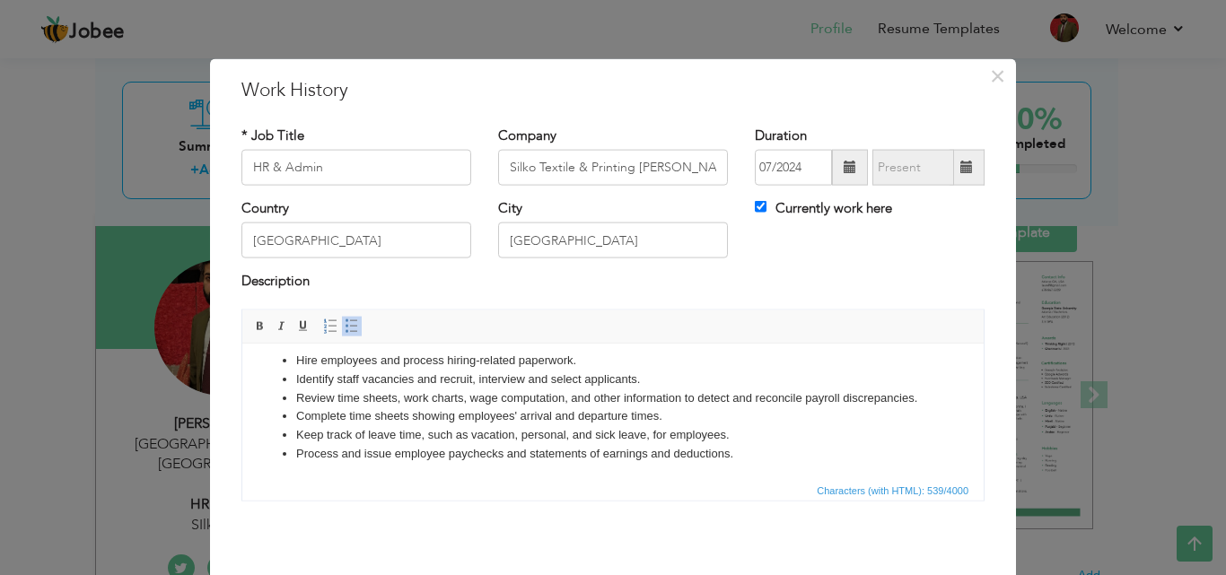
scroll to position [71, 0]
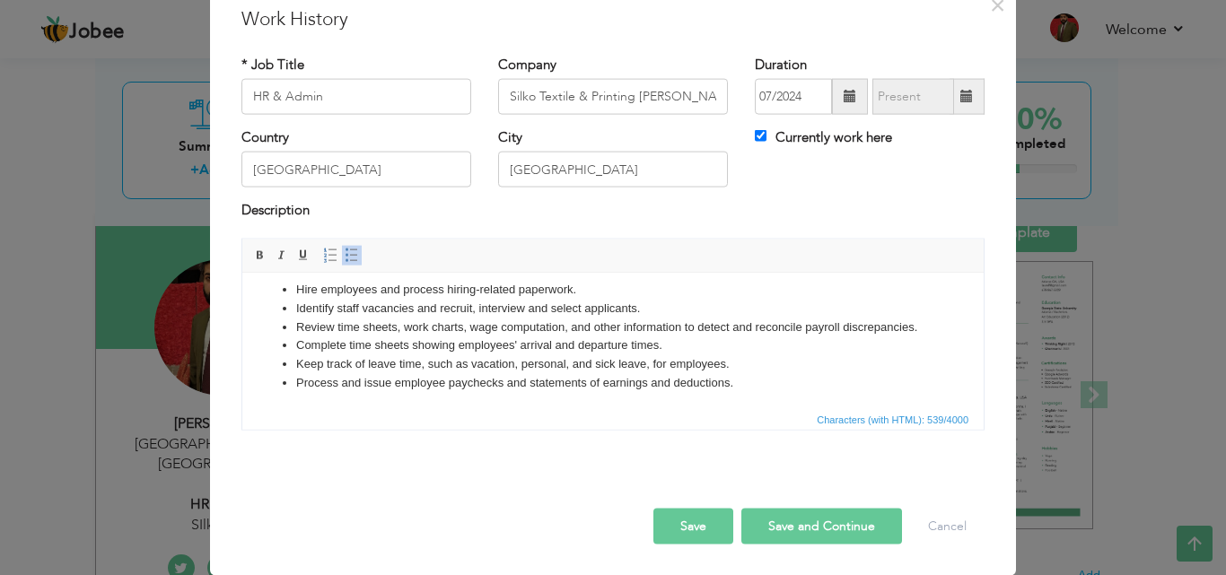
click at [666, 535] on button "Save" at bounding box center [693, 526] width 80 height 36
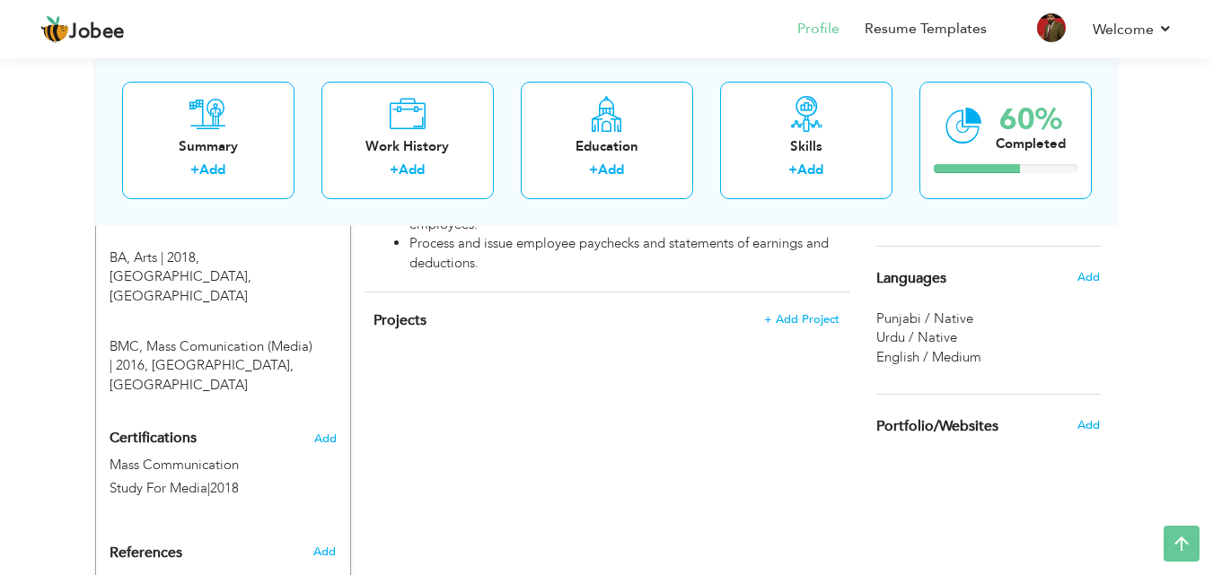
scroll to position [872, 0]
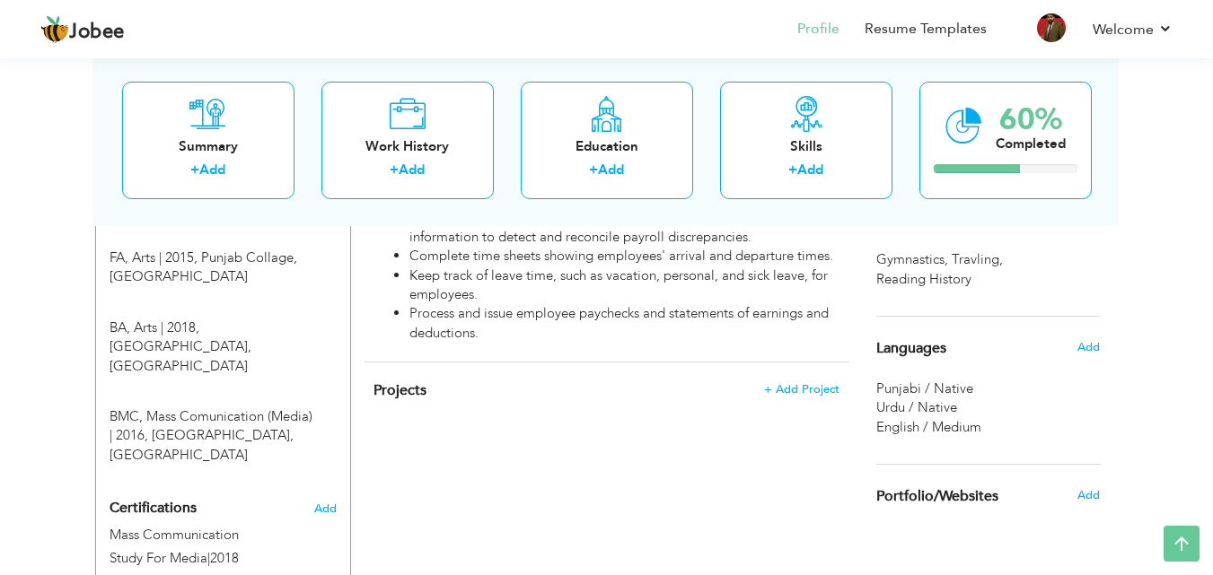
click at [811, 363] on div "Projects + Add Project × Projects * Project Title Company Tools" at bounding box center [606, 400] width 485 height 75
click at [811, 383] on span "+ Add Project" at bounding box center [801, 389] width 76 height 13
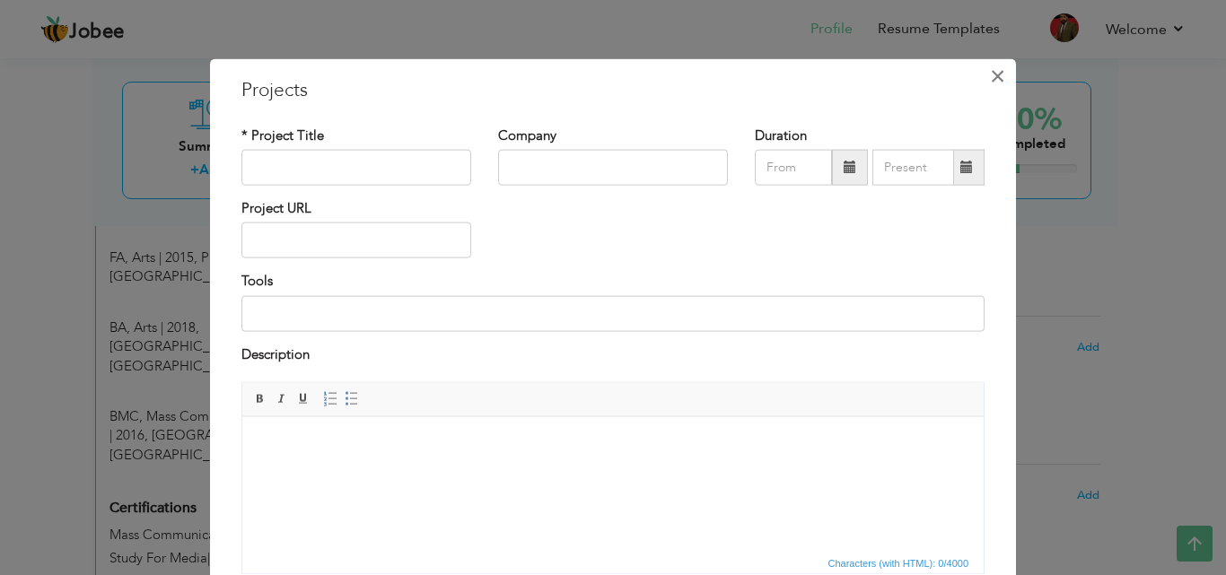
click at [983, 65] on button "×" at bounding box center [997, 75] width 29 height 29
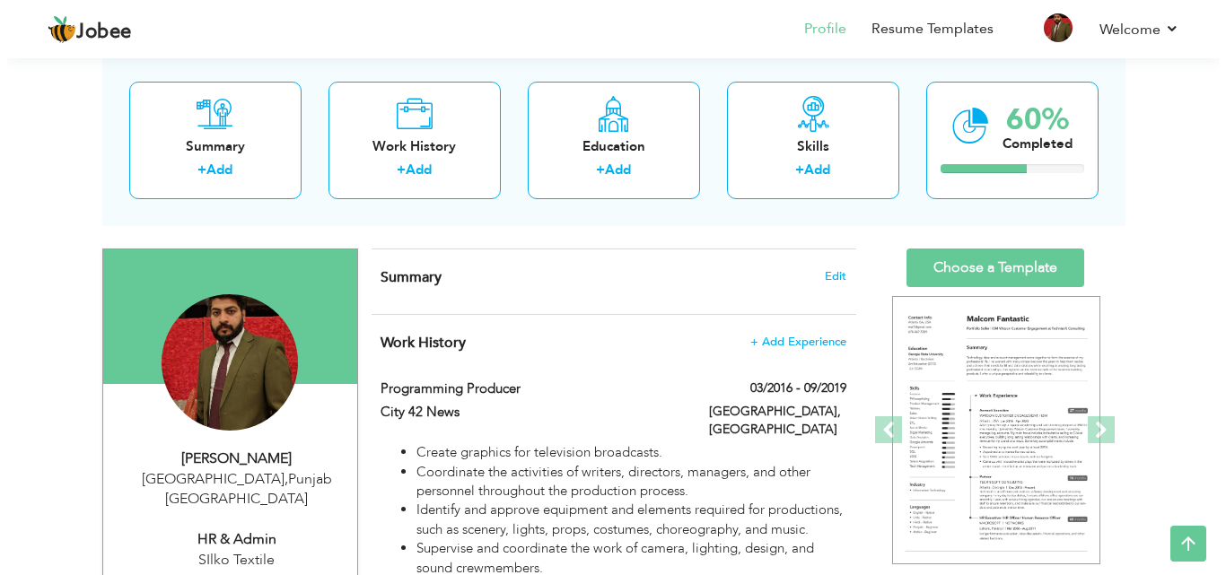
scroll to position [87, 0]
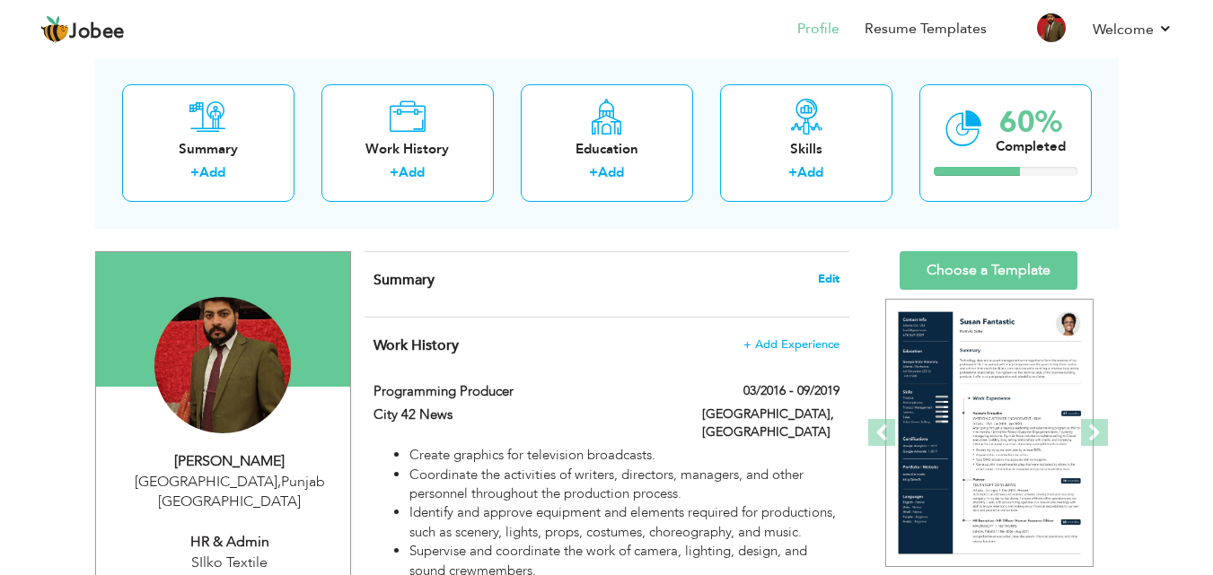
click at [821, 273] on span "Edit" at bounding box center [829, 279] width 22 height 13
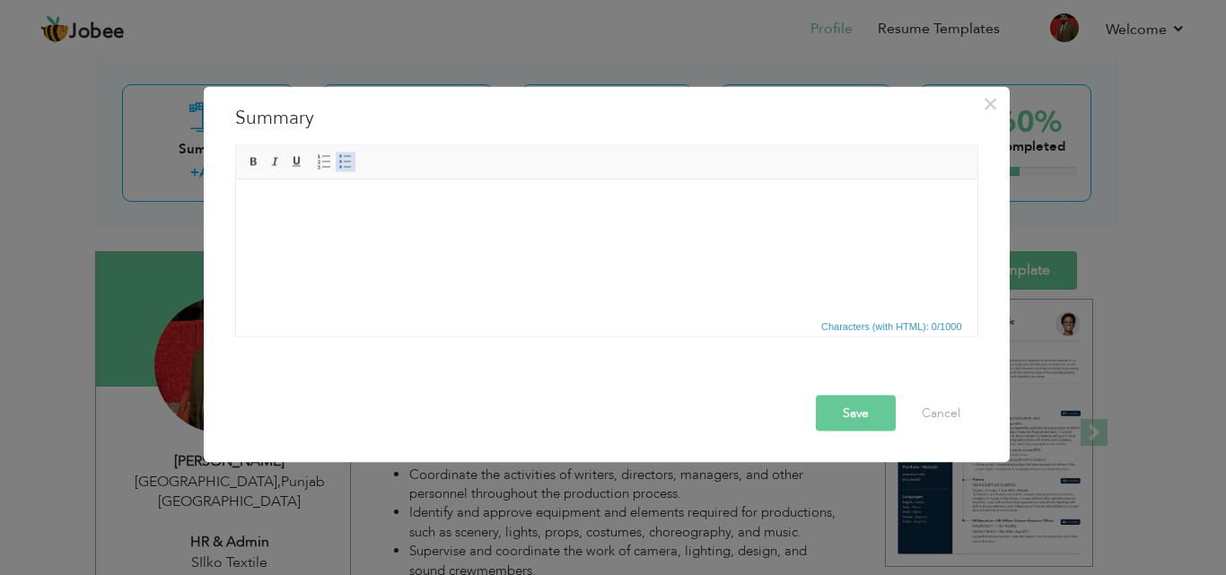
click at [349, 161] on span at bounding box center [345, 161] width 14 height 14
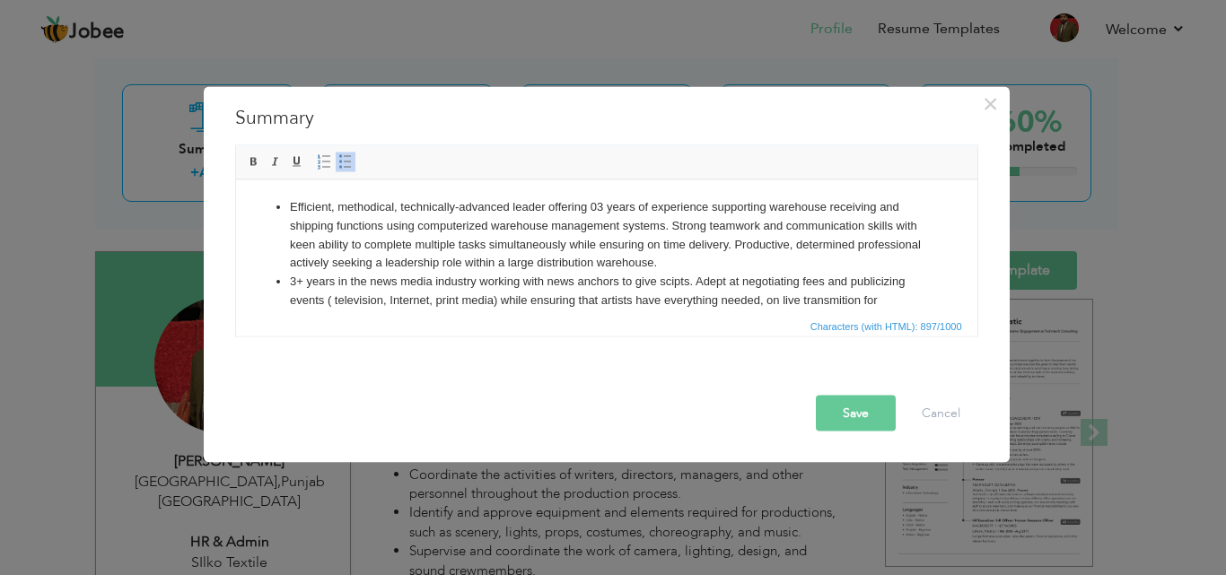
scroll to position [69, 0]
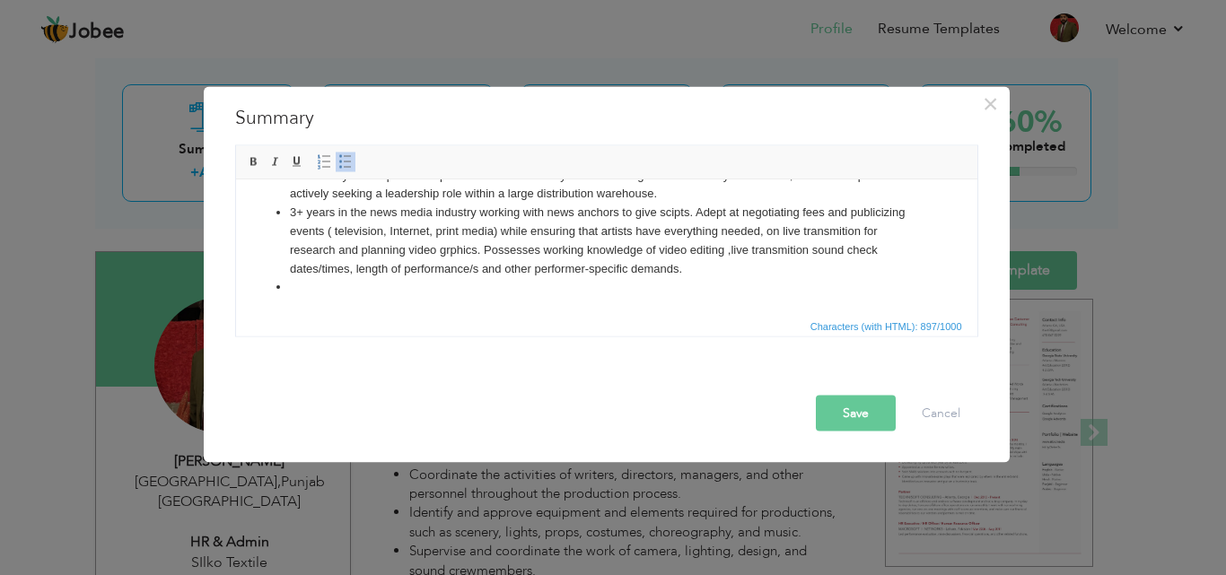
click at [339, 292] on li at bounding box center [606, 286] width 634 height 19
paste body
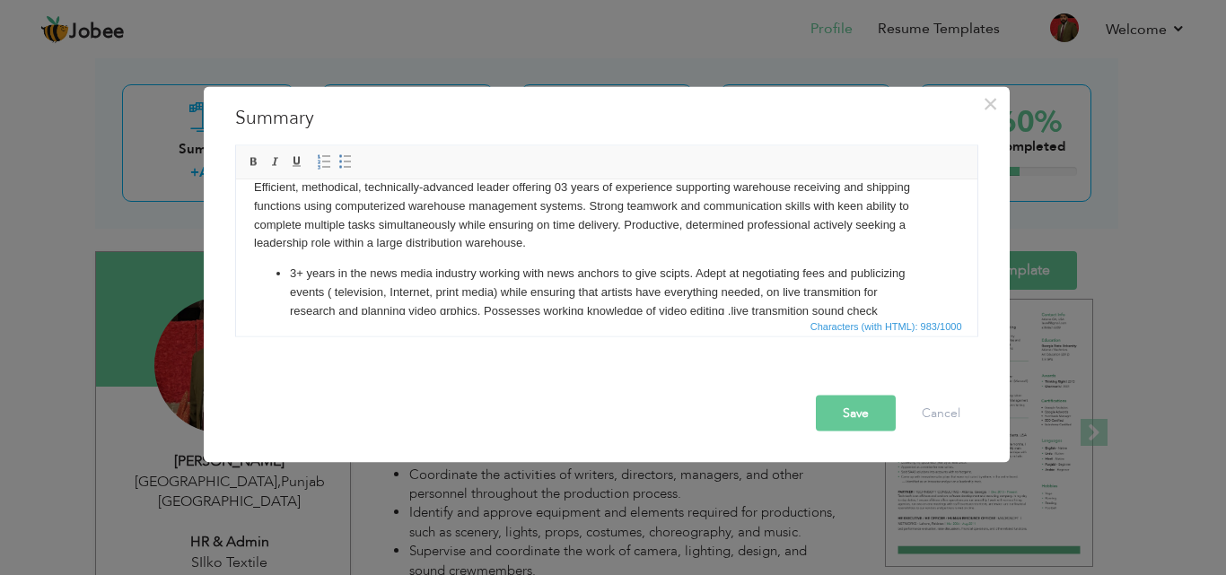
scroll to position [100, 0]
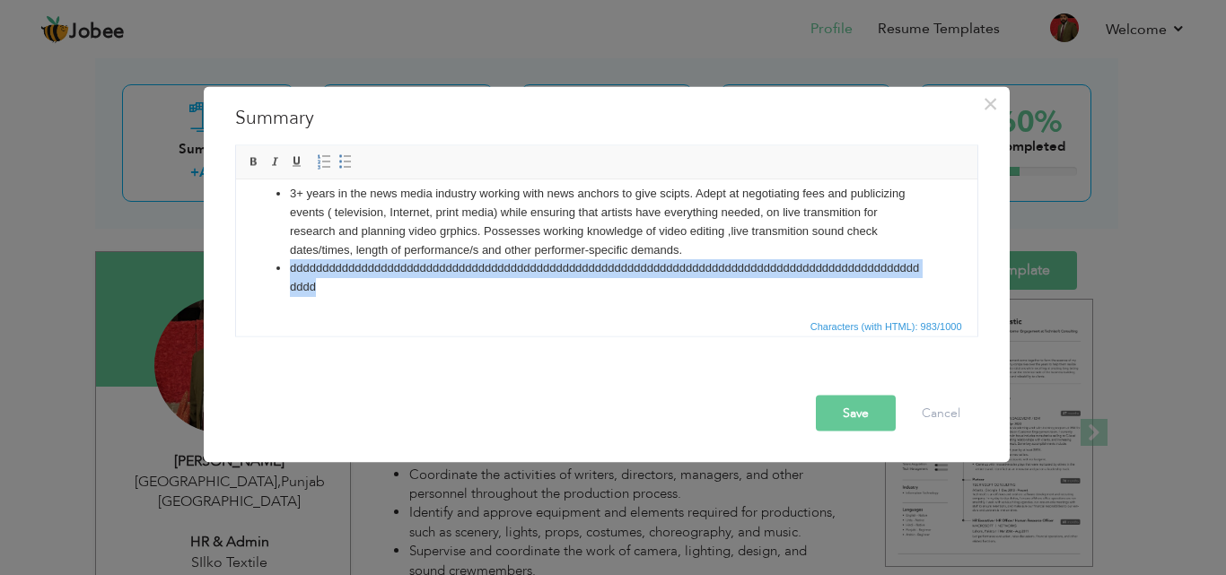
drag, startPoint x: 342, startPoint y: 286, endPoint x: 286, endPoint y: 270, distance: 58.0
click at [286, 270] on ul "3+ years in the news media industry working with news anchors to give scipts. A…" at bounding box center [606, 240] width 706 height 112
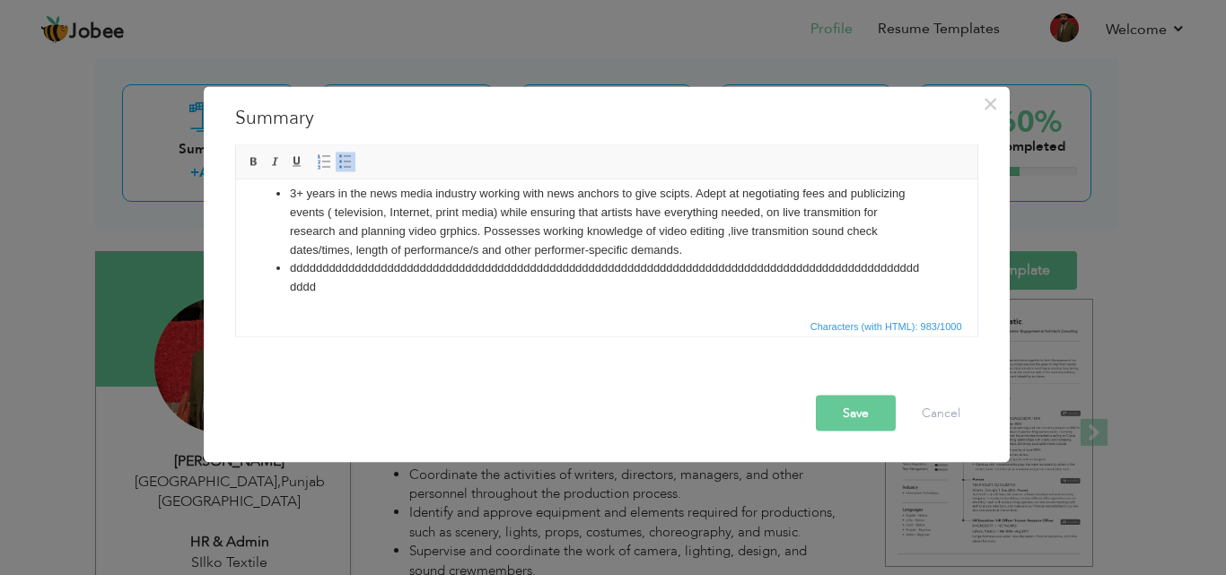
scroll to position [81, 0]
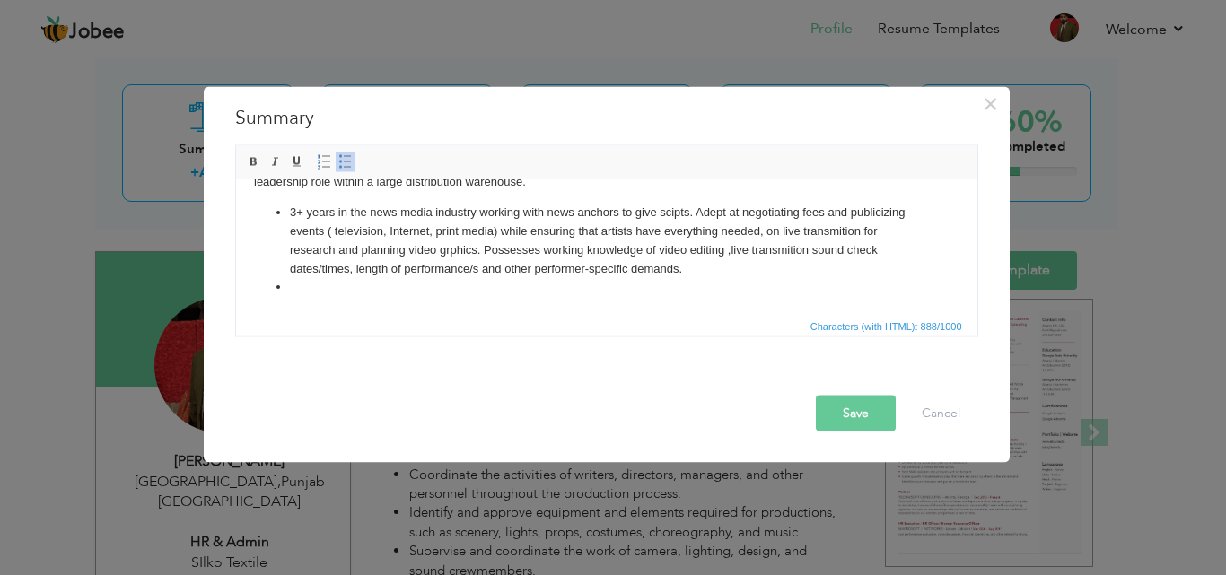
click at [378, 299] on html "Efficient, methodical, technically-advanced leader offering 03 years of experie…" at bounding box center [605, 206] width 741 height 215
click at [345, 272] on li "3+ years in the news media industry working with news anchors to give scipts. A…" at bounding box center [606, 240] width 634 height 75
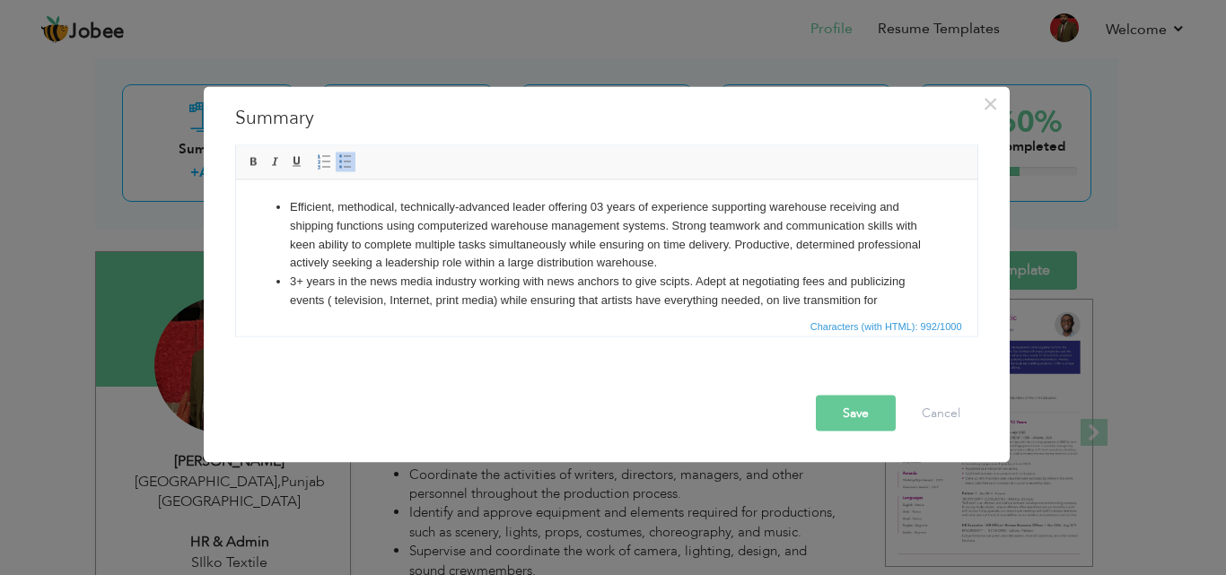
scroll to position [88, 0]
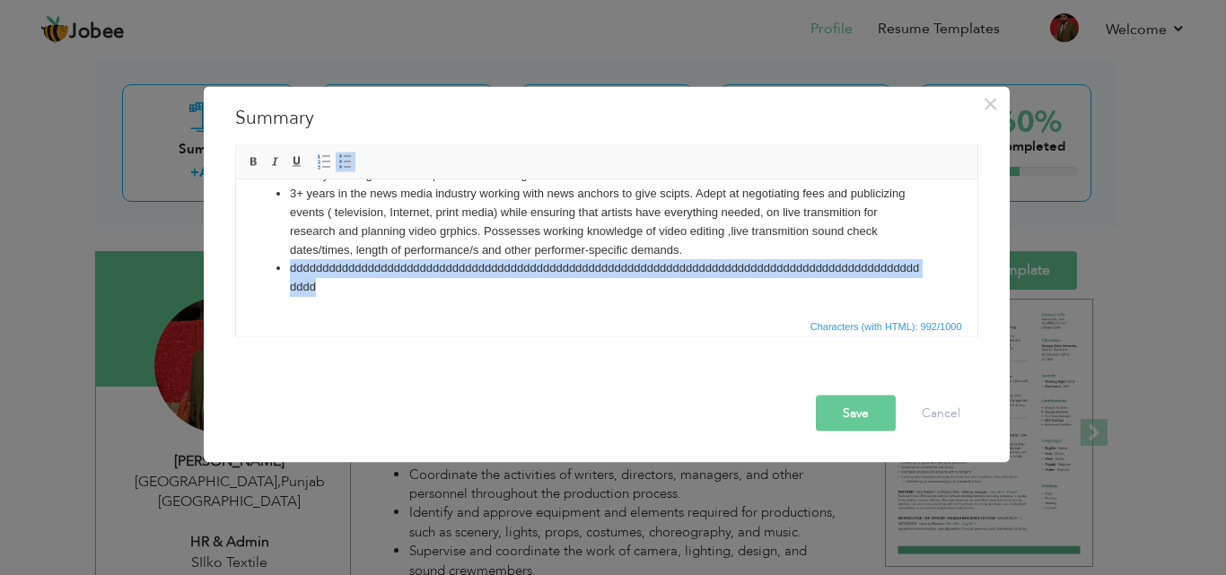
drag, startPoint x: 329, startPoint y: 284, endPoint x: 272, endPoint y: 263, distance: 61.0
click at [272, 263] on ul "Efficient, methodical, technically-advanced leader offering 03 years of experie…" at bounding box center [606, 203] width 706 height 187
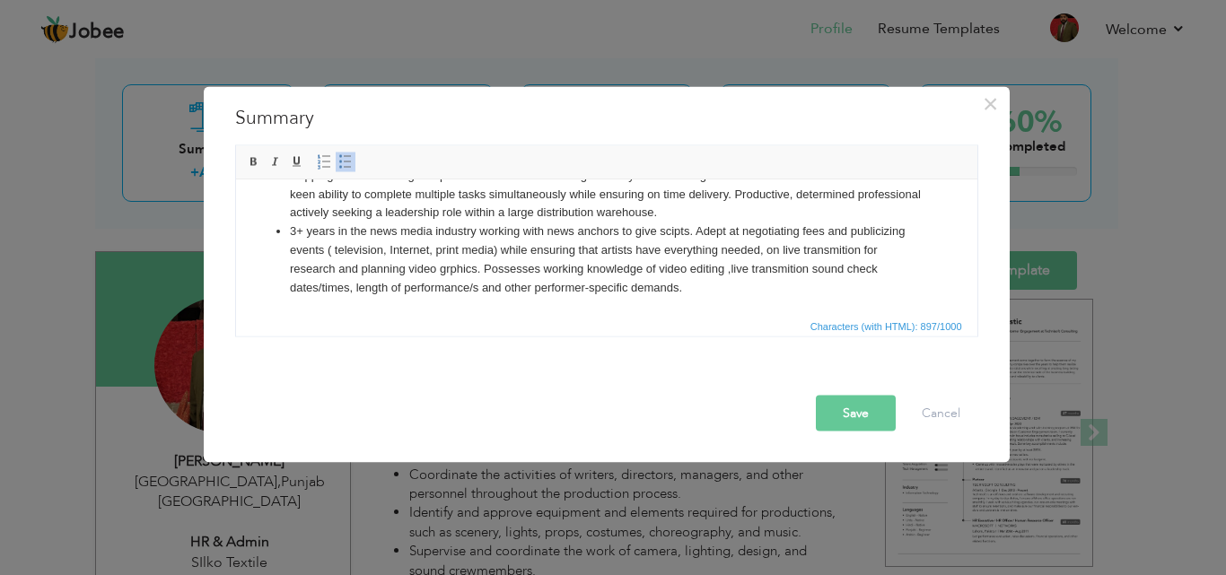
scroll to position [69, 0]
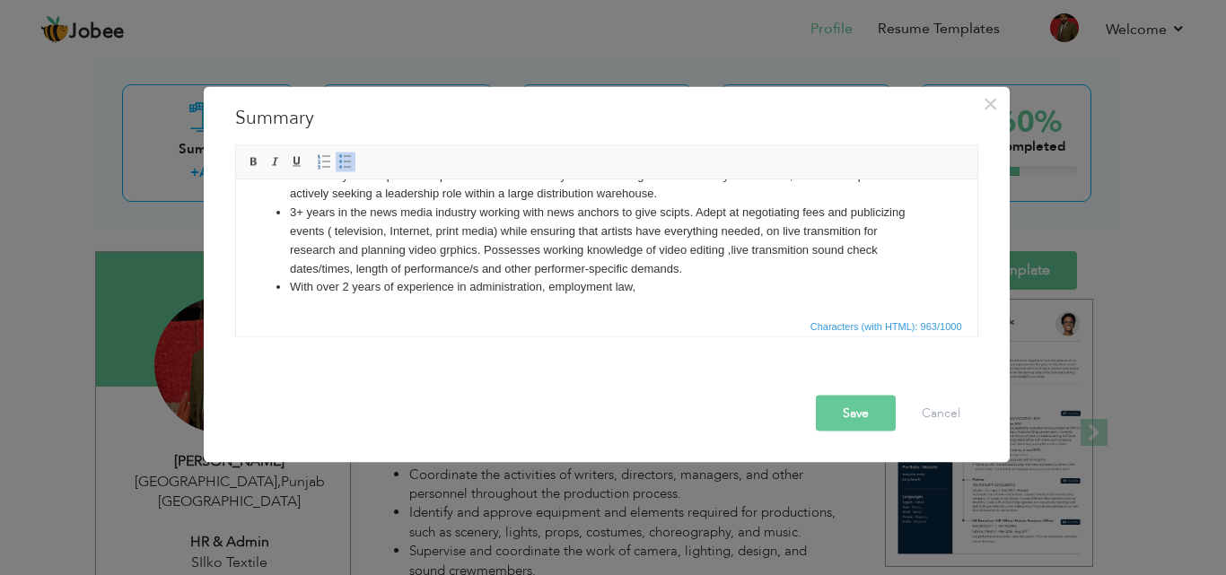
click at [638, 305] on html "Efficient, methodical, technically-advanced leader offering 03 years of experie…" at bounding box center [605, 212] width 741 height 204
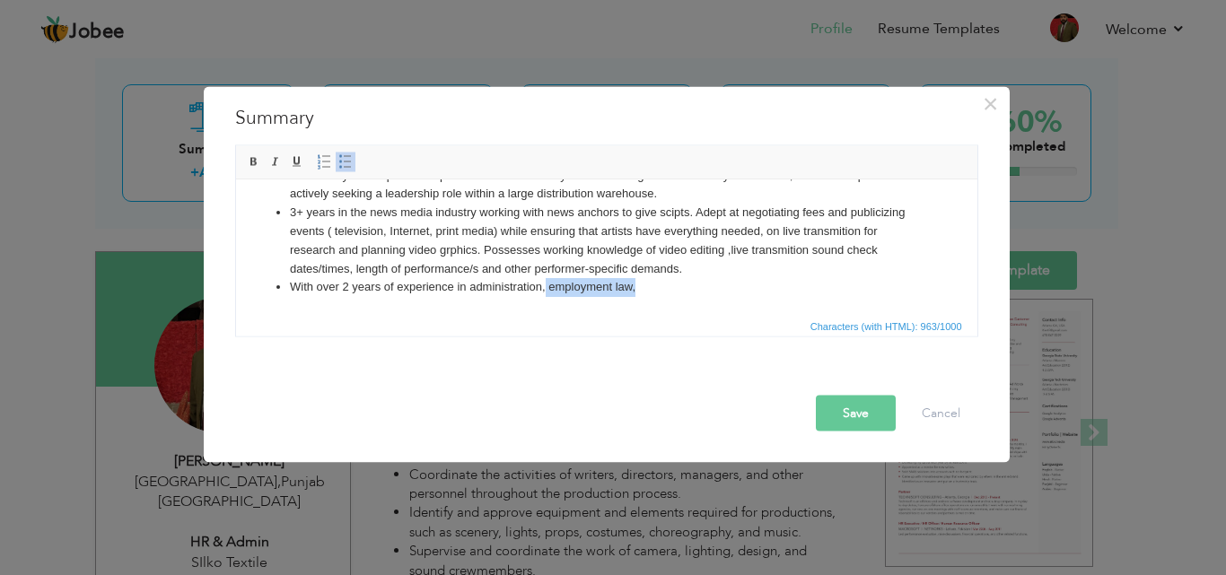
drag, startPoint x: 633, startPoint y: 298, endPoint x: 544, endPoint y: 294, distance: 89.0
click at [544, 294] on html "Efficient, methodical, technically-advanced leader offering 03 years of experie…" at bounding box center [605, 212] width 741 height 204
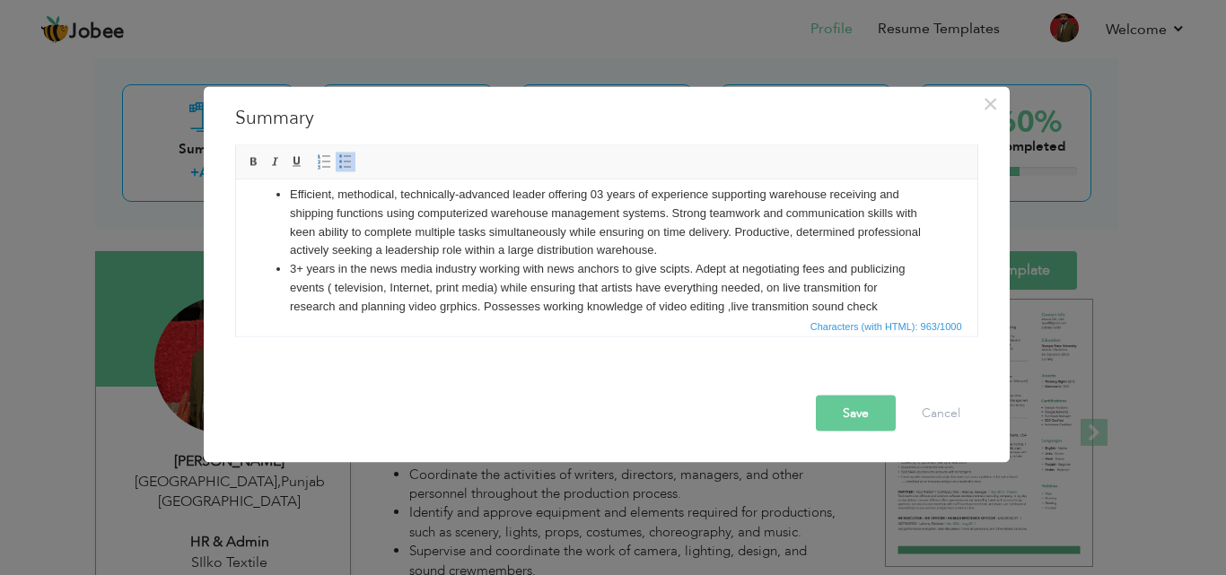
scroll to position [0, 0]
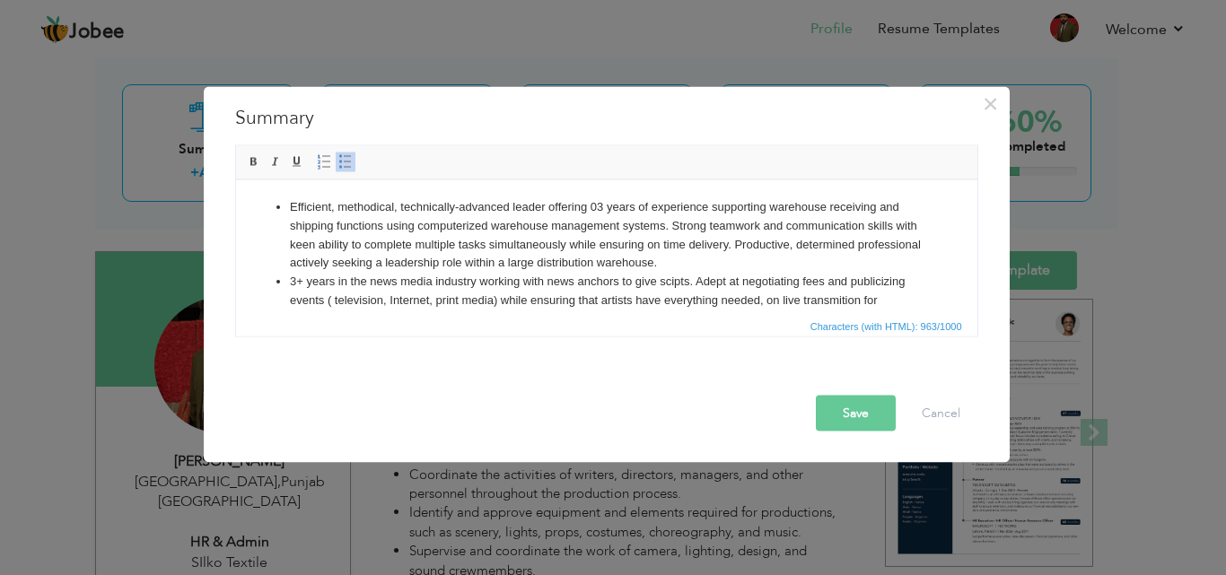
click at [757, 241] on li "Efficient, methodical, technically-advanced leader offering 03 years of experie…" at bounding box center [606, 234] width 634 height 75
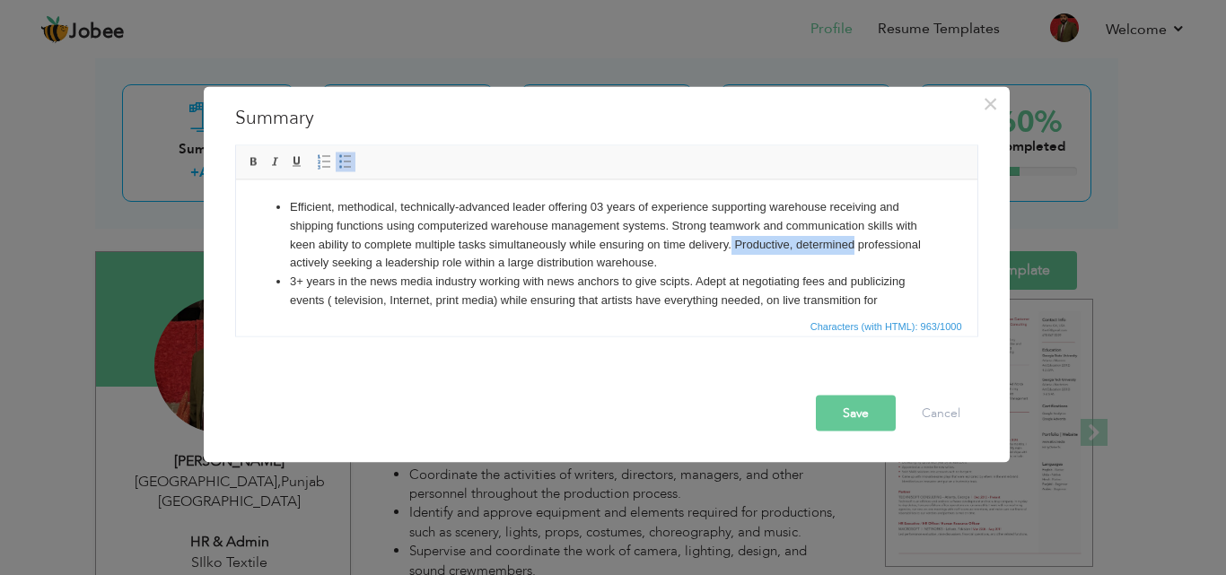
drag, startPoint x: 753, startPoint y: 241, endPoint x: 881, endPoint y: 247, distance: 127.6
click at [881, 247] on li "Efficient, methodical, technically-advanced leader offering 03 years of experie…" at bounding box center [606, 234] width 634 height 75
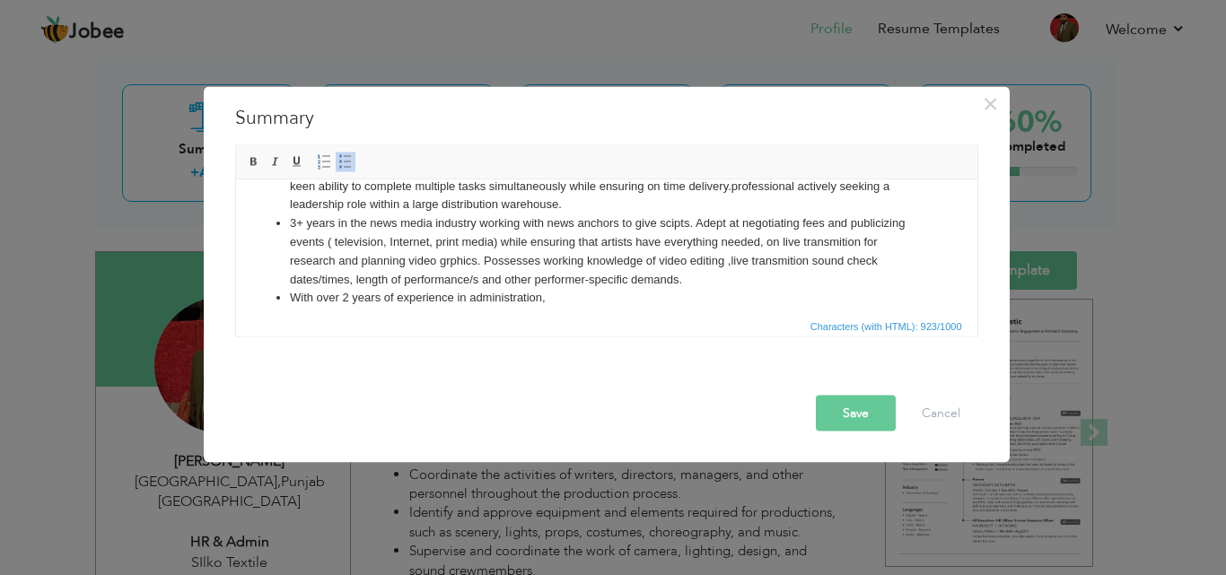
scroll to position [69, 0]
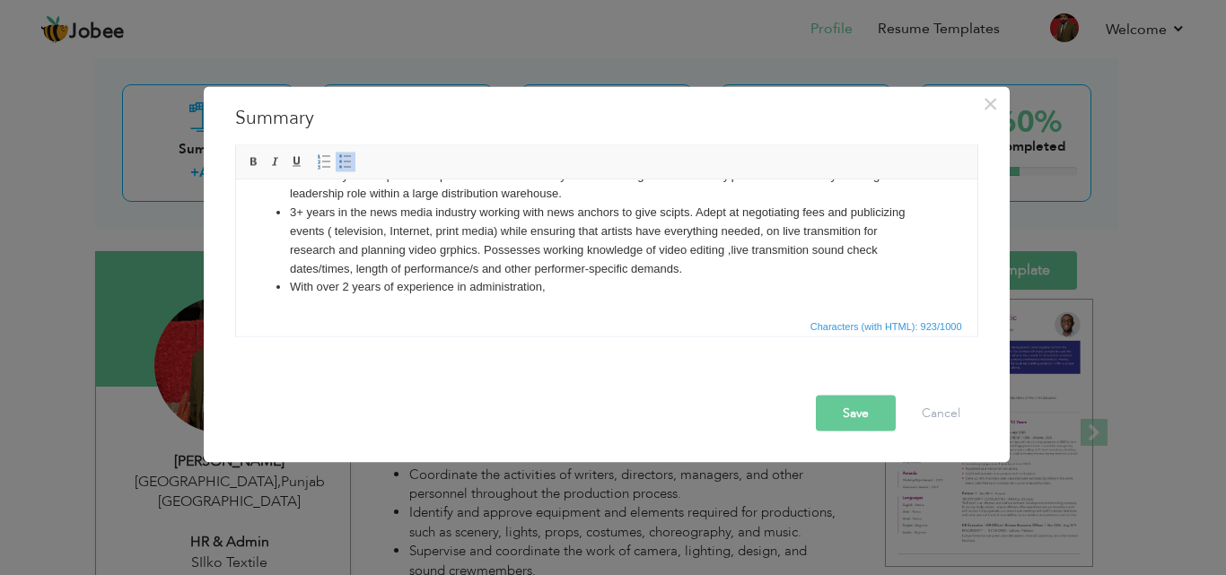
click at [671, 213] on li "3+ years in the news media industry working with news anchors to give scipts. A…" at bounding box center [606, 240] width 634 height 75
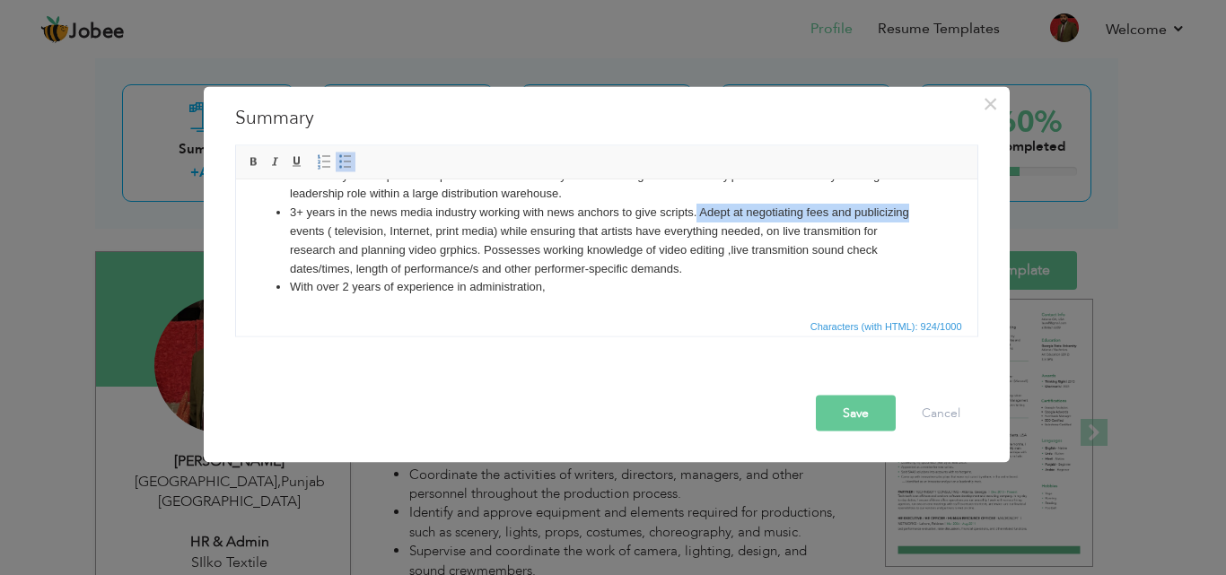
drag, startPoint x: 694, startPoint y: 210, endPoint x: 916, endPoint y: 211, distance: 221.7
click at [916, 211] on ul "Efficient, methodical, technically-advanced leader offering 03 years of experie…" at bounding box center [606, 212] width 706 height 168
drag, startPoint x: 695, startPoint y: 209, endPoint x: 841, endPoint y: 215, distance: 146.4
click at [841, 215] on li "3+ years in the news media industry working with news anchors to give scripts. …" at bounding box center [606, 240] width 634 height 75
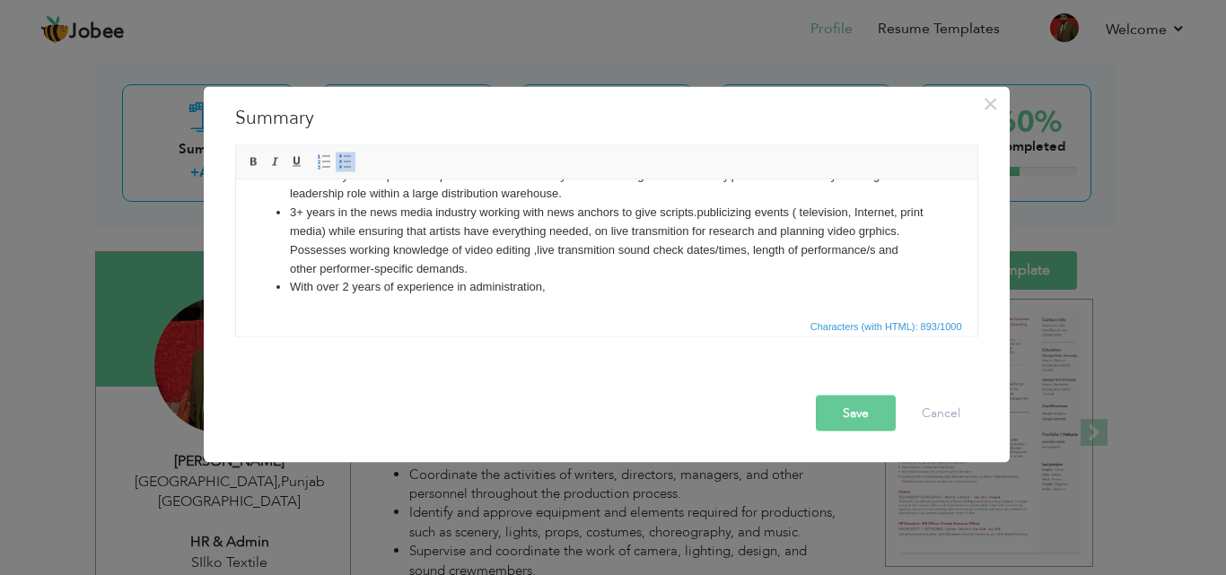
click at [701, 216] on li "3+ years in the news media industry working with news anchors to give scripts.p…" at bounding box center [606, 240] width 634 height 75
click at [344, 234] on li "3+ years in the news media industry working with news anchors to give scripts.P…" at bounding box center [606, 240] width 634 height 75
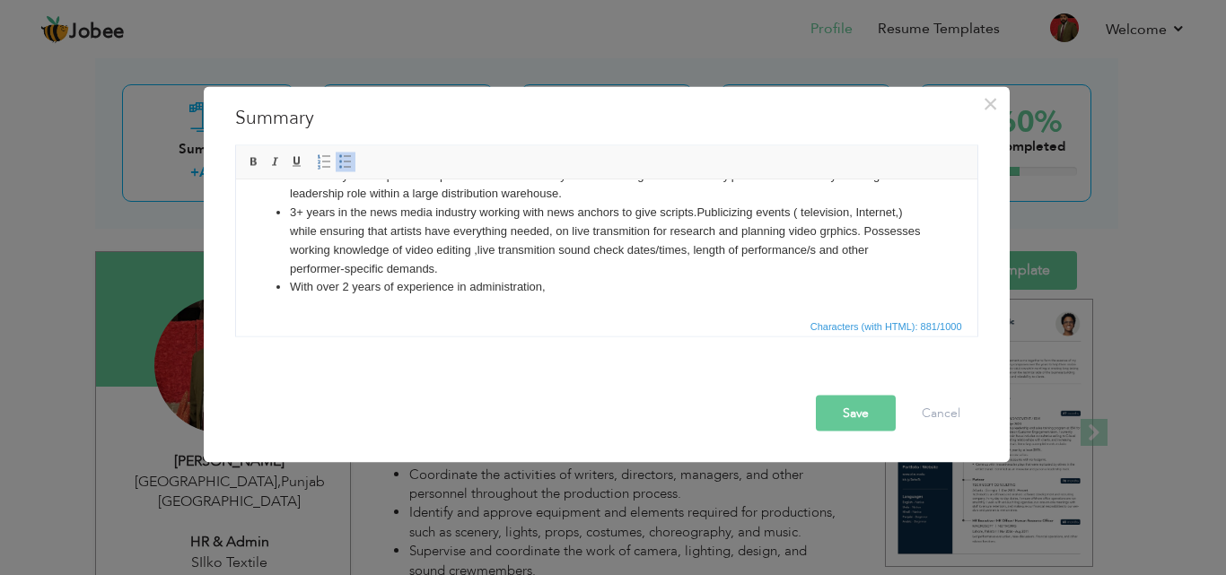
click at [417, 231] on li "3+ years in the news media industry working with news anchors to give scripts.P…" at bounding box center [606, 240] width 634 height 75
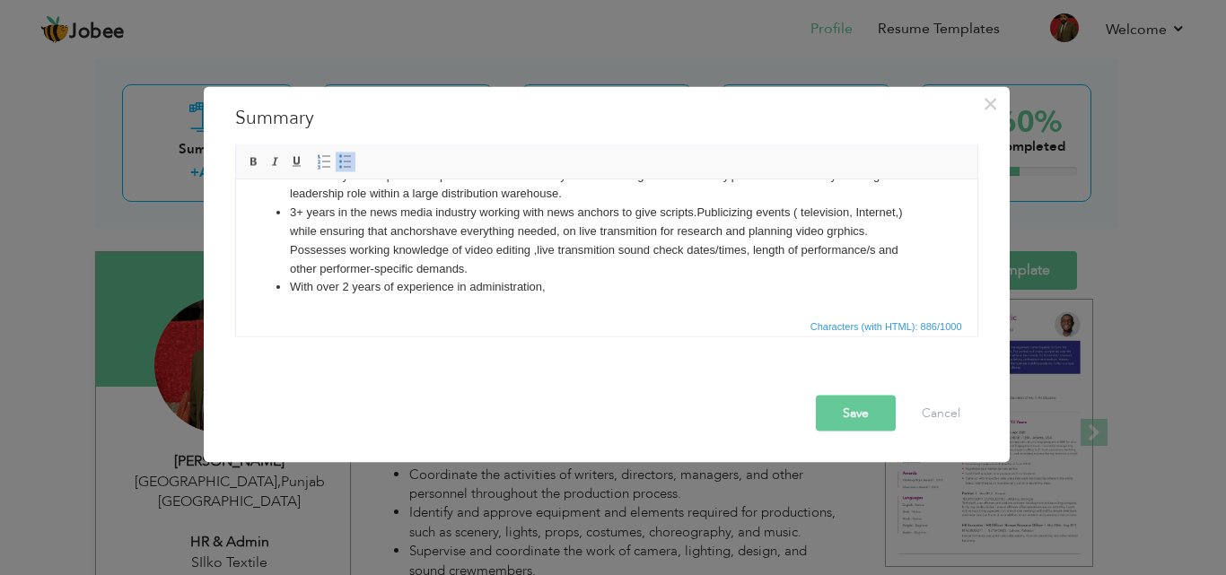
click at [747, 250] on li "3+ years in the news media industry working with news anchors to give scripts.P…" at bounding box center [606, 240] width 634 height 75
click at [748, 251] on li "3+ years in the news media industry working with news anchors to give scripts.P…" at bounding box center [606, 240] width 634 height 75
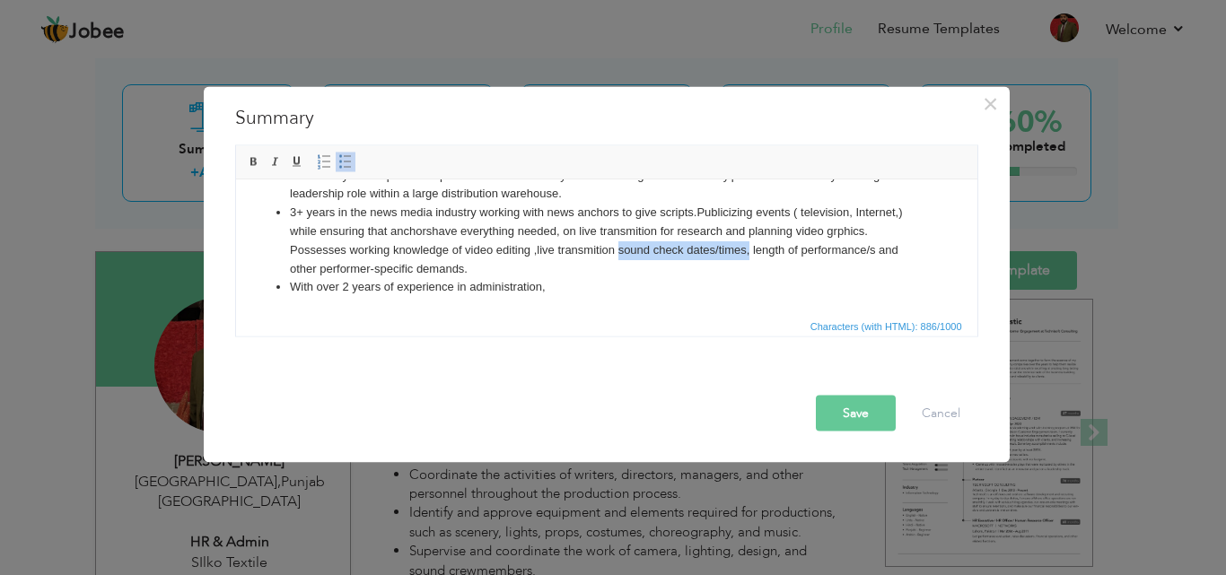
drag, startPoint x: 746, startPoint y: 251, endPoint x: 612, endPoint y: 250, distance: 133.8
click at [612, 250] on li "3+ years in the news media industry working with news anchors to give scripts.P…" at bounding box center [606, 240] width 634 height 75
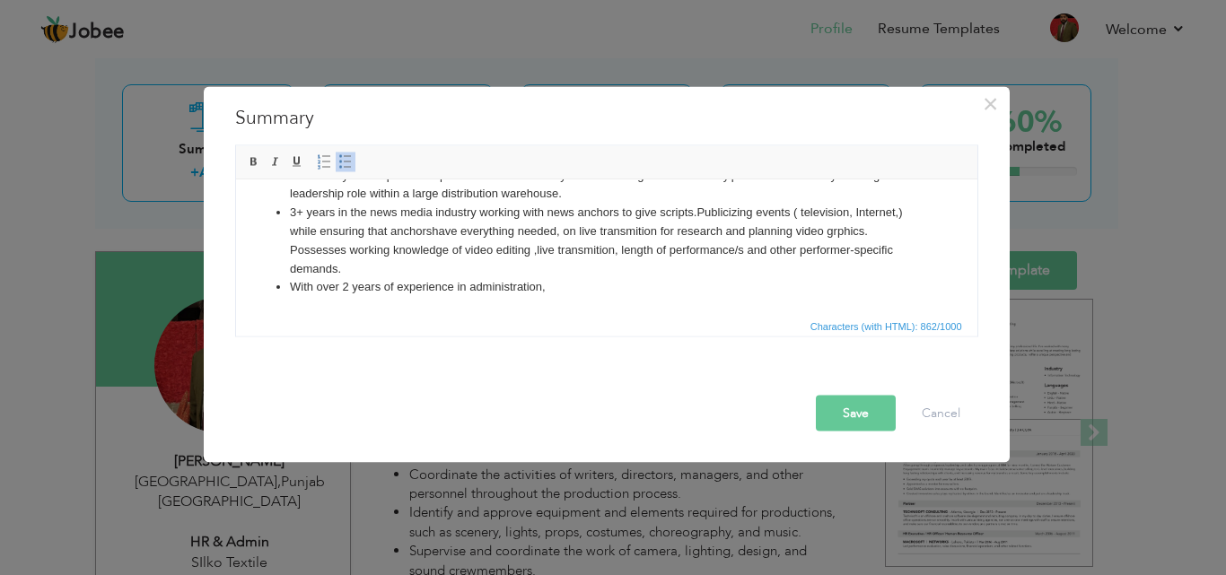
click at [619, 250] on li "3+ years in the news media industry working with news anchors to give scripts.P…" at bounding box center [606, 240] width 634 height 75
click at [560, 302] on html "Efficient, methodical, technically-advanced leader offering 03 years of experie…" at bounding box center [605, 212] width 741 height 204
click at [592, 281] on li "With over 2 years of experience in administration," at bounding box center [606, 286] width 634 height 19
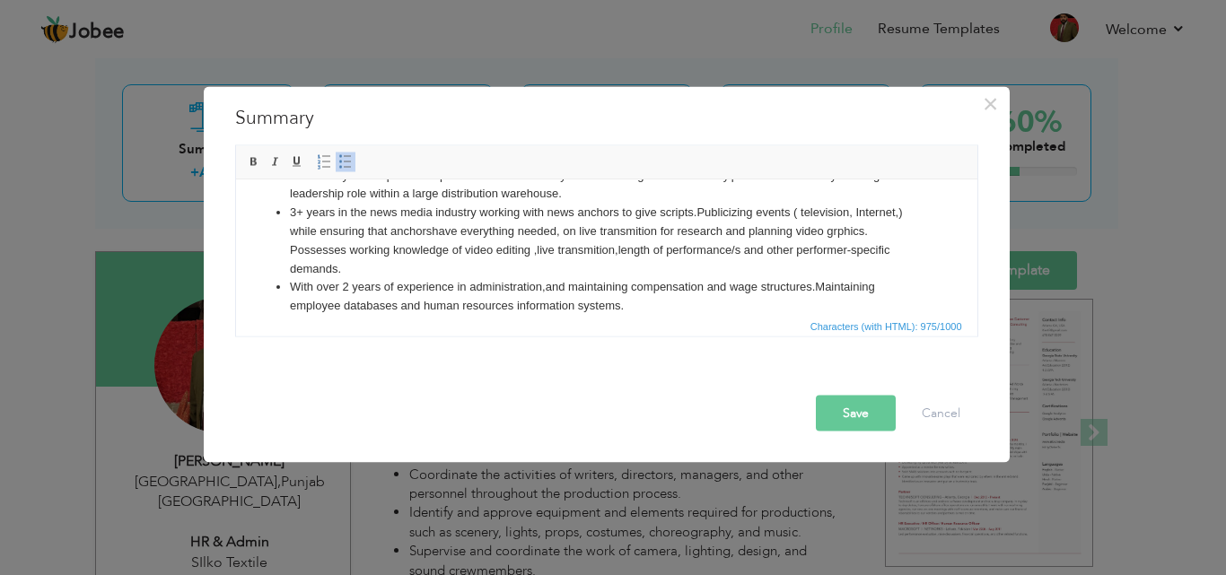
click at [871, 405] on button "Save" at bounding box center [856, 413] width 80 height 36
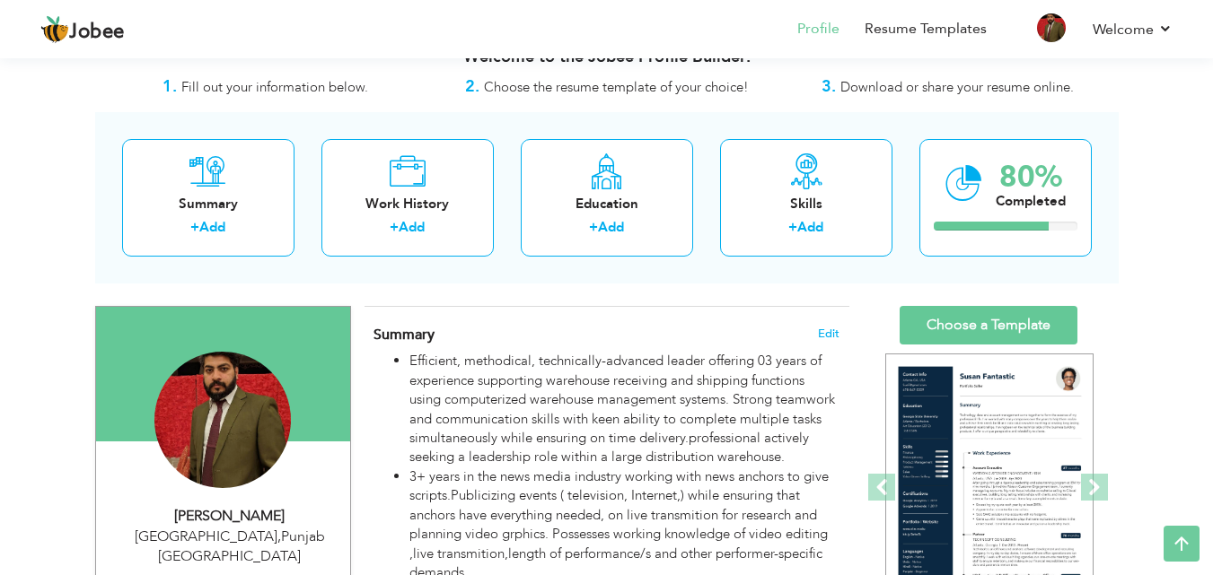
scroll to position [0, 0]
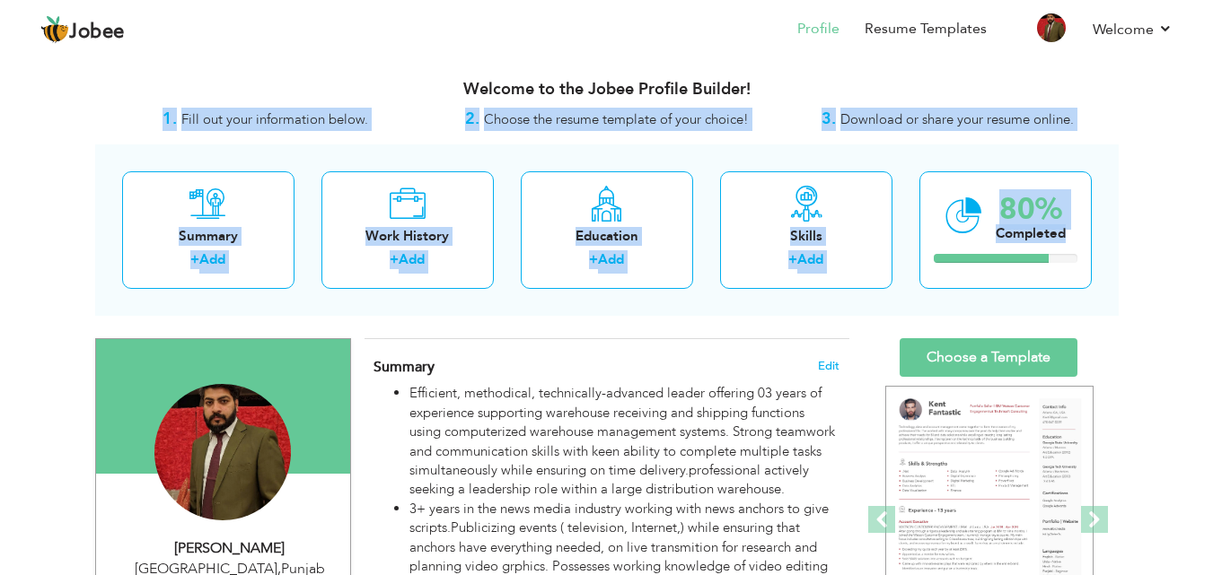
drag, startPoint x: 1212, startPoint y: 115, endPoint x: 1225, endPoint y: 273, distance: 158.6
click at [1213, 273] on html "Jobee Profile Resume Templates Resume Templates Cover Letters About My Resume W…" at bounding box center [606, 287] width 1213 height 575
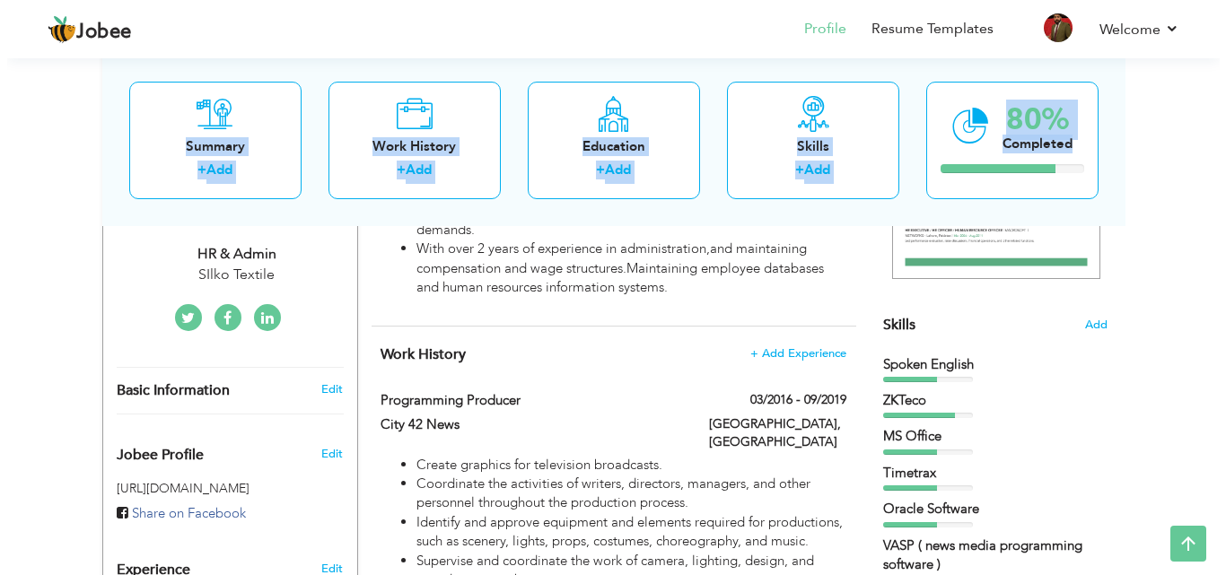
scroll to position [372, 0]
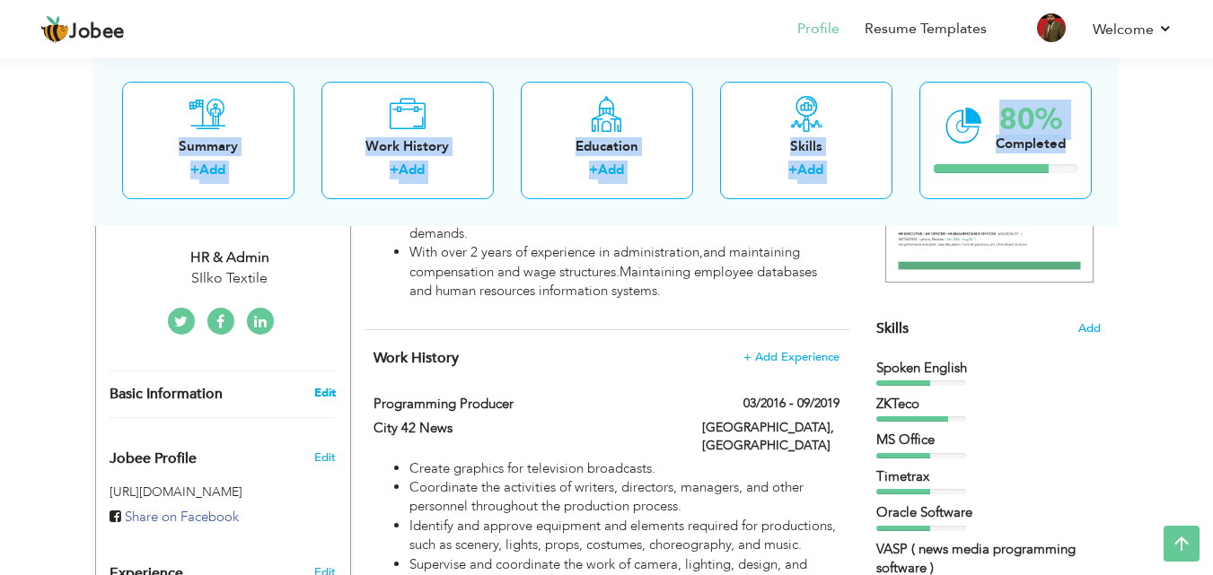
click at [320, 385] on link "Edit" at bounding box center [325, 393] width 22 height 16
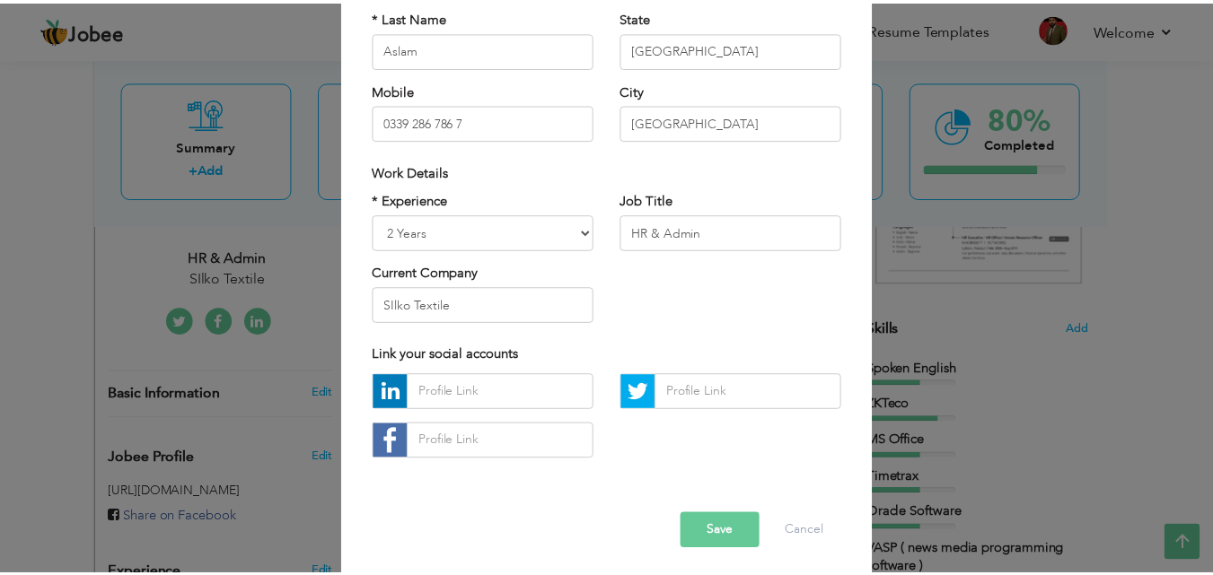
scroll to position [234, 0]
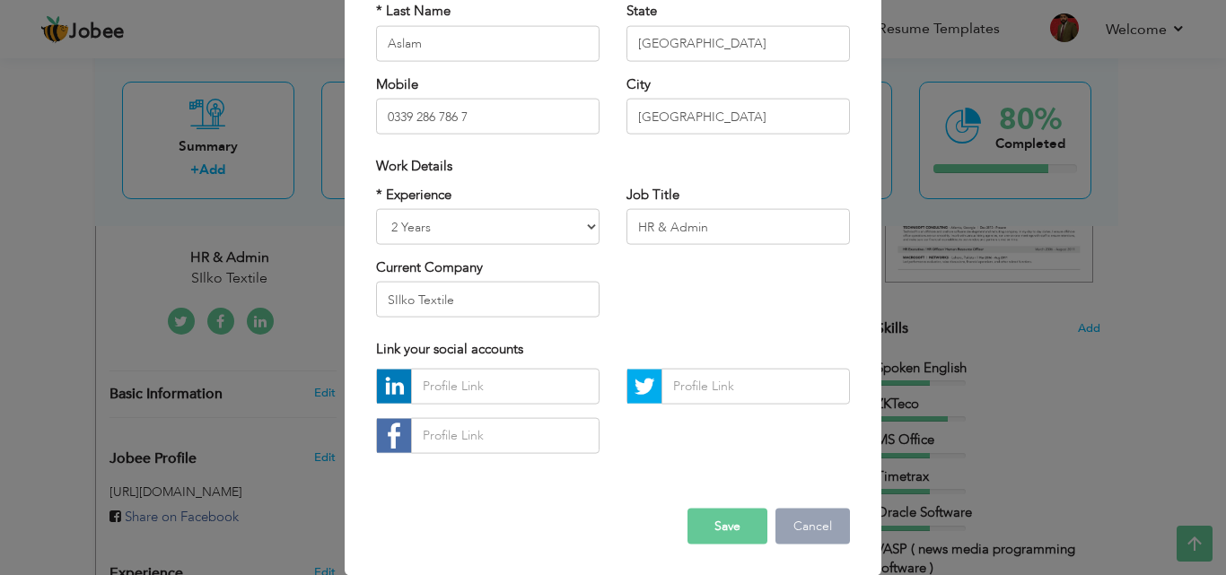
click at [811, 522] on button "Cancel" at bounding box center [813, 526] width 75 height 36
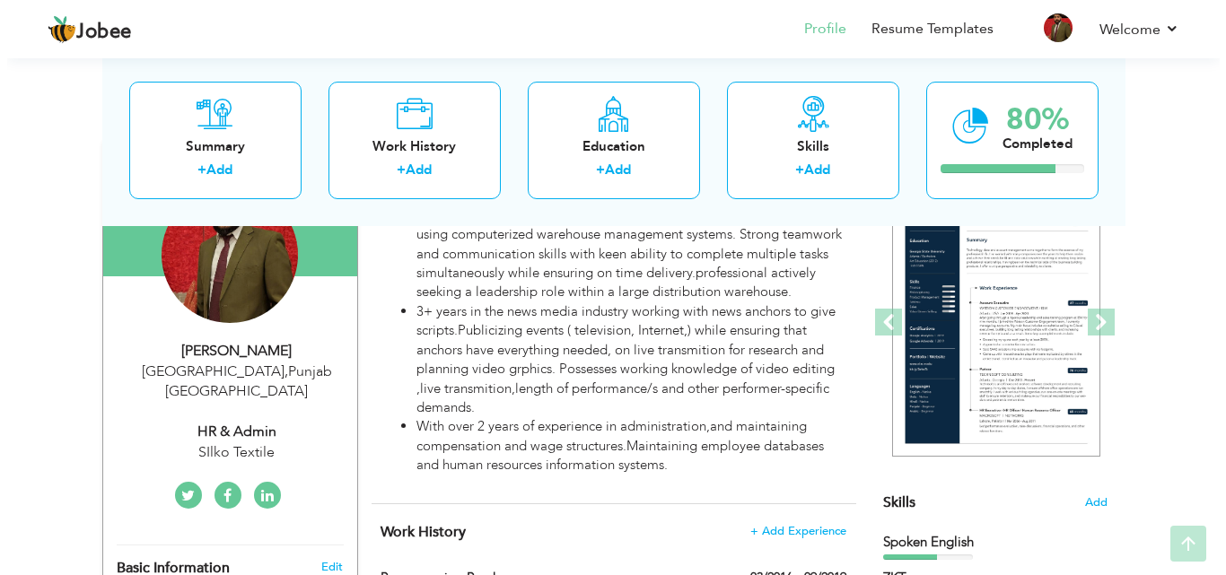
scroll to position [247, 0]
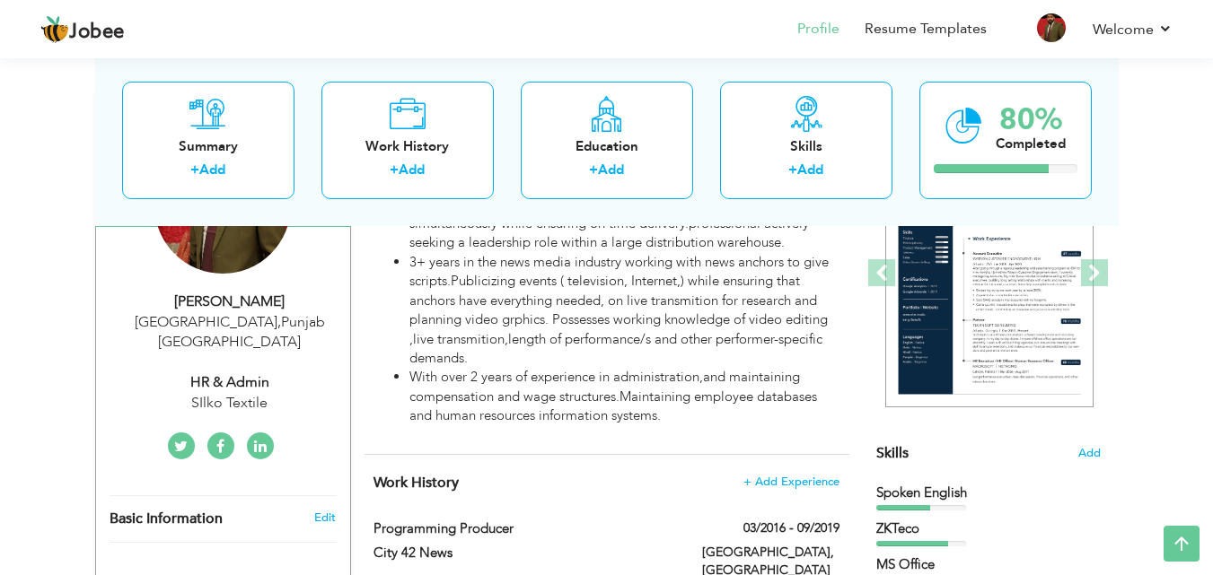
click at [224, 393] on div "SIlko Textile" at bounding box center [230, 403] width 241 height 21
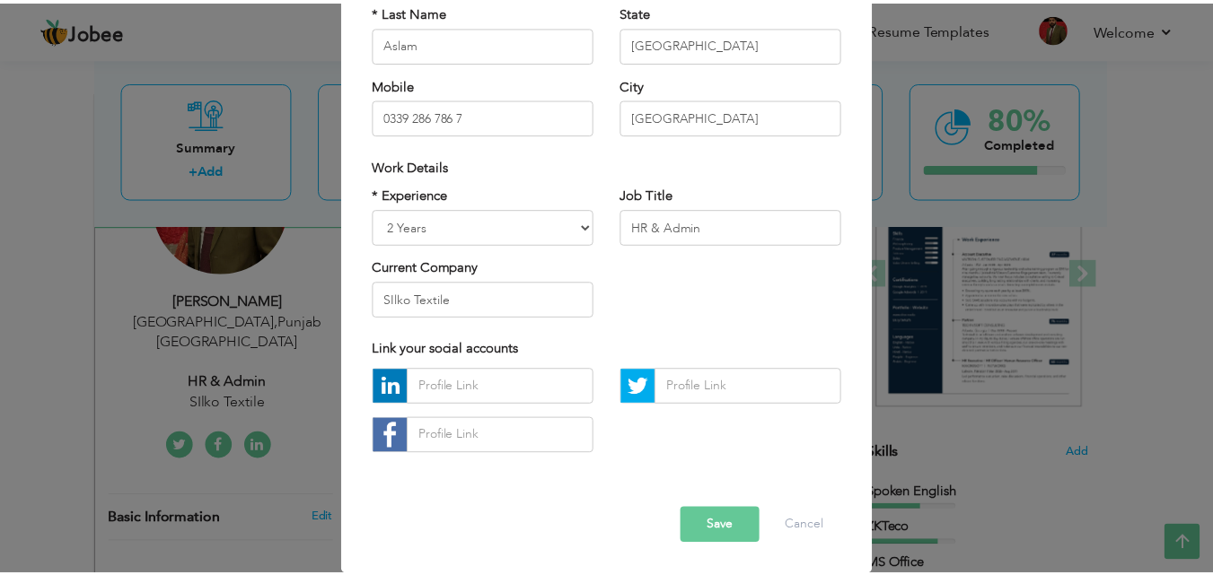
scroll to position [0, 0]
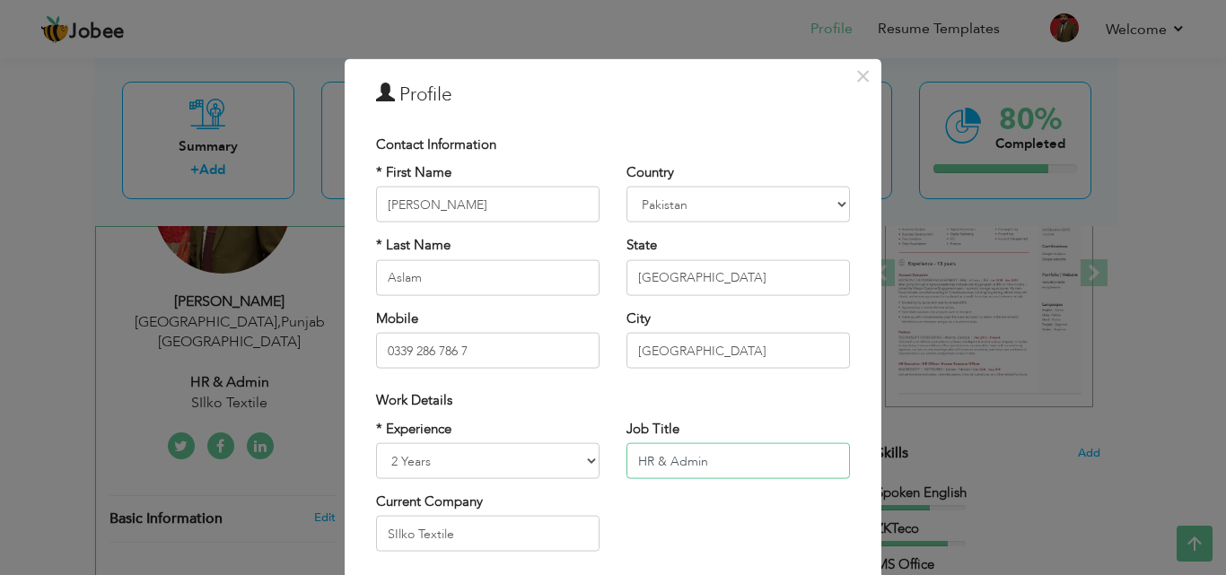
click at [783, 464] on input "HR & Admin" at bounding box center [739, 461] width 224 height 36
click at [579, 454] on select "Entry Level Less than 1 Year 1 Year 2 Years 3 Years 4 Years 5 Years 6 Years 7 Y…" at bounding box center [488, 461] width 224 height 36
click at [958, 451] on div "× Profile Contact Information * First Name Muhammad Khurram * Last Name Aslam M…" at bounding box center [613, 287] width 1226 height 575
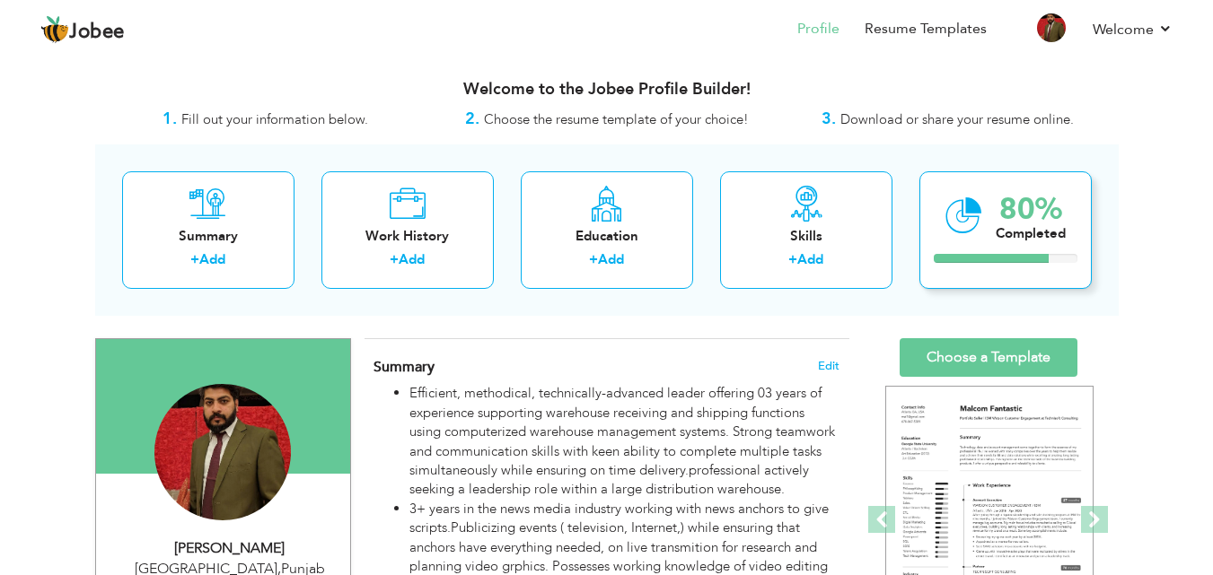
click at [969, 264] on div "80% Completed" at bounding box center [1005, 230] width 172 height 118
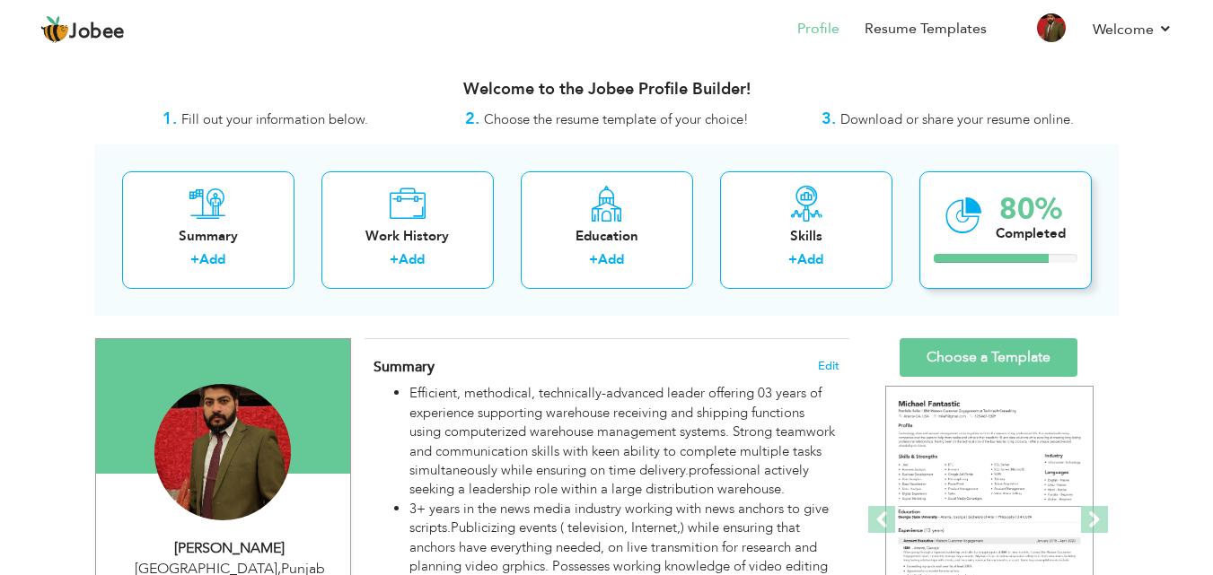
click at [969, 264] on div "80% Completed" at bounding box center [1005, 230] width 172 height 118
click at [982, 361] on link "Choose a Template" at bounding box center [988, 357] width 178 height 39
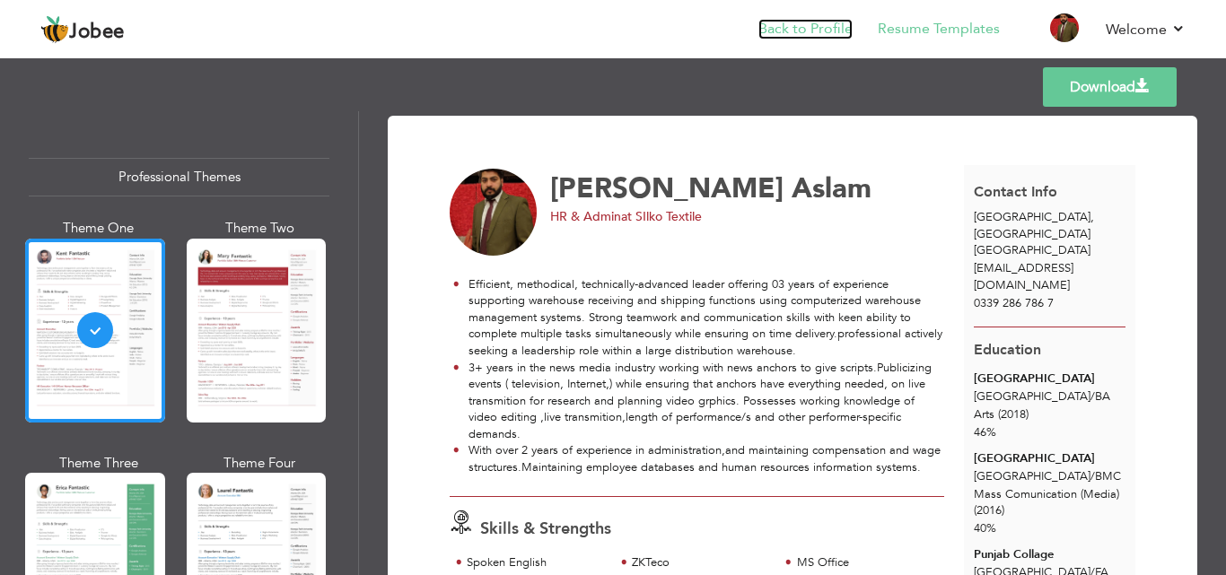
click at [789, 31] on link "Back to Profile" at bounding box center [805, 29] width 94 height 21
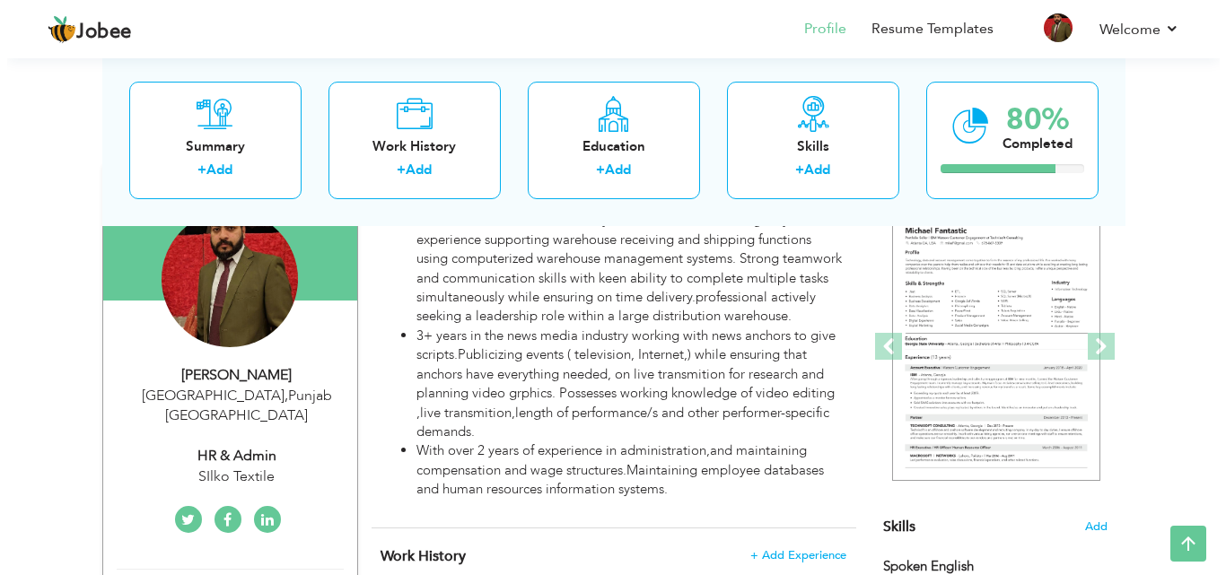
scroll to position [155, 0]
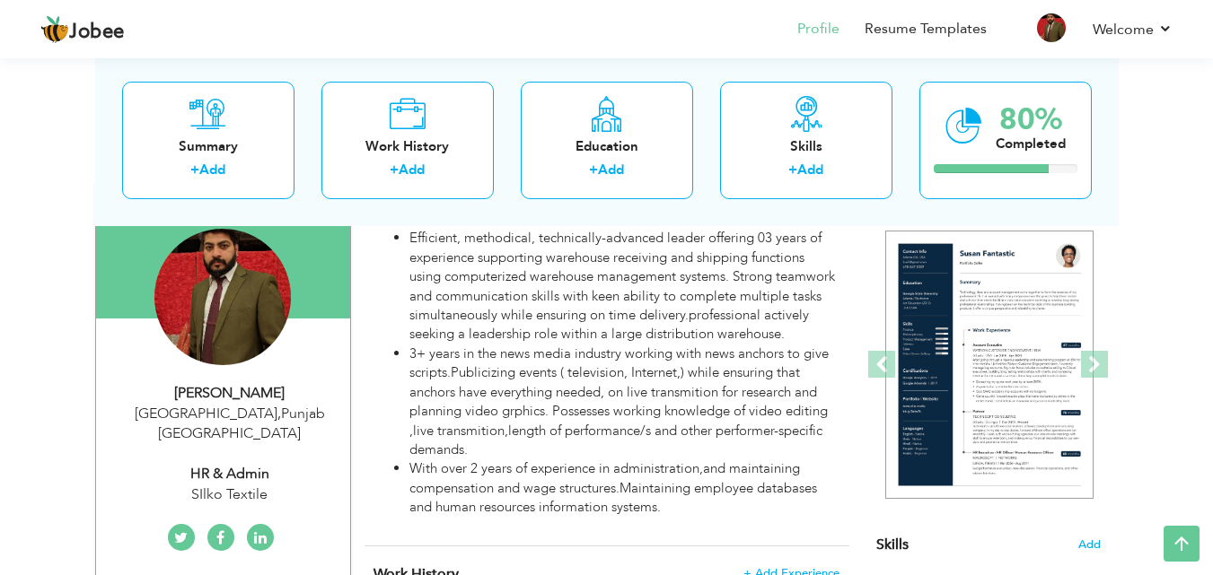
click at [202, 485] on div "SIlko Textile" at bounding box center [230, 495] width 241 height 21
type input "[PERSON_NAME]"
type input "Aslam"
type input "0339 286 786 7"
select select "number:166"
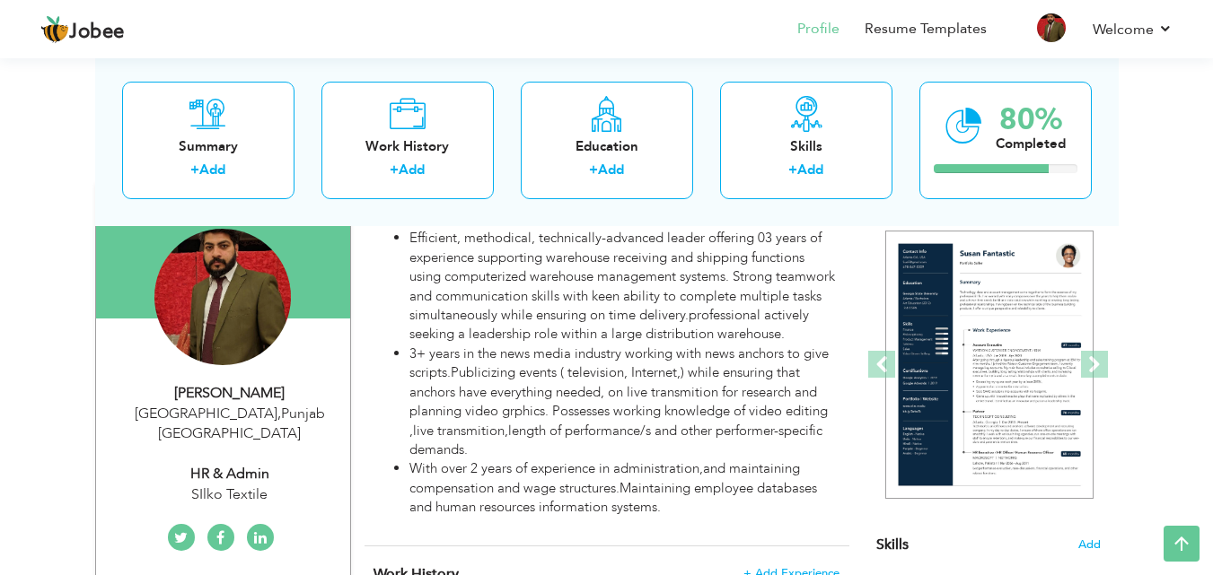
type input "[GEOGRAPHIC_DATA]"
select select "number:4"
type input "SIlko Textile"
type input "HR & Admin"
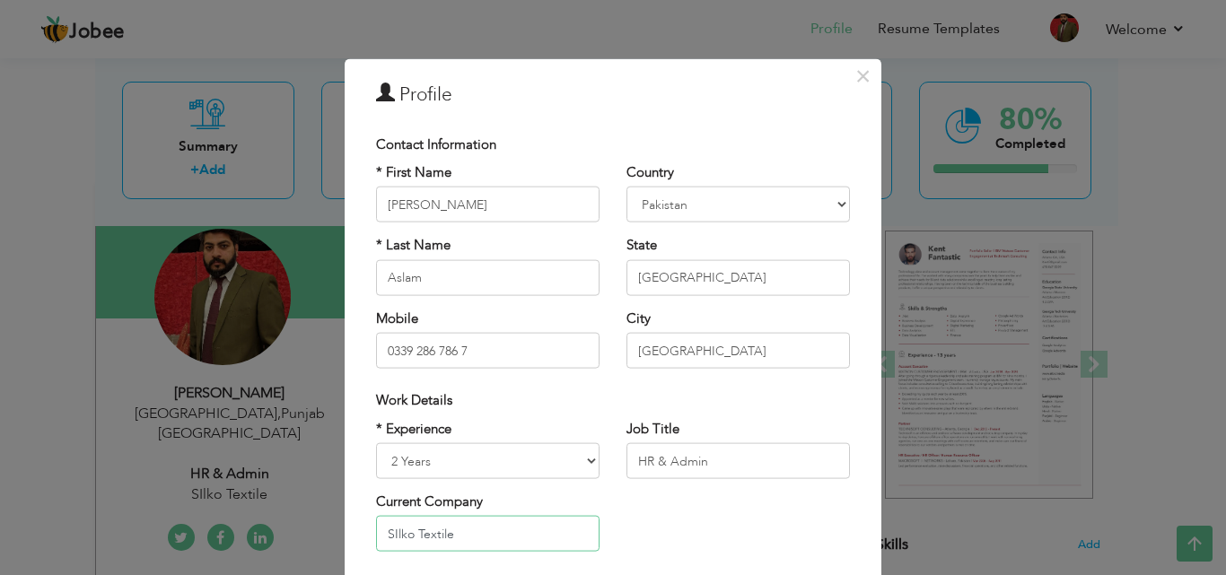
click at [390, 531] on input "SIlko Textile" at bounding box center [488, 534] width 224 height 36
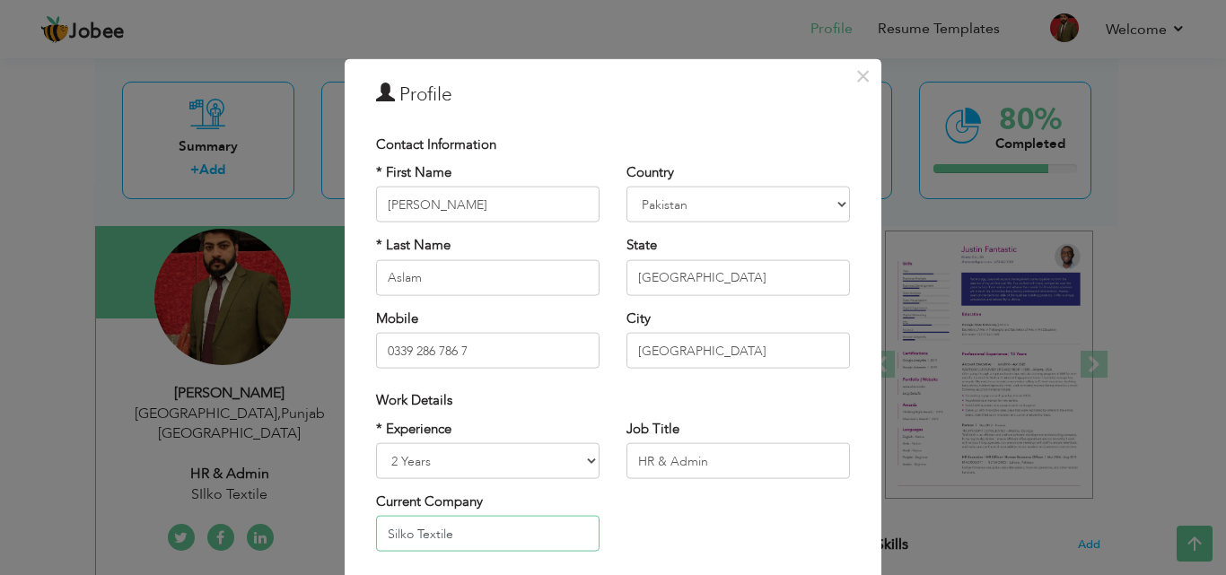
type input "Silko Textile"
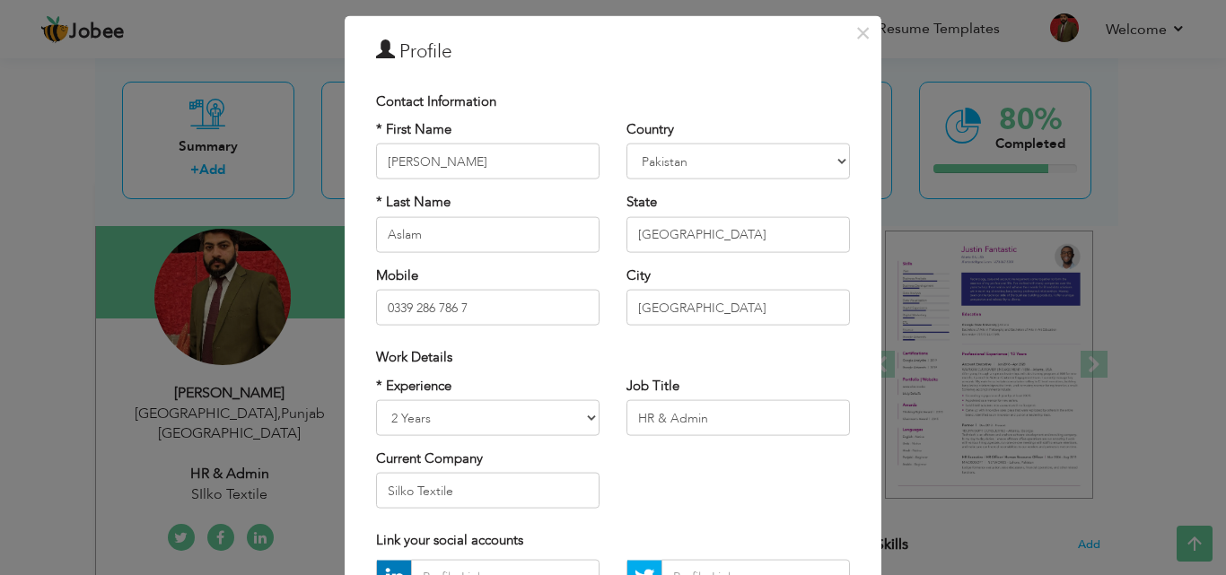
scroll to position [234, 0]
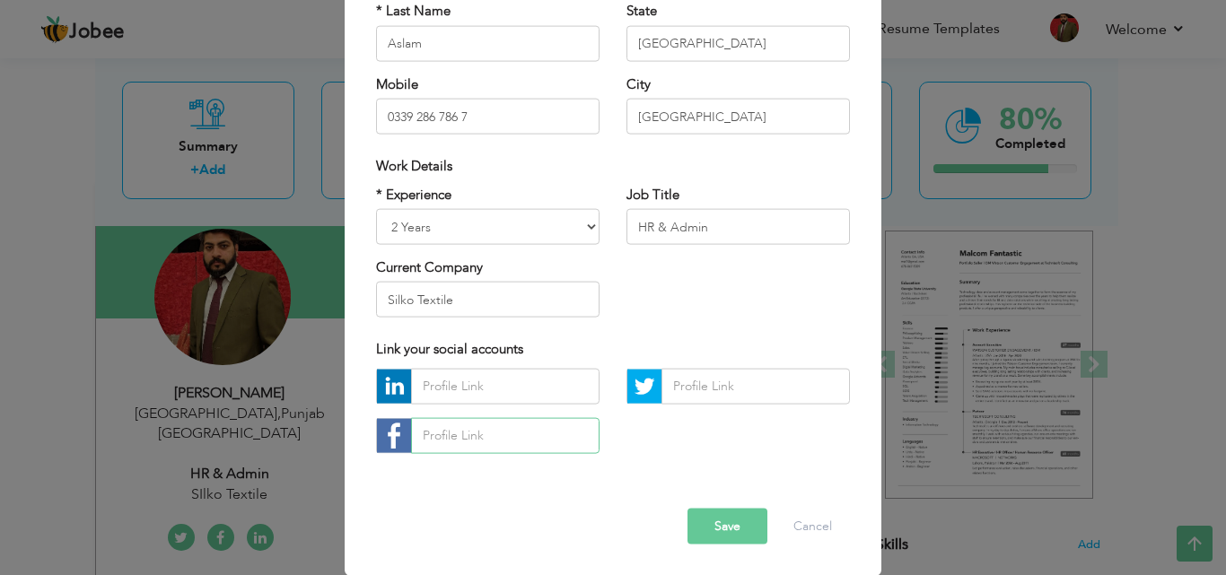
click at [470, 431] on input "text" at bounding box center [505, 435] width 189 height 36
paste input "https://www.facebook.com/khurram.chaudhary.758"
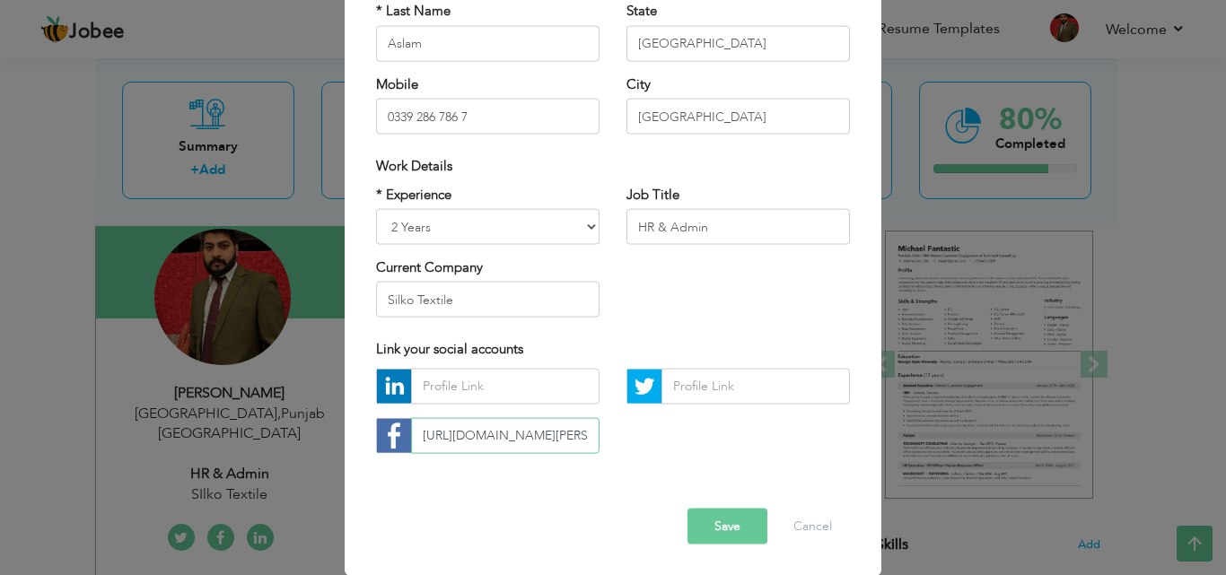
scroll to position [0, 118]
type input "https://www.facebook.com/khurram.chaudhary.758"
click at [725, 537] on button "Save" at bounding box center [728, 526] width 80 height 36
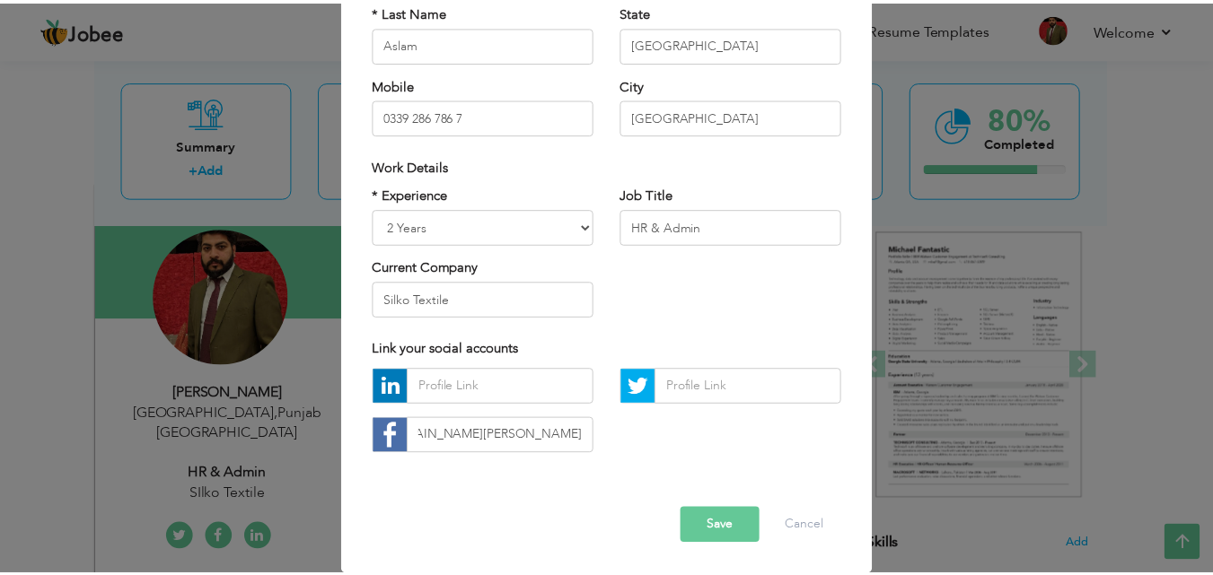
scroll to position [0, 0]
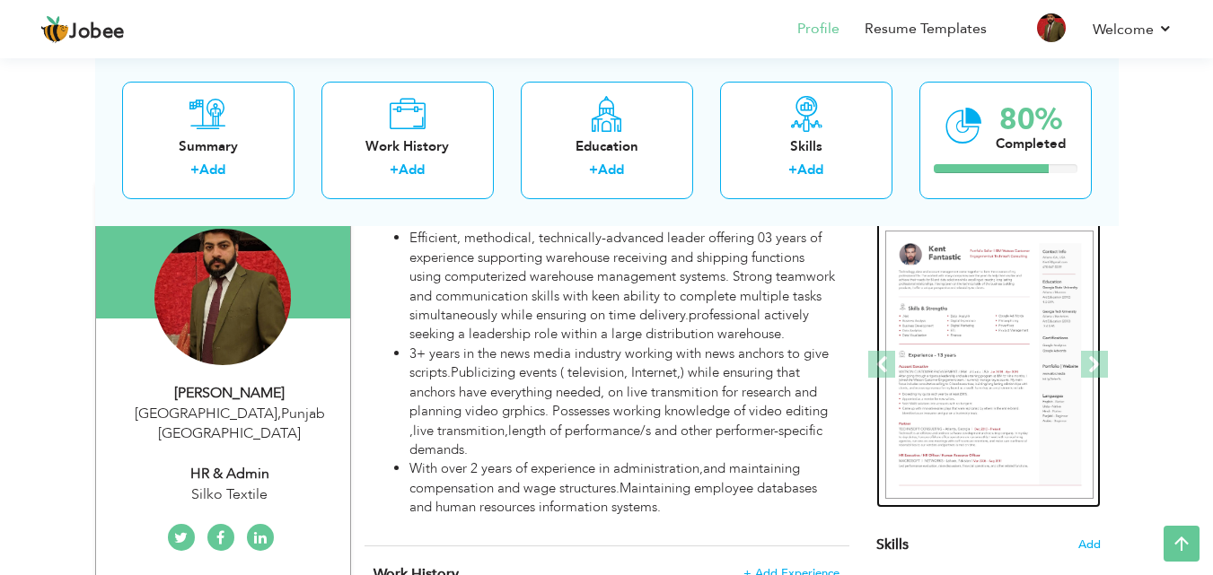
click at [1024, 262] on img at bounding box center [989, 365] width 208 height 269
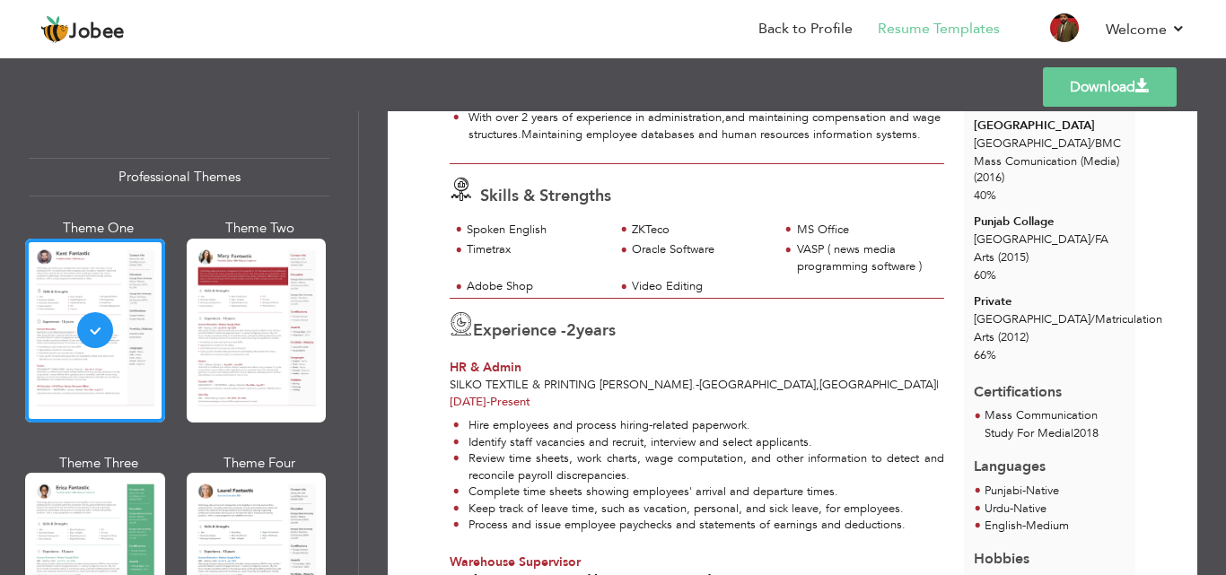
scroll to position [635, 0]
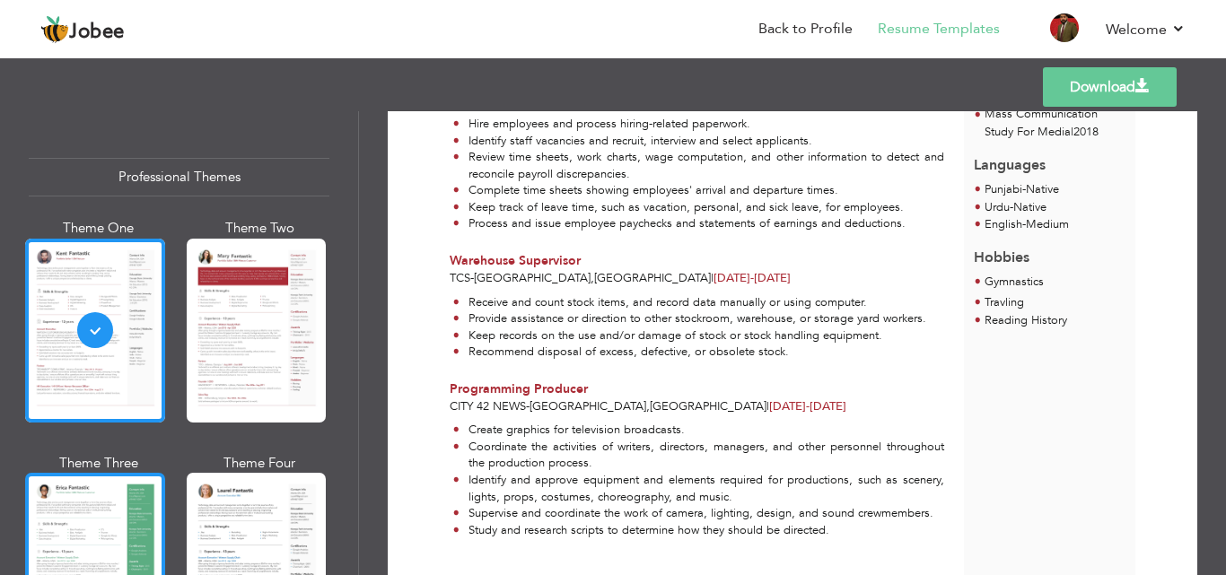
click at [71, 498] on div at bounding box center [95, 565] width 140 height 184
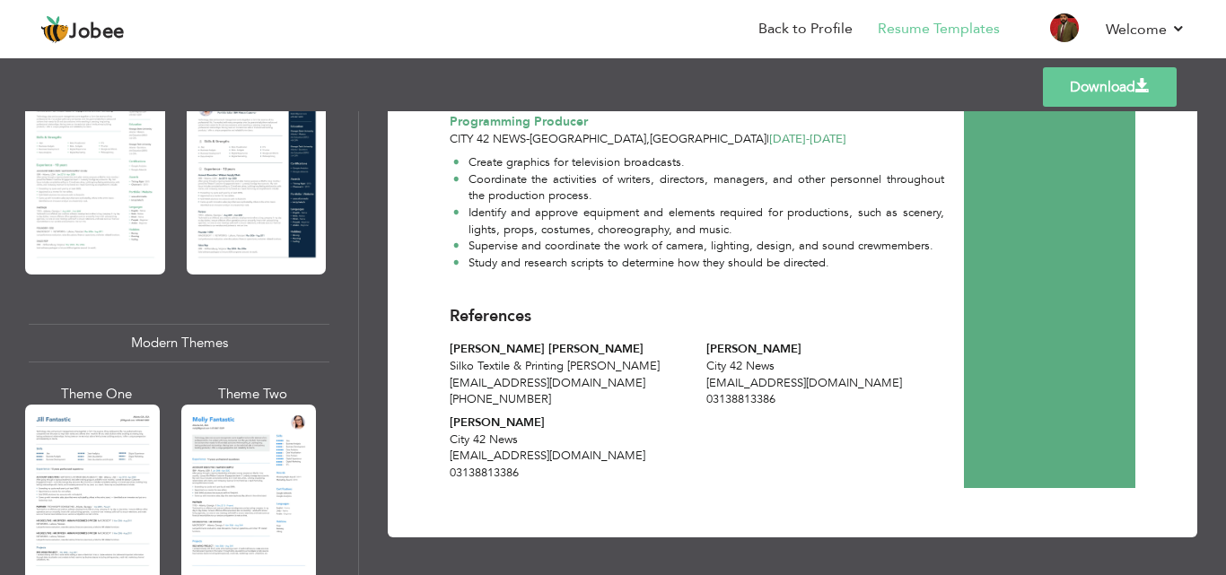
scroll to position [637, 0]
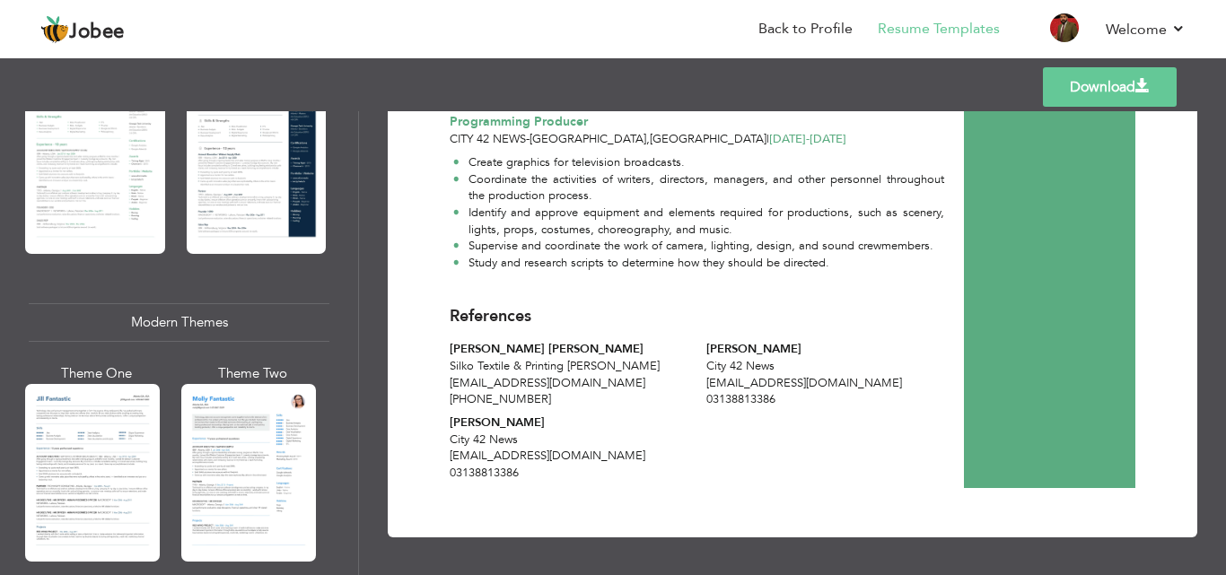
drag, startPoint x: 366, startPoint y: 215, endPoint x: 372, endPoint y: 250, distance: 34.5
click at [372, 250] on div "Download Muhammad Khurram Aslam HR & Admin at Silko Textile 2" at bounding box center [792, 343] width 867 height 464
drag, startPoint x: 351, startPoint y: 230, endPoint x: 353, endPoint y: 71, distance: 158.9
click at [353, 71] on div "Templates Download Professional Themes Theme One Theme Two Theme Three Theme Fo…" at bounding box center [613, 315] width 1226 height 522
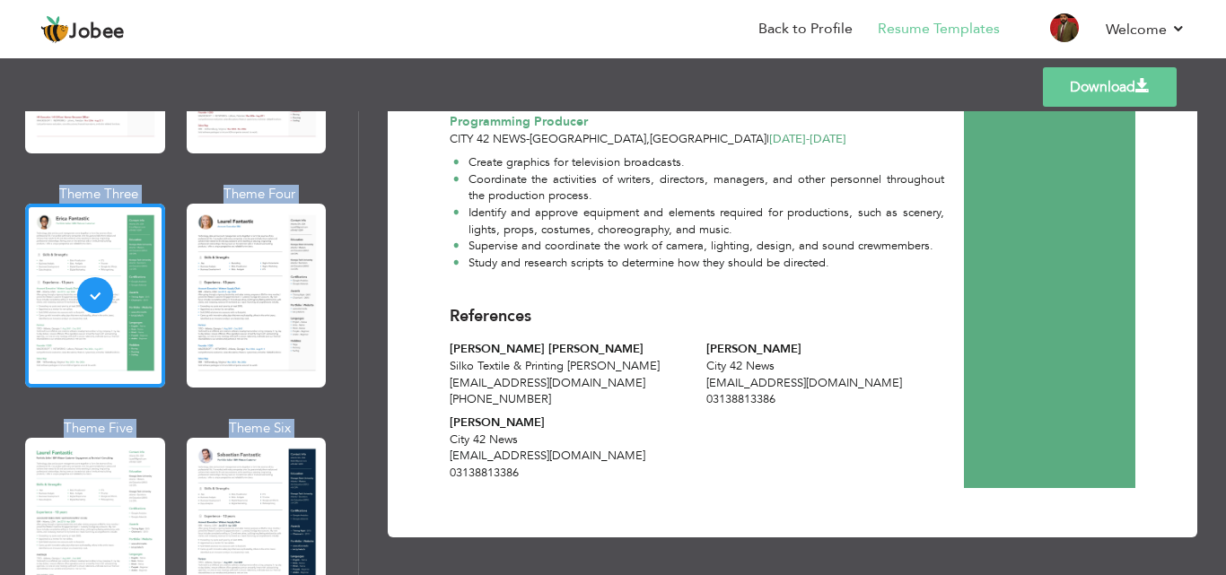
scroll to position [0, 0]
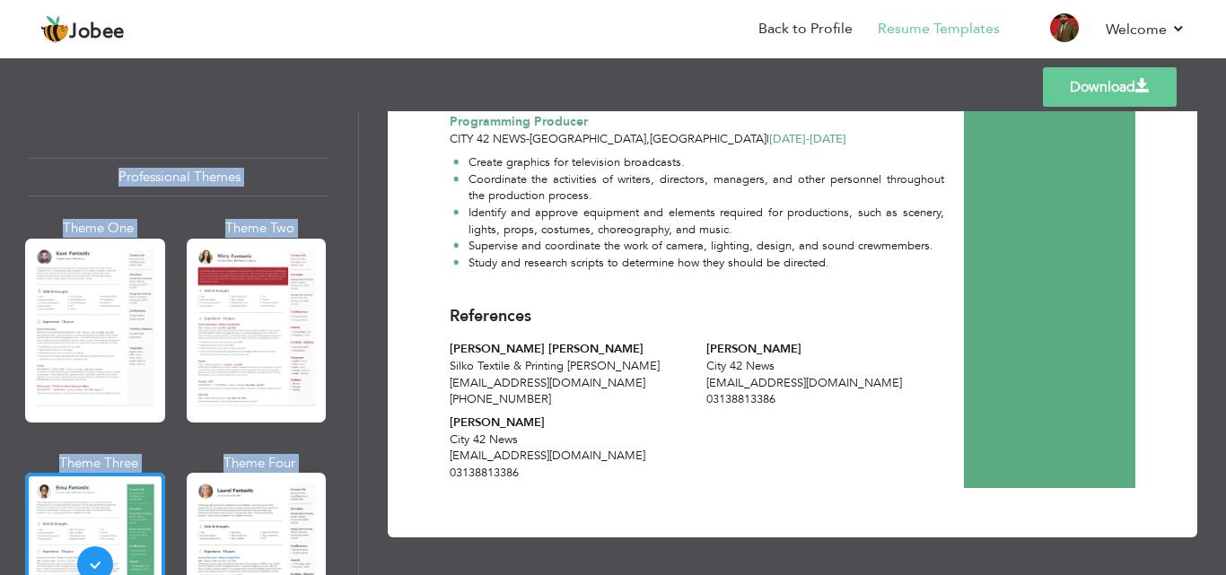
click at [346, 213] on div "Professional Themes Theme One Theme Two Theme Three Theme Six" at bounding box center [179, 343] width 358 height 464
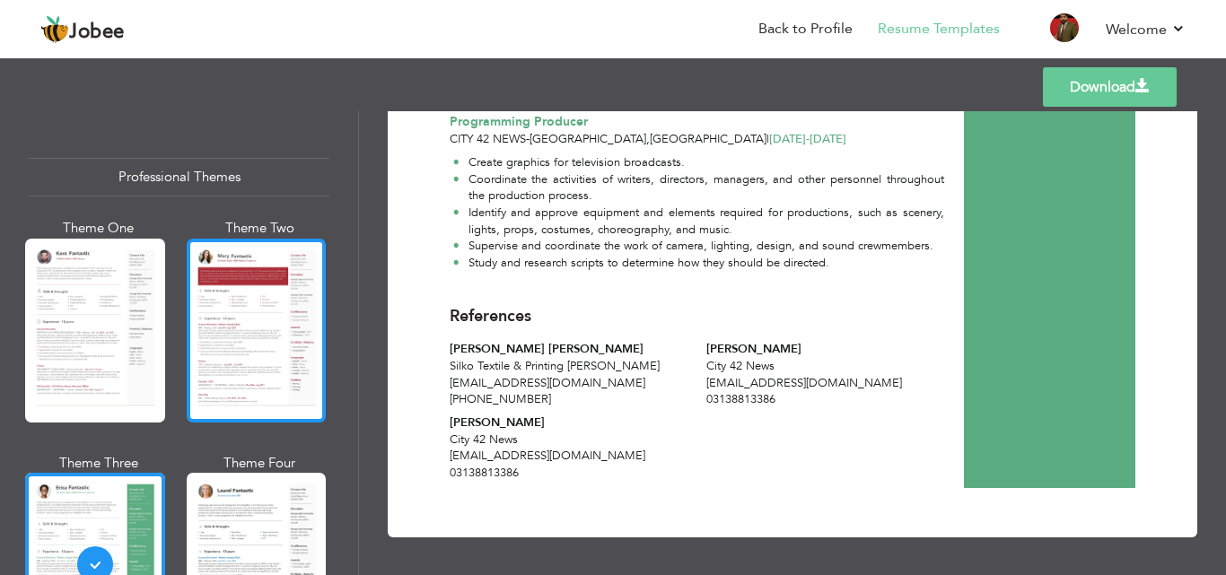
click at [232, 317] on div at bounding box center [257, 331] width 140 height 184
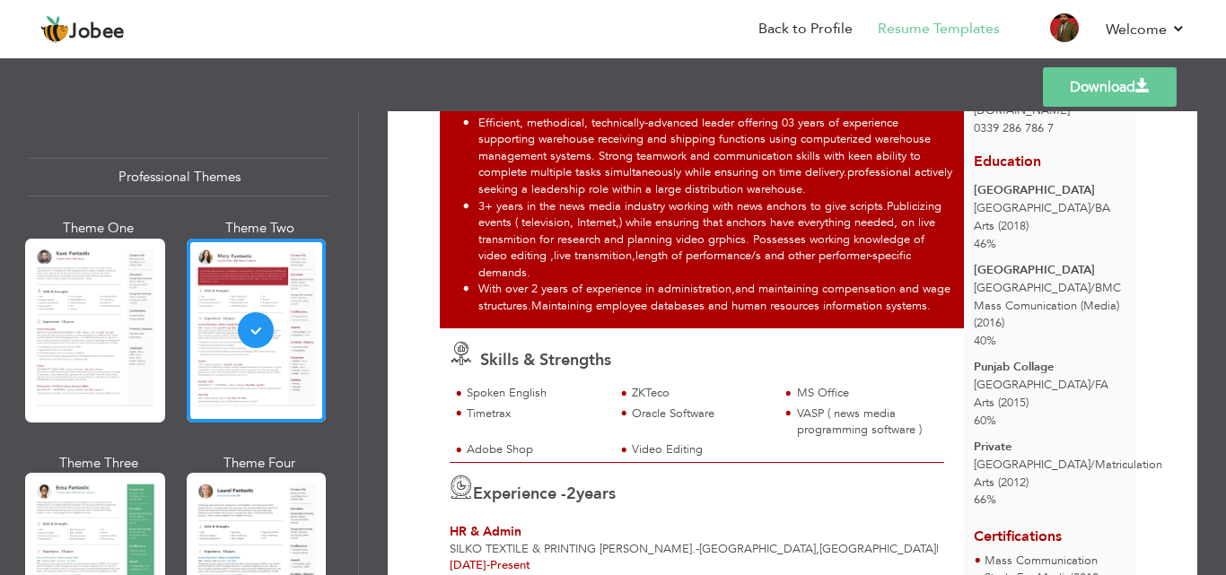
scroll to position [208, 0]
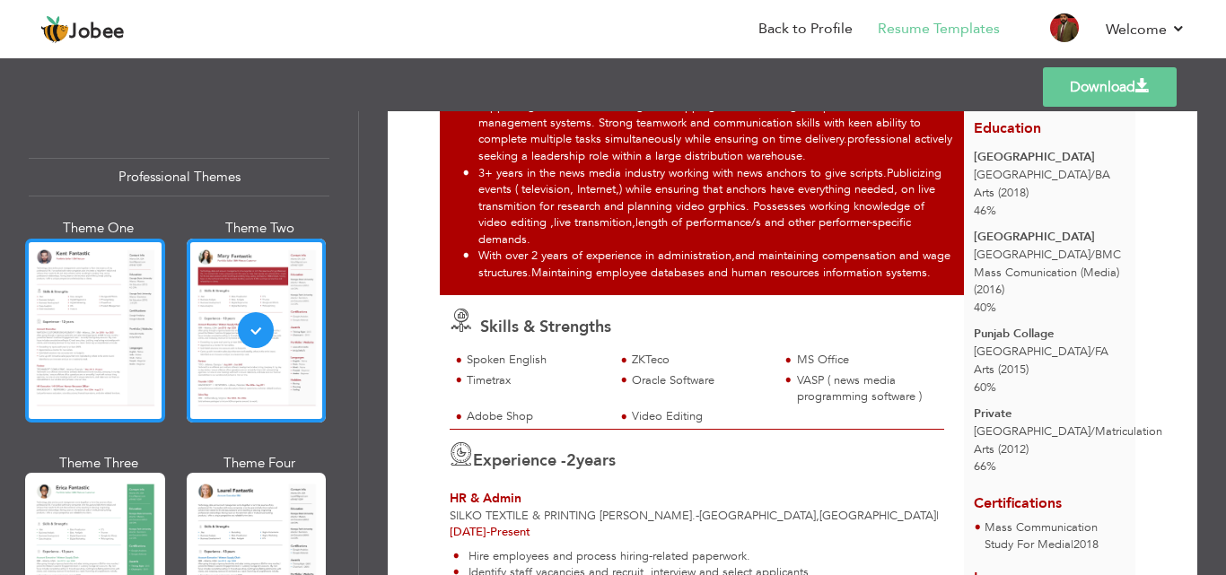
click at [146, 358] on div at bounding box center [95, 331] width 140 height 184
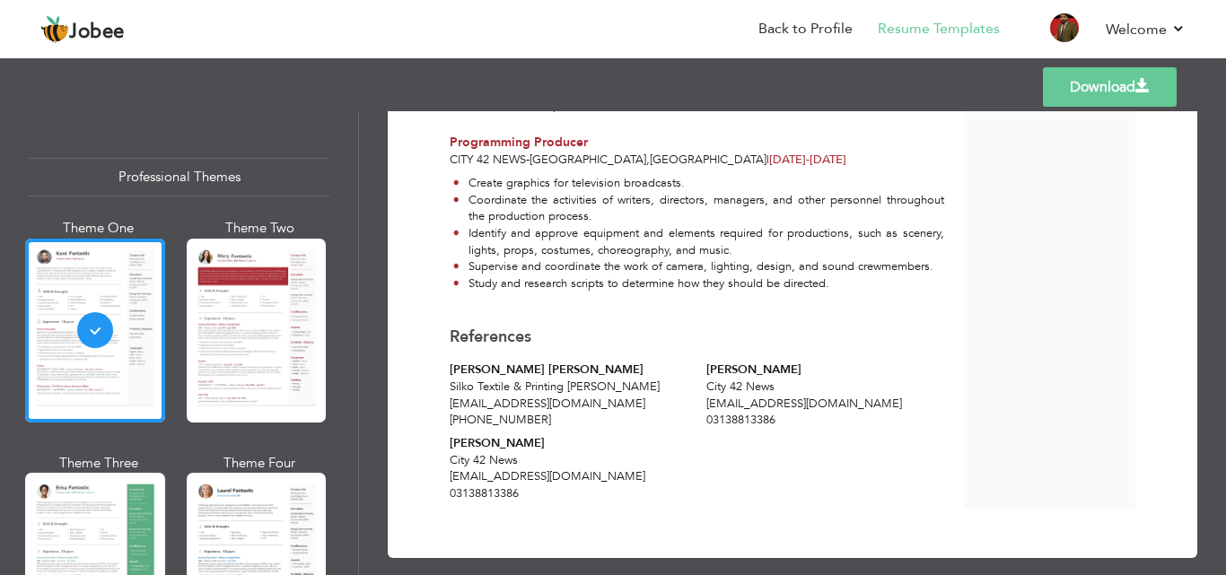
scroll to position [891, 0]
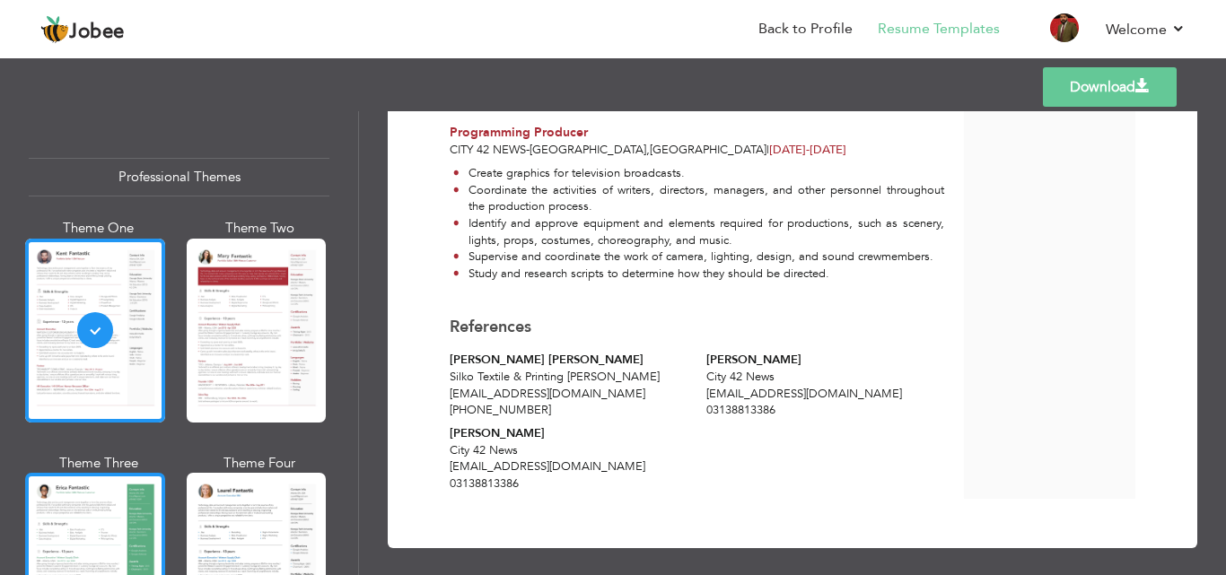
click at [119, 549] on div at bounding box center [95, 565] width 140 height 184
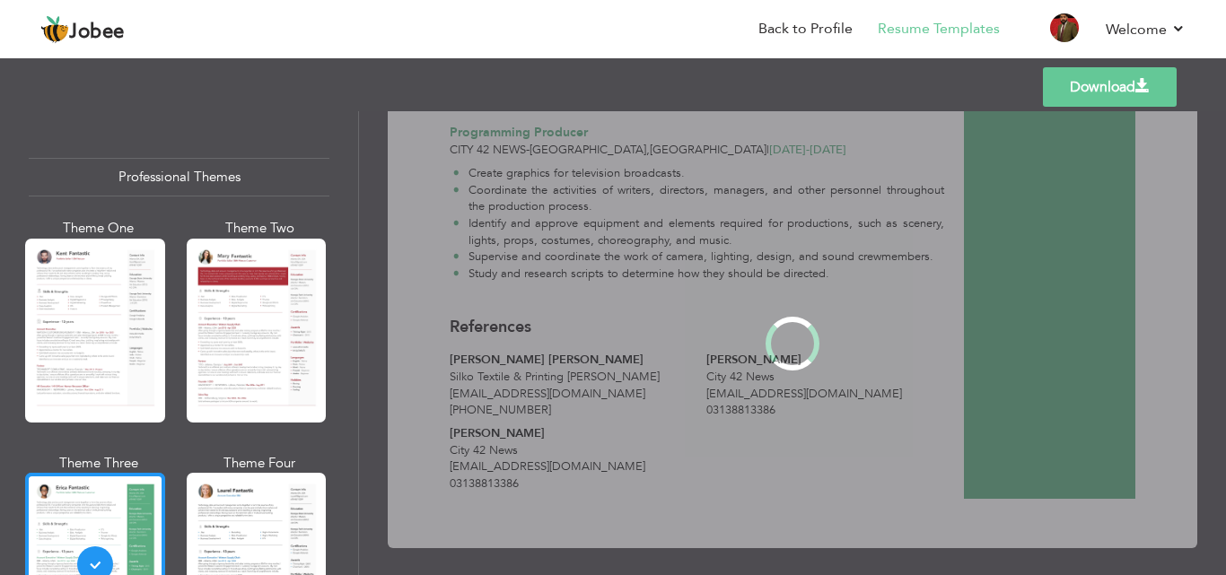
scroll to position [0, 0]
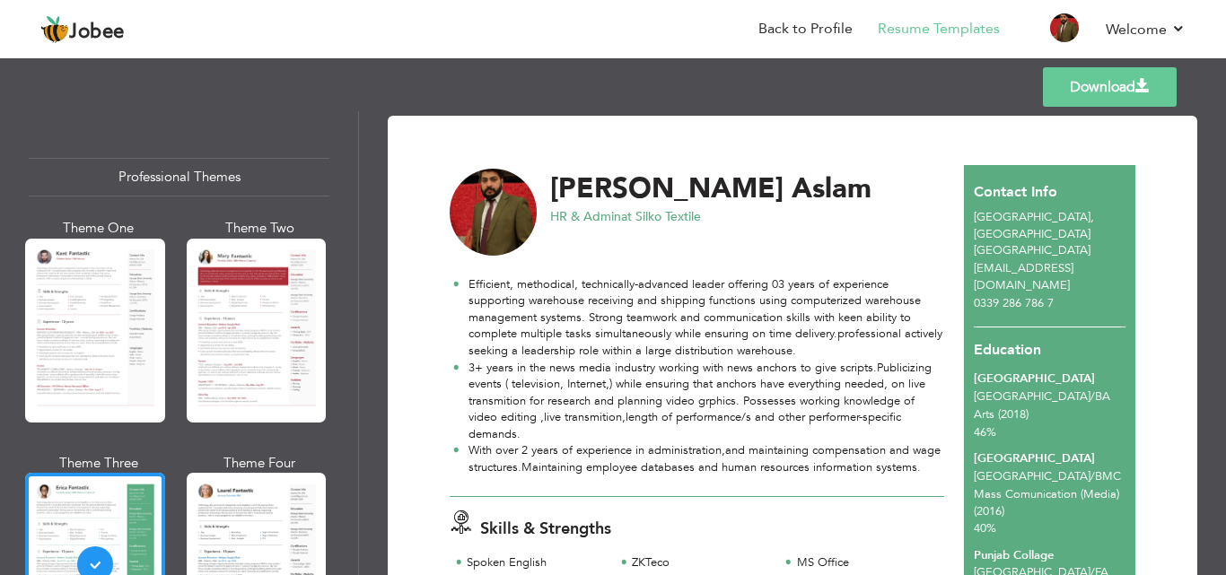
click at [1140, 91] on span at bounding box center [1142, 86] width 14 height 14
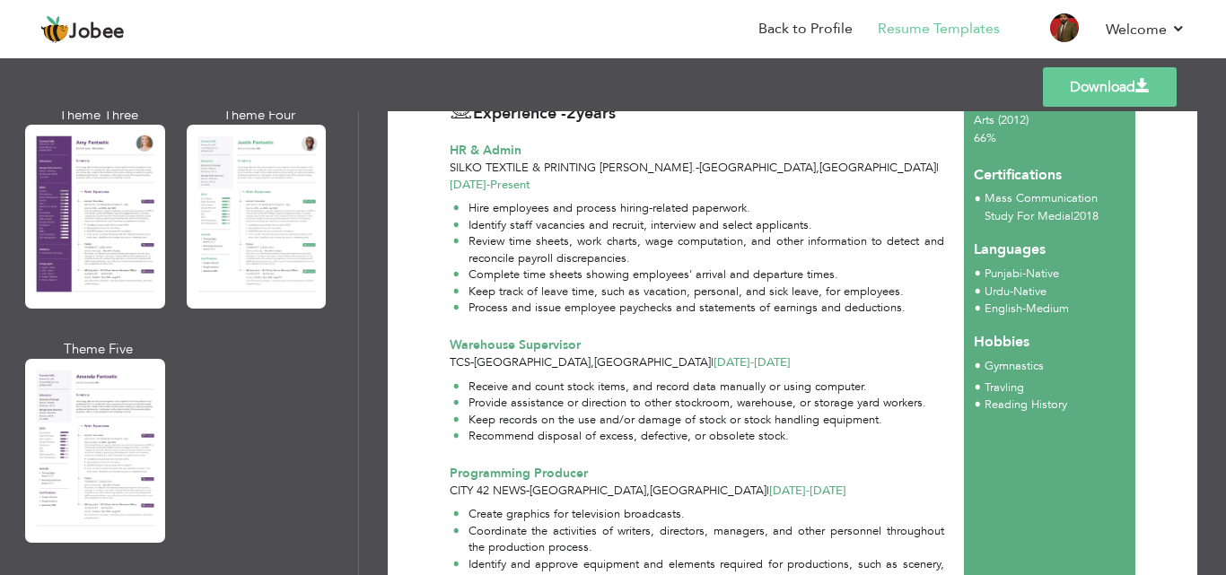
scroll to position [1687, 0]
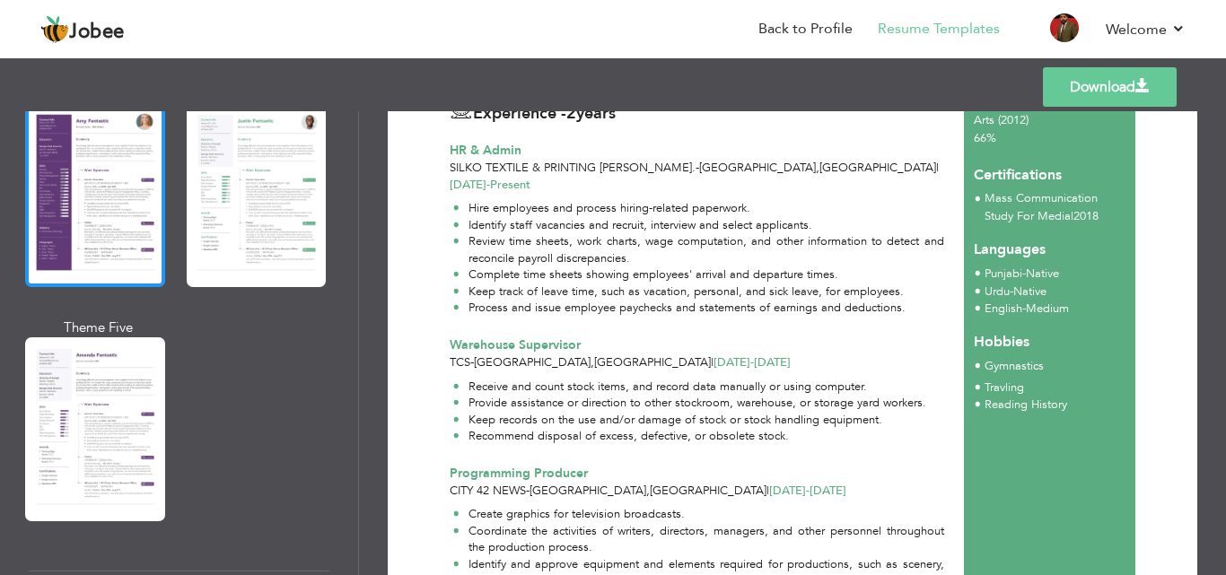
click at [68, 229] on div at bounding box center [95, 195] width 140 height 184
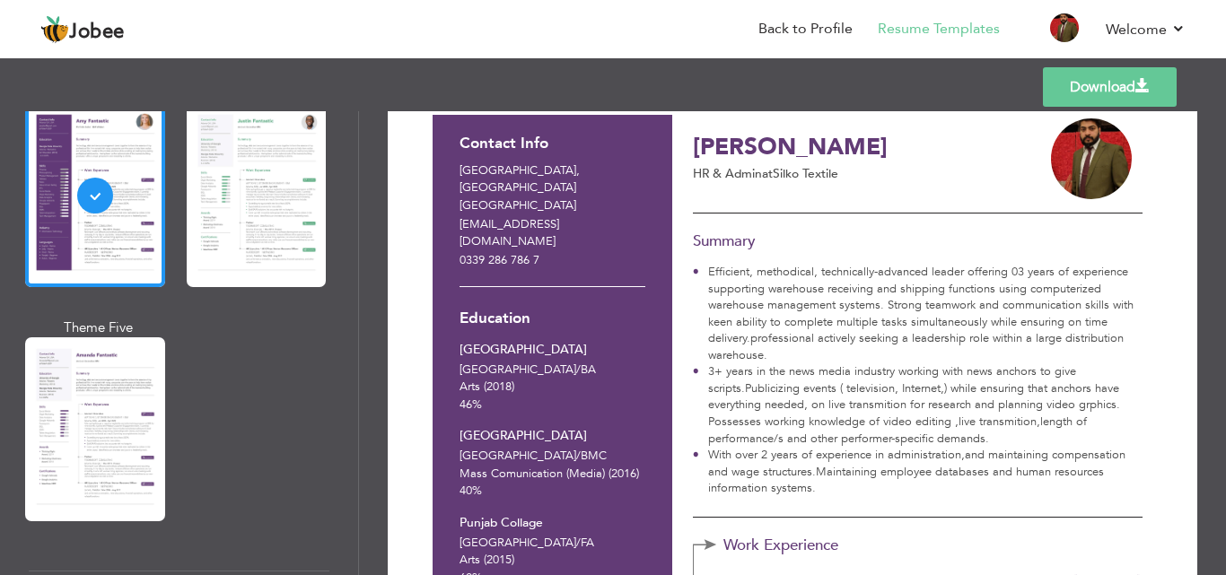
scroll to position [0, 0]
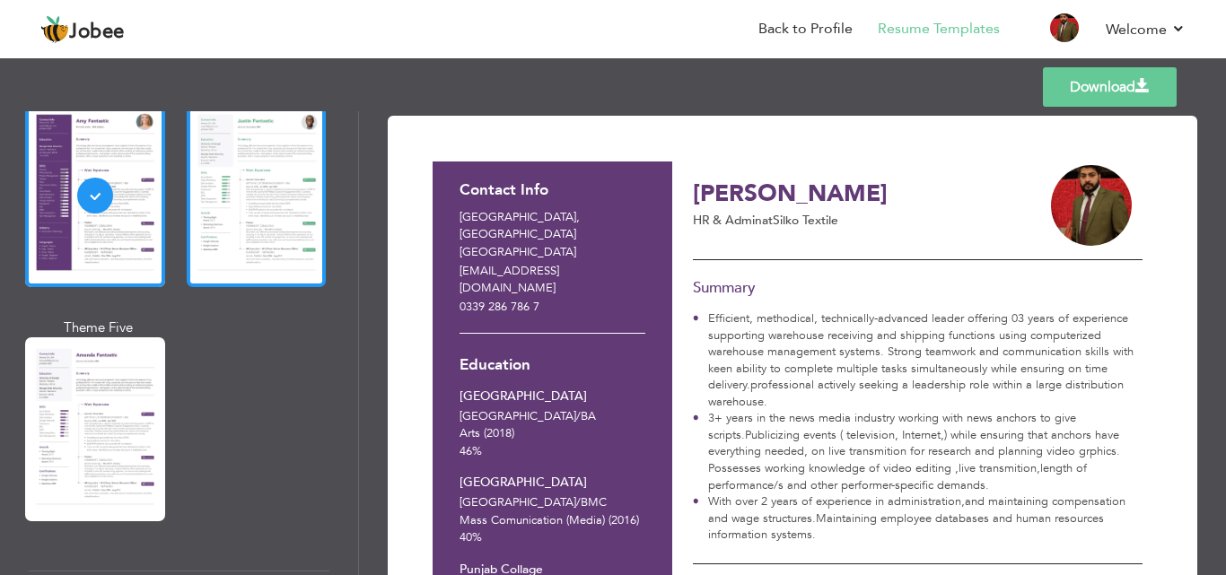
click at [280, 205] on div at bounding box center [257, 195] width 140 height 184
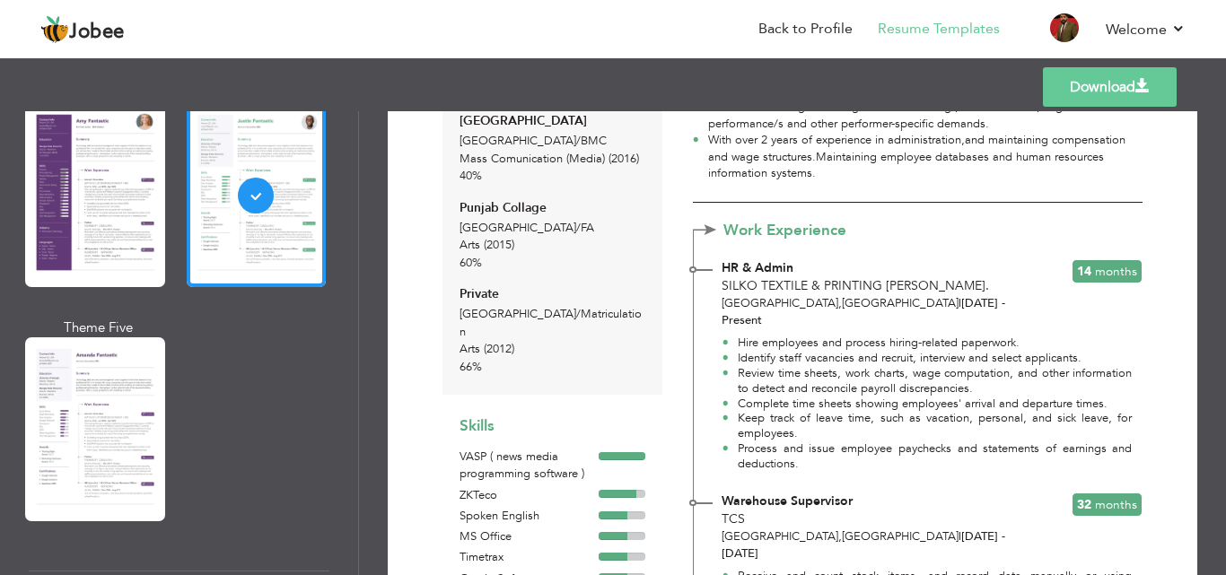
scroll to position [389, 0]
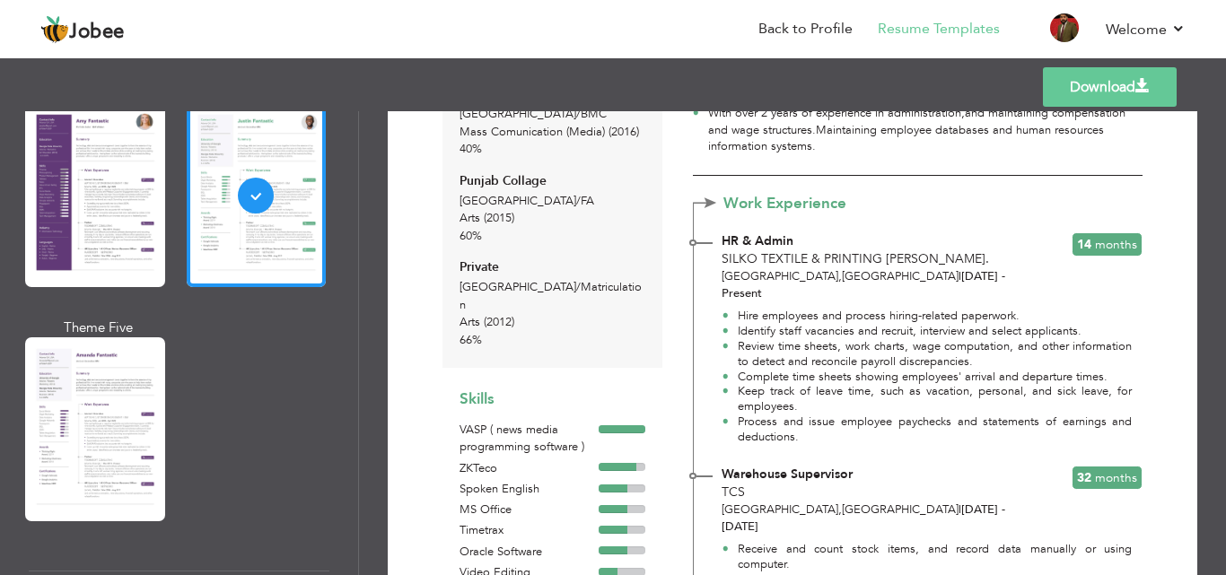
click at [1118, 91] on link "Download" at bounding box center [1110, 86] width 134 height 39
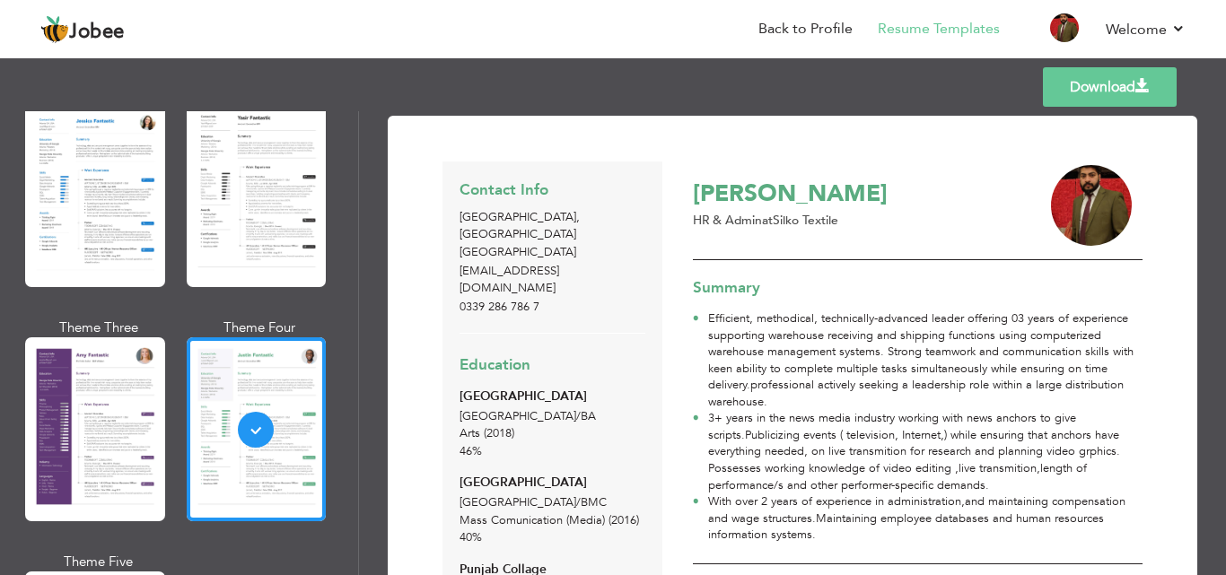
scroll to position [1141, 0]
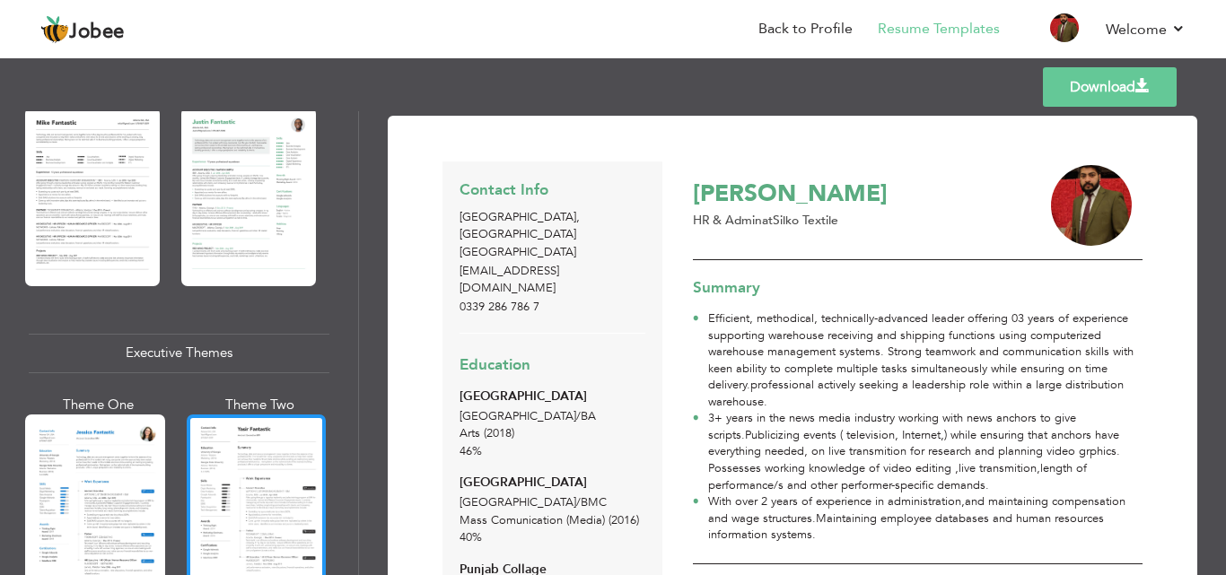
click at [262, 470] on div at bounding box center [257, 507] width 140 height 184
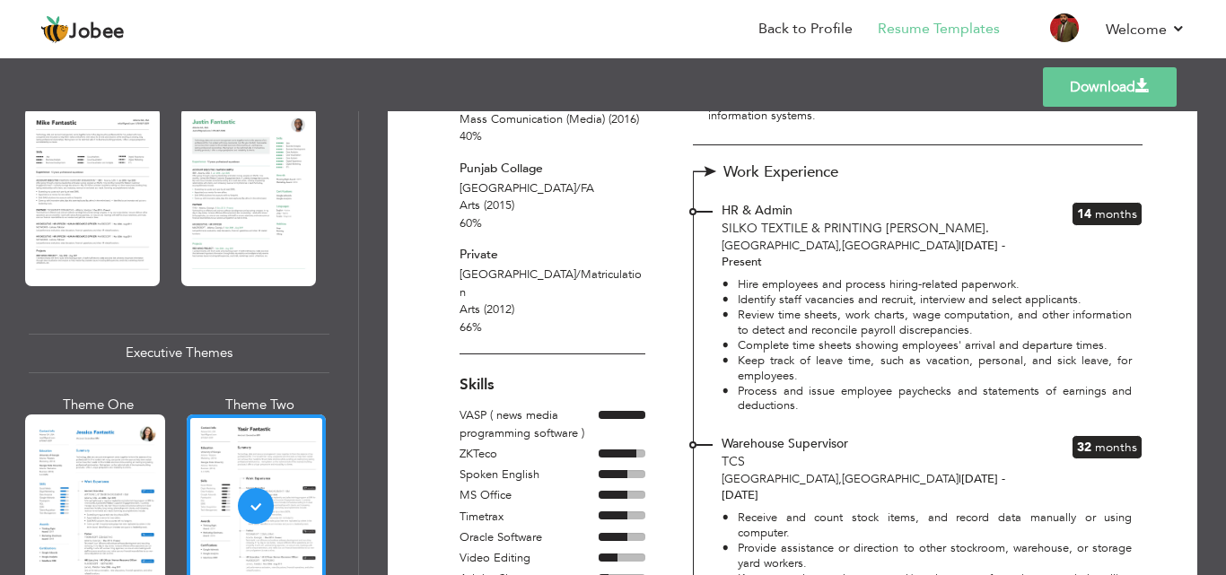
scroll to position [398, 0]
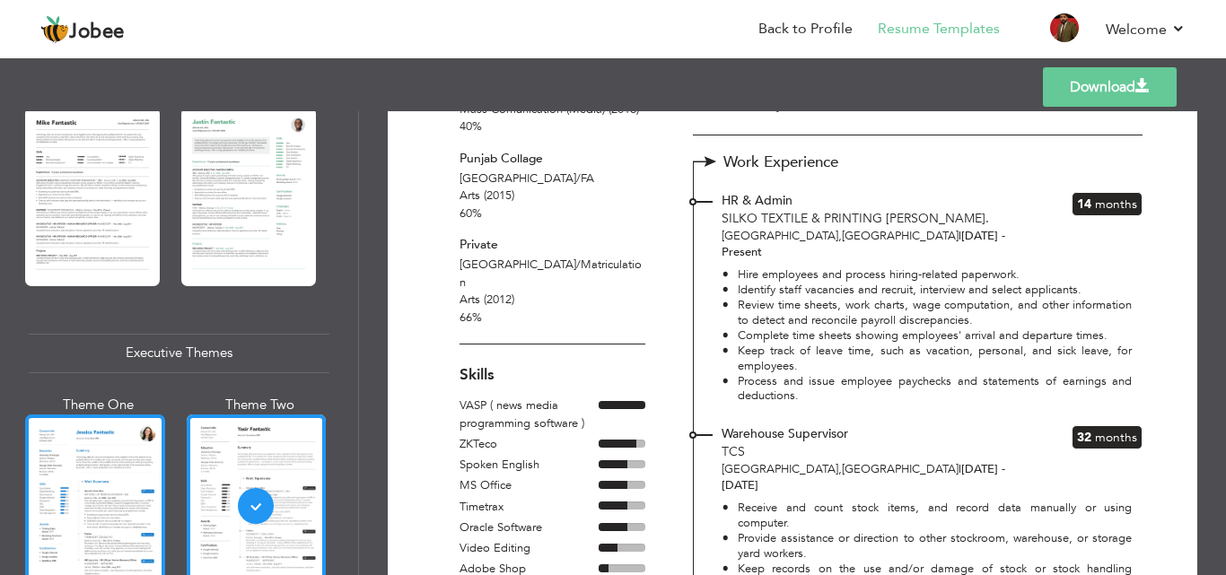
click at [82, 487] on div at bounding box center [95, 507] width 140 height 184
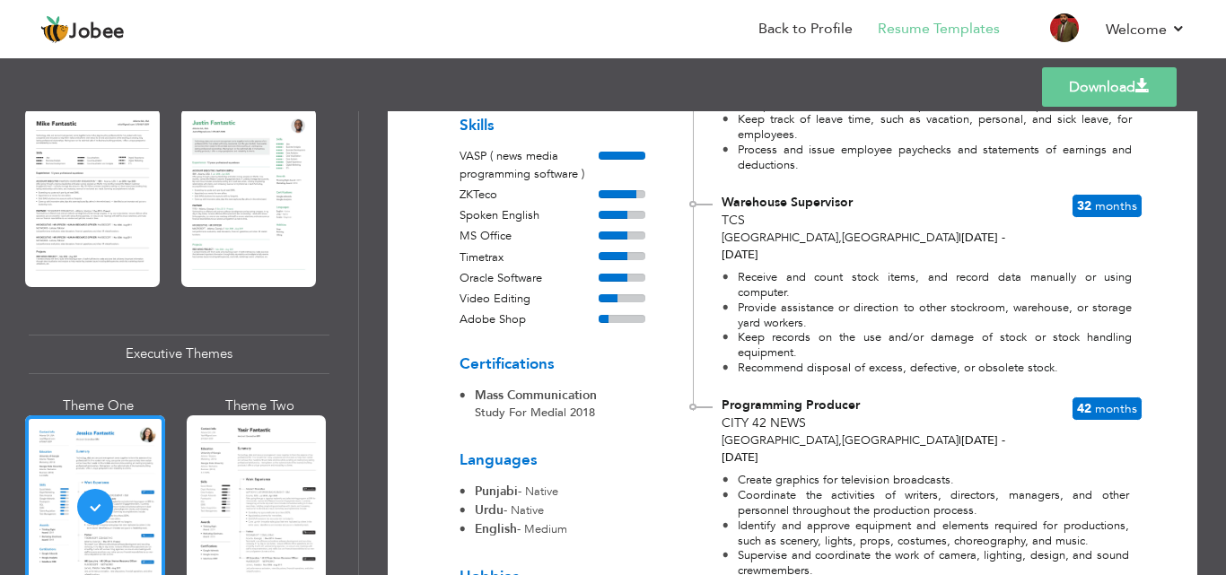
scroll to position [373, 0]
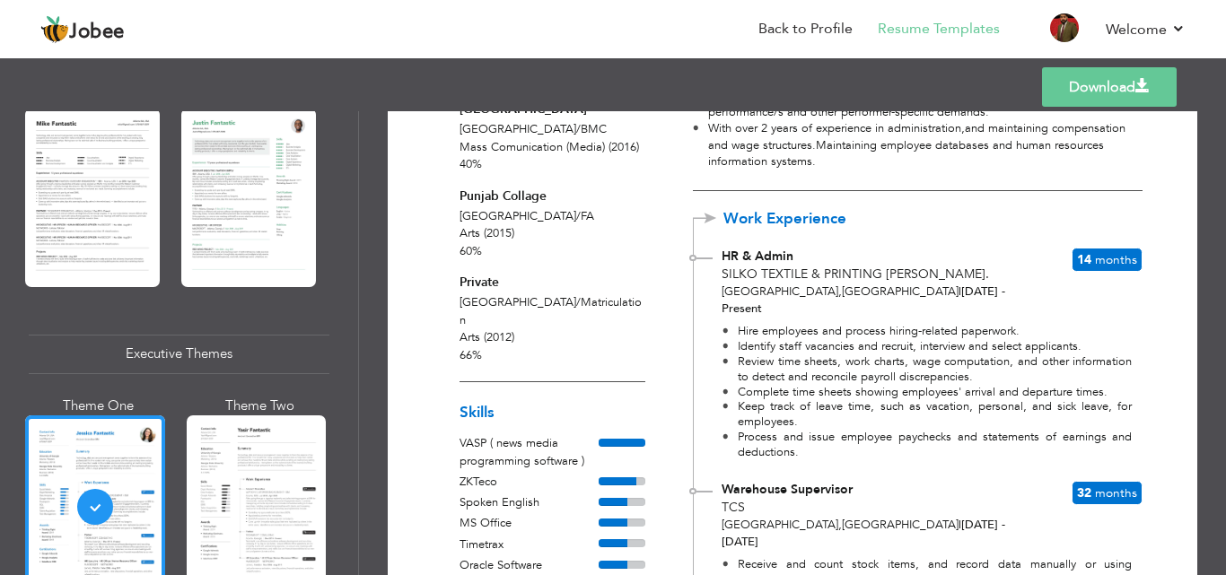
click at [1082, 80] on link "Download" at bounding box center [1109, 86] width 135 height 39
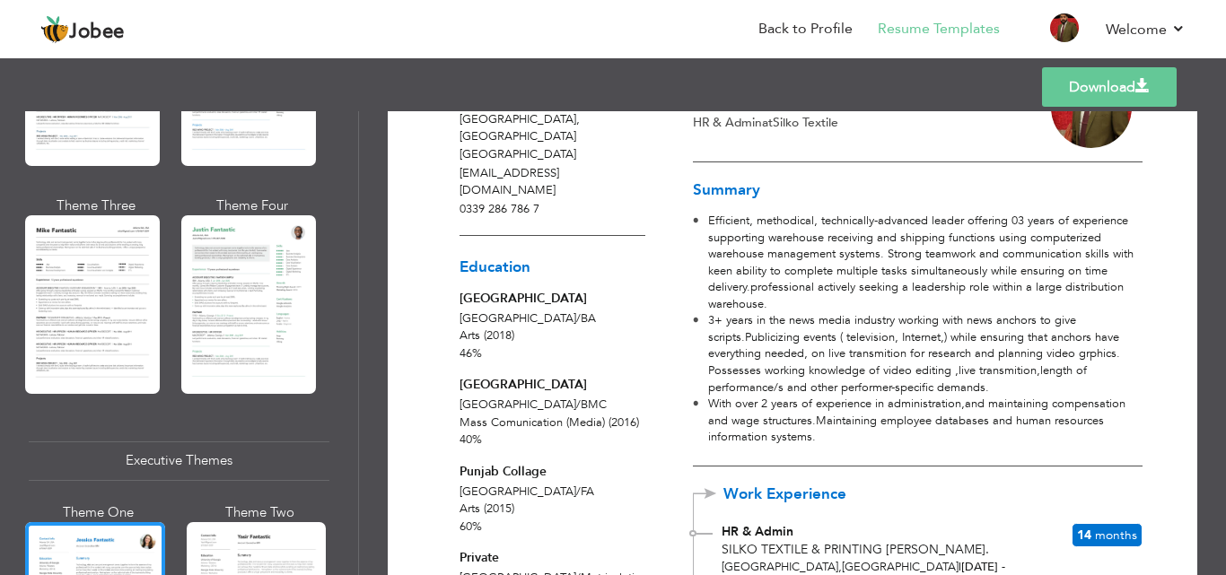
scroll to position [1041, 0]
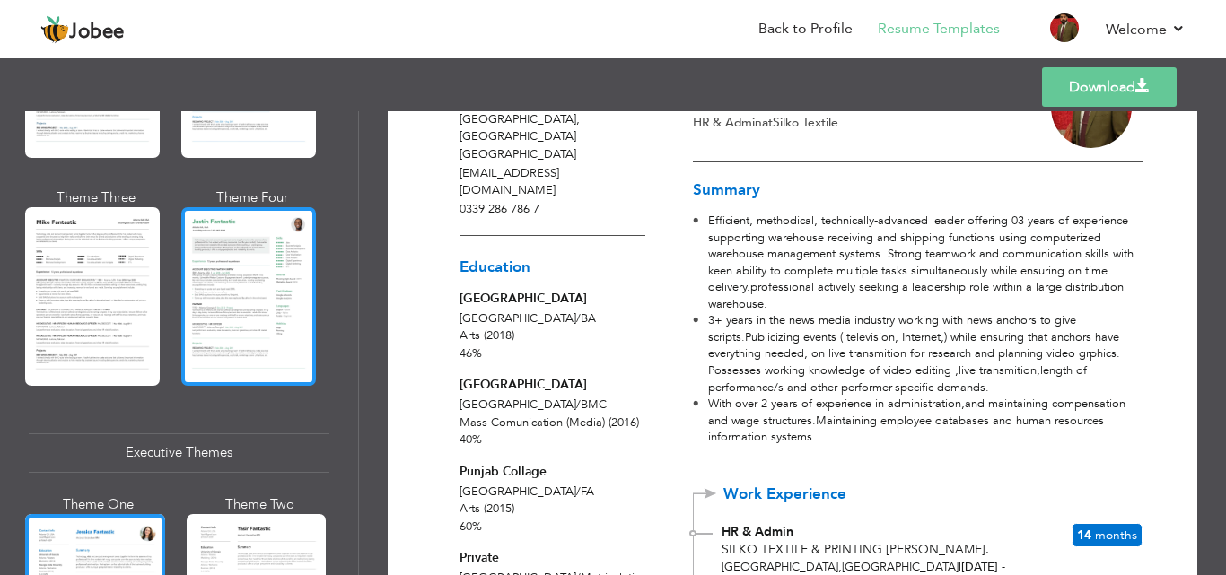
click at [269, 284] on div at bounding box center [248, 296] width 135 height 178
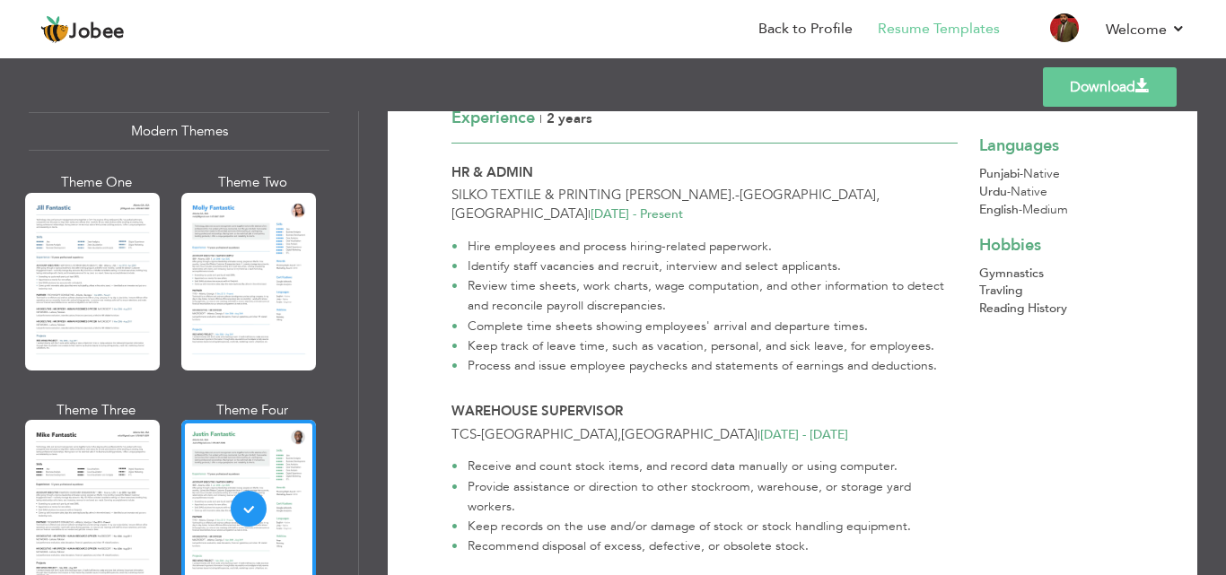
scroll to position [808, 0]
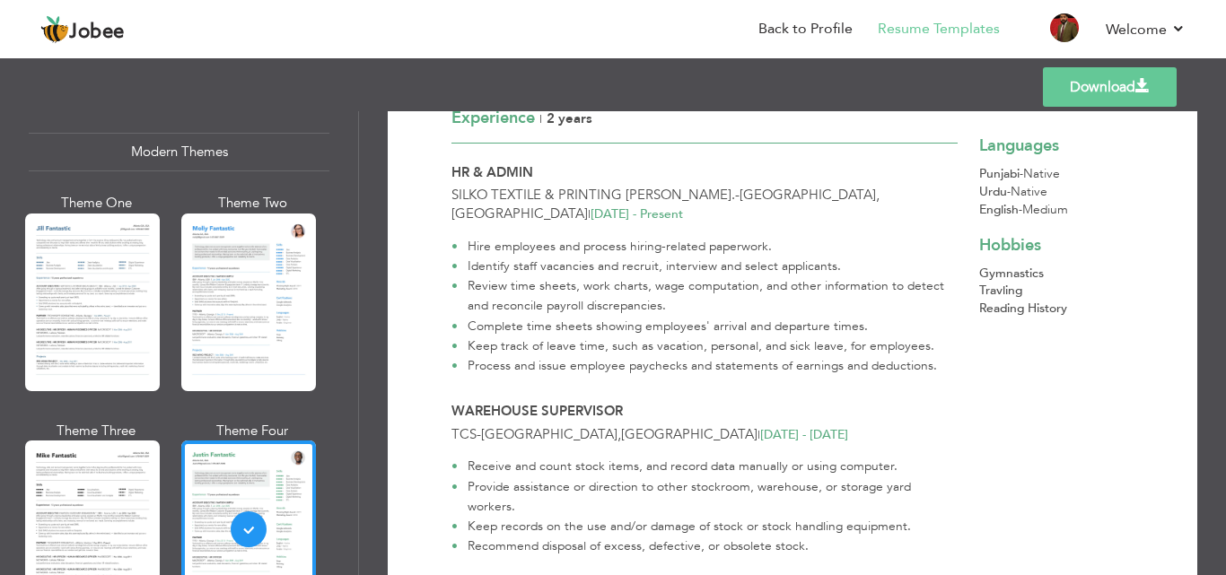
click at [1121, 85] on link "Download" at bounding box center [1110, 86] width 134 height 39
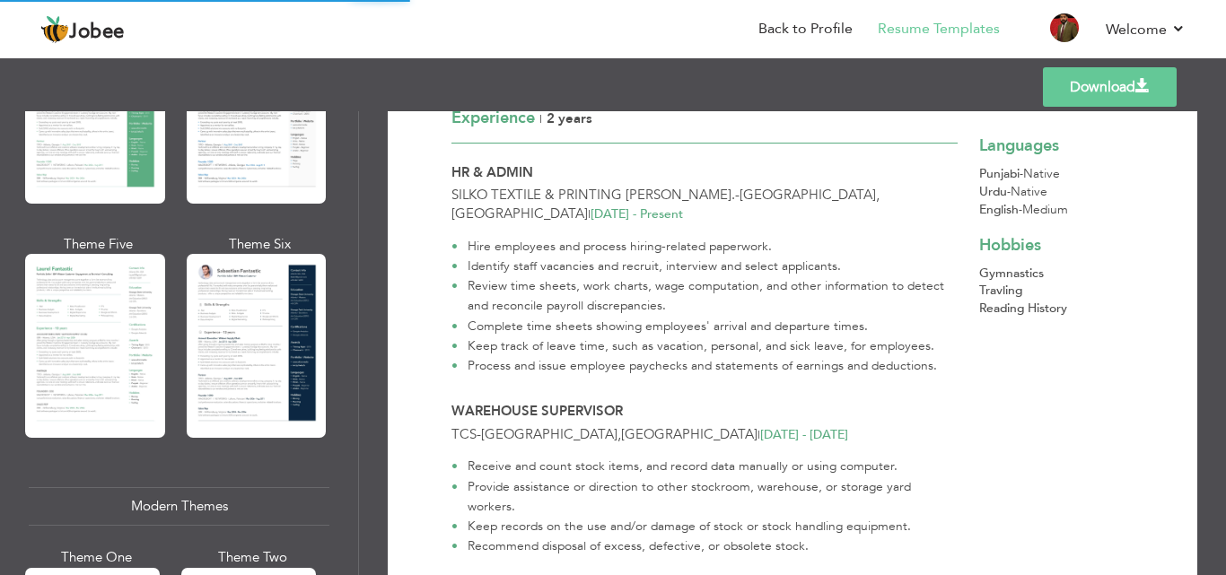
scroll to position [440, 0]
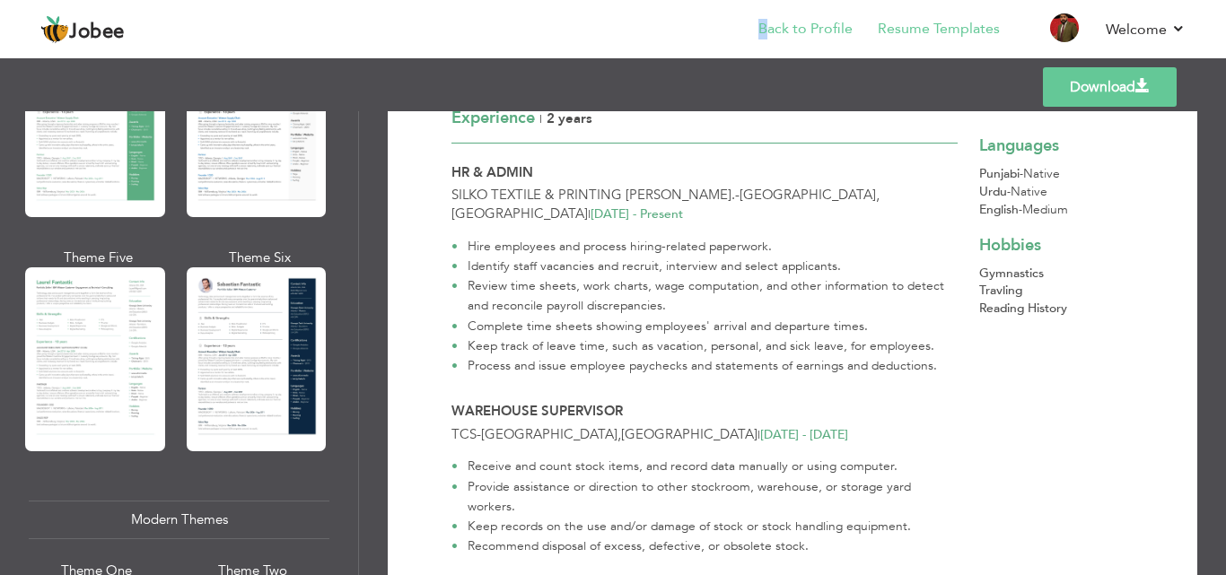
drag, startPoint x: 713, startPoint y: 37, endPoint x: 772, endPoint y: 34, distance: 59.3
click at [772, 34] on nav "Back to Profile Resume Templates Resume Templates Cover Letters About My Resume…" at bounding box center [612, 30] width 1145 height 48
click at [772, 34] on link "Back to Profile" at bounding box center [805, 29] width 94 height 21
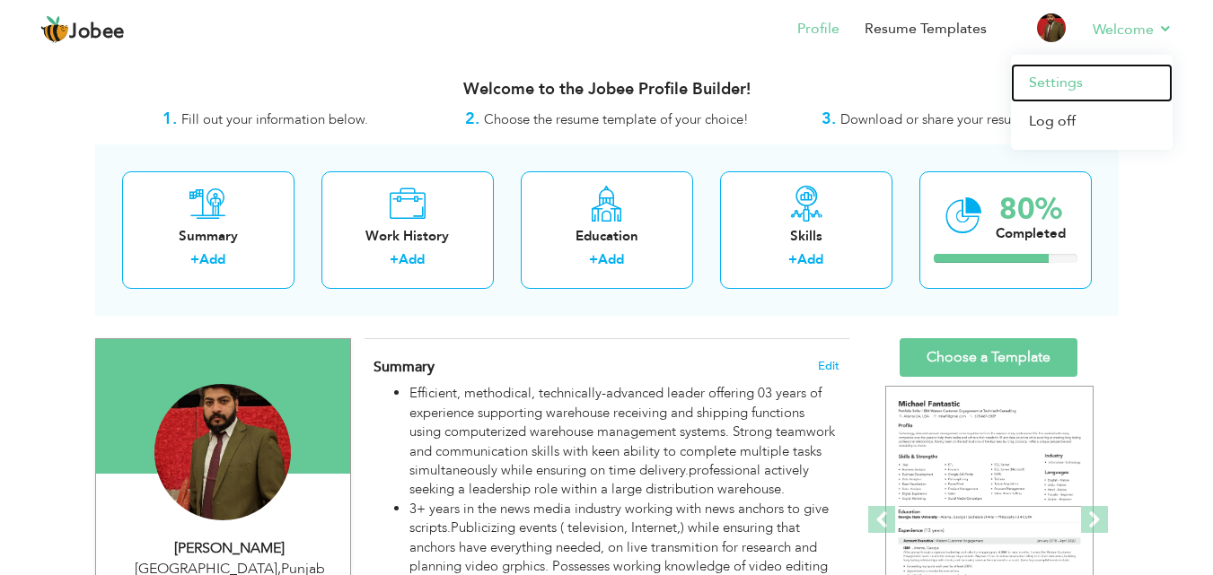
click at [1100, 69] on link "Settings" at bounding box center [1092, 83] width 162 height 39
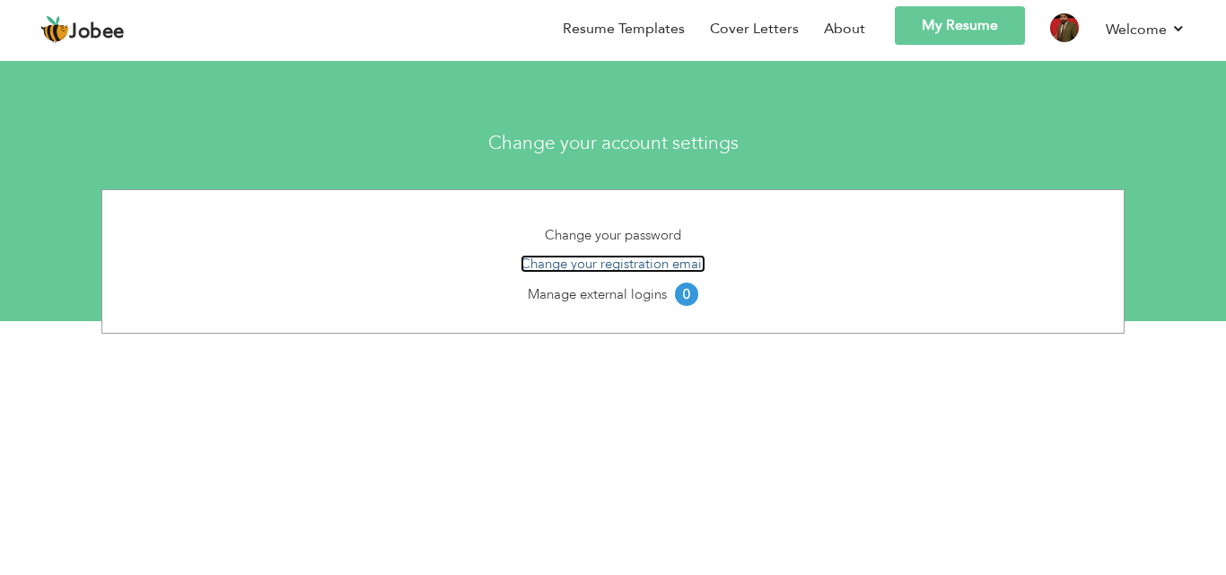
click at [633, 272] on link "Change your registration email" at bounding box center [613, 264] width 185 height 18
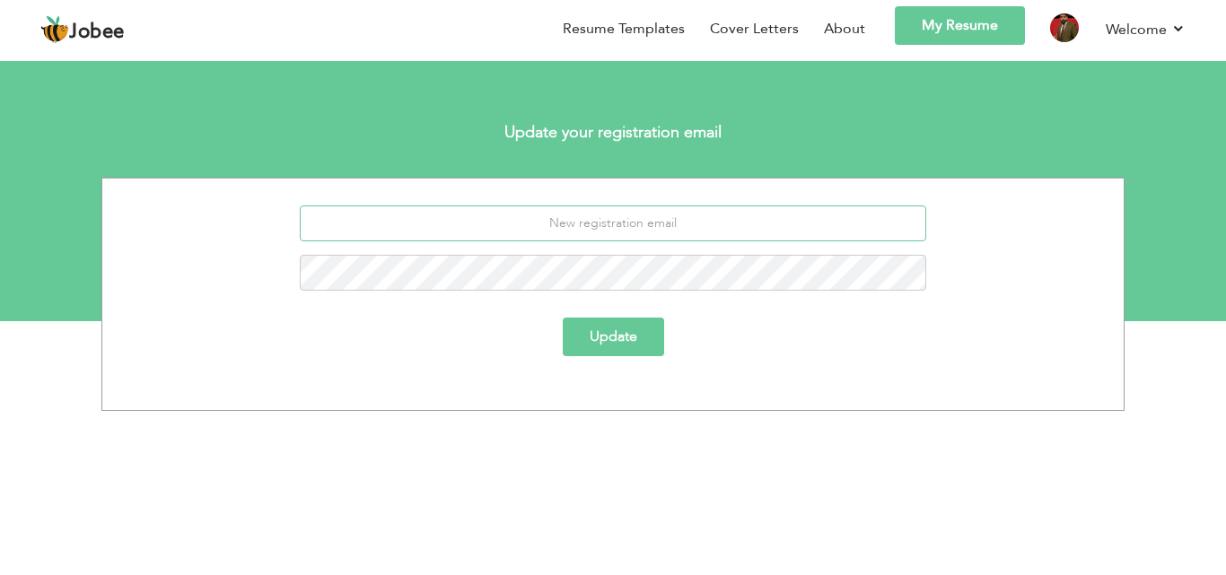
click at [608, 222] on input "email" at bounding box center [613, 224] width 627 height 36
type input "[EMAIL_ADDRESS][DOMAIN_NAME]"
click at [629, 349] on button "Update" at bounding box center [613, 337] width 101 height 39
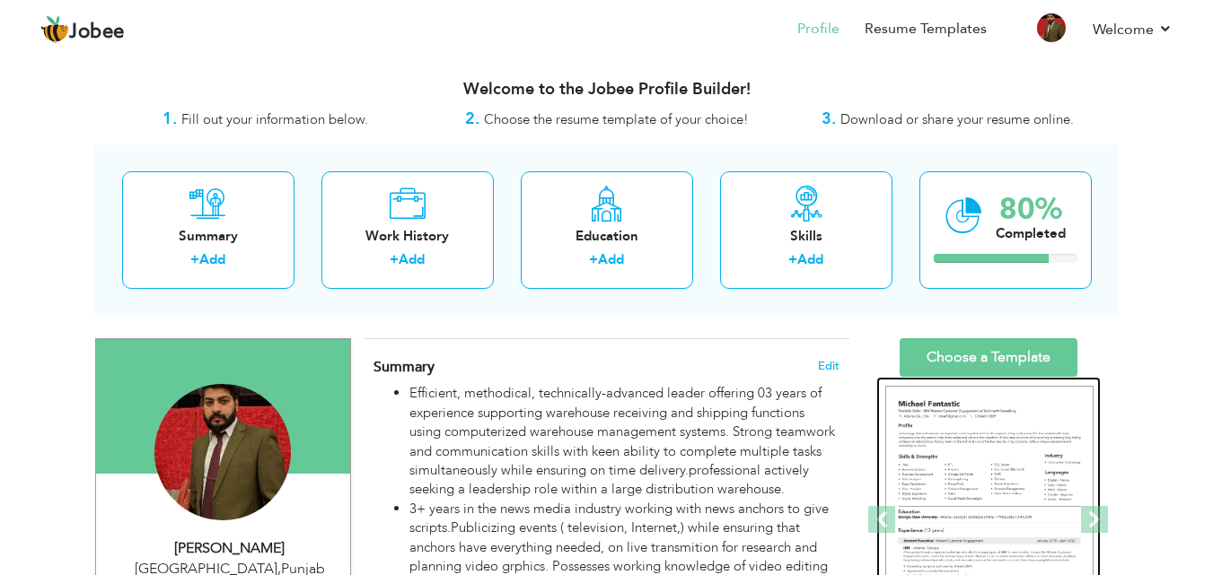
click at [1025, 459] on img at bounding box center [989, 520] width 208 height 269
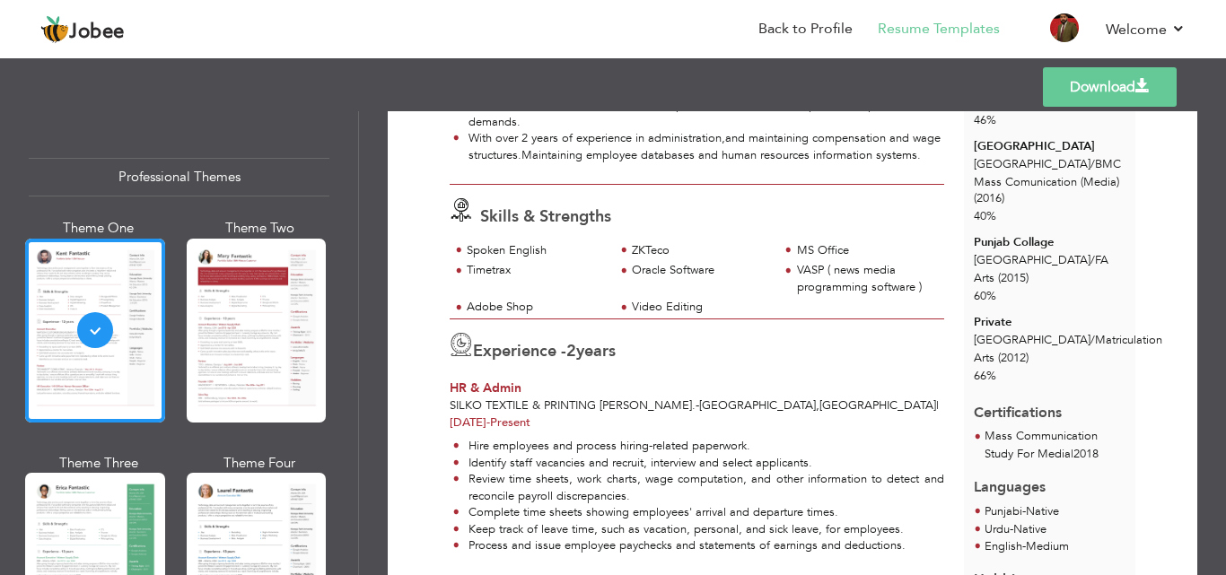
scroll to position [336, 0]
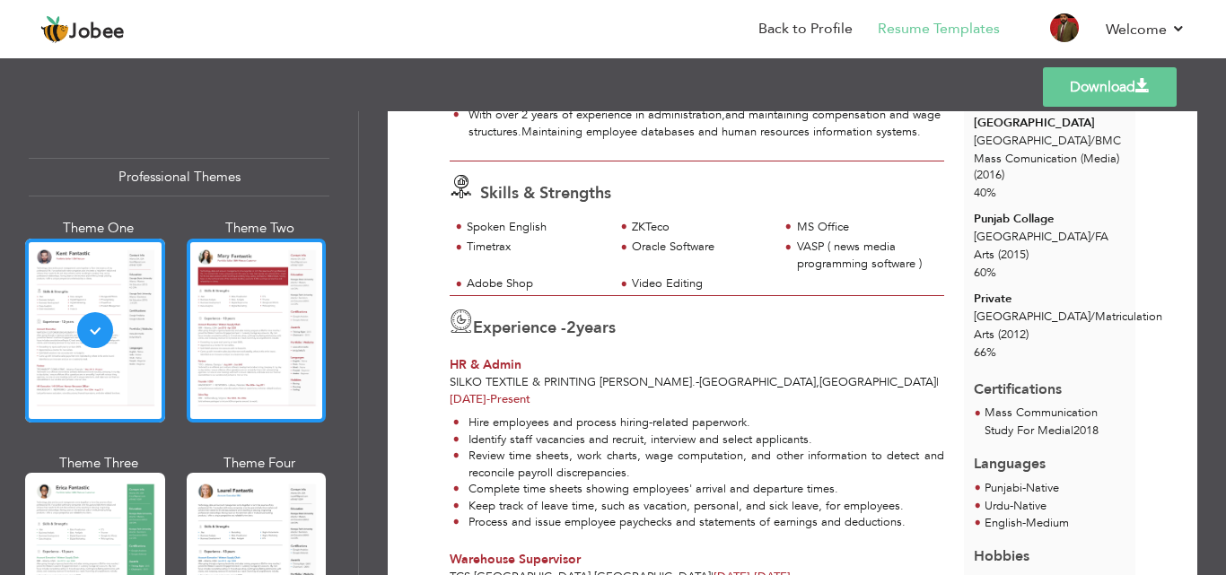
click at [277, 335] on div at bounding box center [257, 331] width 140 height 184
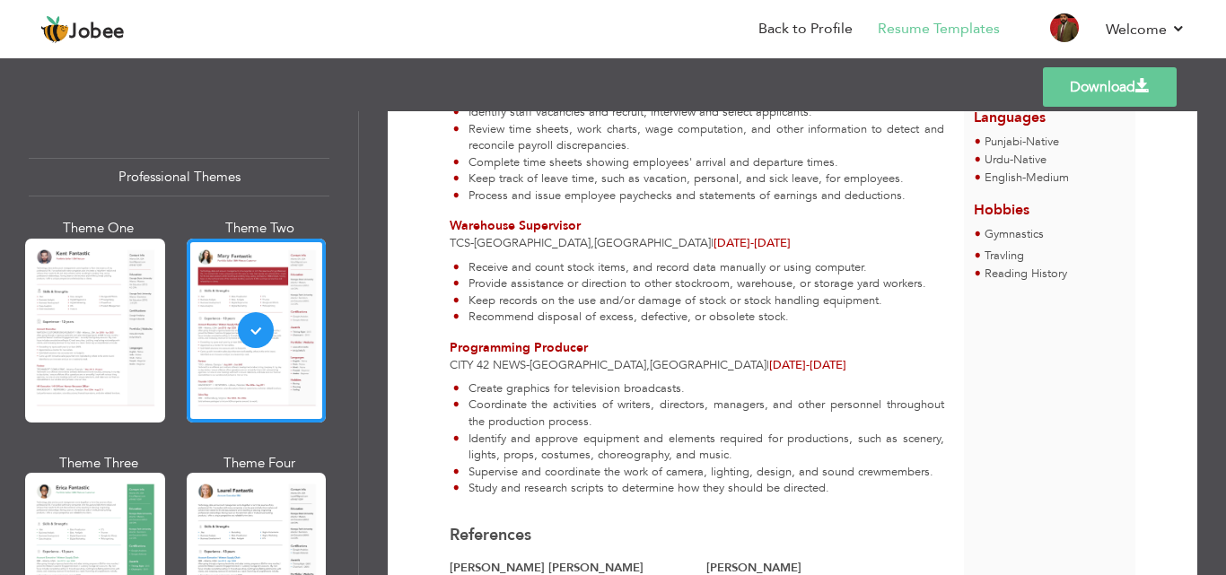
scroll to position [676, 0]
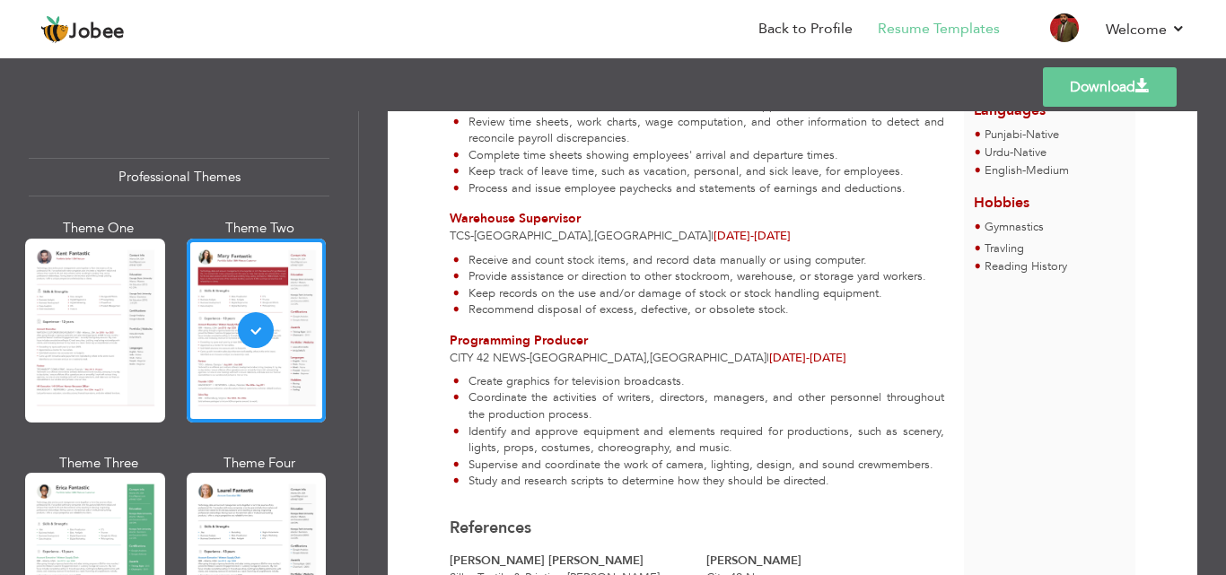
click at [1111, 103] on link "Download" at bounding box center [1110, 86] width 134 height 39
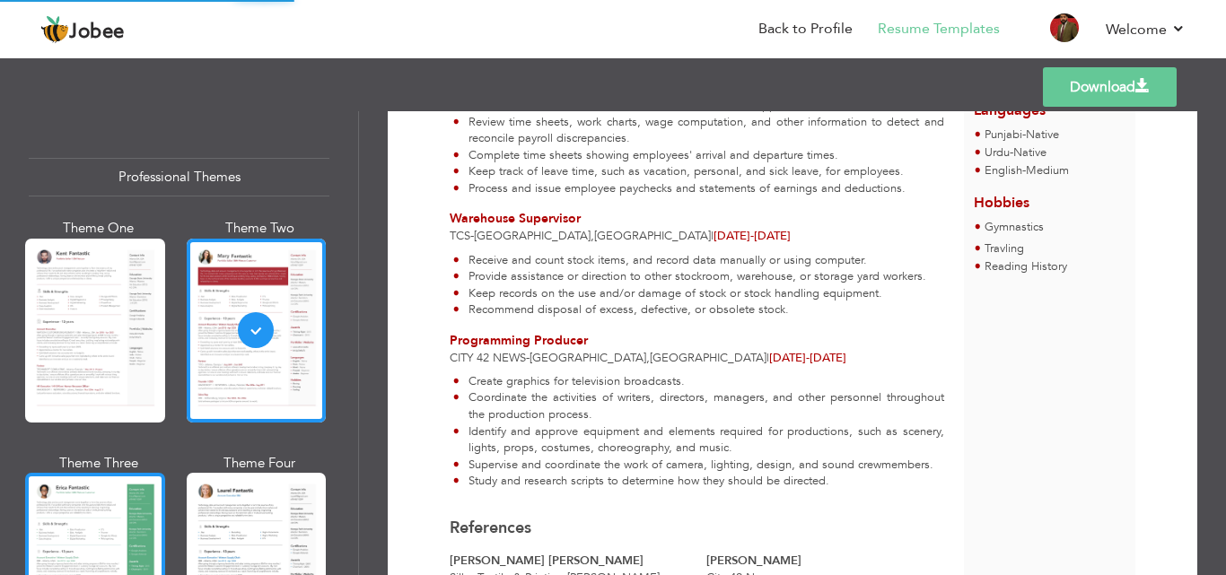
click at [129, 542] on div at bounding box center [95, 565] width 140 height 184
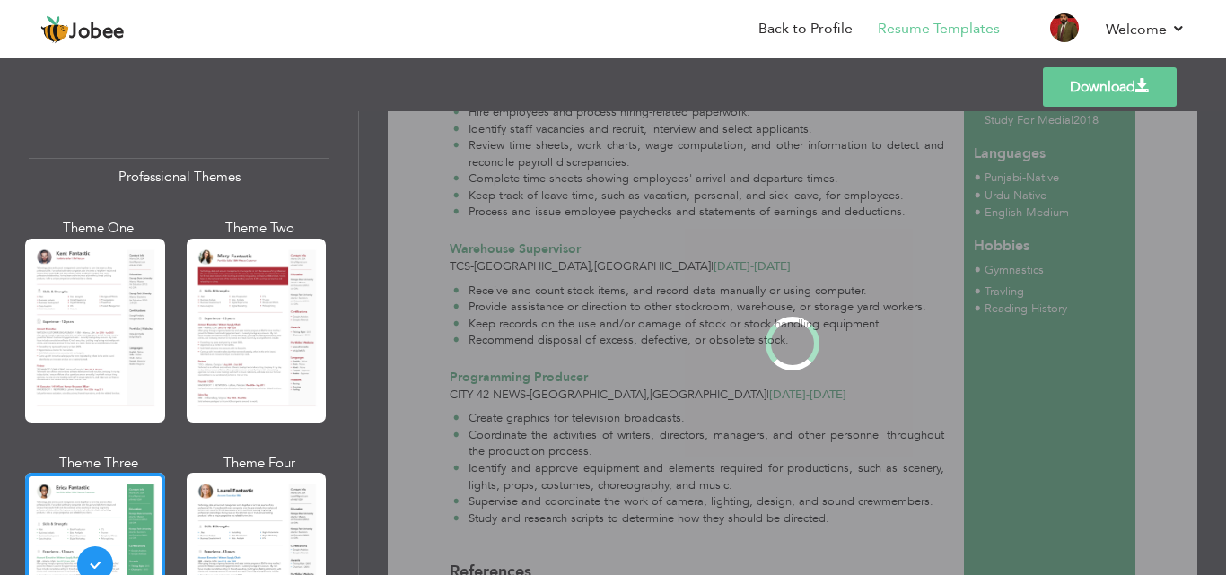
scroll to position [0, 0]
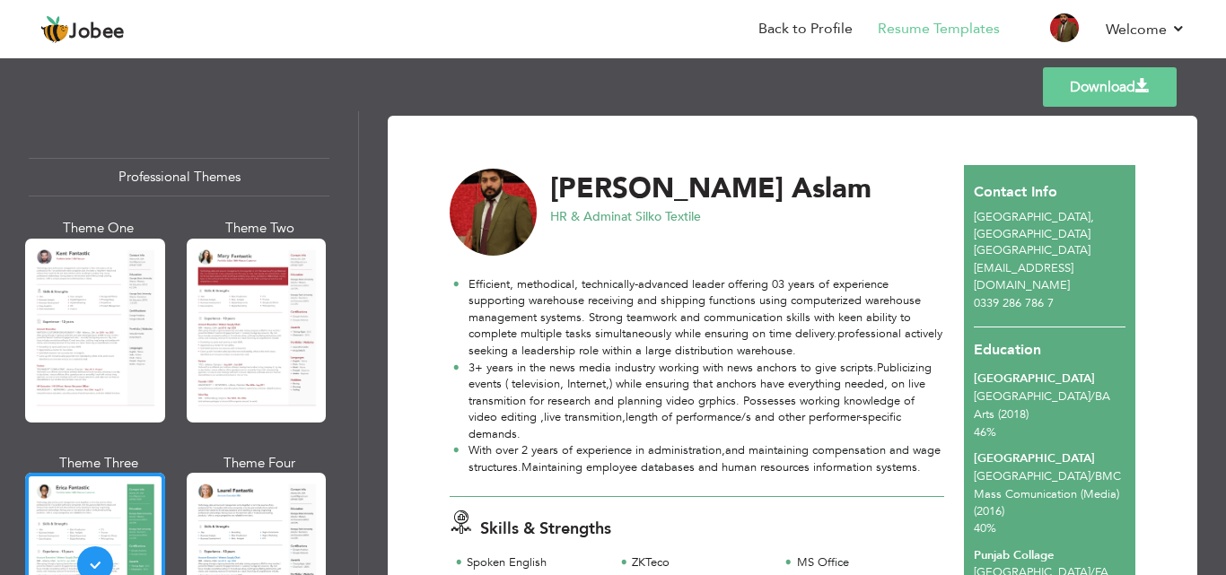
click at [1093, 97] on link "Download" at bounding box center [1110, 86] width 134 height 39
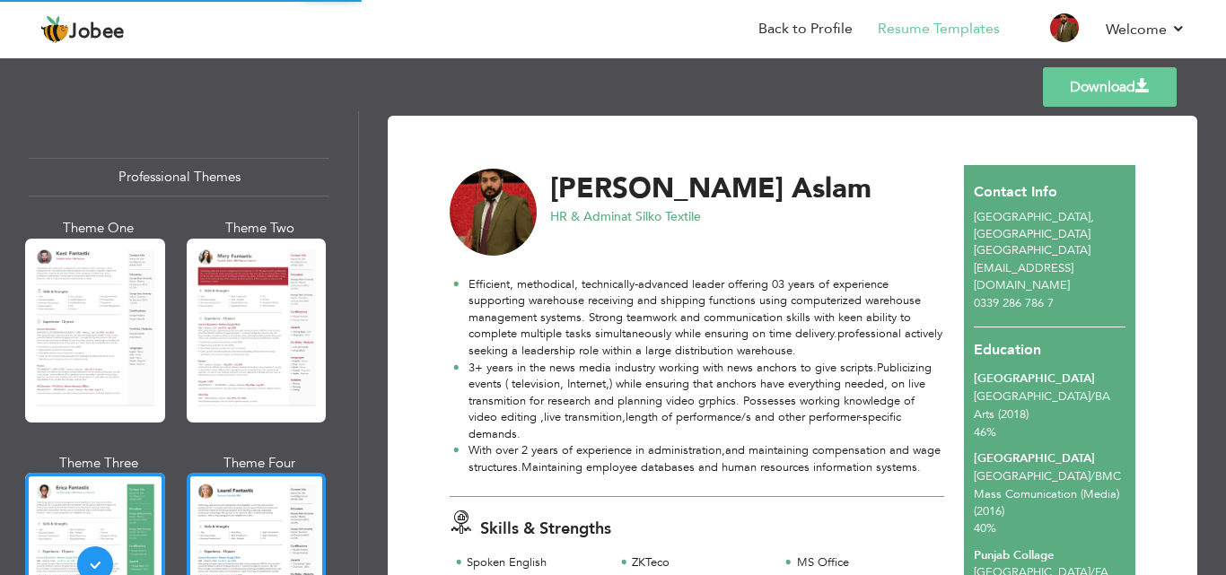
click at [286, 539] on div at bounding box center [257, 565] width 140 height 184
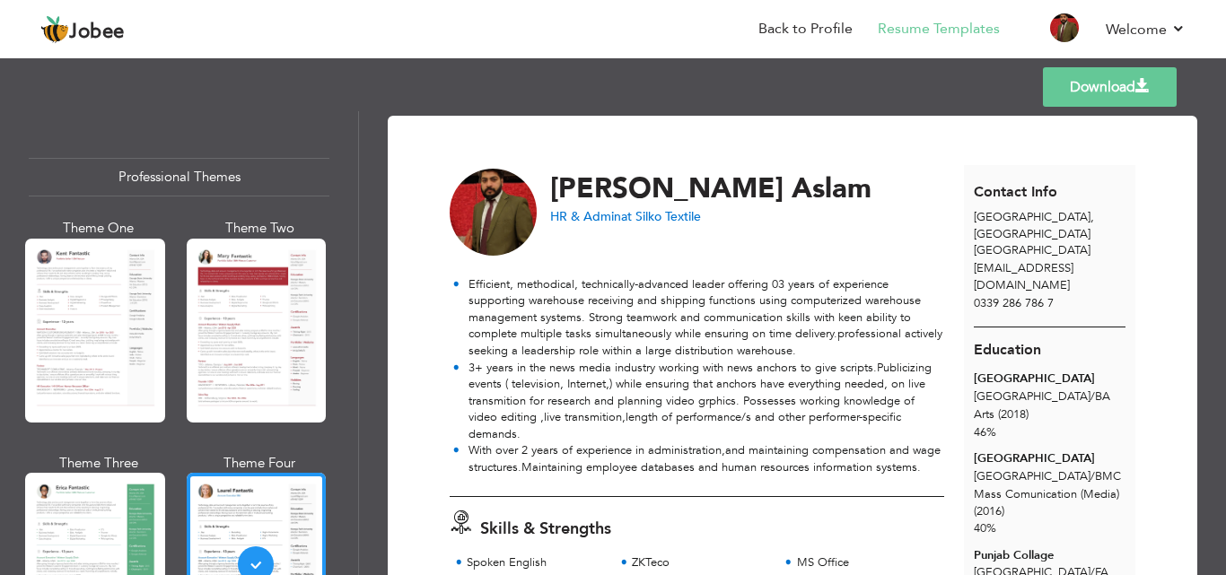
click at [1104, 98] on link "Download" at bounding box center [1110, 86] width 134 height 39
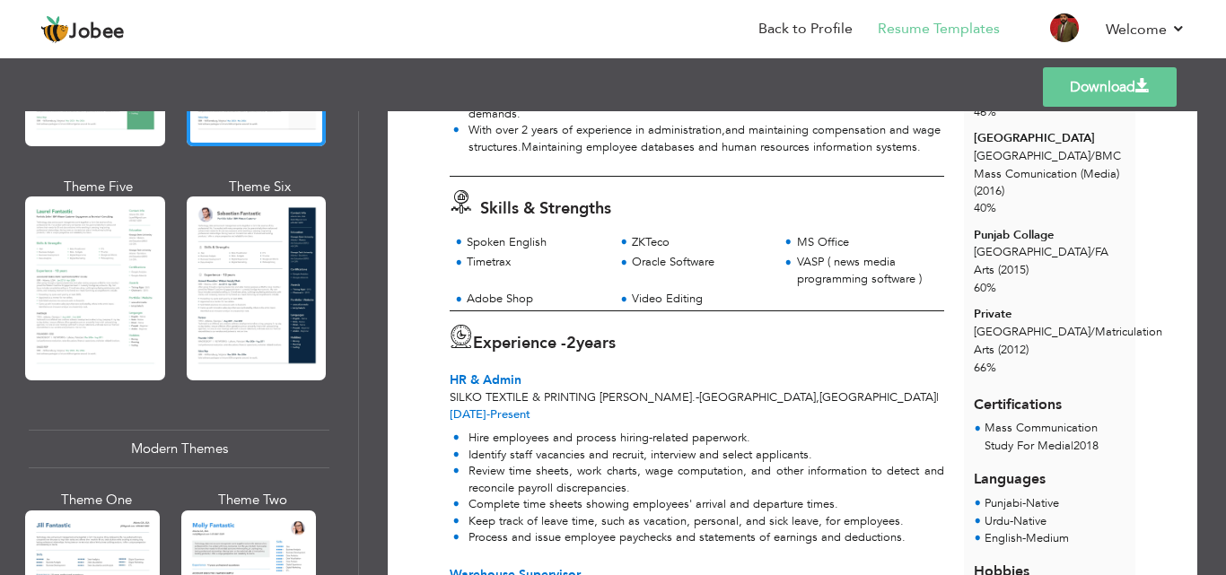
scroll to position [545, 0]
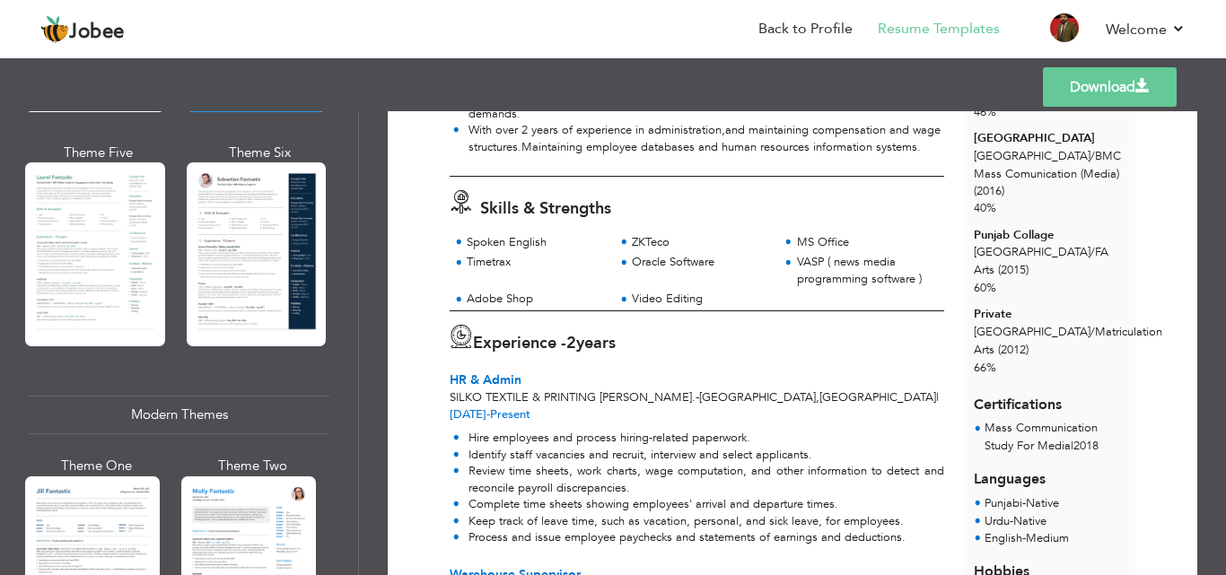
click at [16, 285] on div "Professional Themes Theme One Theme Two Theme Three Theme Six" at bounding box center [179, 343] width 358 height 464
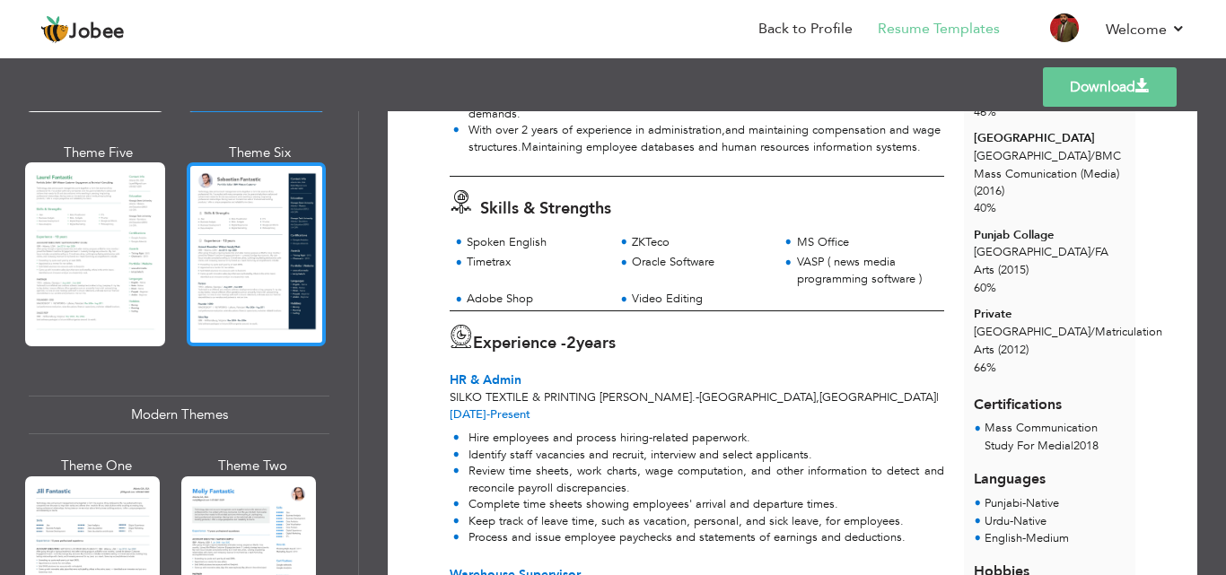
click at [212, 262] on div at bounding box center [257, 254] width 140 height 184
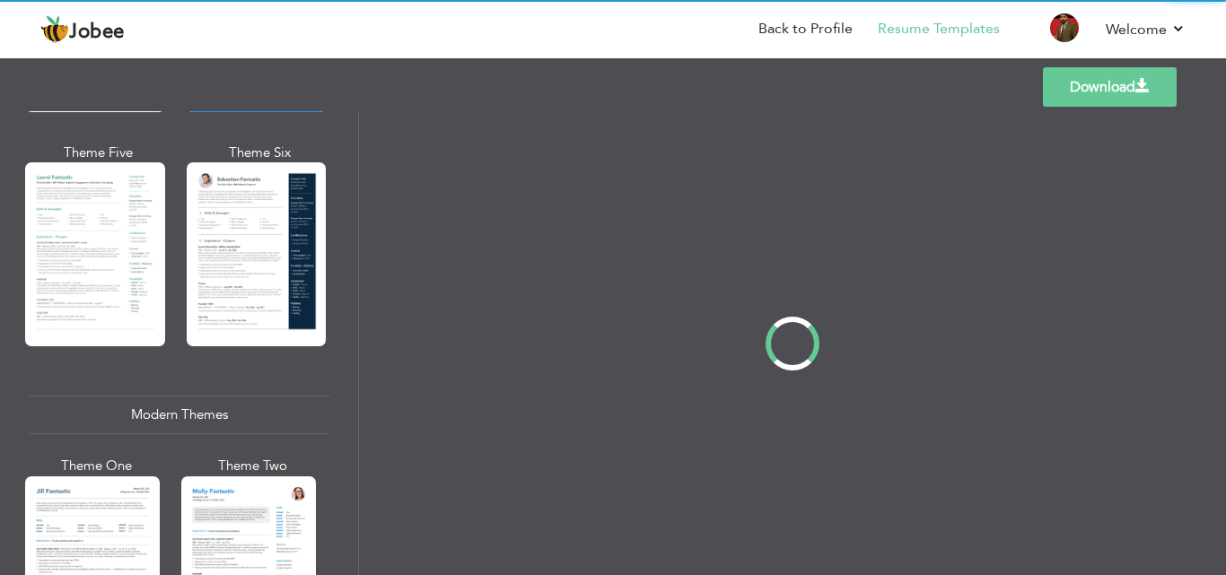
scroll to position [0, 0]
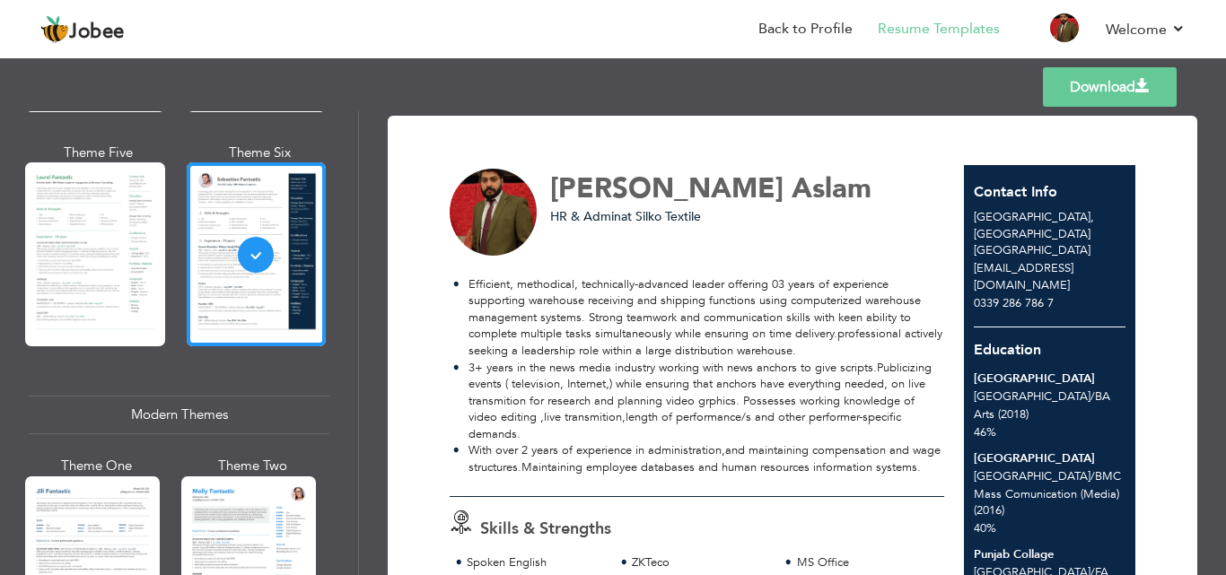
click at [1070, 82] on link "Download" at bounding box center [1110, 86] width 134 height 39
click at [274, 530] on div at bounding box center [248, 566] width 135 height 178
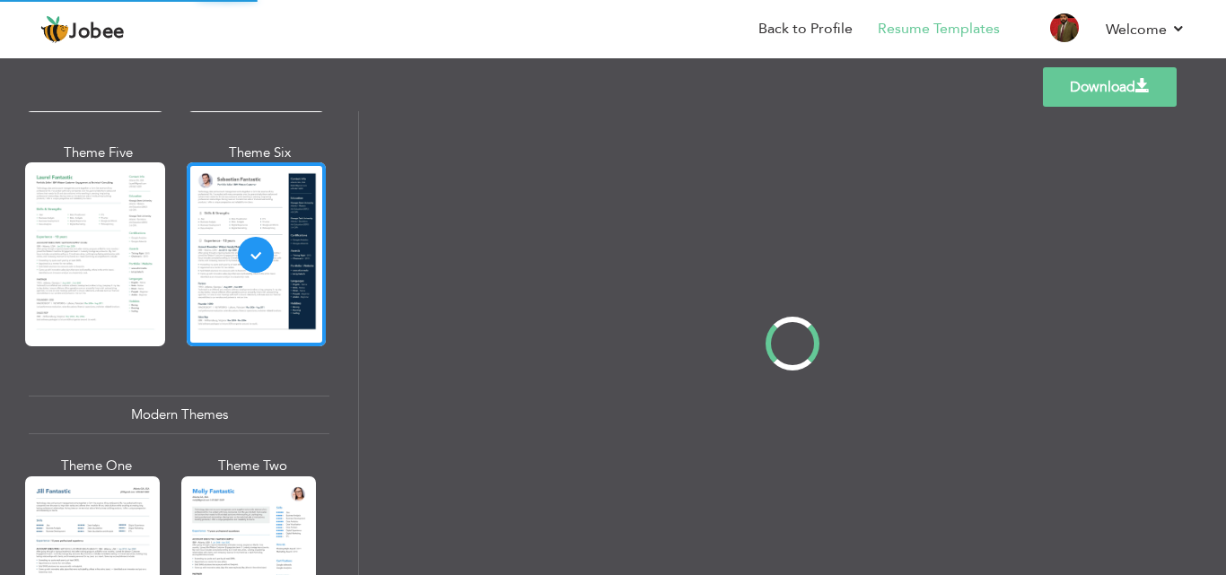
click at [1089, 81] on link "Download" at bounding box center [1110, 86] width 134 height 39
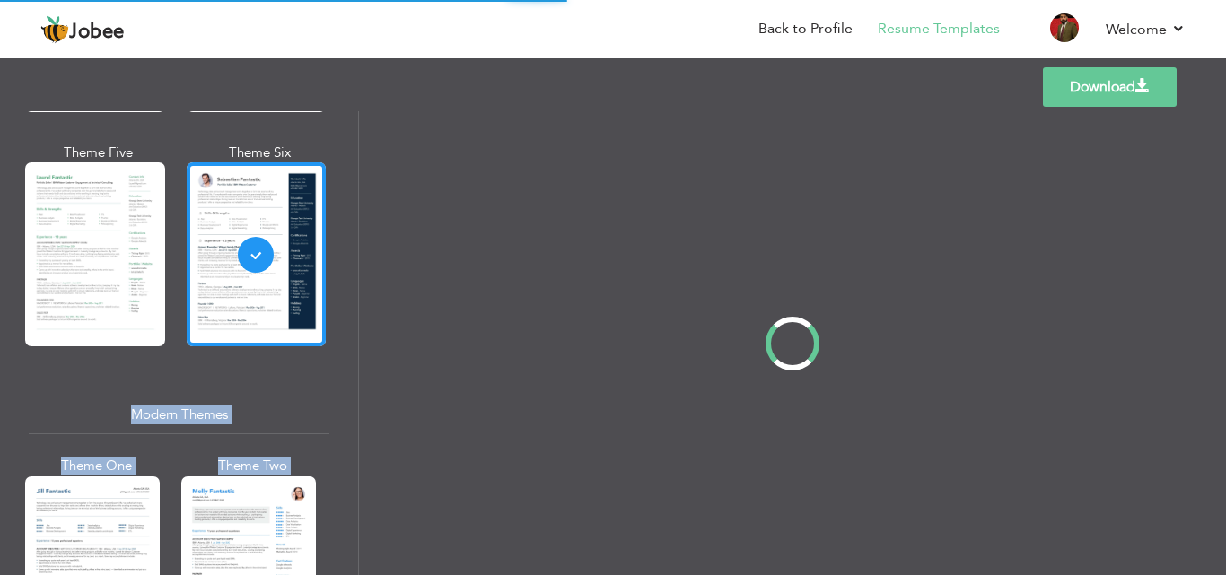
drag, startPoint x: 354, startPoint y: 206, endPoint x: 364, endPoint y: 260, distance: 55.6
click at [364, 260] on div "Professional Themes Theme One Theme Two Theme Three Theme Four" at bounding box center [613, 343] width 1226 height 464
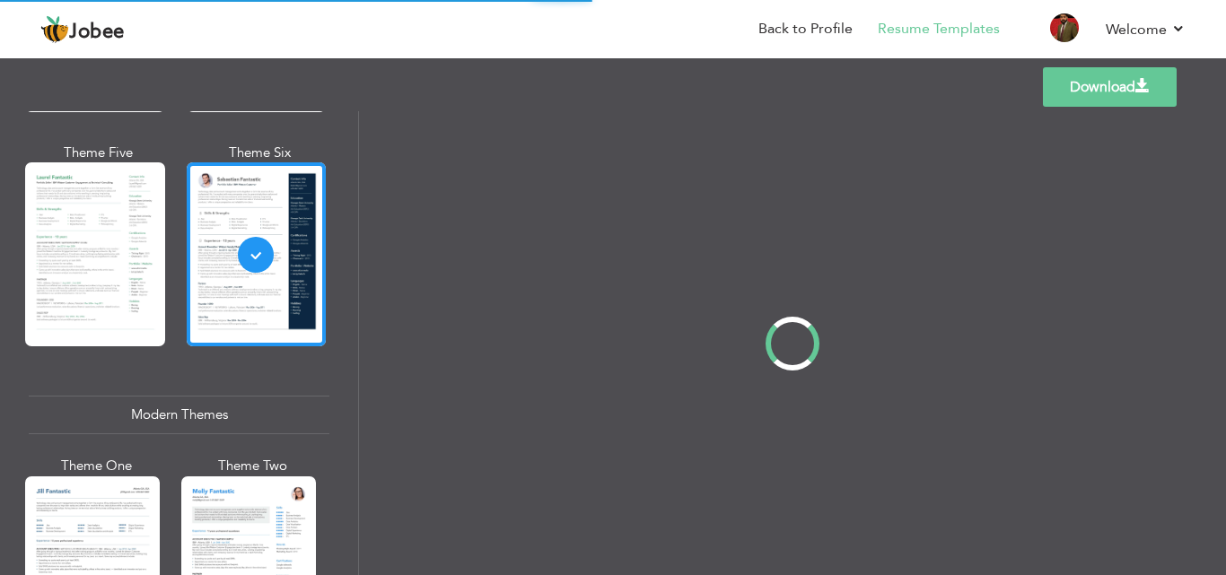
click at [355, 220] on div "Professional Themes Theme One Theme Two Theme Three Theme Four" at bounding box center [613, 343] width 1226 height 464
drag, startPoint x: 355, startPoint y: 220, endPoint x: 355, endPoint y: 255, distance: 35.0
click at [355, 255] on div "Professional Themes Theme One Theme Two Theme Three Theme Four" at bounding box center [613, 343] width 1226 height 464
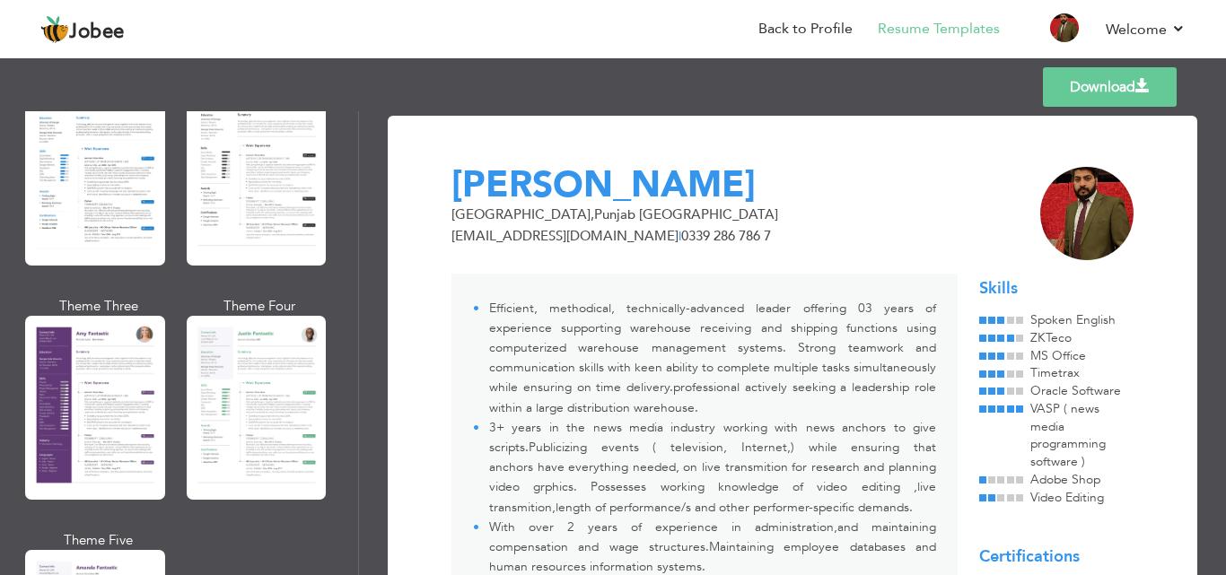
scroll to position [1481, 0]
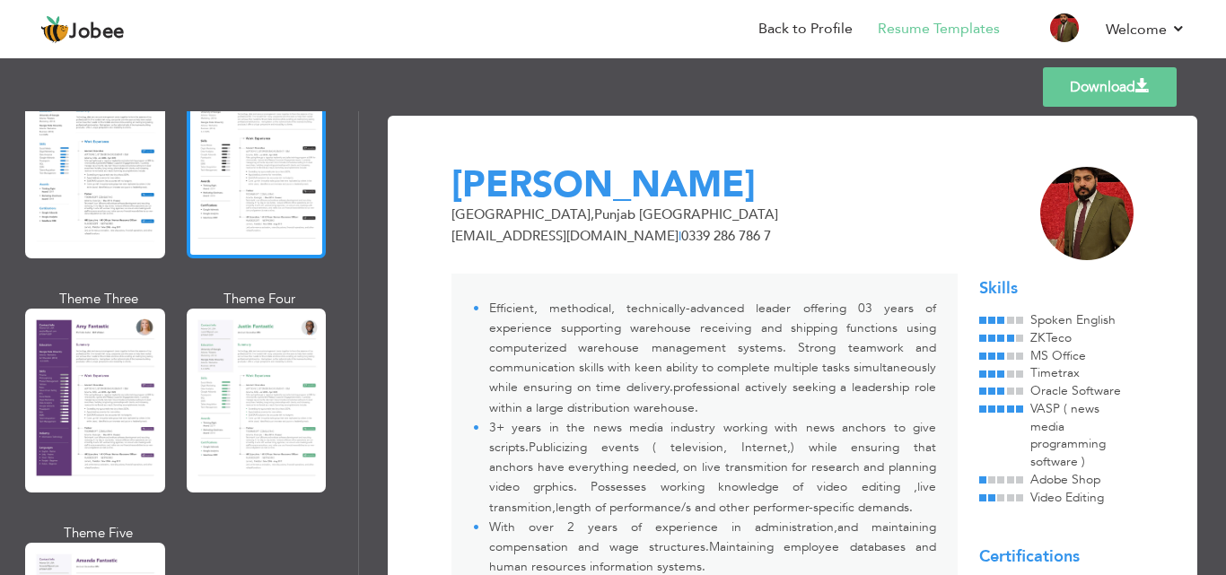
click at [227, 172] on div at bounding box center [257, 167] width 140 height 184
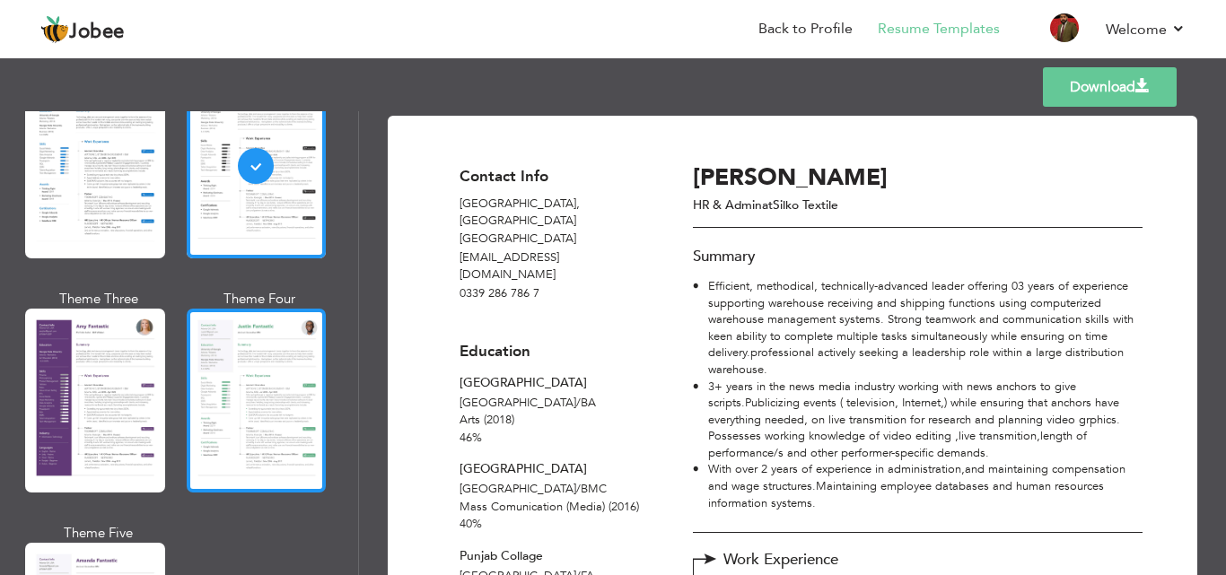
click at [297, 359] on div at bounding box center [257, 401] width 140 height 184
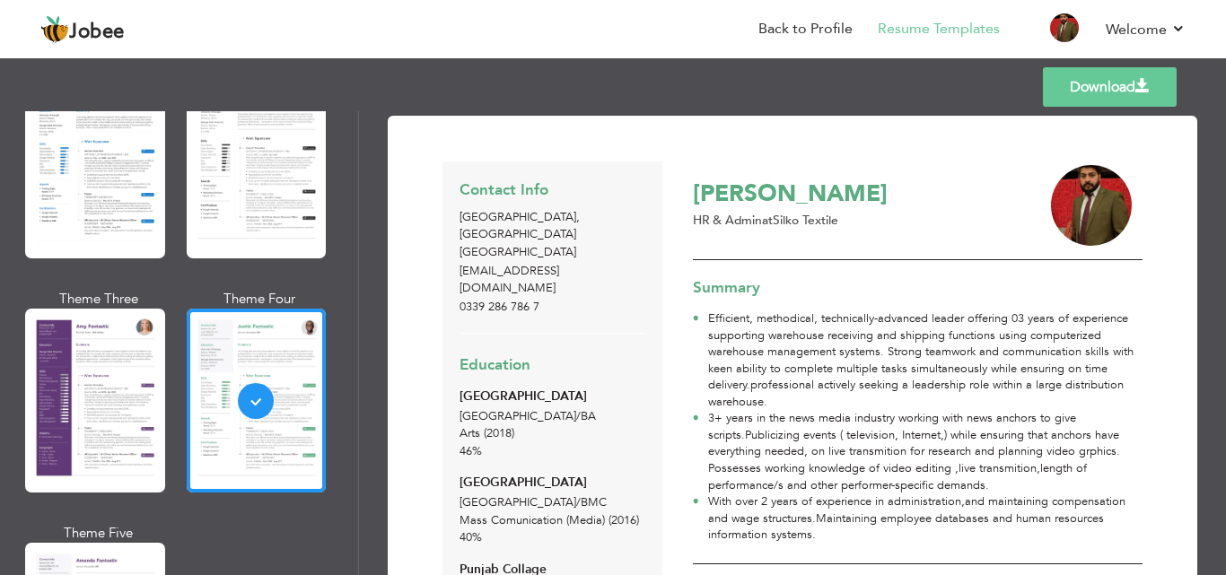
click at [1085, 85] on link "Download" at bounding box center [1110, 86] width 134 height 39
click at [176, 217] on div "Theme One Theme Two Theme Three Theme Four" at bounding box center [179, 407] width 301 height 703
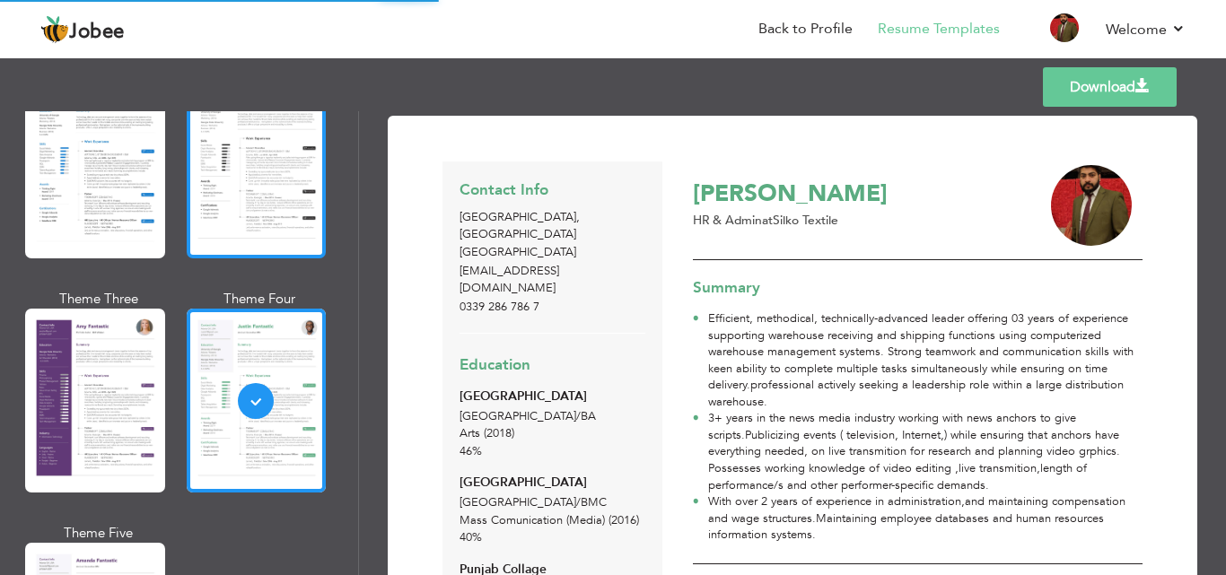
click at [198, 213] on div at bounding box center [257, 167] width 140 height 184
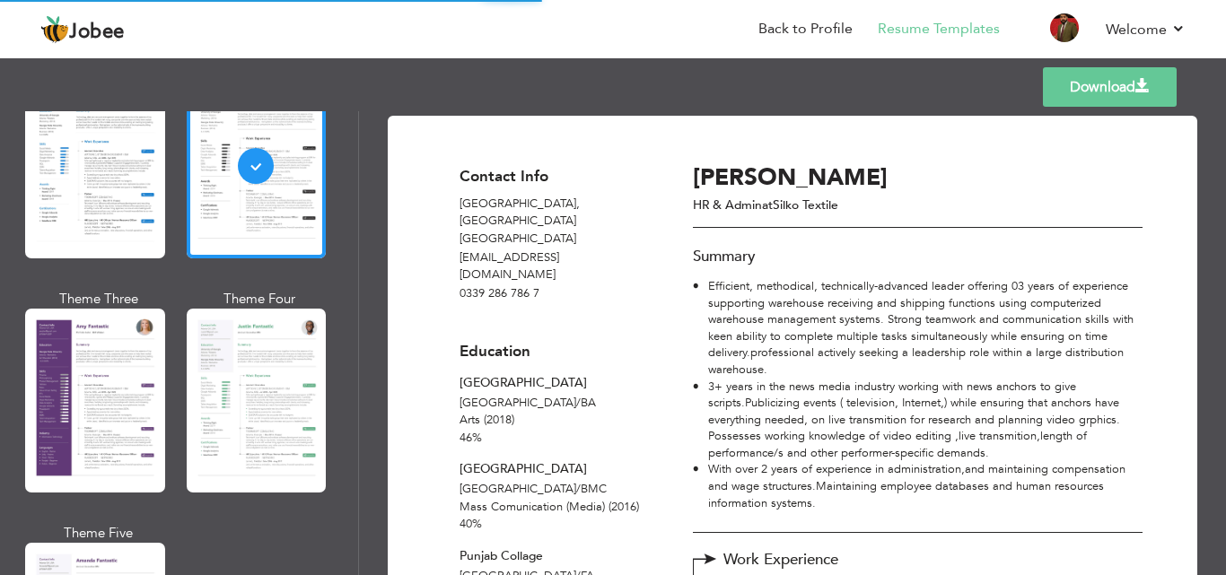
click at [1081, 92] on link "Download" at bounding box center [1110, 86] width 134 height 39
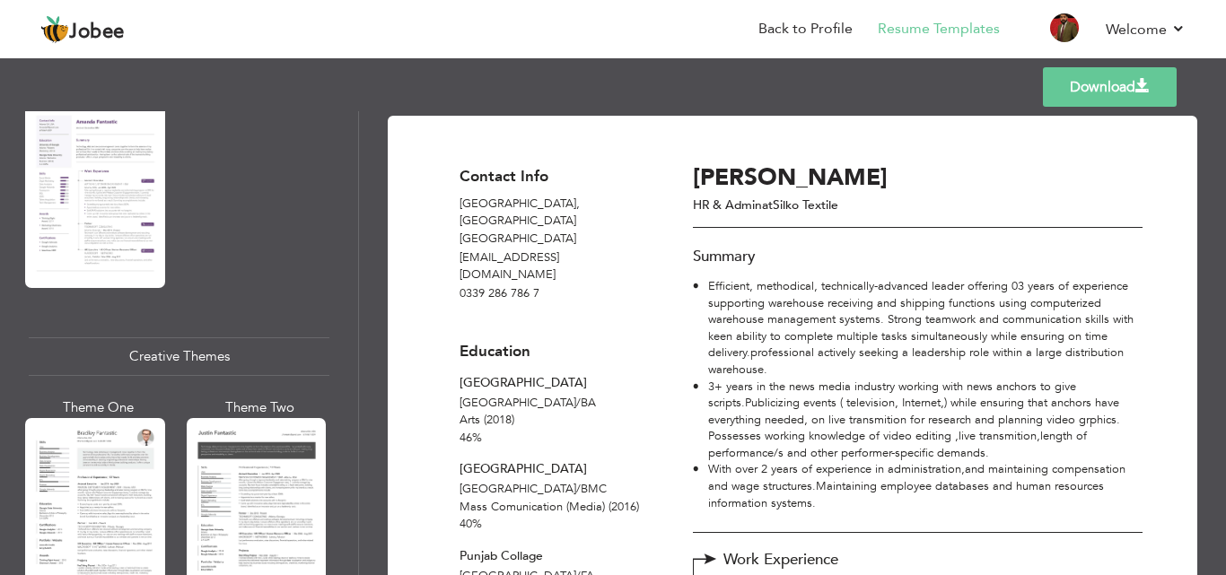
scroll to position [2062, 0]
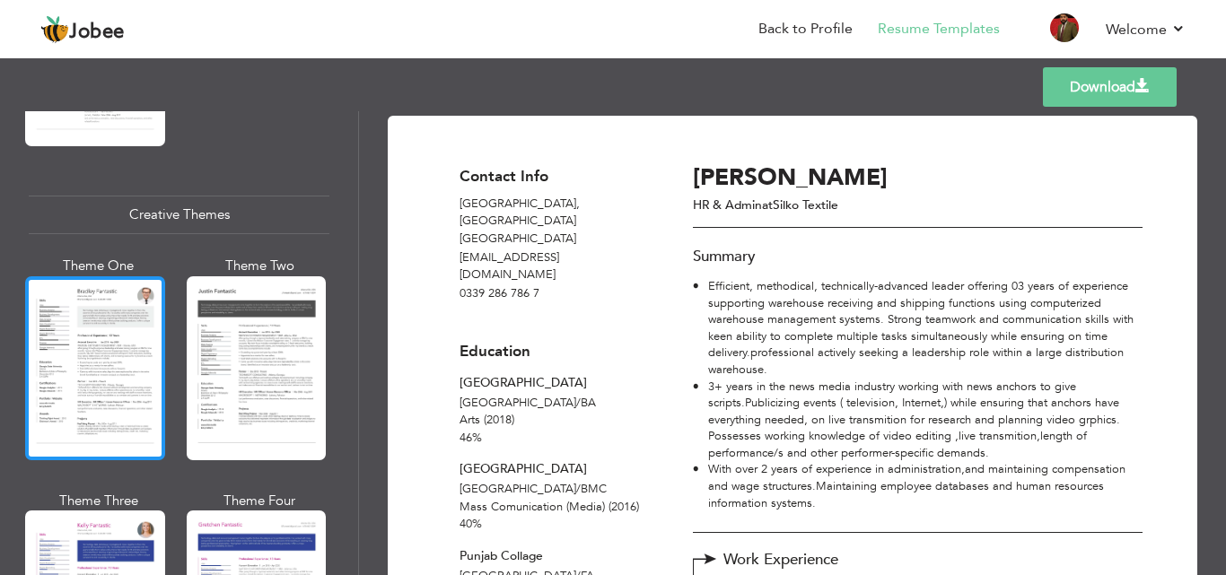
click at [100, 393] on div at bounding box center [95, 368] width 140 height 184
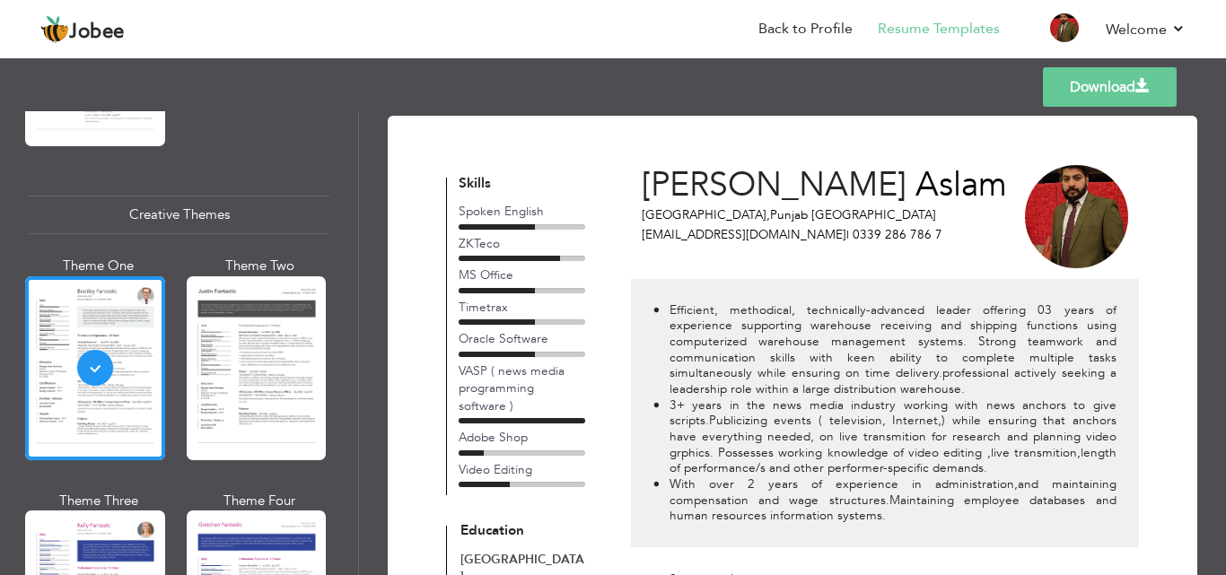
click at [1105, 76] on link "Download" at bounding box center [1110, 86] width 134 height 39
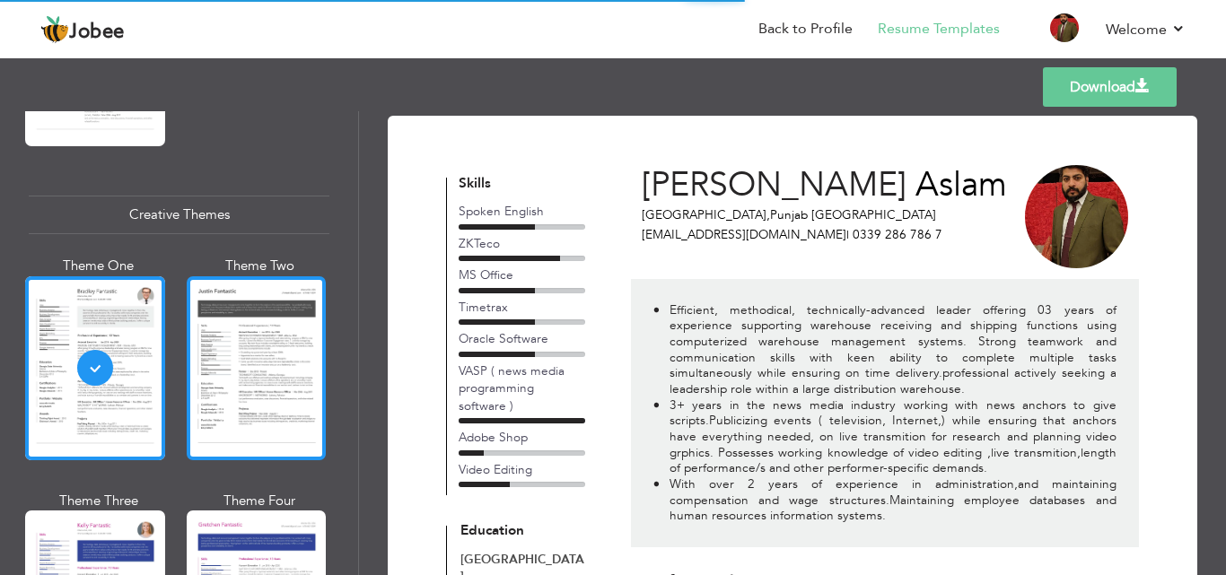
click at [269, 355] on div at bounding box center [257, 368] width 140 height 184
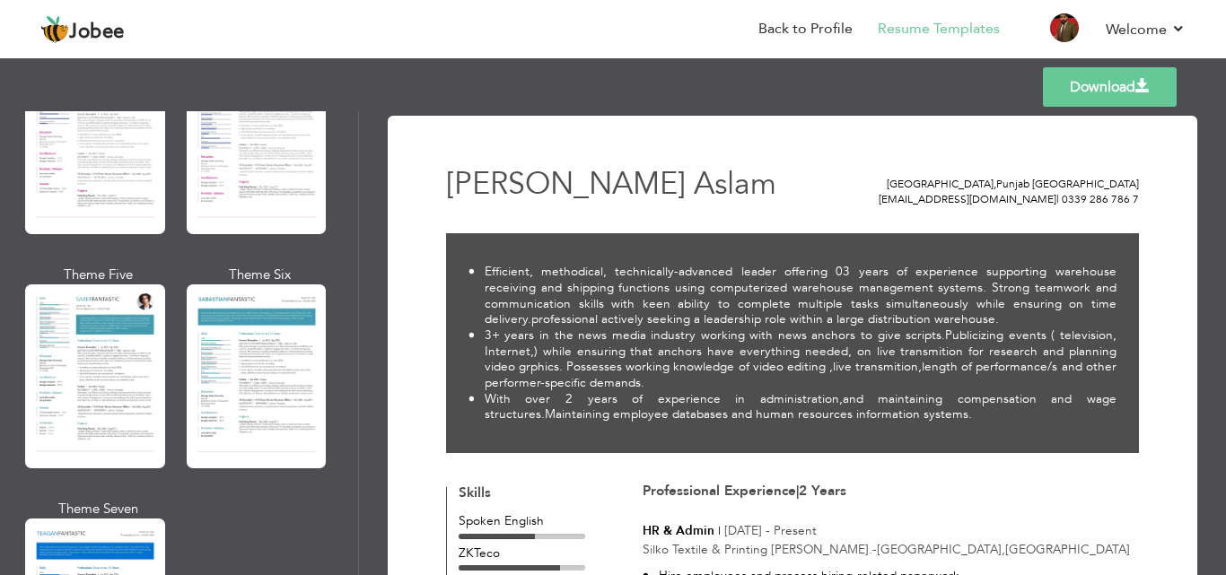
scroll to position [2557, 0]
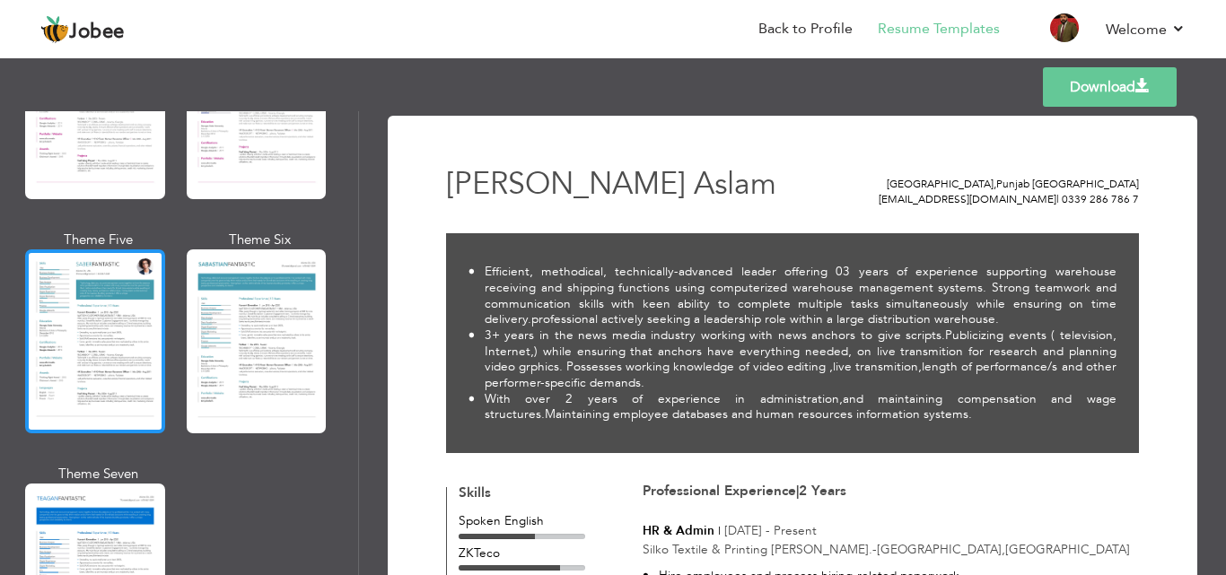
click at [113, 332] on div at bounding box center [95, 342] width 140 height 184
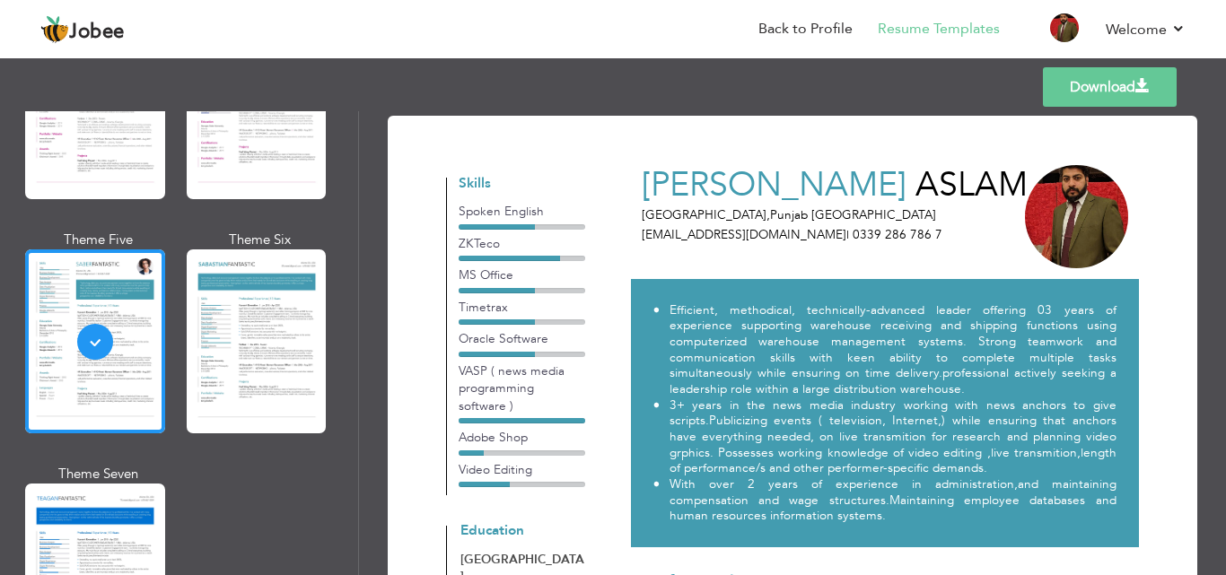
click at [1085, 104] on link "Download" at bounding box center [1110, 86] width 134 height 39
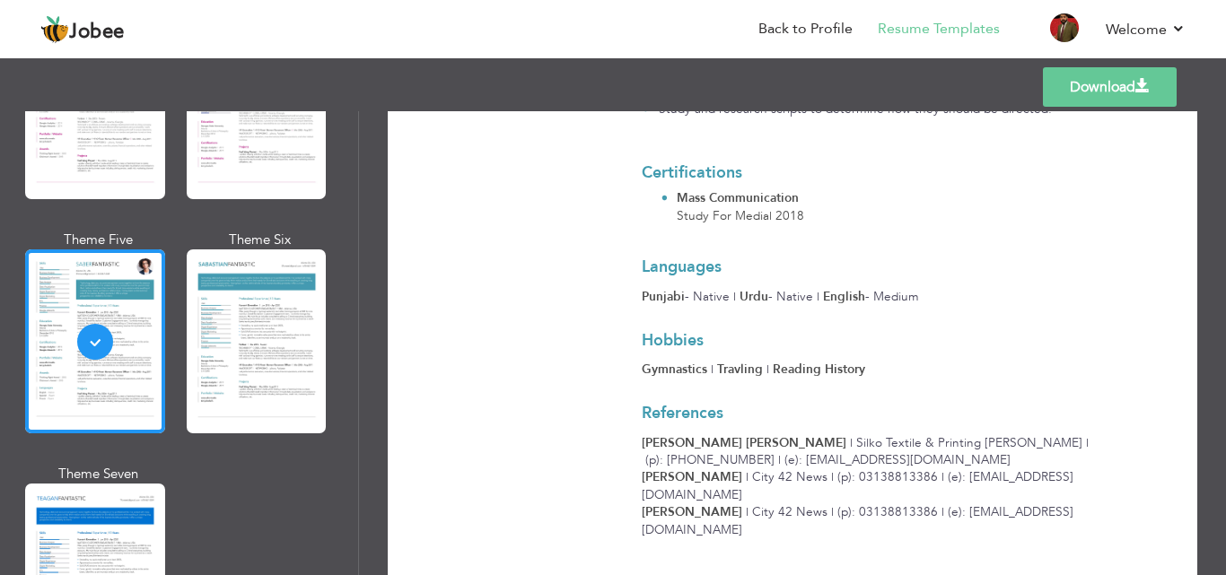
scroll to position [1043, 0]
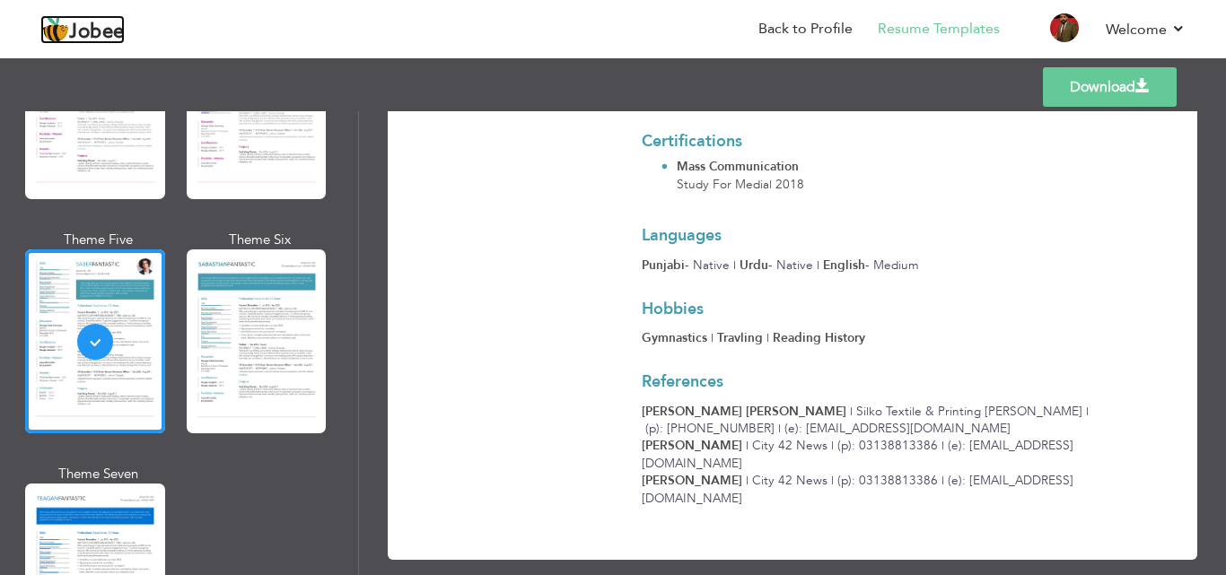
click at [57, 37] on img at bounding box center [54, 29] width 29 height 29
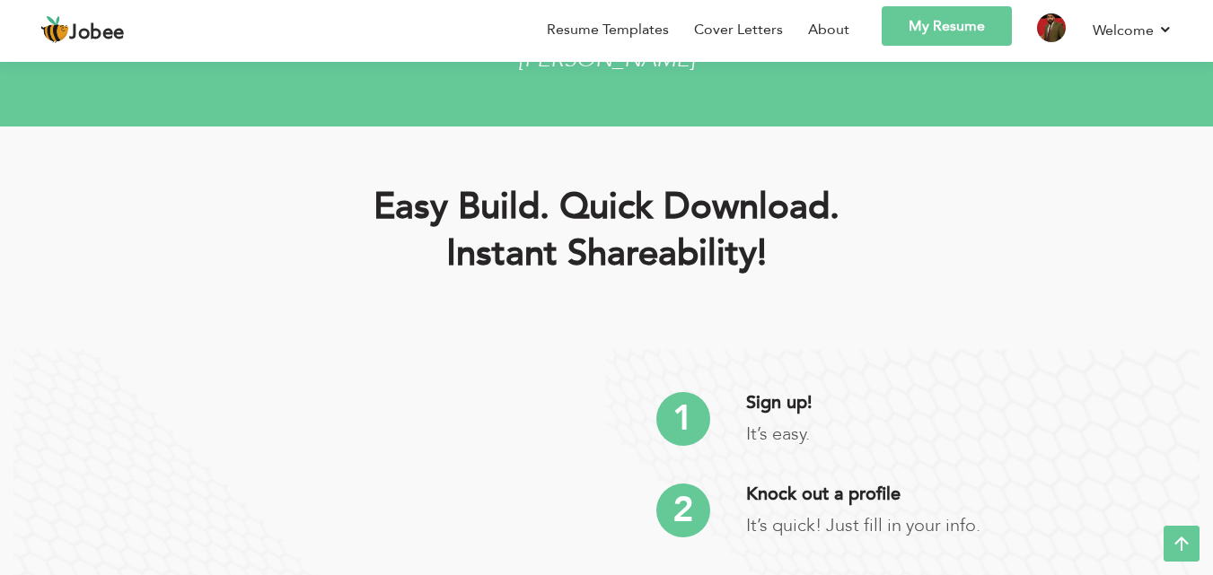
scroll to position [3126, 0]
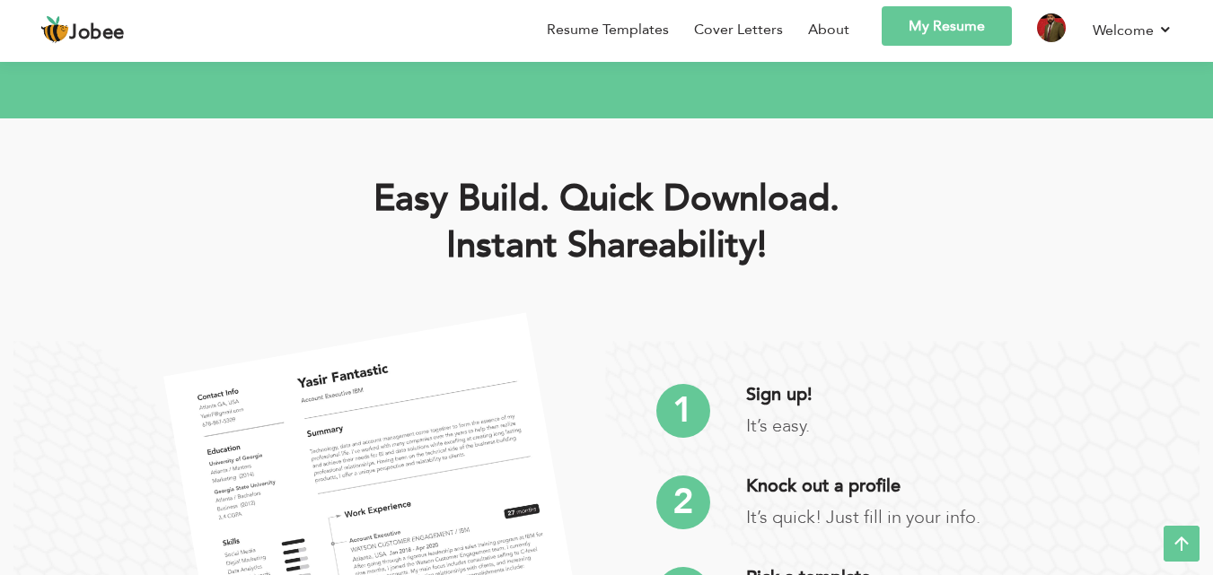
click at [1181, 526] on icon at bounding box center [1181, 544] width 36 height 36
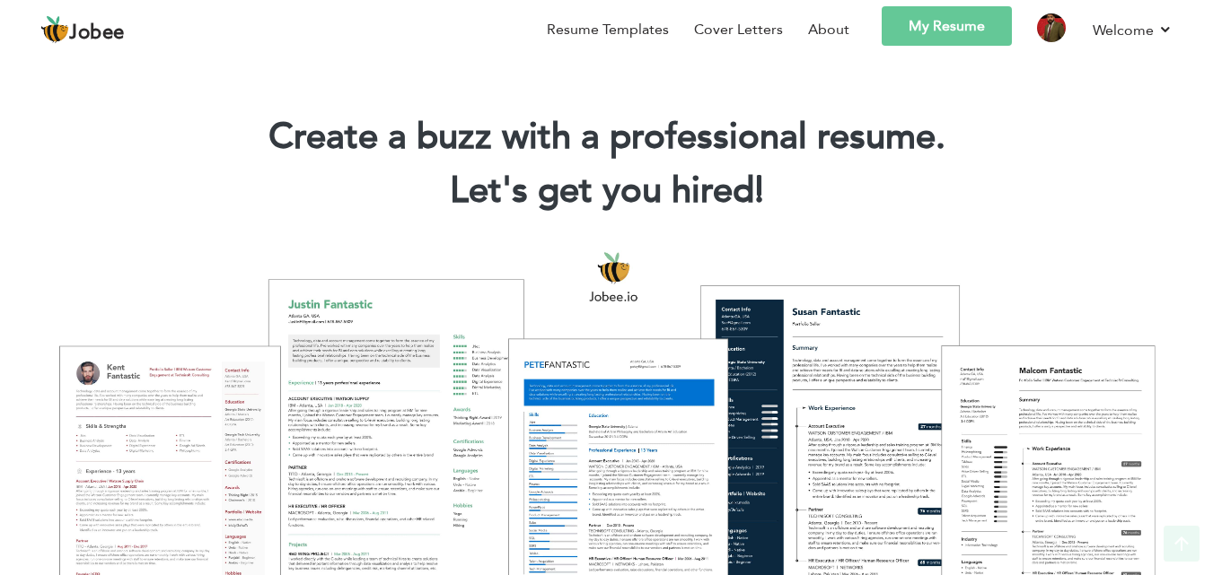
scroll to position [0, 0]
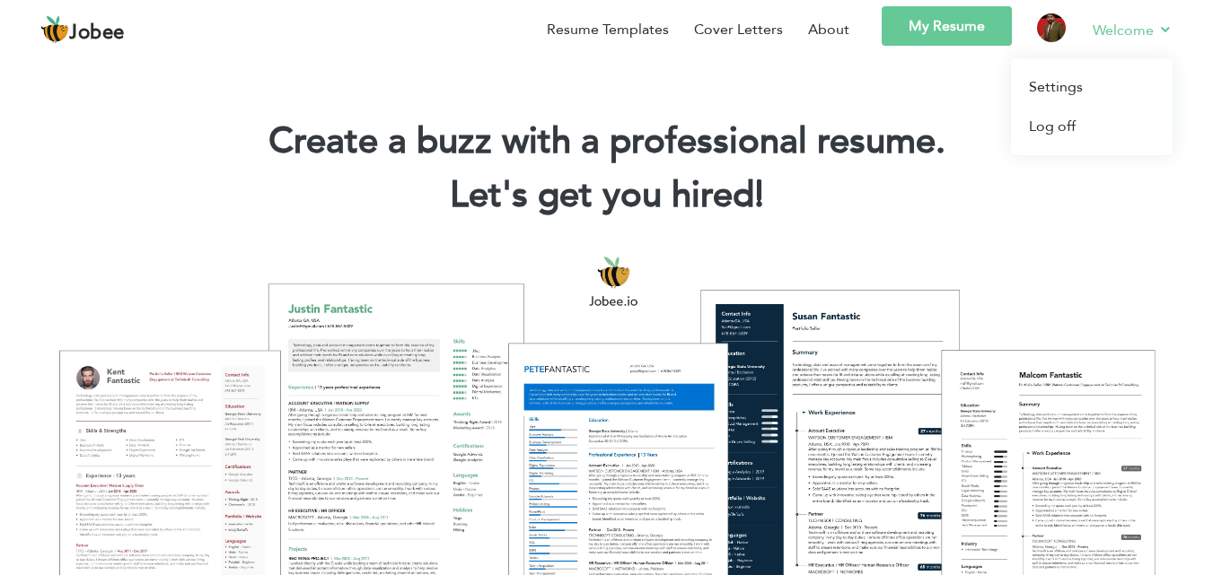
click at [1092, 31] on link "Welcome" at bounding box center [1132, 30] width 80 height 22
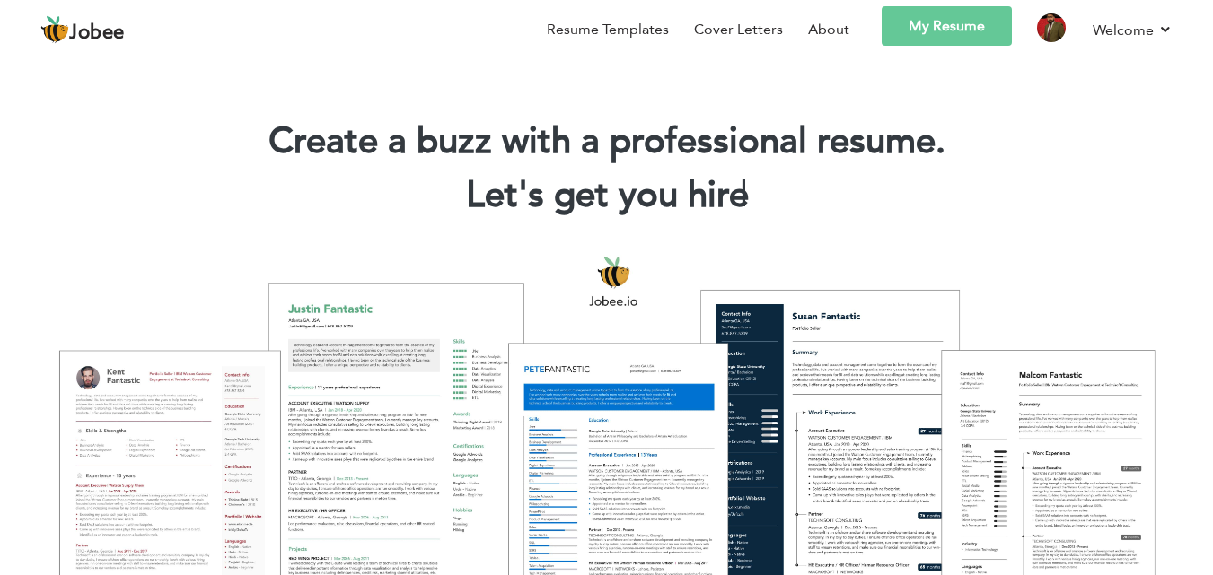
click at [112, 17] on link "Jobee" at bounding box center [82, 29] width 84 height 29
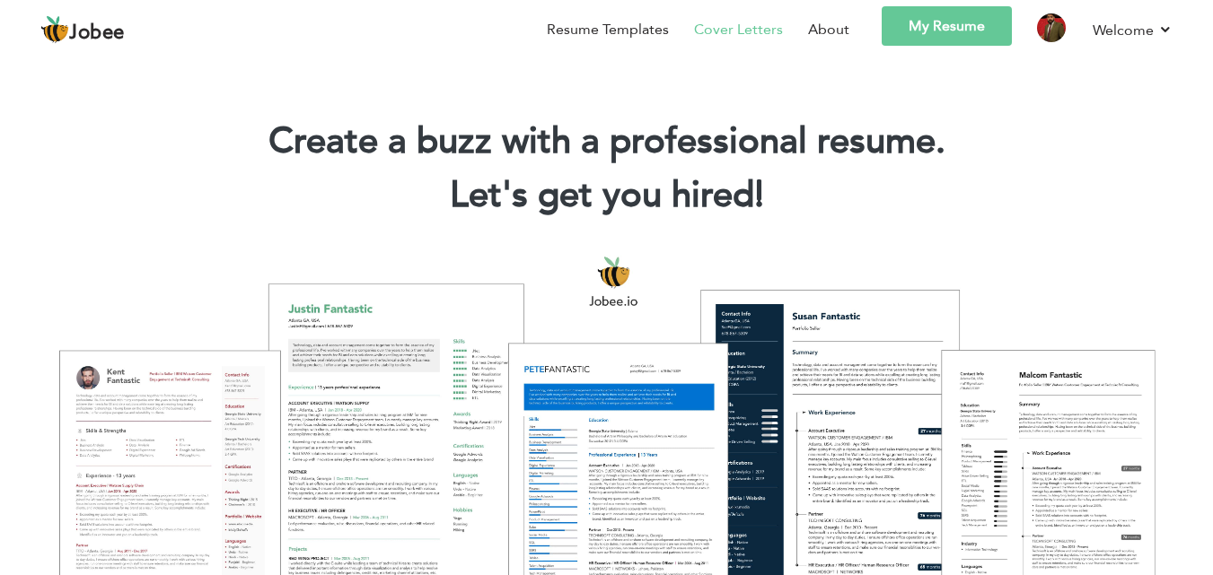
click at [706, 47] on li "Cover Letters" at bounding box center [726, 32] width 114 height 52
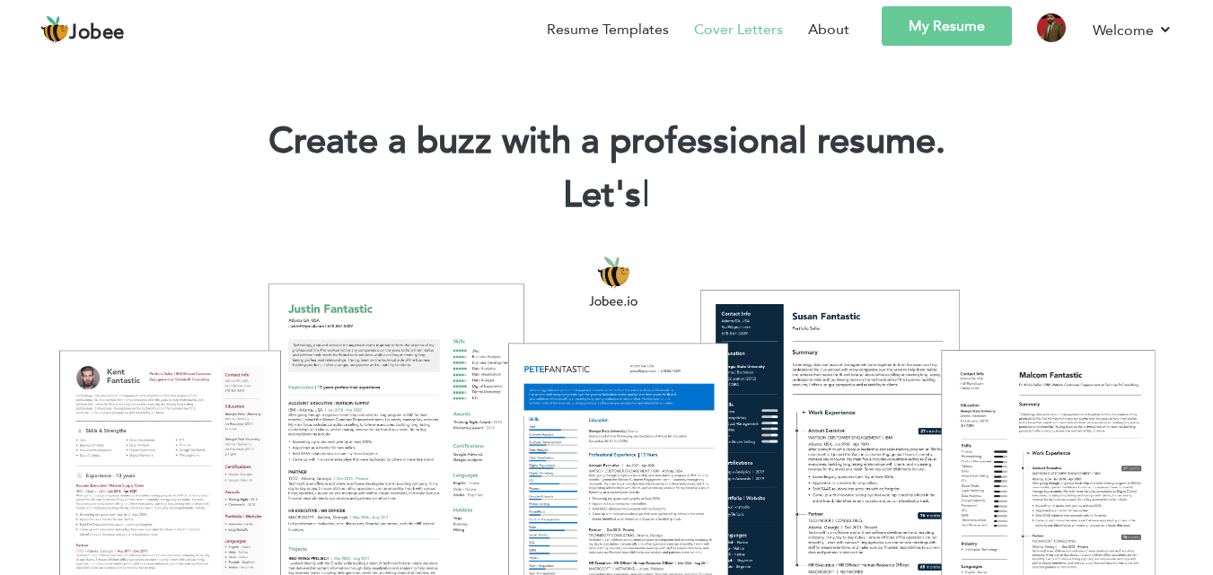
click at [761, 36] on link "Cover Letters" at bounding box center [738, 30] width 89 height 22
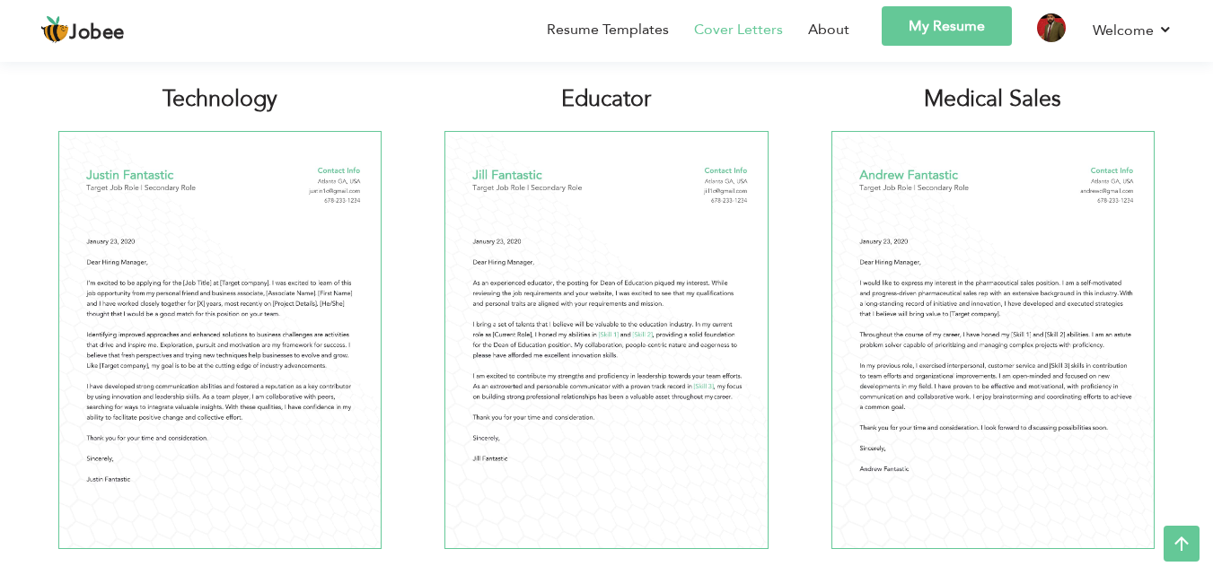
scroll to position [1013, 0]
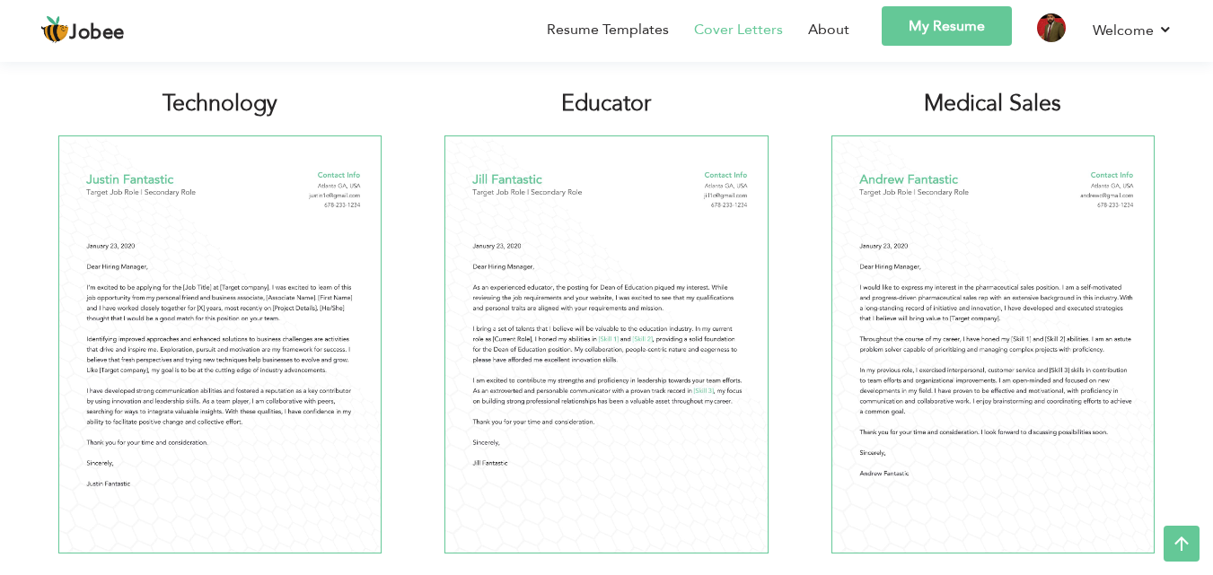
click at [319, 253] on img at bounding box center [219, 345] width 323 height 418
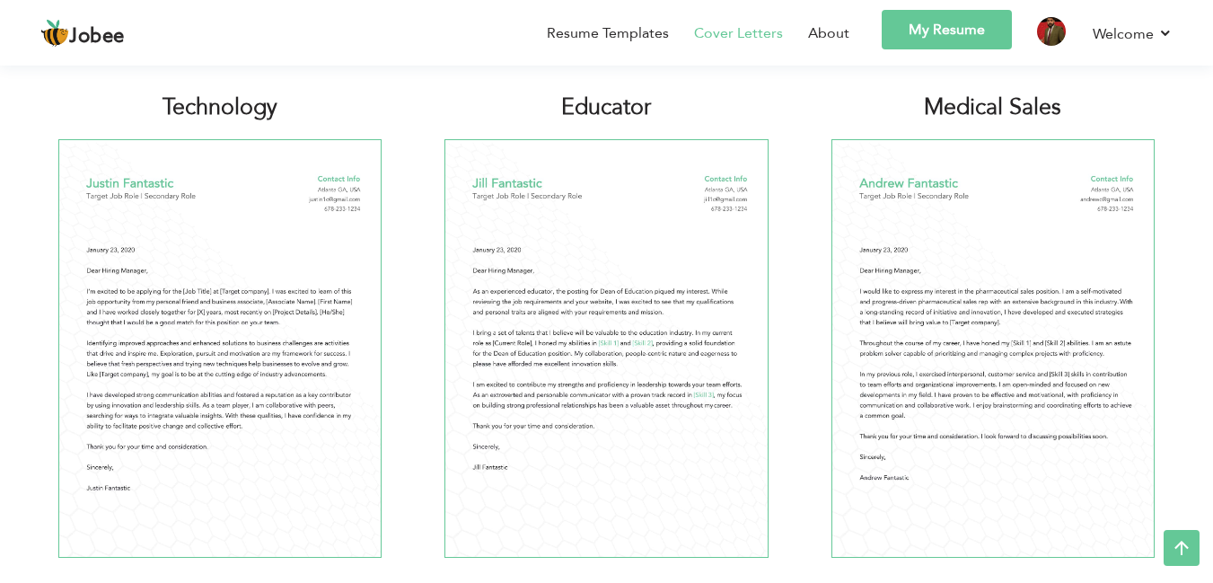
scroll to position [1372, 0]
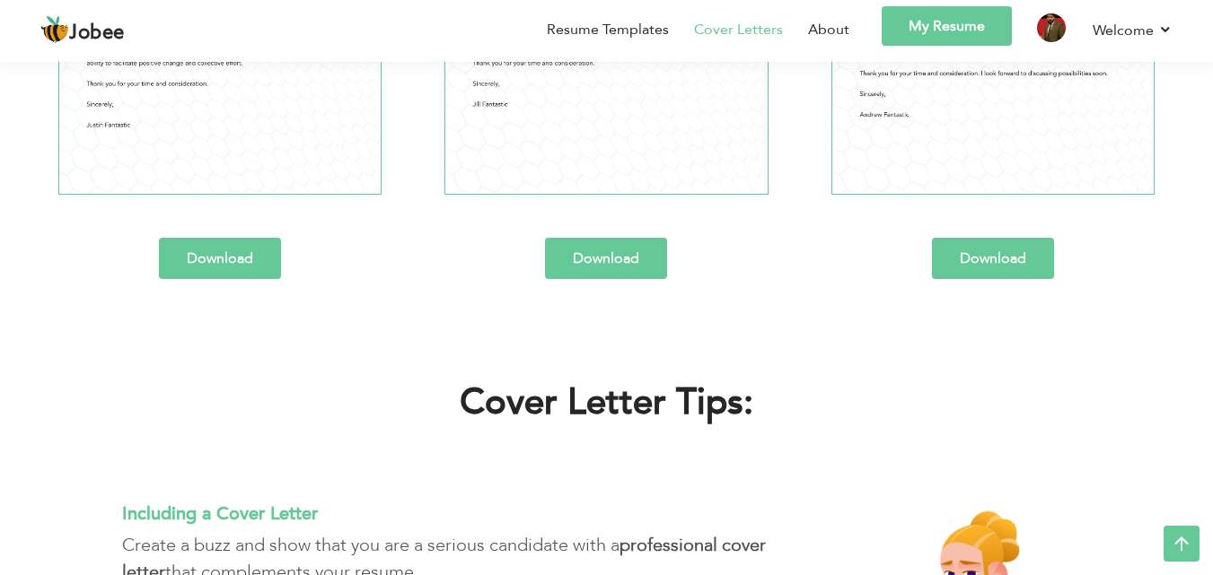
click at [250, 241] on link "Download" at bounding box center [220, 258] width 122 height 41
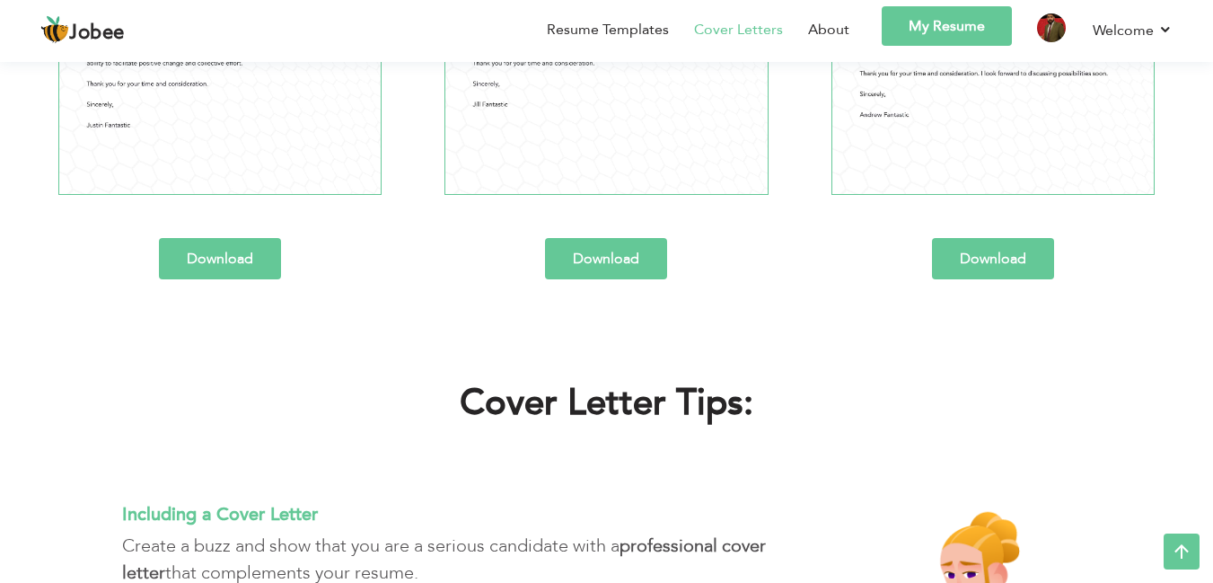
scroll to position [329, 0]
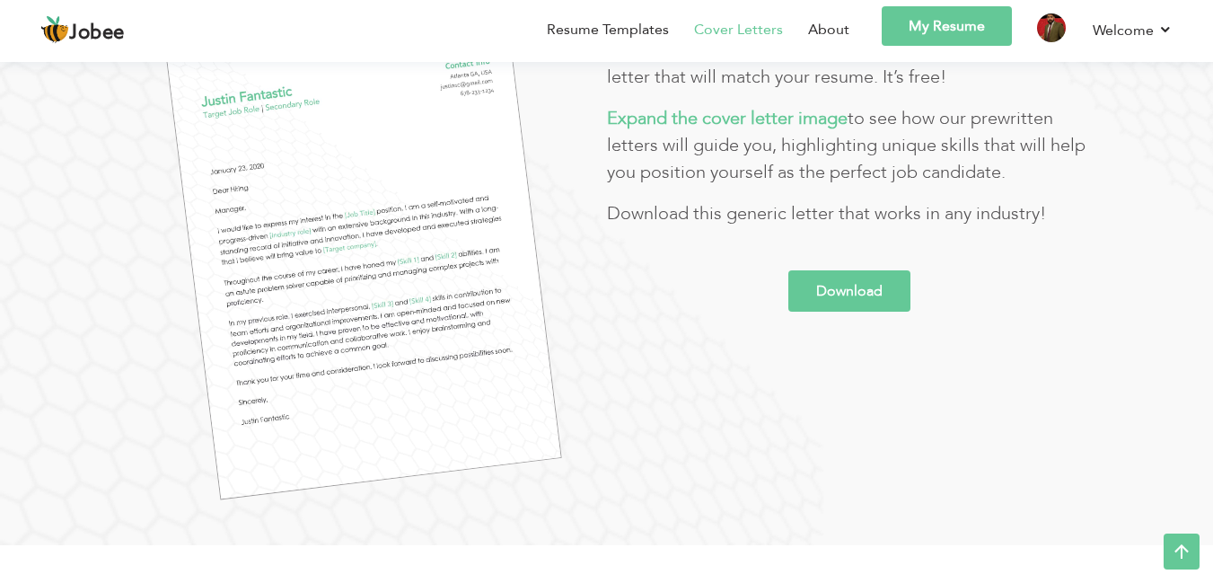
click at [697, 144] on p "Expand the cover letter image to see how our prewritten letters will guide you,…" at bounding box center [849, 145] width 485 height 81
click at [623, 40] on li "Resume Templates" at bounding box center [595, 32] width 147 height 52
click at [897, 42] on link "My Resume" at bounding box center [946, 25] width 130 height 39
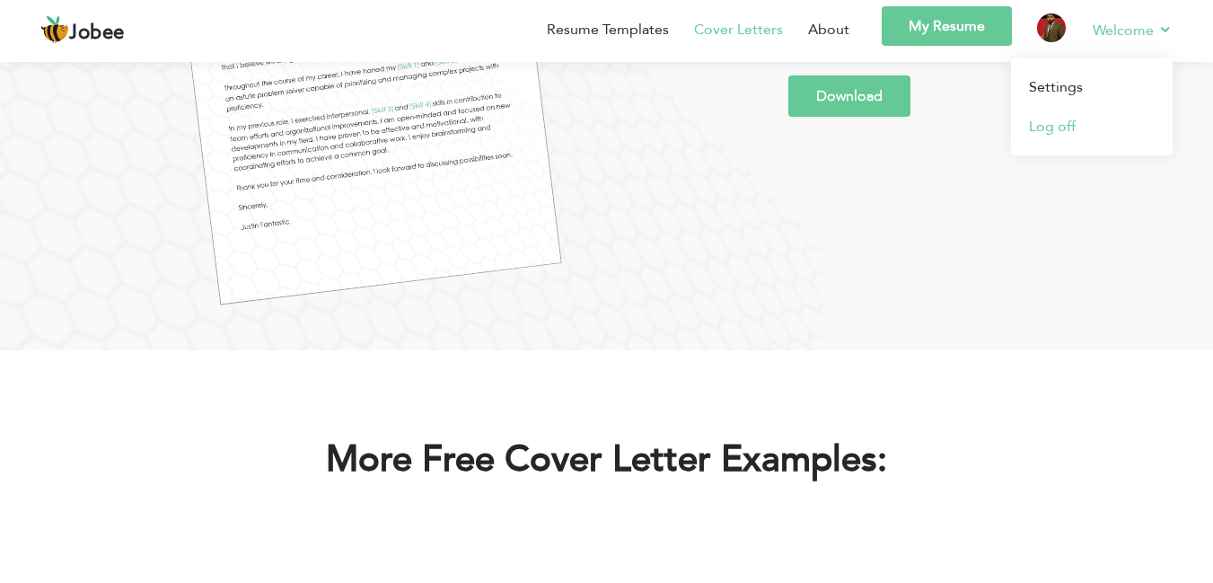
click at [1044, 126] on link "Log off" at bounding box center [1092, 126] width 162 height 39
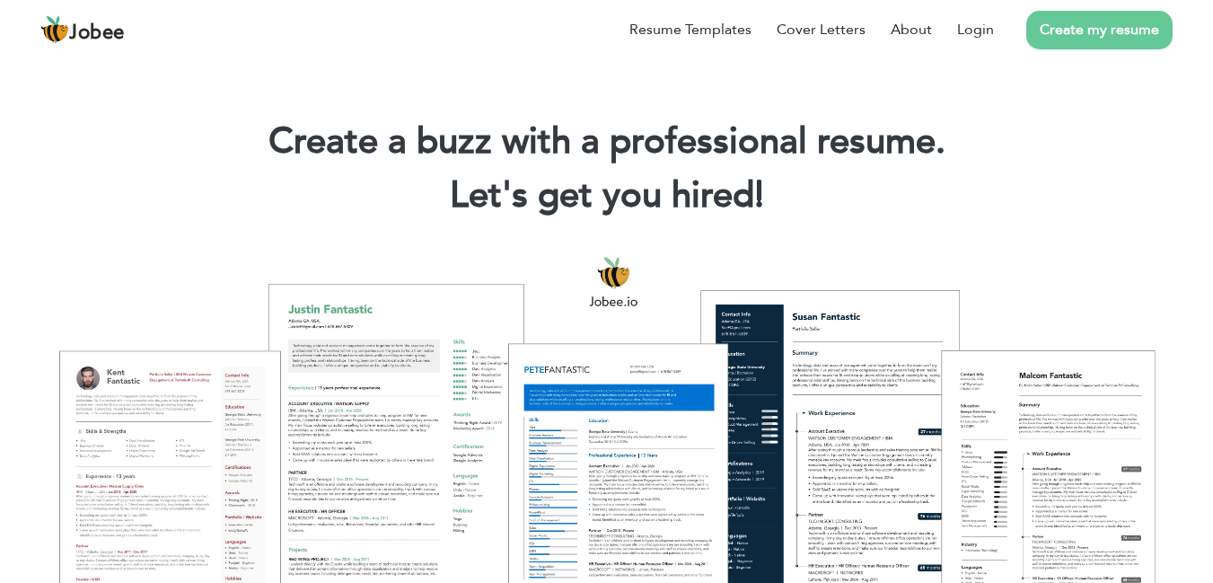
click at [1060, 34] on link "Create my resume" at bounding box center [1099, 30] width 146 height 39
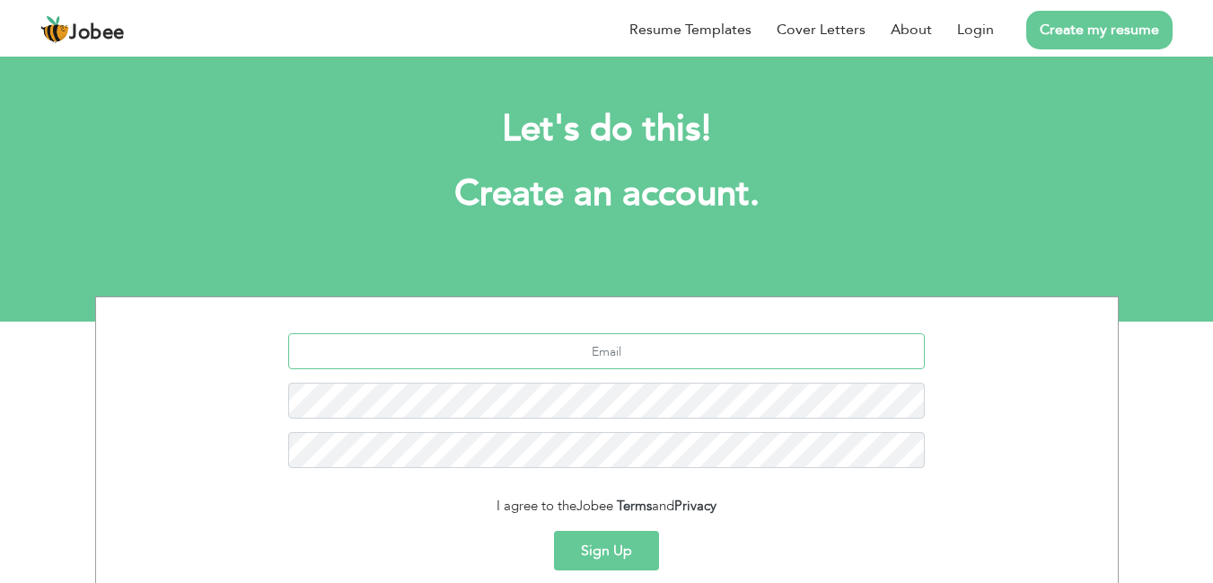
click at [628, 365] on input "text" at bounding box center [606, 351] width 636 height 36
type input "[EMAIL_ADDRESS][DOMAIN_NAME]"
drag, startPoint x: 698, startPoint y: 347, endPoint x: 408, endPoint y: 366, distance: 290.5
click at [408, 366] on input "[EMAIL_ADDRESS][DOMAIN_NAME]" at bounding box center [606, 351] width 636 height 36
click at [702, 347] on input "syedhussaingerdazi" at bounding box center [606, 351] width 636 height 36
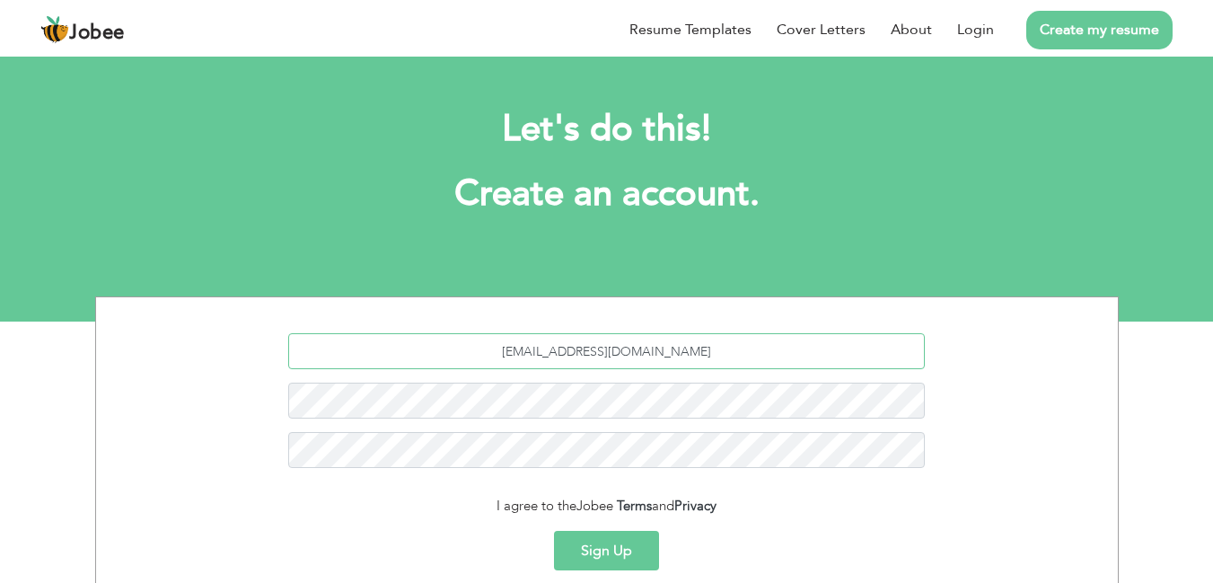
type input "[EMAIL_ADDRESS][DOMAIN_NAME]"
click at [607, 564] on button "Sign Up" at bounding box center [606, 549] width 105 height 39
